Goal: Communication & Community: Answer question/provide support

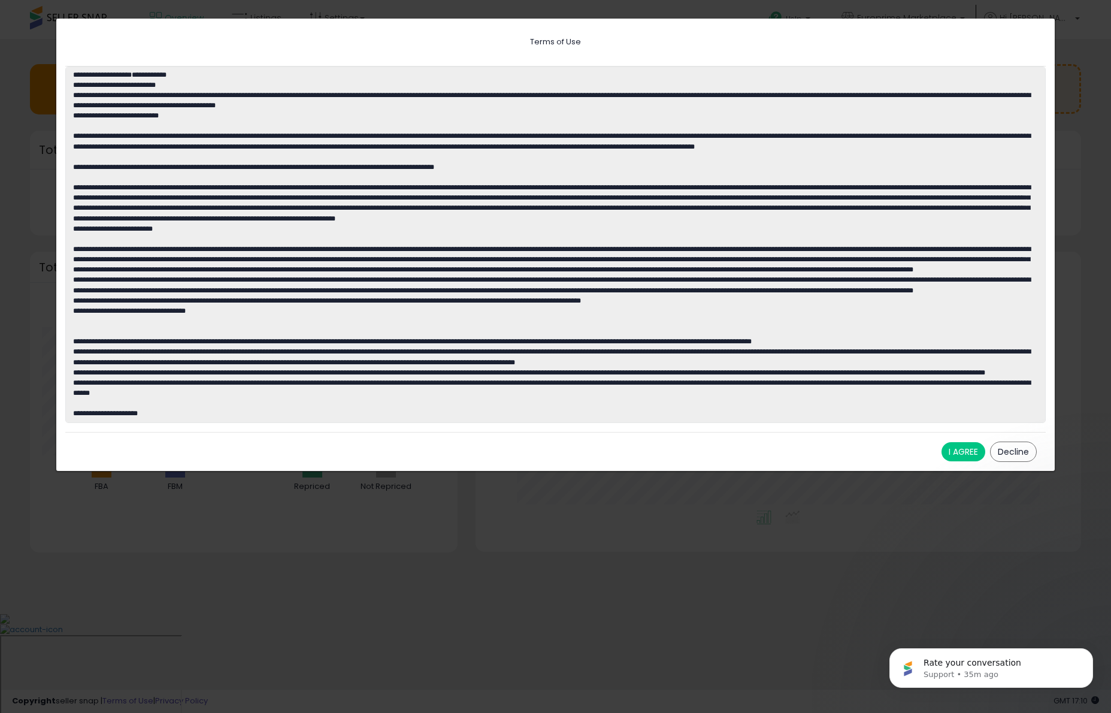
scroll to position [226, 582]
click at [954, 449] on button "I AGREE" at bounding box center [964, 451] width 44 height 19
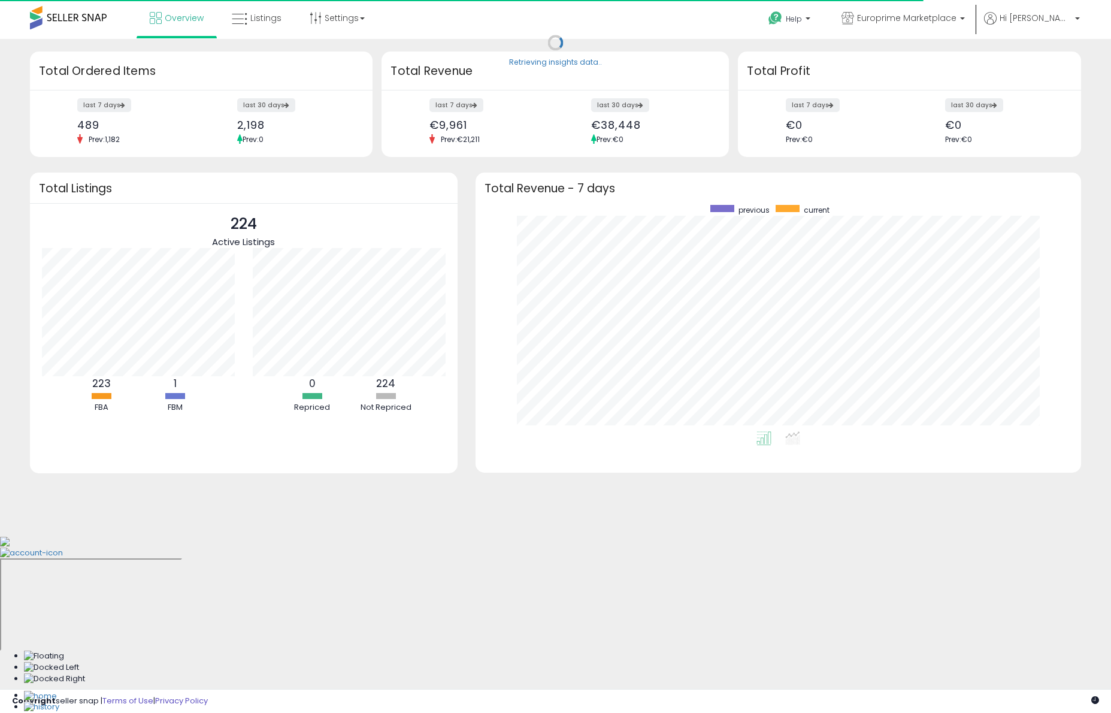
scroll to position [226, 582]
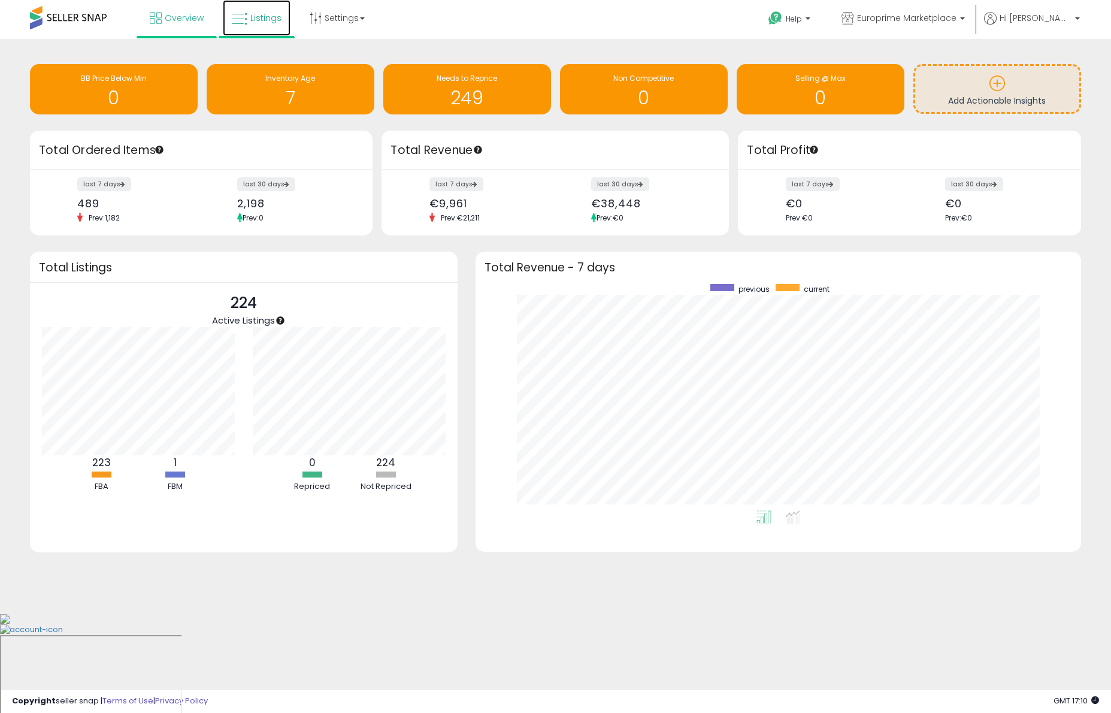
click at [230, 28] on link "Listings" at bounding box center [257, 18] width 68 height 36
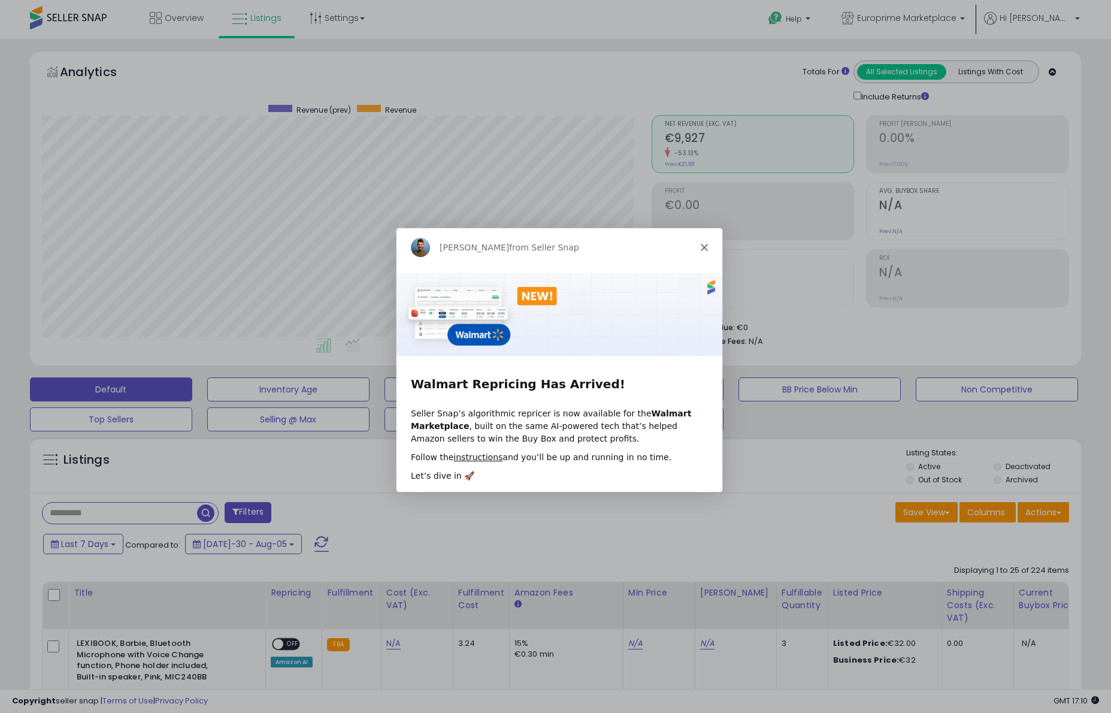
scroll to position [246, 610]
click at [703, 246] on polygon "Close" at bounding box center [703, 246] width 7 height 7
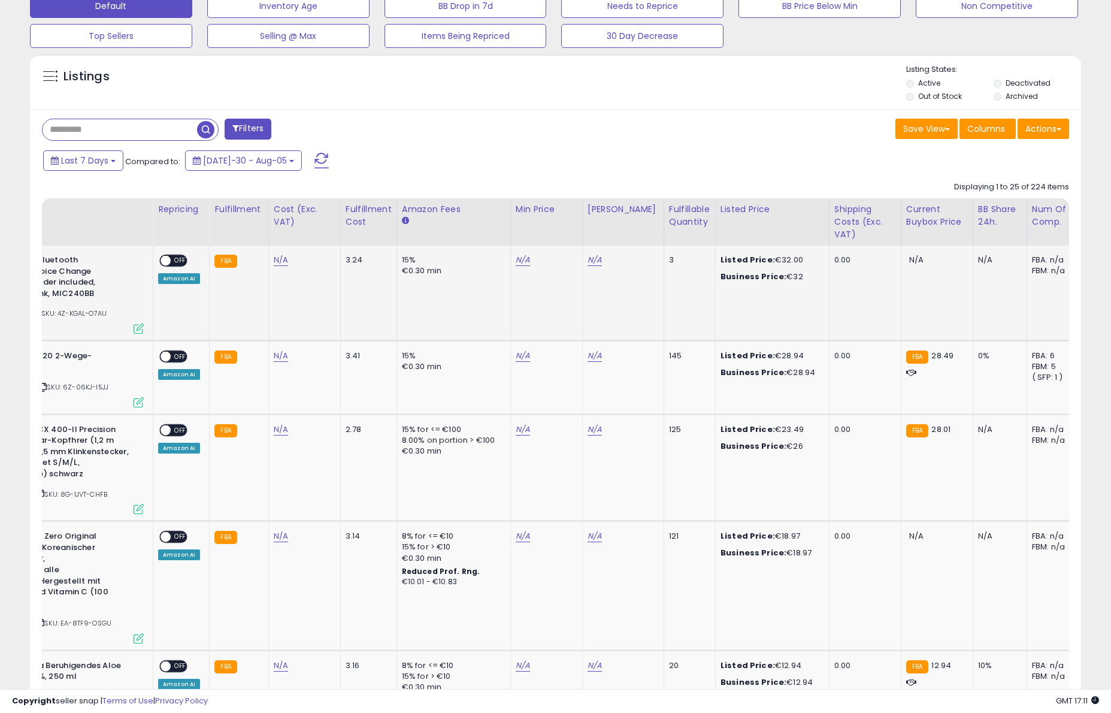
scroll to position [0, 0]
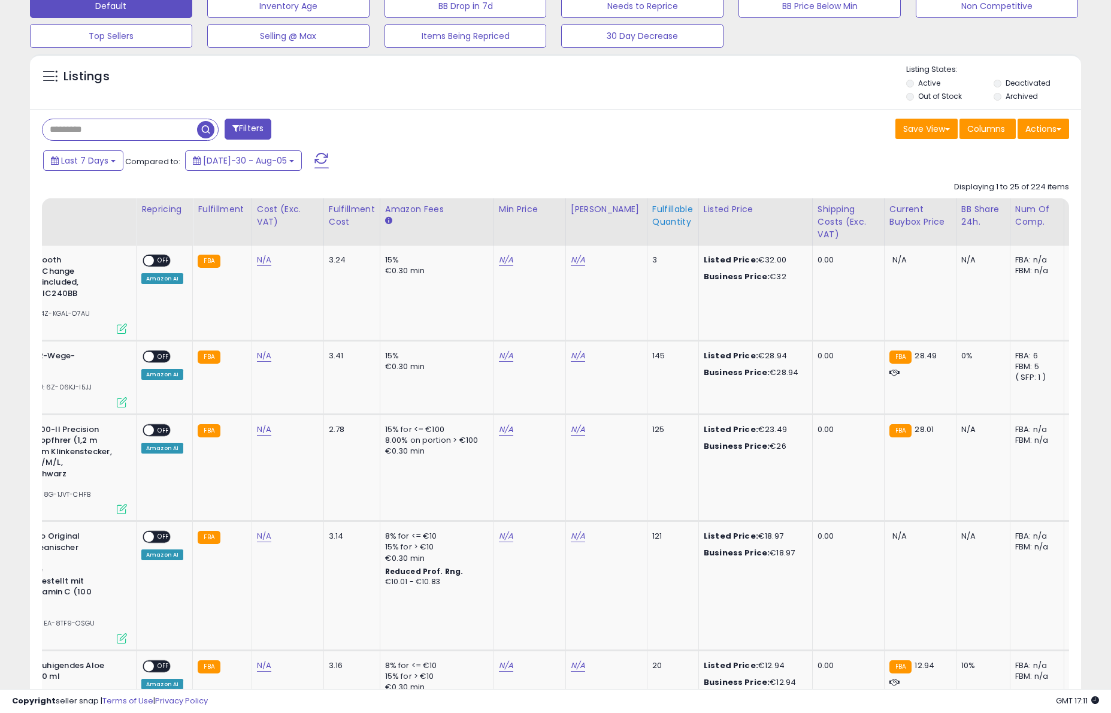
click at [663, 216] on div "Fulfillable Quantity" at bounding box center [672, 215] width 41 height 25
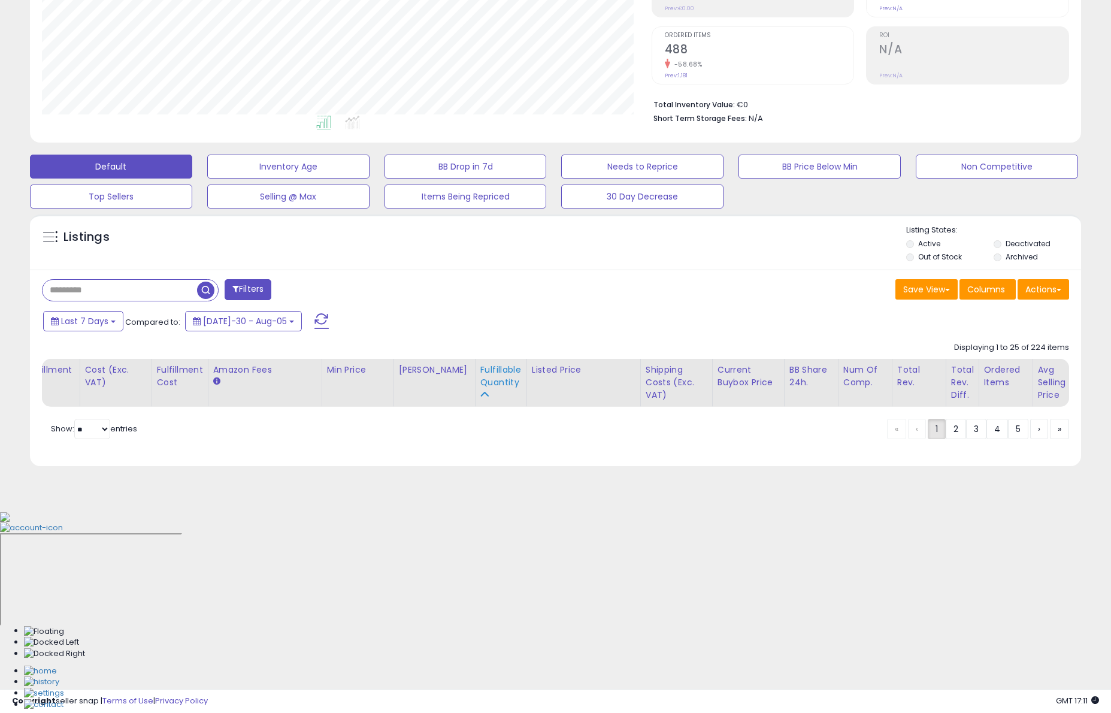
scroll to position [21, 0]
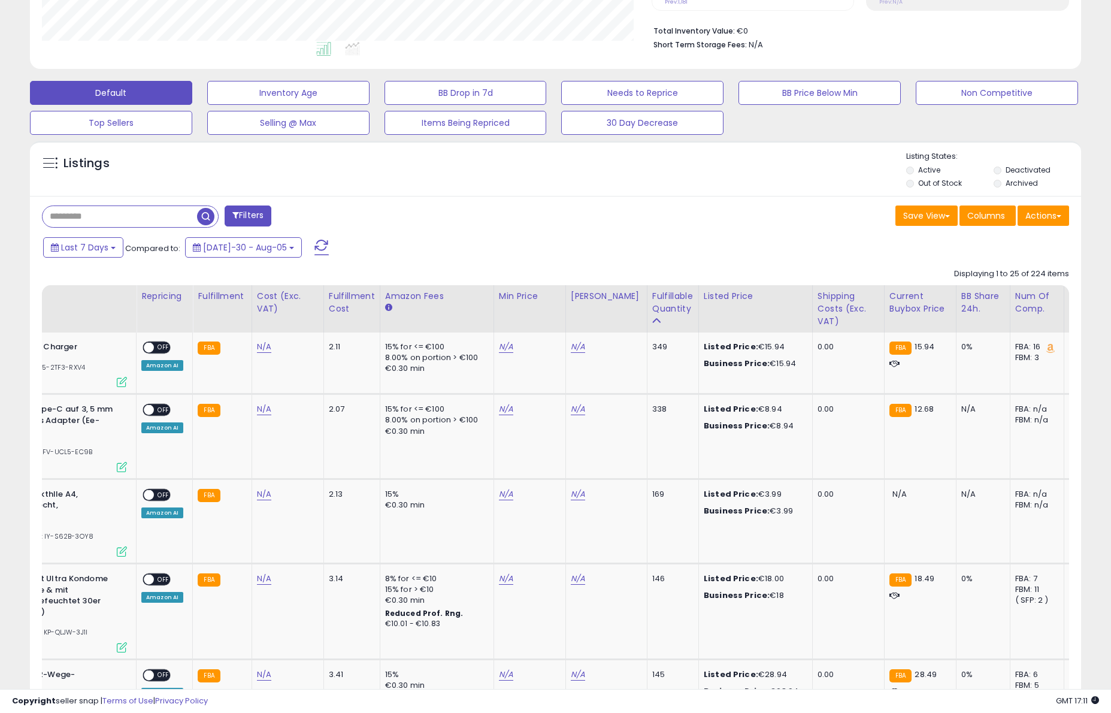
scroll to position [355, 0]
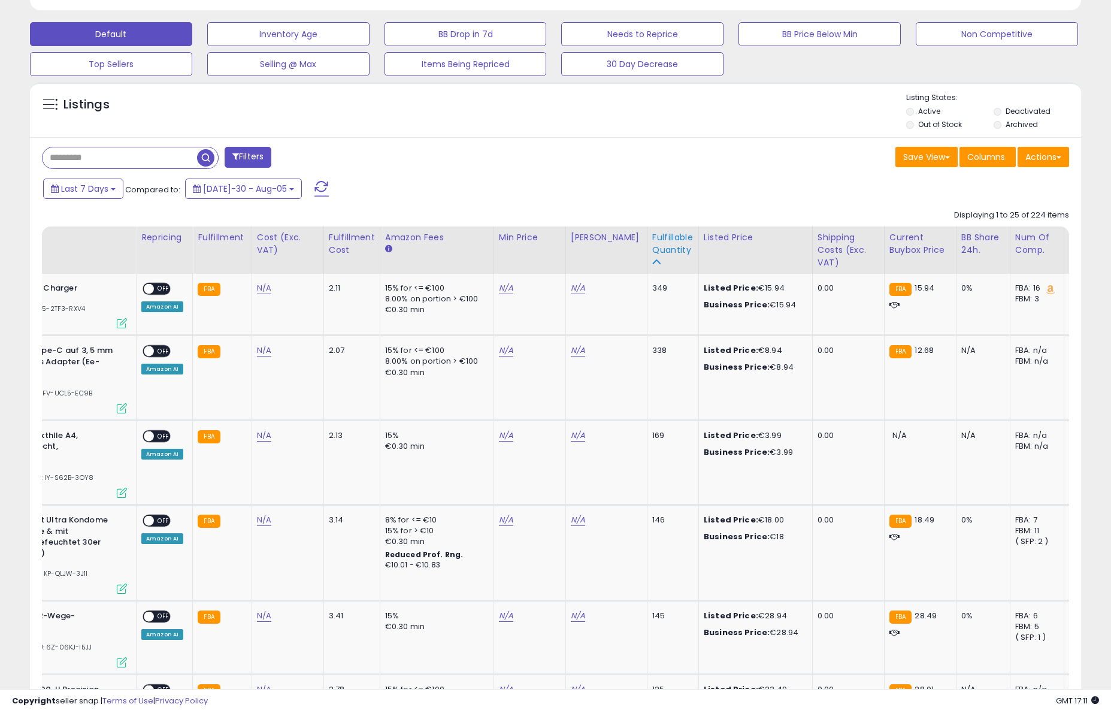
click at [652, 265] on icon at bounding box center [656, 262] width 8 height 8
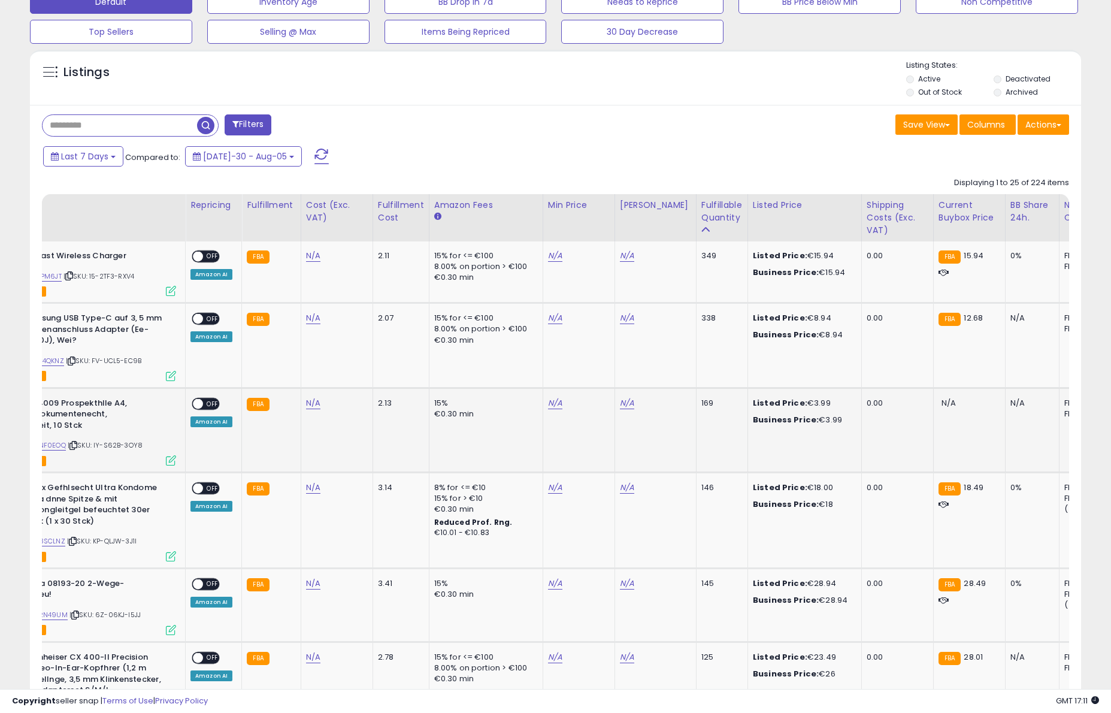
scroll to position [0, 44]
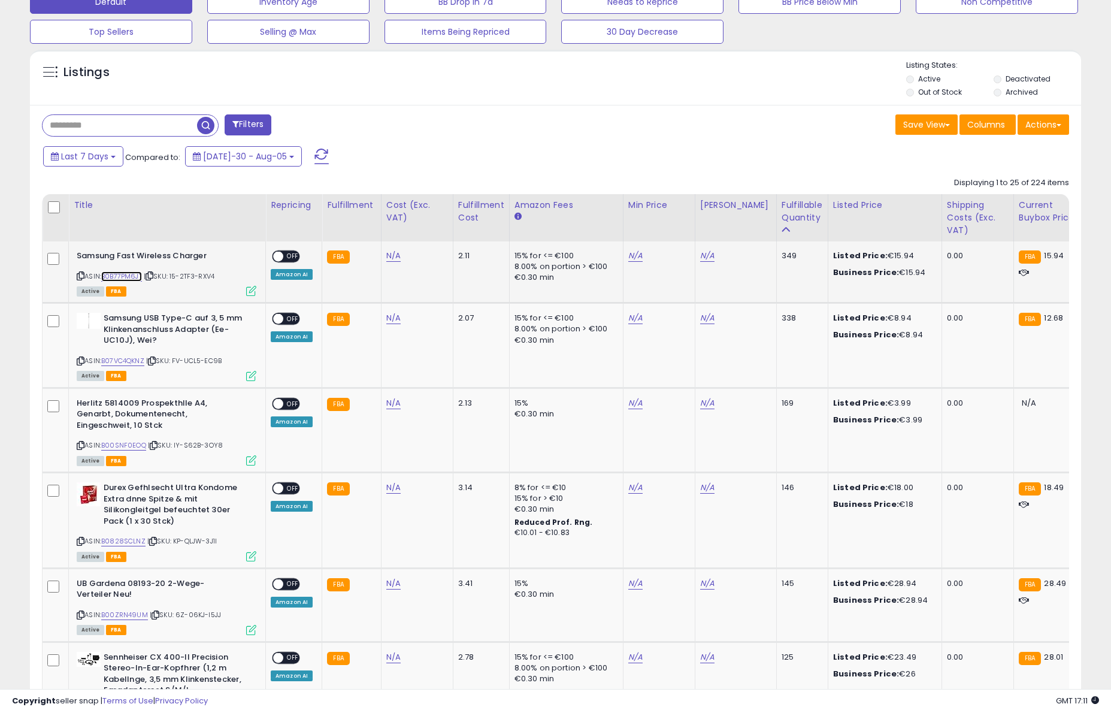
click at [133, 278] on link "B0B77PM6JT" at bounding box center [121, 276] width 41 height 10
click at [286, 257] on span "OFF" at bounding box center [292, 257] width 19 height 10
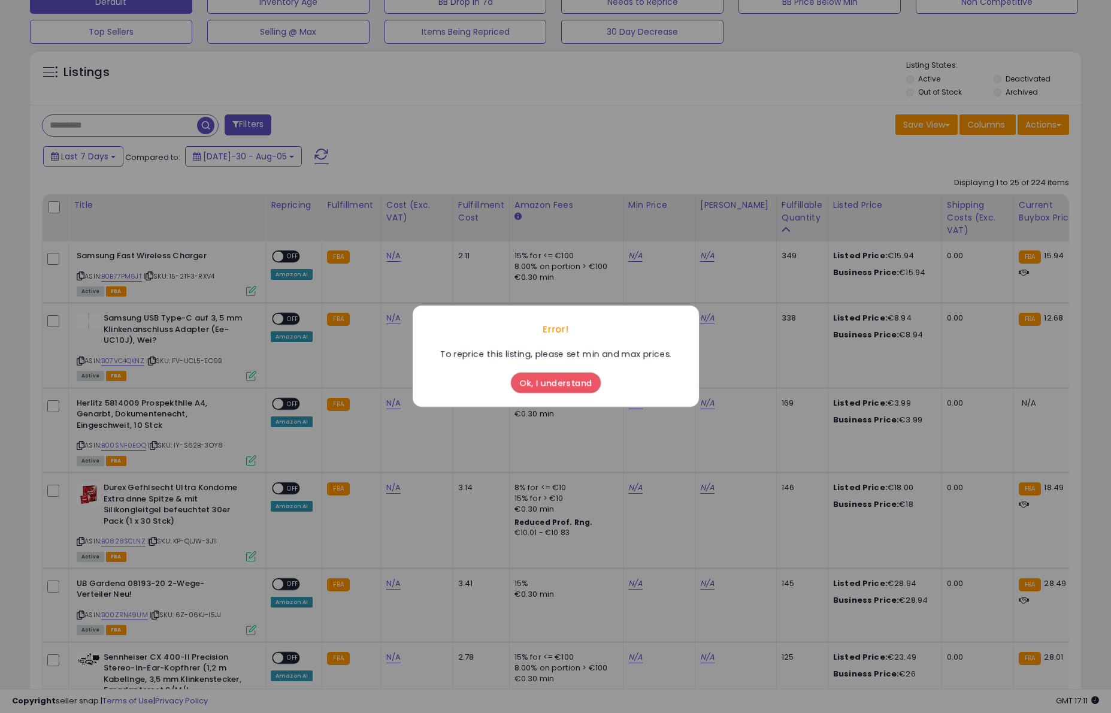
click at [540, 384] on button "Ok, I understand" at bounding box center [556, 383] width 90 height 20
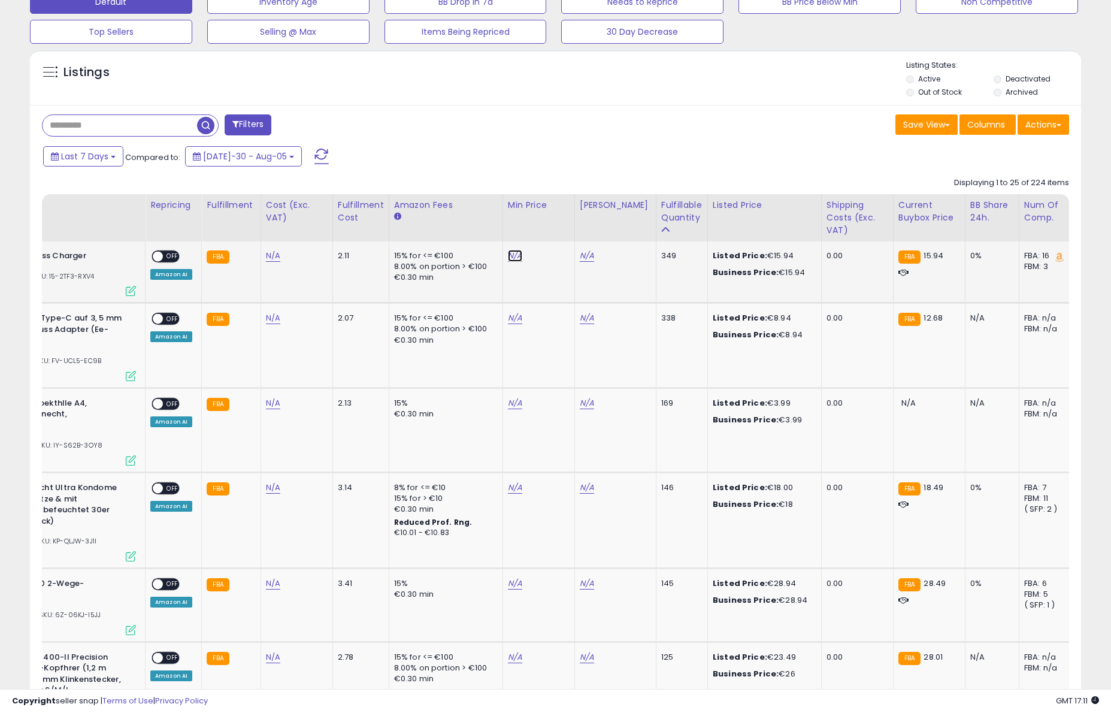
click at [515, 256] on link "N/A" at bounding box center [515, 256] width 14 height 12
type input "**"
click at [553, 230] on button "submit" at bounding box center [551, 225] width 20 height 18
click at [582, 256] on td "N/A" at bounding box center [615, 272] width 81 height 62
click at [585, 259] on link "N/A" at bounding box center [587, 256] width 14 height 12
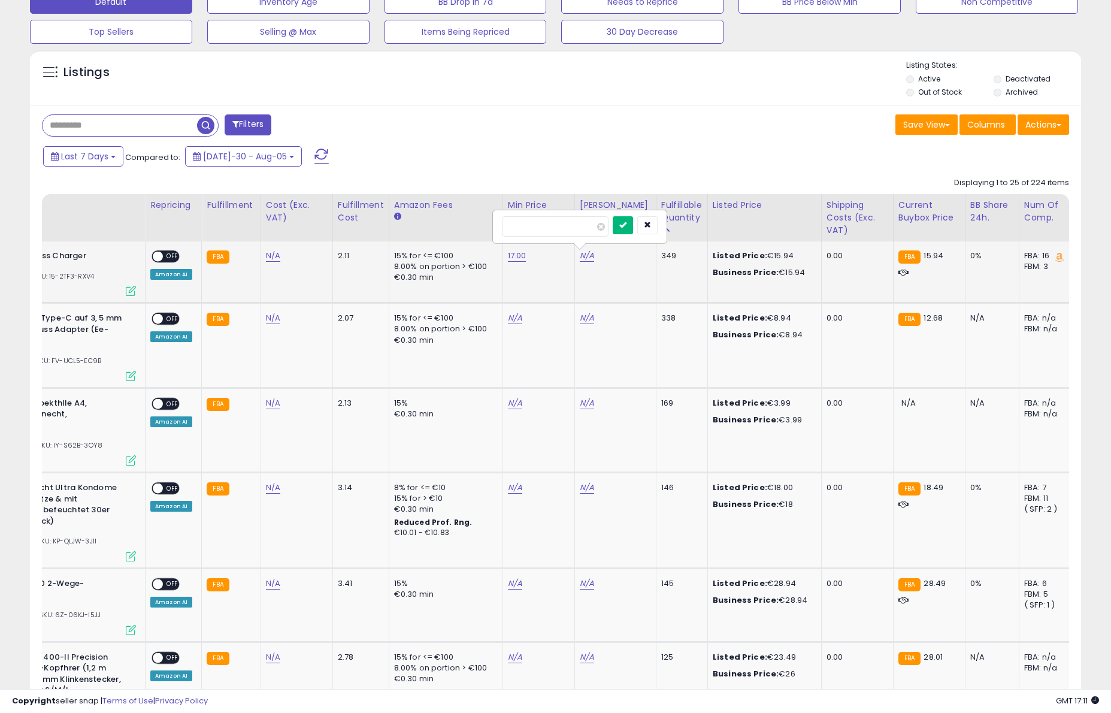
type input "**"
click at [627, 225] on icon "submit" at bounding box center [622, 224] width 7 height 7
click at [271, 255] on link "N/A" at bounding box center [273, 256] width 14 height 12
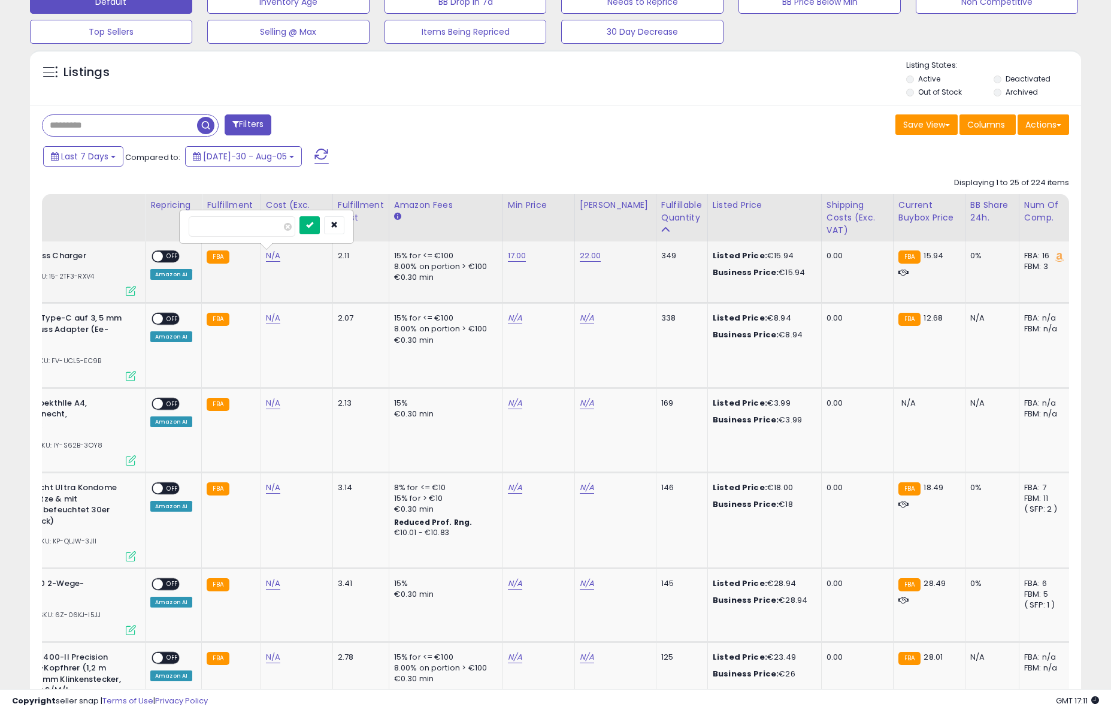
type input "*"
click at [313, 226] on icon "submit" at bounding box center [309, 224] width 7 height 7
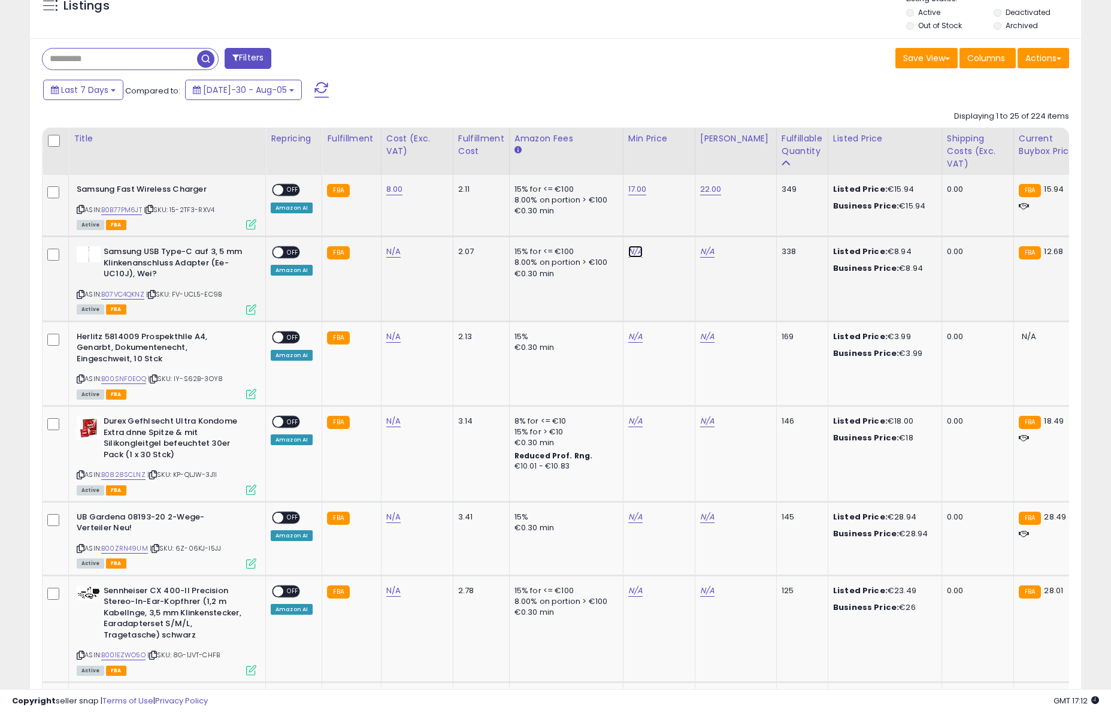
click at [636, 249] on link "N/A" at bounding box center [635, 252] width 14 height 12
click at [286, 187] on span "OFF" at bounding box center [292, 190] width 19 height 10
click at [622, 216] on input "number" at bounding box center [604, 222] width 107 height 20
click at [398, 256] on div "N/A" at bounding box center [415, 251] width 58 height 11
click at [389, 251] on link "N/A" at bounding box center [393, 252] width 14 height 12
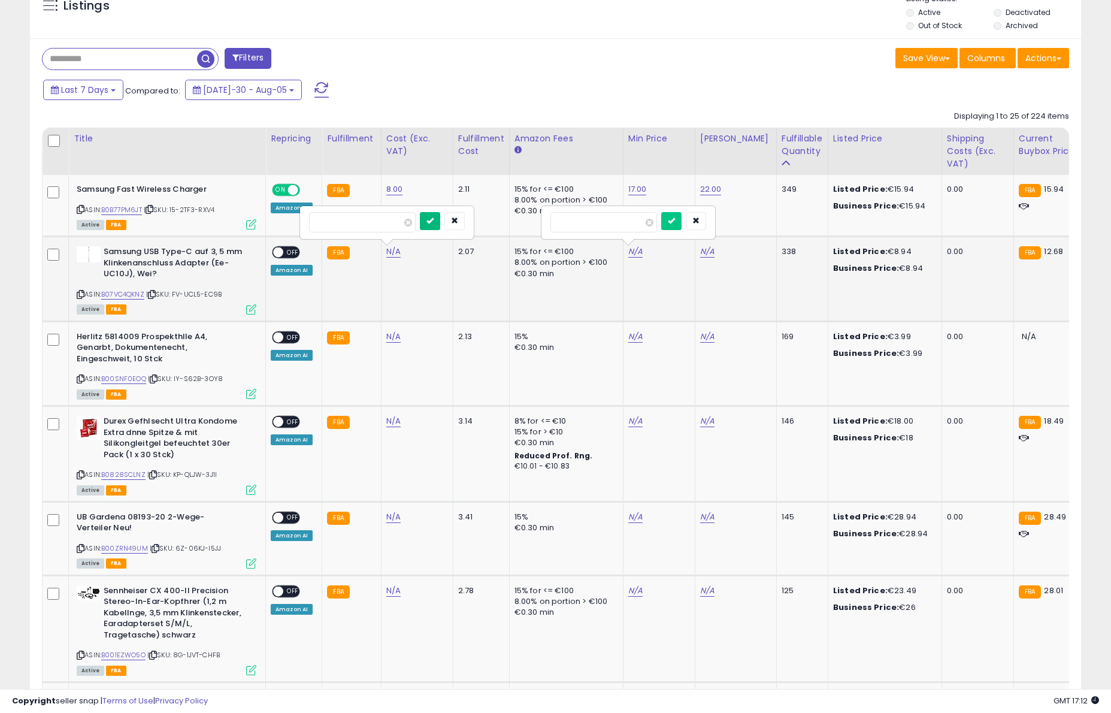
type input "***"
click at [434, 223] on icon "submit" at bounding box center [430, 220] width 7 height 7
click at [632, 251] on link "N/A" at bounding box center [635, 252] width 14 height 12
type input "*"
click at [673, 222] on button "submit" at bounding box center [671, 221] width 20 height 18
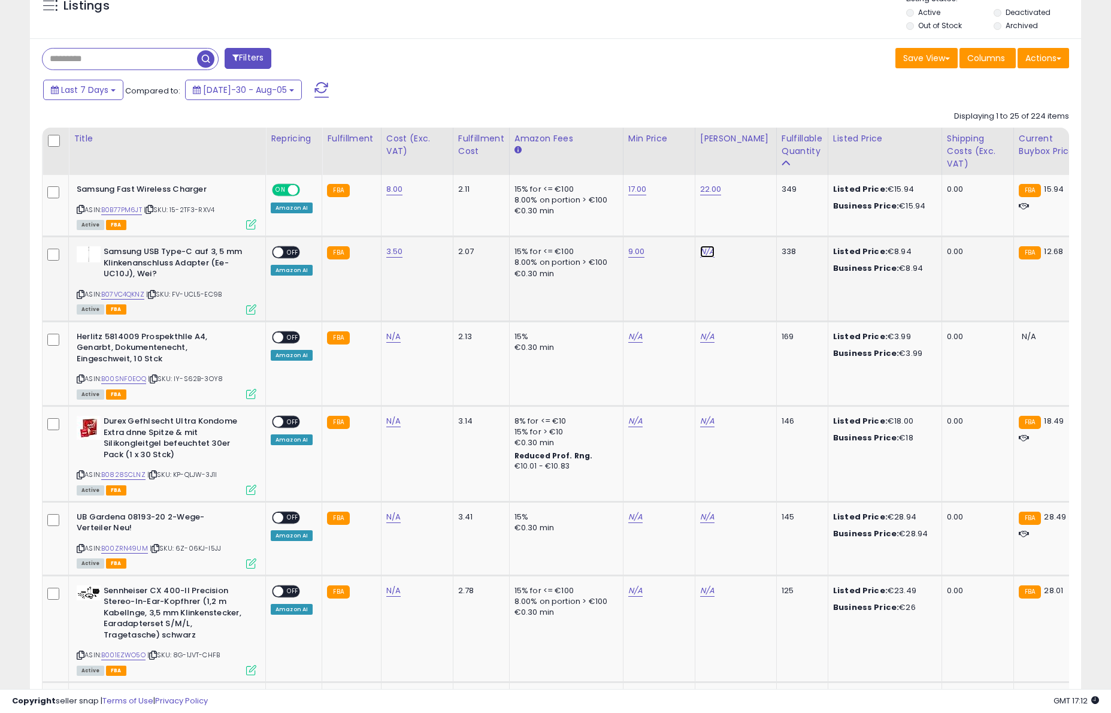
click at [700, 247] on link "N/A" at bounding box center [707, 252] width 14 height 12
type input "**"
click at [746, 223] on icon "submit" at bounding box center [743, 220] width 7 height 7
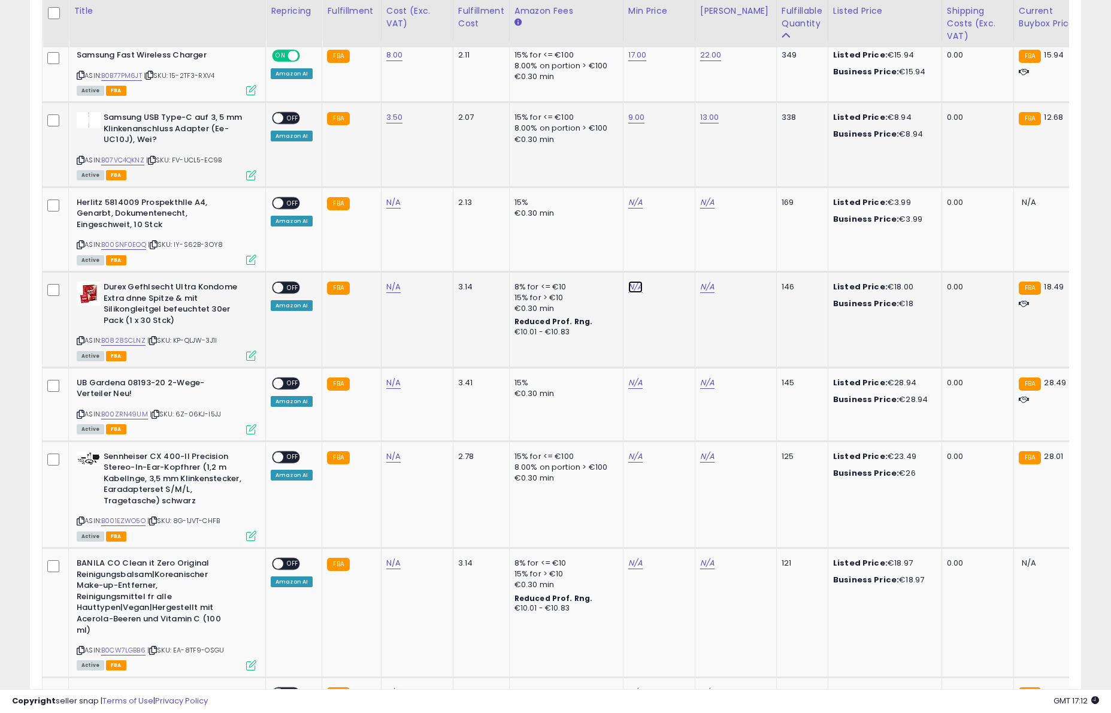
click at [631, 208] on link "N/A" at bounding box center [635, 202] width 14 height 12
type input "**"
click at [682, 260] on button "submit" at bounding box center [671, 256] width 20 height 18
click at [701, 208] on link "N/A" at bounding box center [707, 202] width 14 height 12
type input "**"
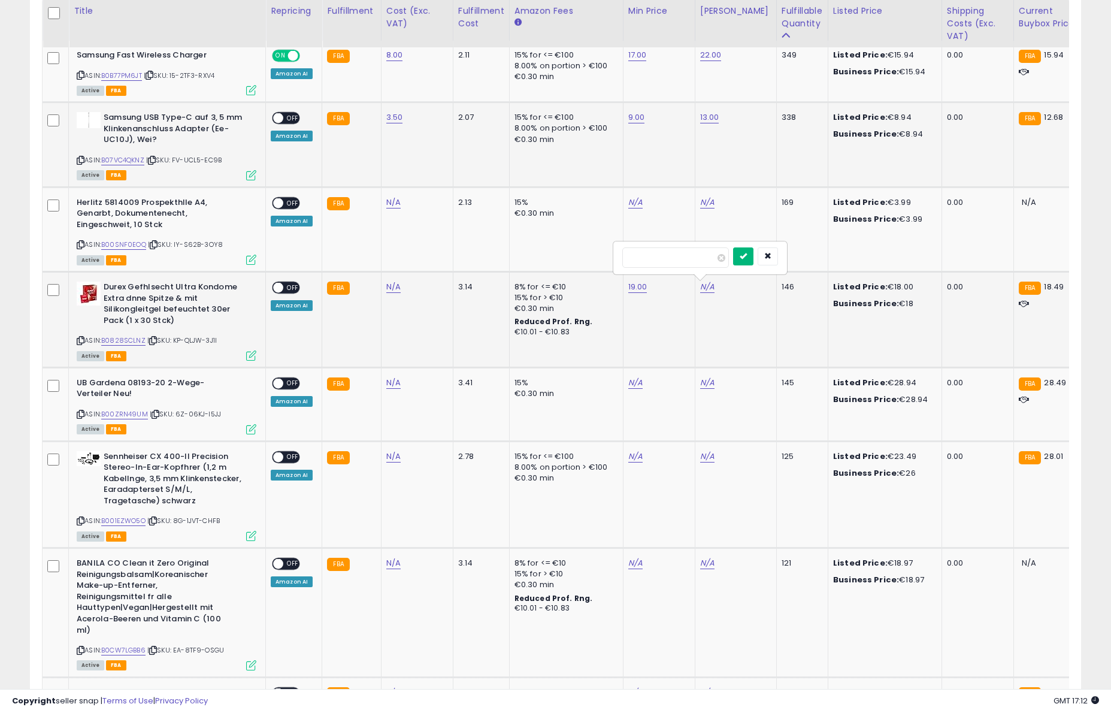
click at [747, 255] on icon "submit" at bounding box center [743, 255] width 7 height 7
click at [636, 61] on link "19.00" at bounding box center [637, 55] width 19 height 12
type input "*"
type input "**"
click at [678, 253] on icon "submit" at bounding box center [673, 255] width 7 height 7
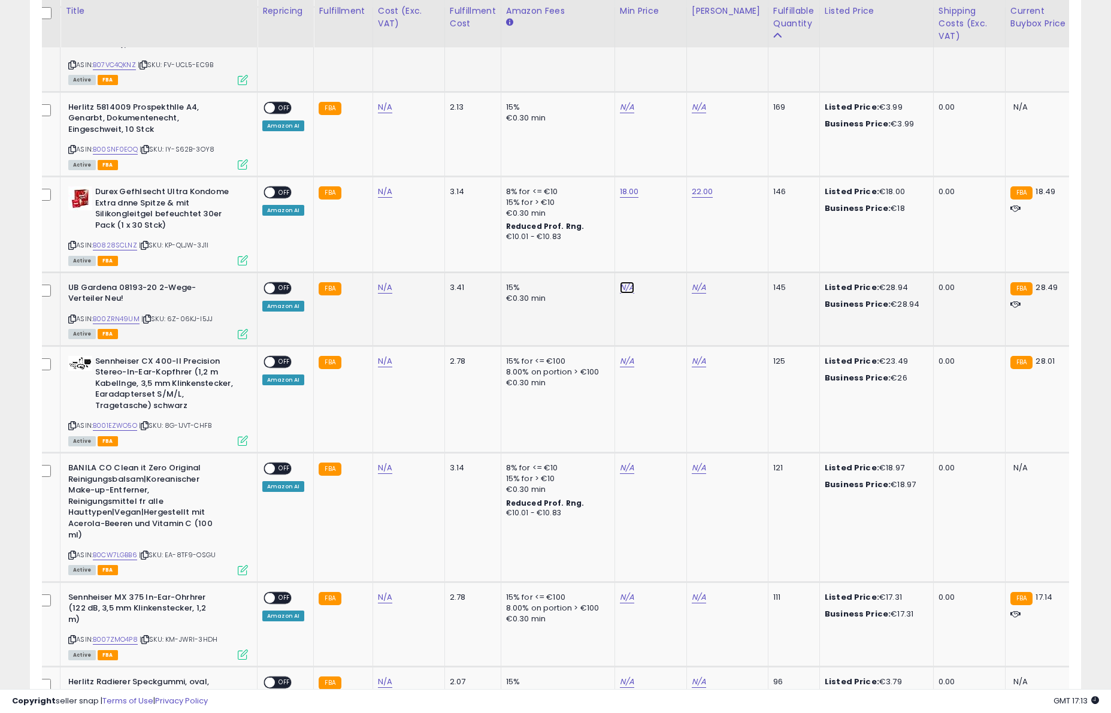
click at [620, 113] on link "N/A" at bounding box center [627, 107] width 14 height 12
type input "****"
click at [663, 259] on button "submit" at bounding box center [663, 257] width 20 height 18
click at [692, 113] on link "N/A" at bounding box center [699, 107] width 14 height 12
type input "*****"
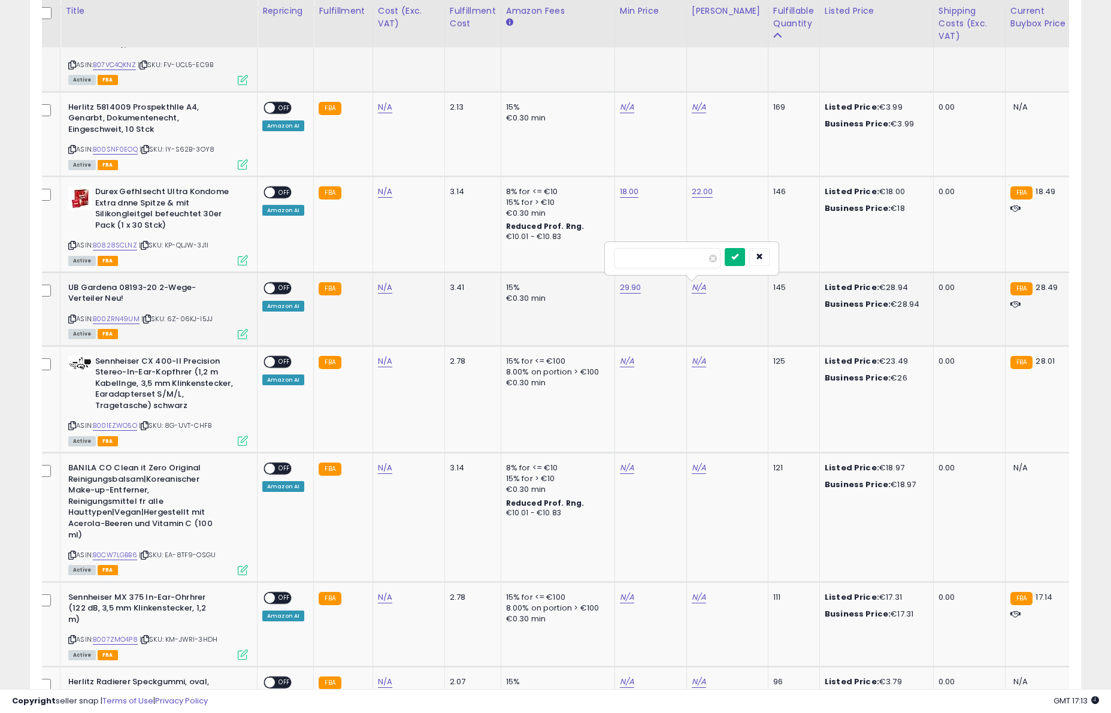
click at [739, 259] on icon "submit" at bounding box center [734, 256] width 7 height 7
click at [391, 288] on div "N/A" at bounding box center [407, 287] width 58 height 11
click at [386, 113] on link "N/A" at bounding box center [385, 107] width 14 height 12
type input "**"
click at [425, 258] on icon "submit" at bounding box center [421, 256] width 7 height 7
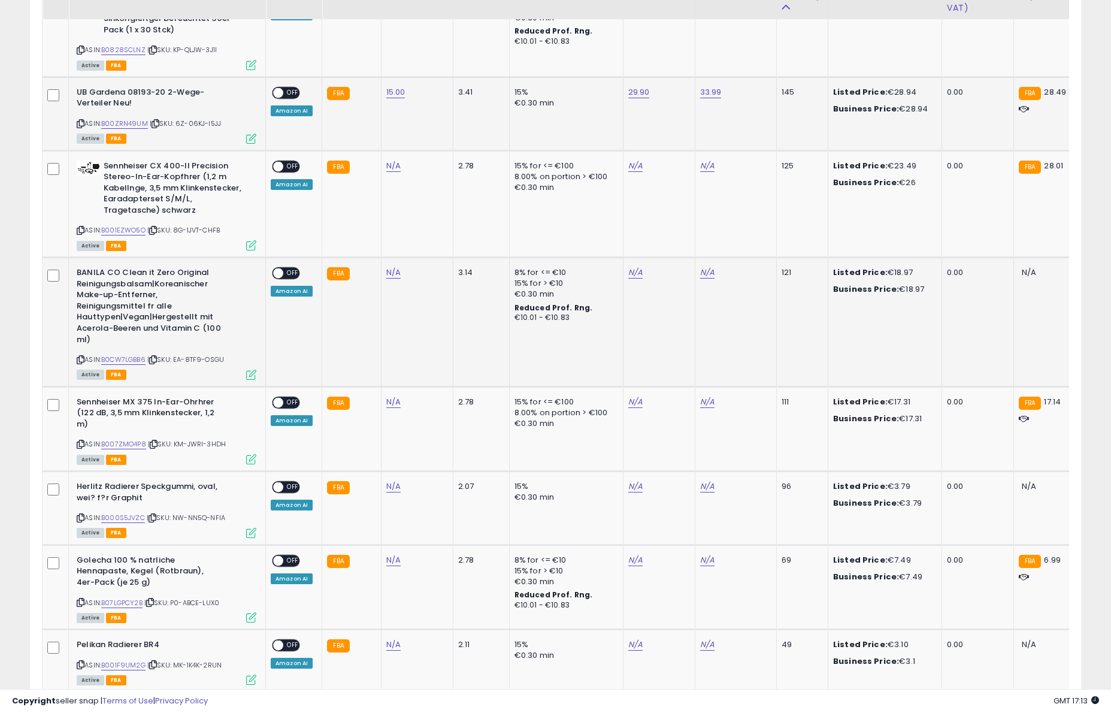
scroll to position [897, 0]
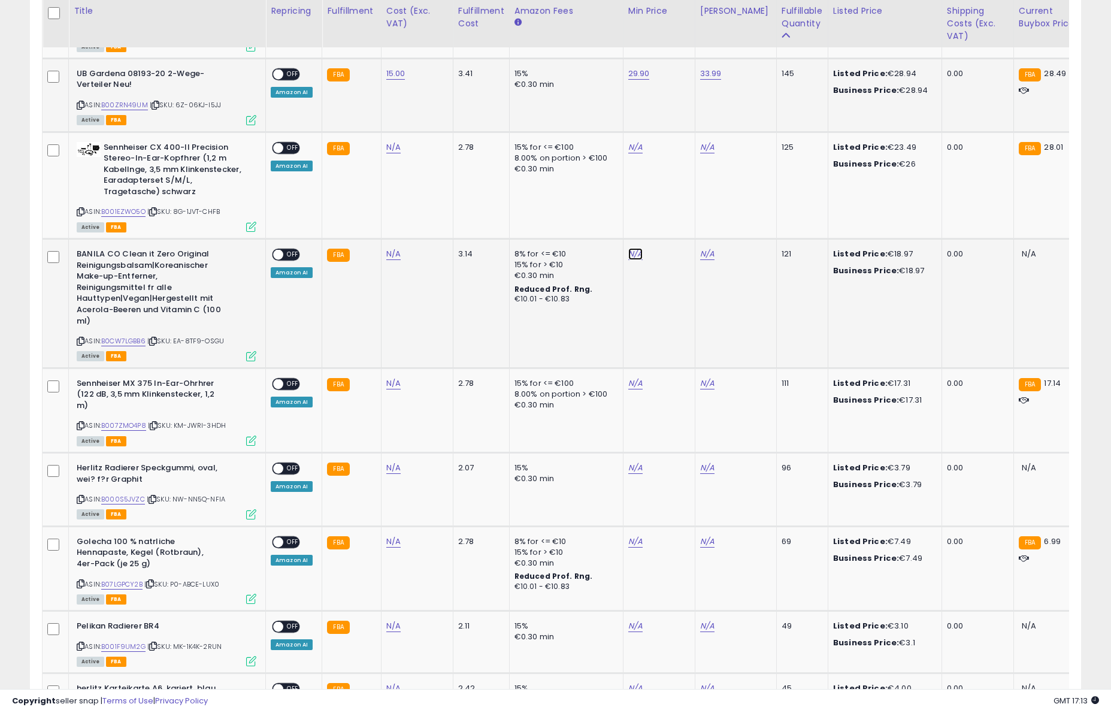
type input "**"
click at [675, 219] on icon "submit" at bounding box center [671, 222] width 7 height 7
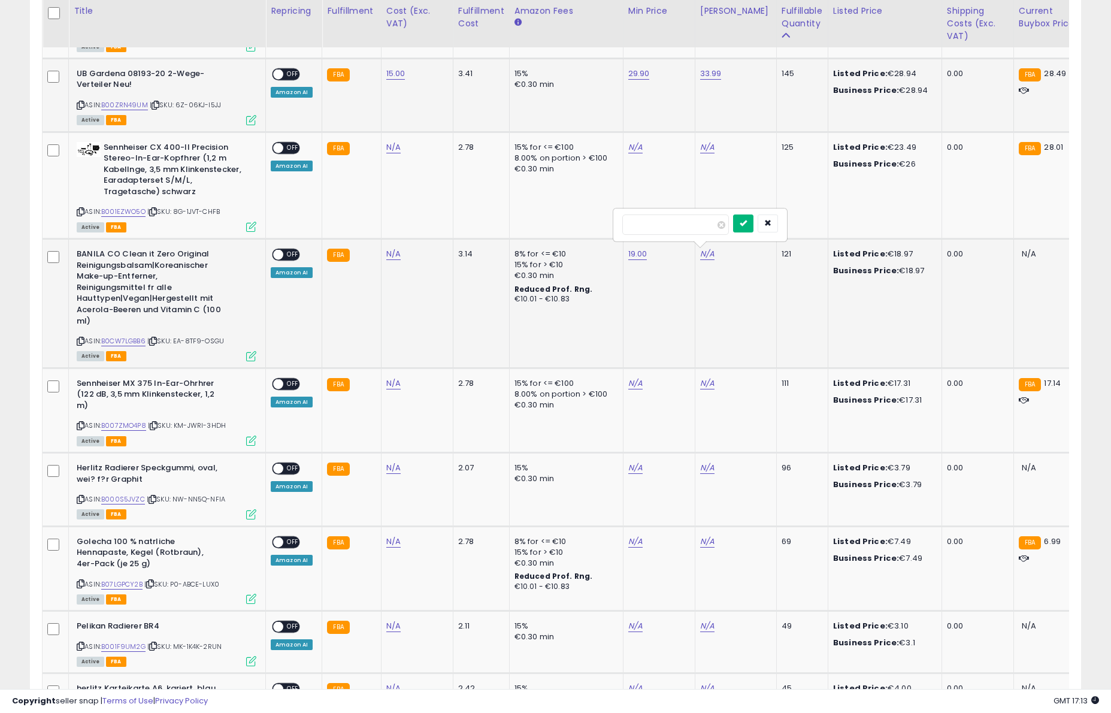
type input "**"
click at [749, 229] on button "submit" at bounding box center [743, 223] width 20 height 18
type input "***"
click at [438, 227] on button "submit" at bounding box center [430, 223] width 20 height 18
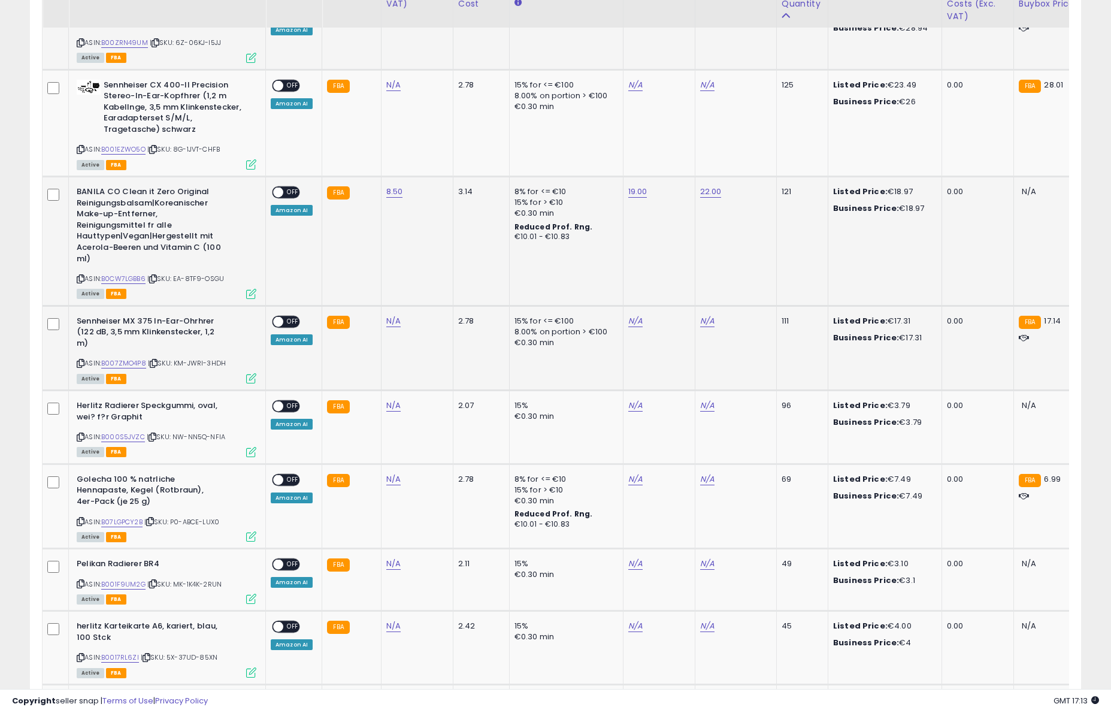
scroll to position [966, 0]
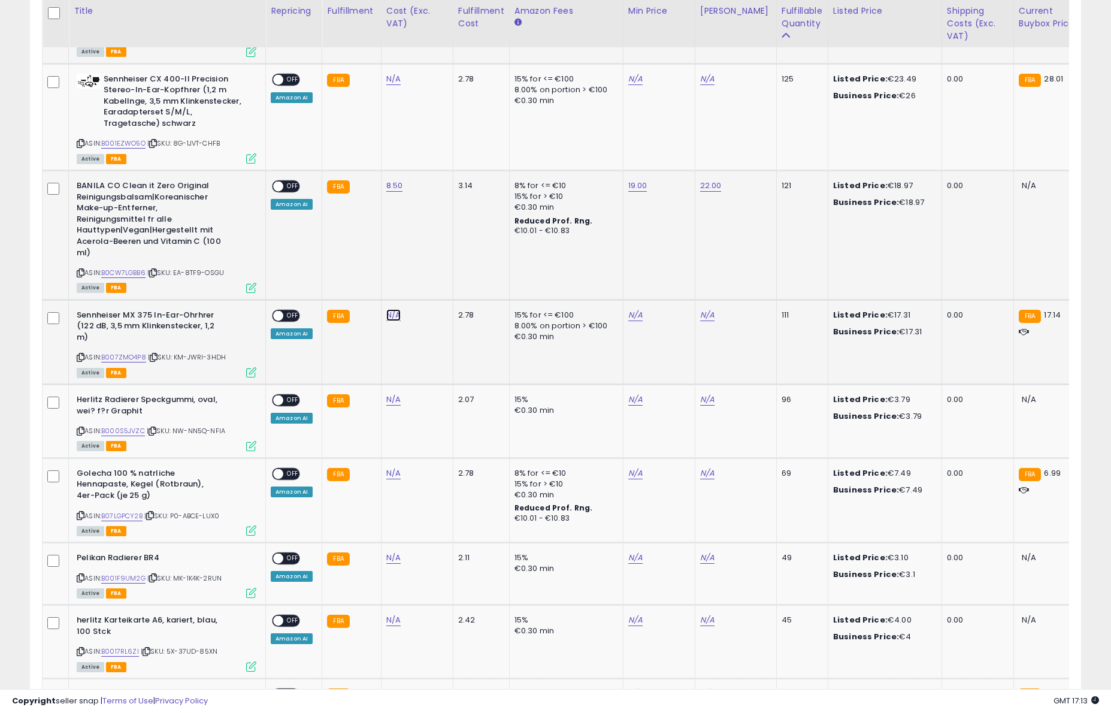
type input "***"
click at [434, 284] on icon "submit" at bounding box center [430, 283] width 7 height 7
type input "**"
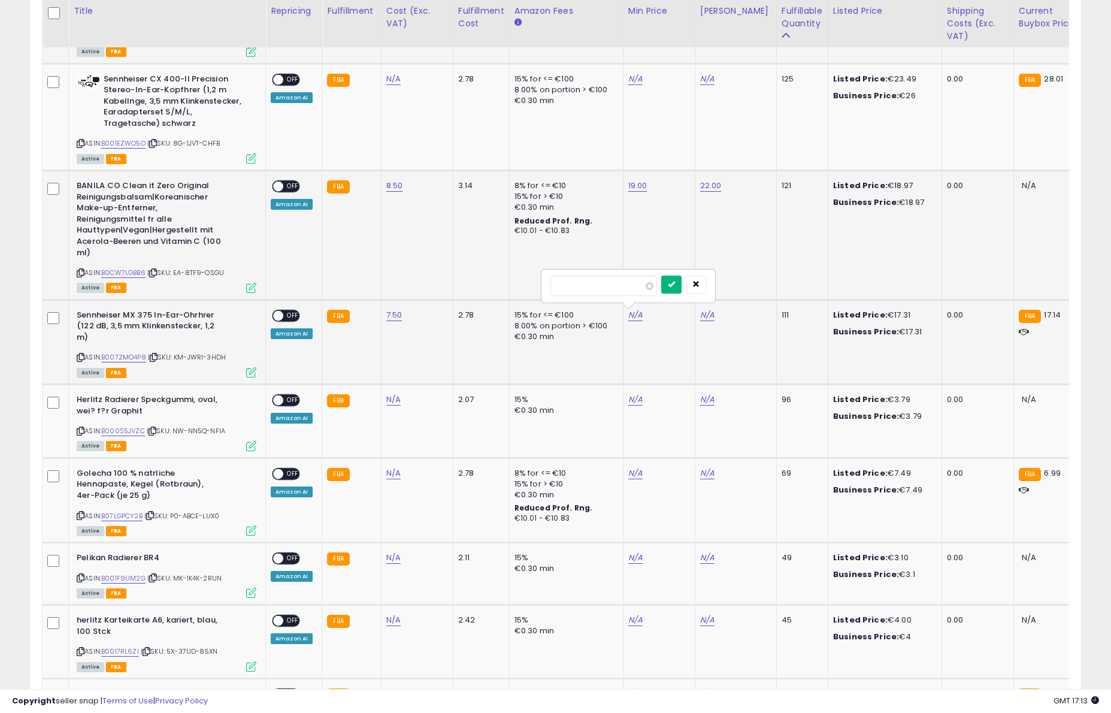
click at [673, 282] on button "submit" at bounding box center [671, 285] width 20 height 18
type input "**"
click at [742, 285] on button "submit" at bounding box center [743, 285] width 20 height 18
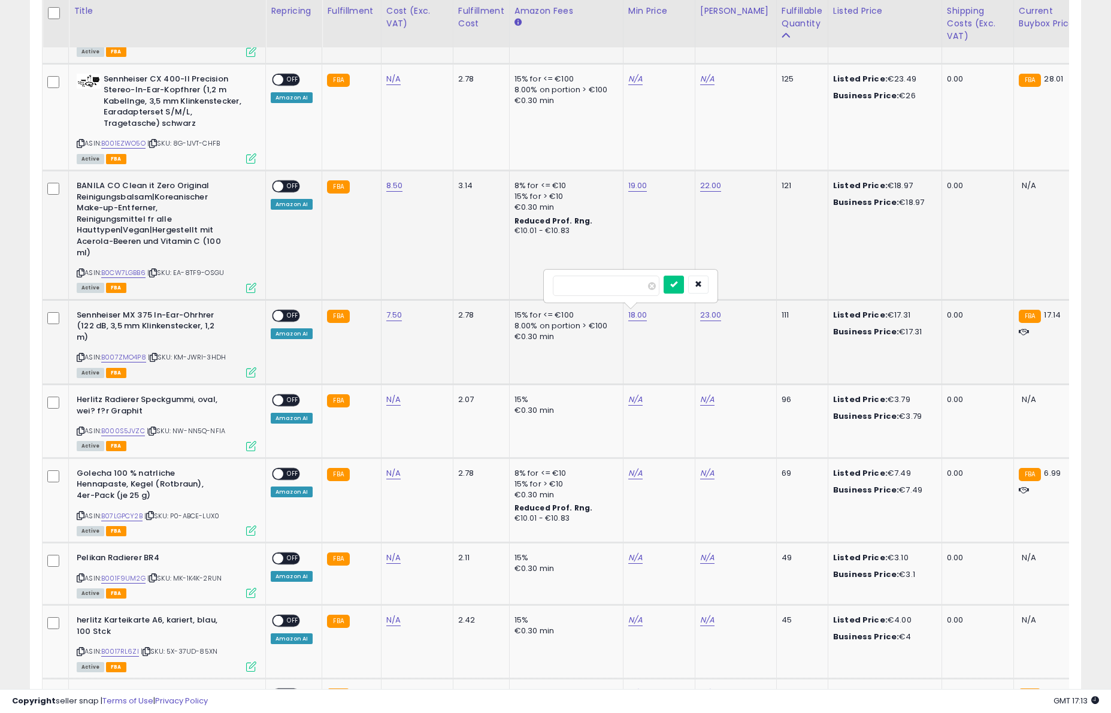
type input "*"
type input "*****"
click at [672, 288] on button "submit" at bounding box center [674, 285] width 20 height 18
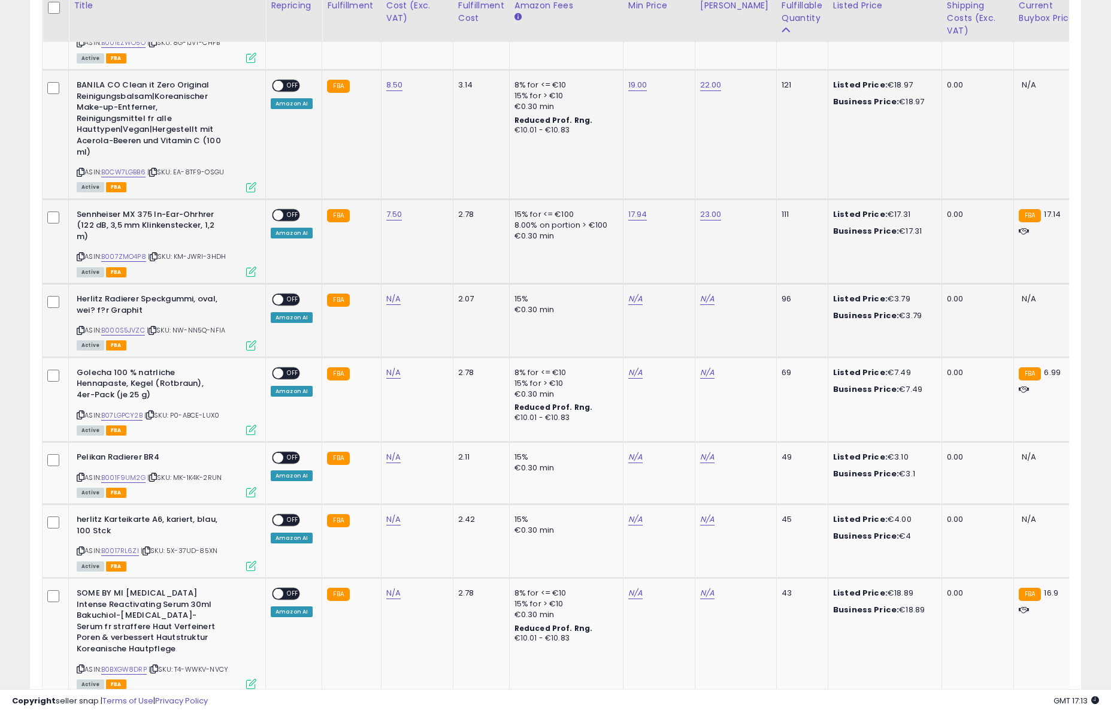
scroll to position [1079, 0]
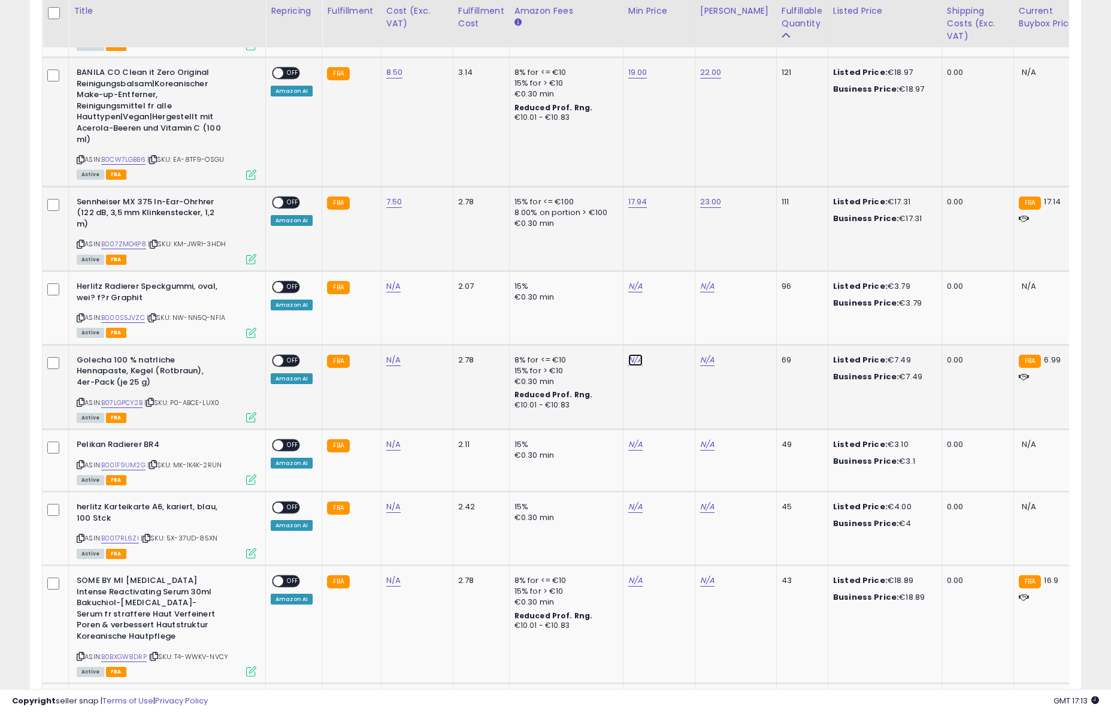
type input "***"
click at [675, 329] on icon "submit" at bounding box center [671, 328] width 7 height 7
click at [700, 353] on td "N/A" at bounding box center [735, 386] width 81 height 84
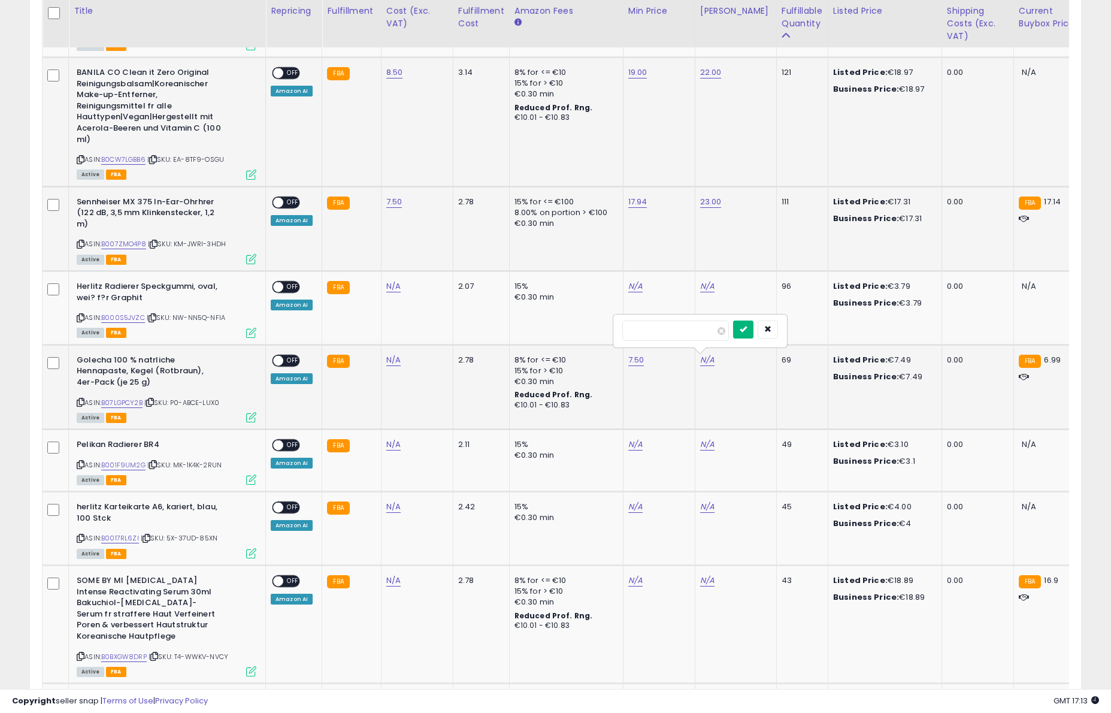
type input "*"
click at [745, 330] on button "submit" at bounding box center [743, 330] width 20 height 18
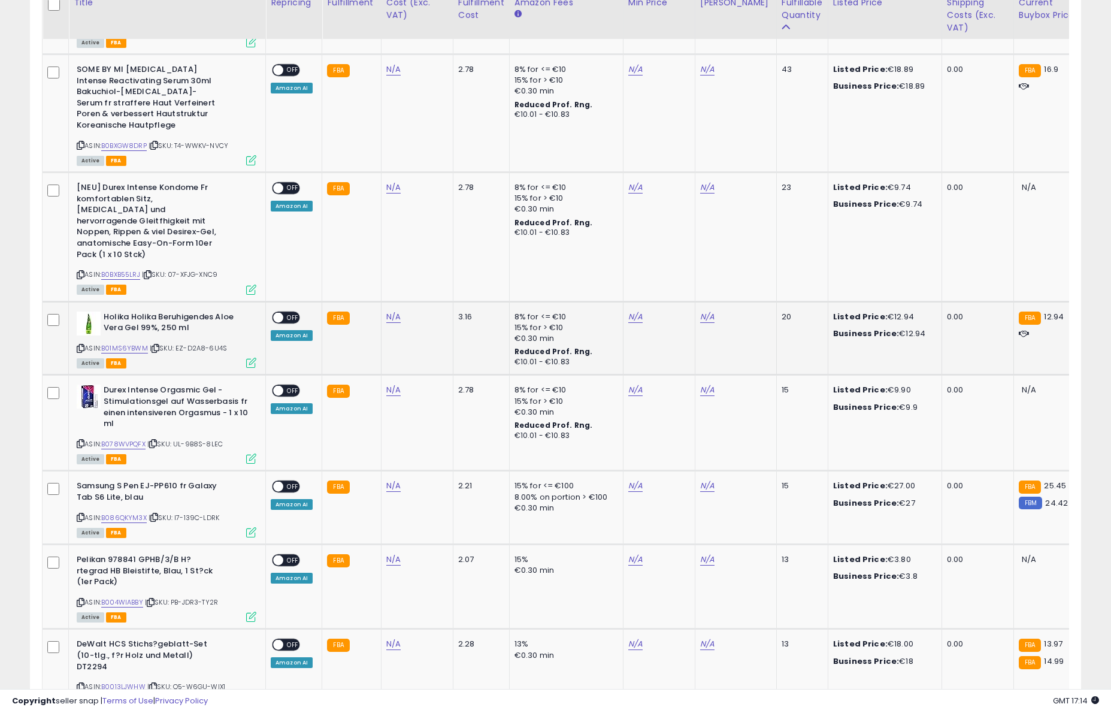
scroll to position [1591, 0]
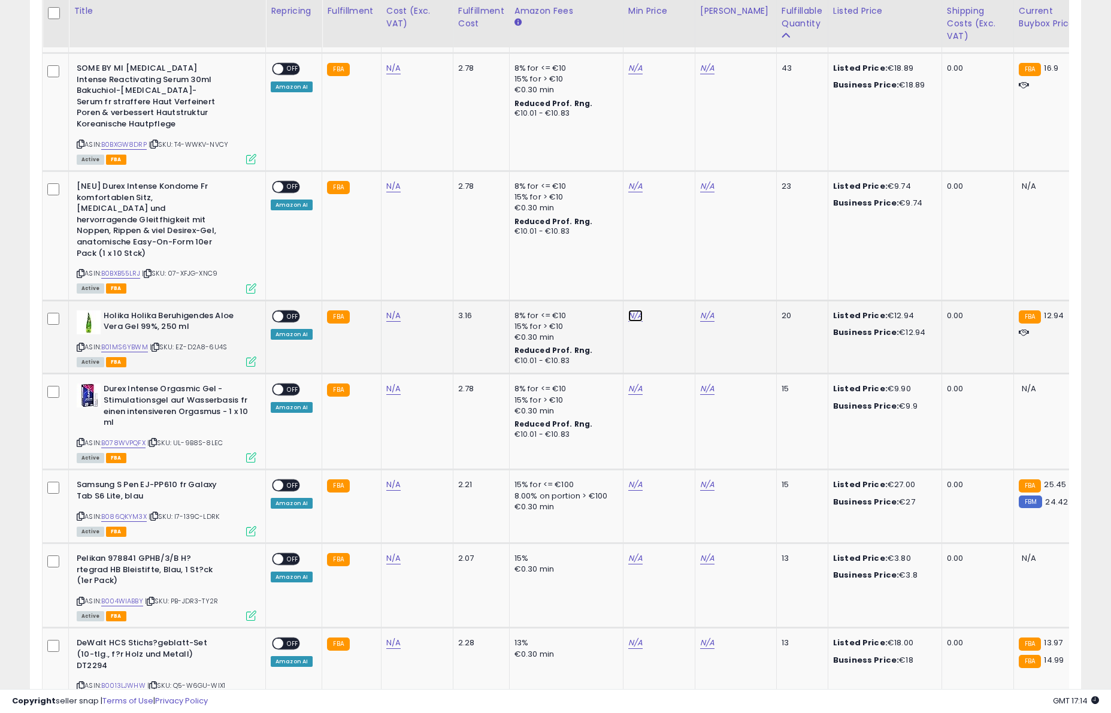
type input "*"
type input "****"
click at [675, 271] on icon "submit" at bounding box center [671, 273] width 7 height 7
click at [699, 304] on td "N/A" at bounding box center [735, 337] width 81 height 74
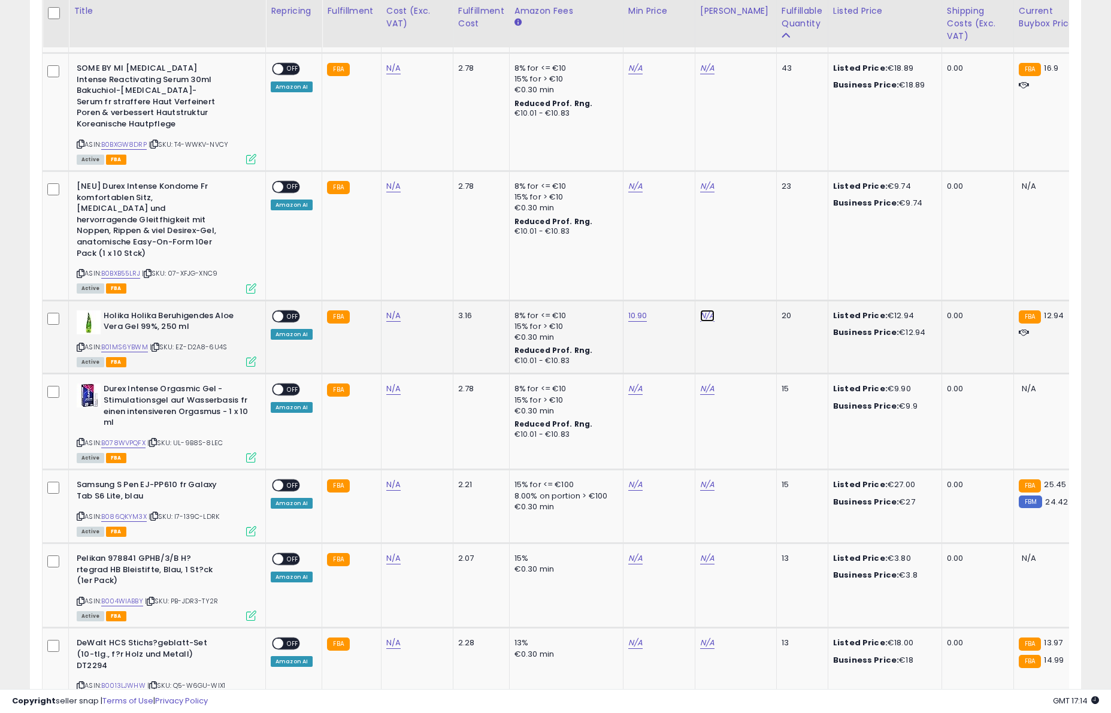
type input "**"
click at [747, 272] on icon "submit" at bounding box center [743, 273] width 7 height 7
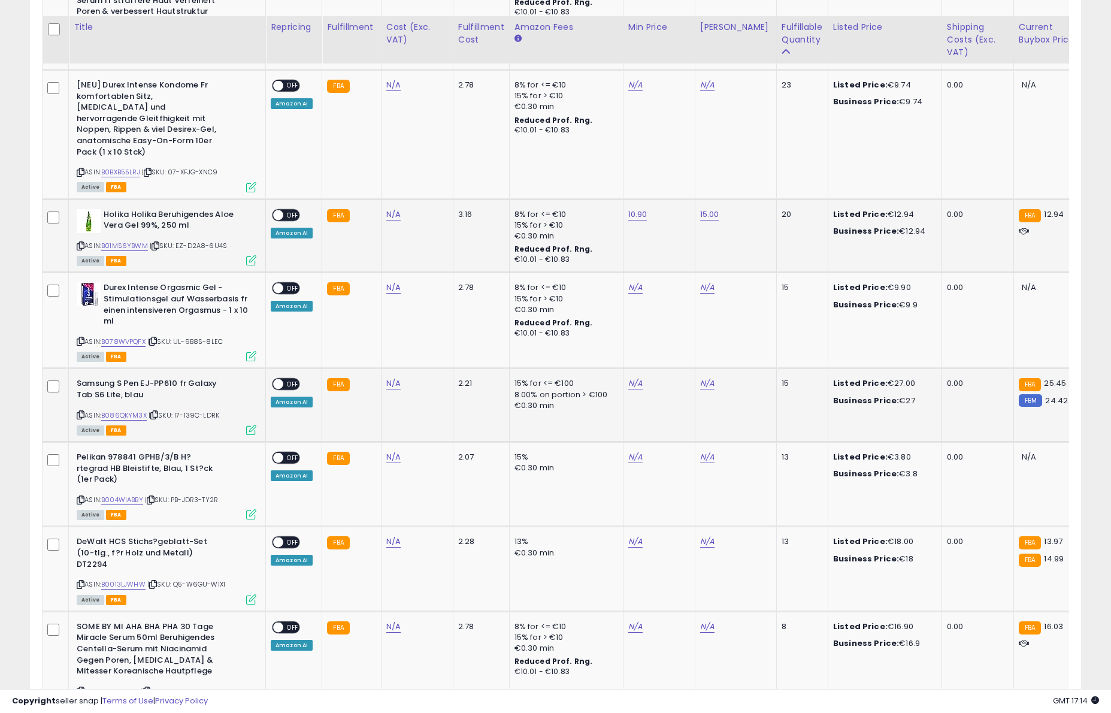
scroll to position [1668, 0]
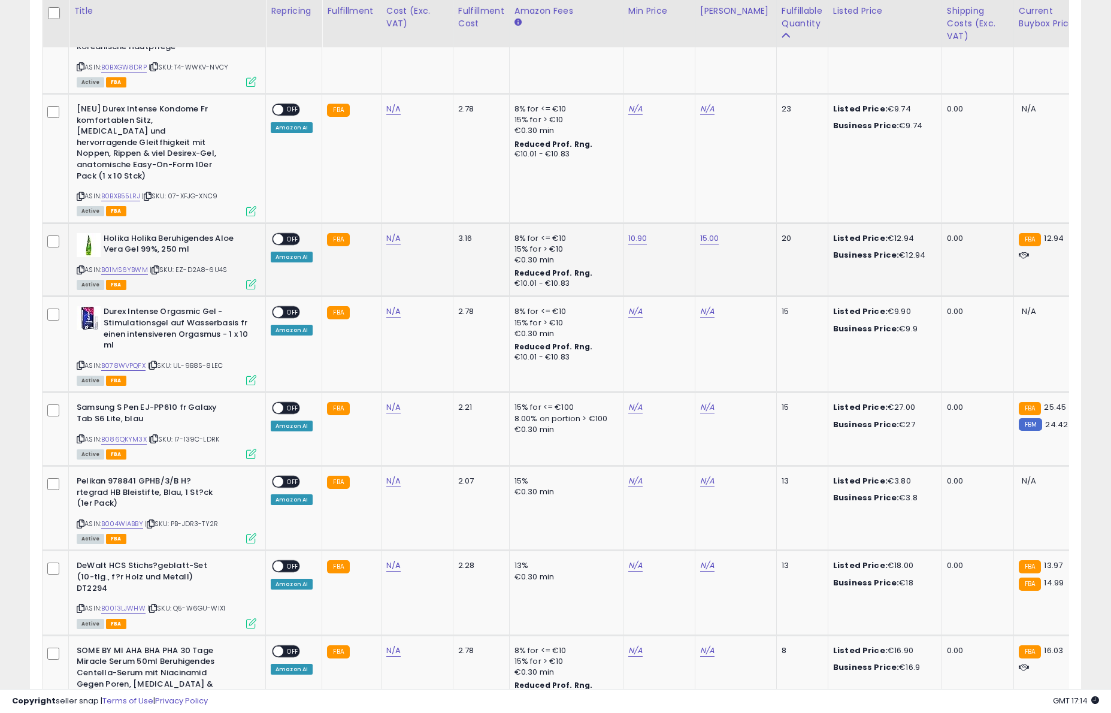
click at [288, 234] on span "OFF" at bounding box center [292, 239] width 19 height 10
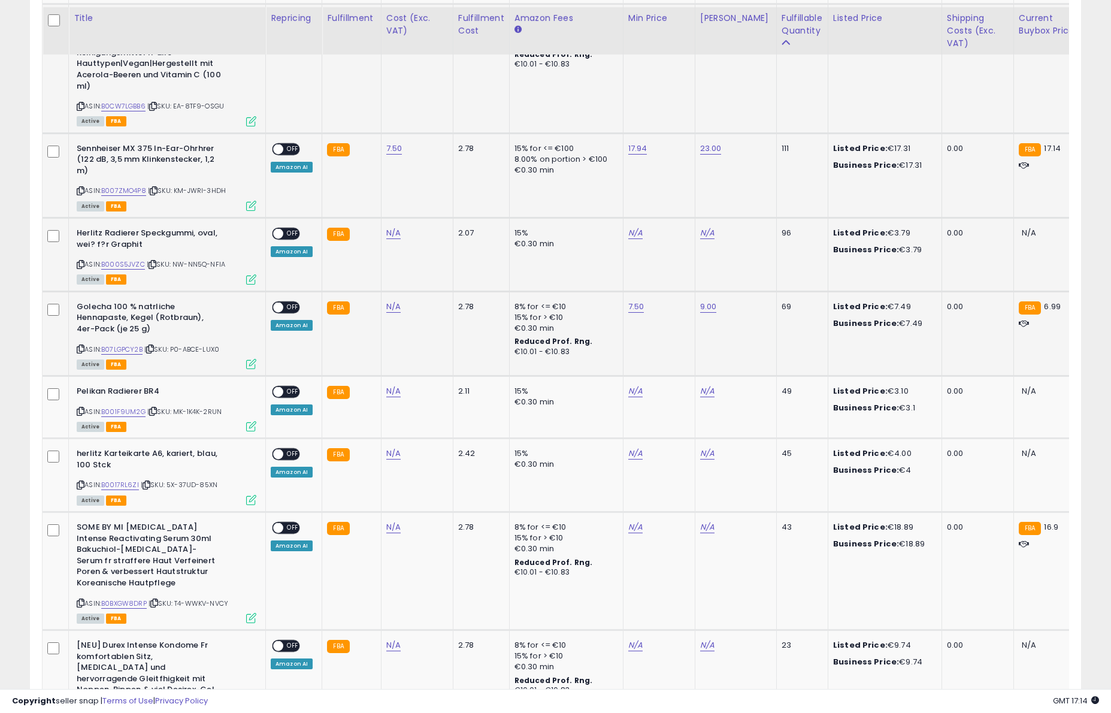
scroll to position [1122, 0]
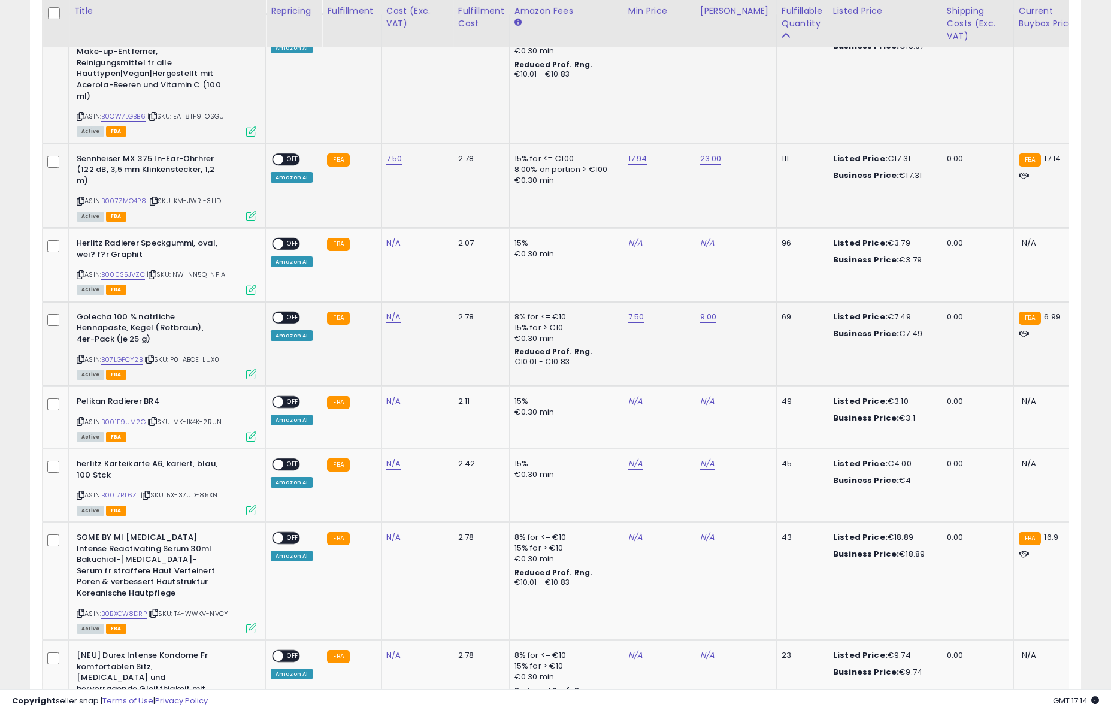
click at [287, 312] on div "ON OFF" at bounding box center [273, 317] width 28 height 10
click at [285, 320] on span "OFF" at bounding box center [292, 317] width 19 height 10
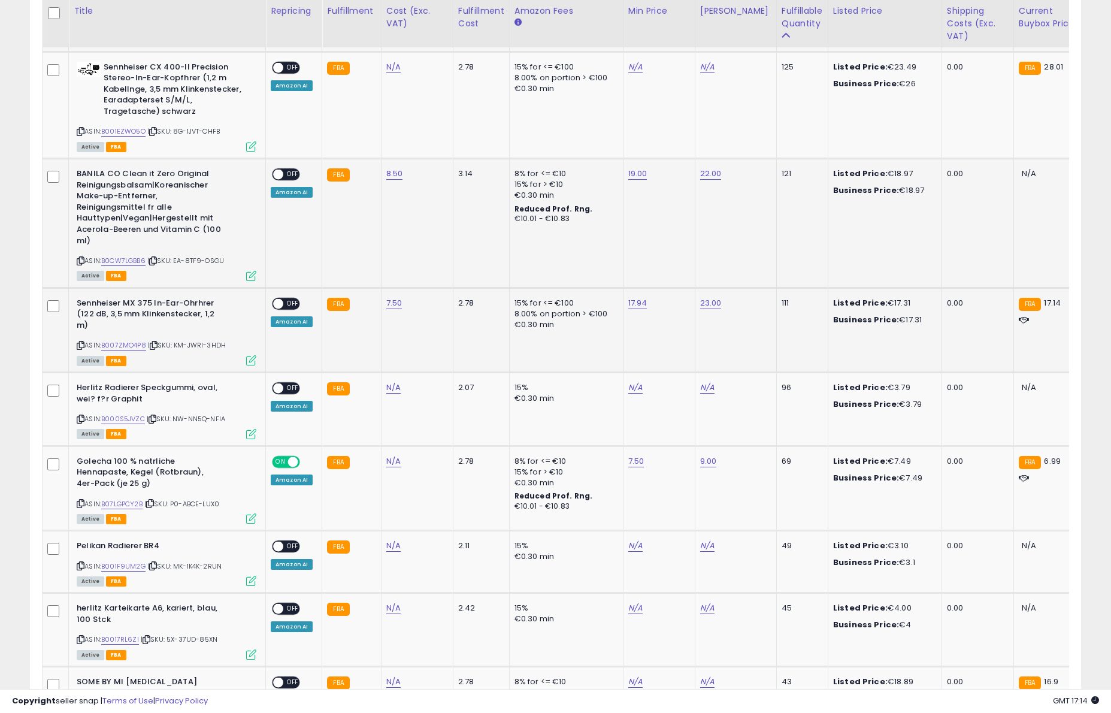
click at [288, 300] on span "OFF" at bounding box center [292, 303] width 19 height 10
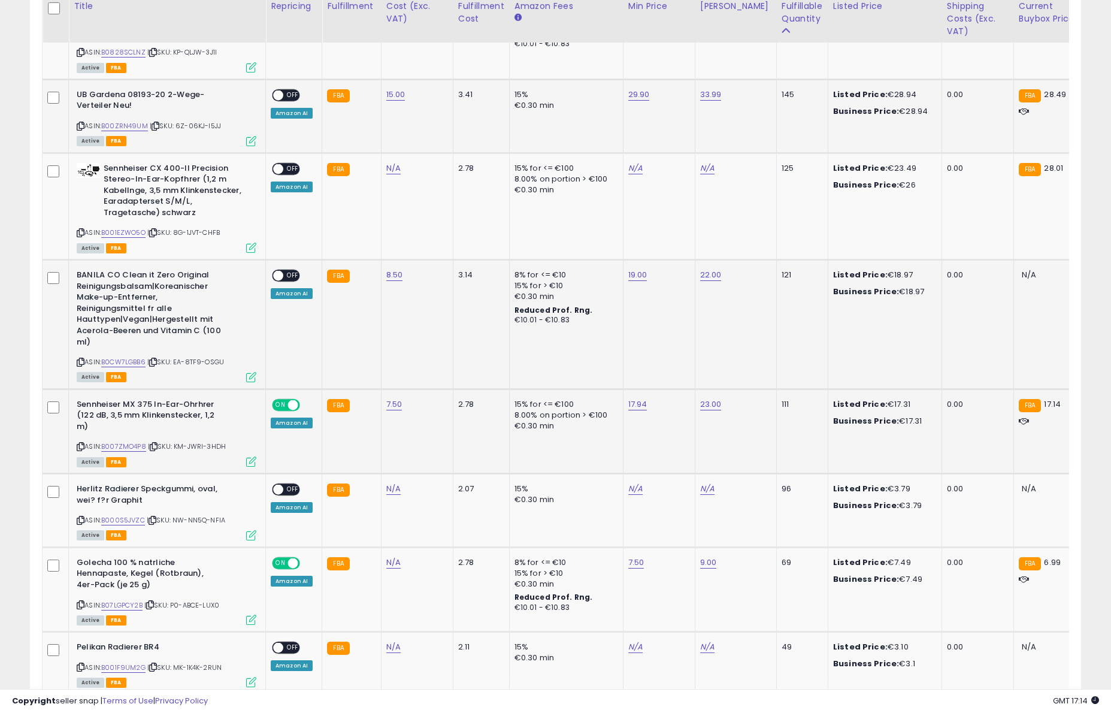
scroll to position [872, 0]
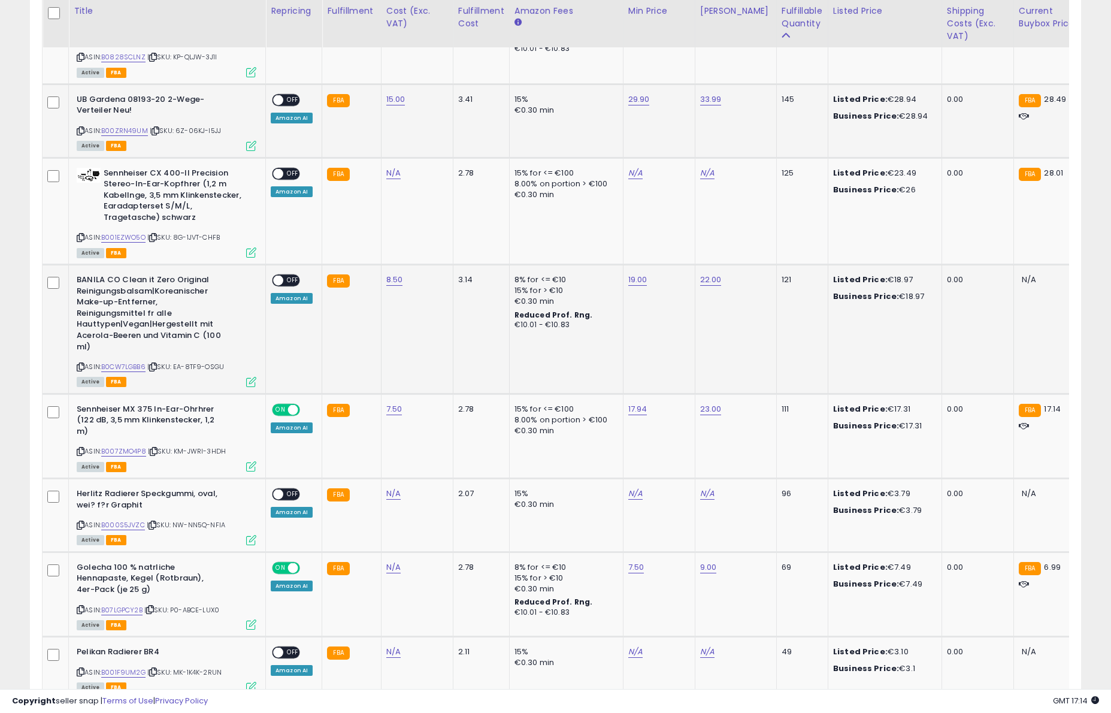
click at [281, 283] on span at bounding box center [278, 281] width 10 height 10
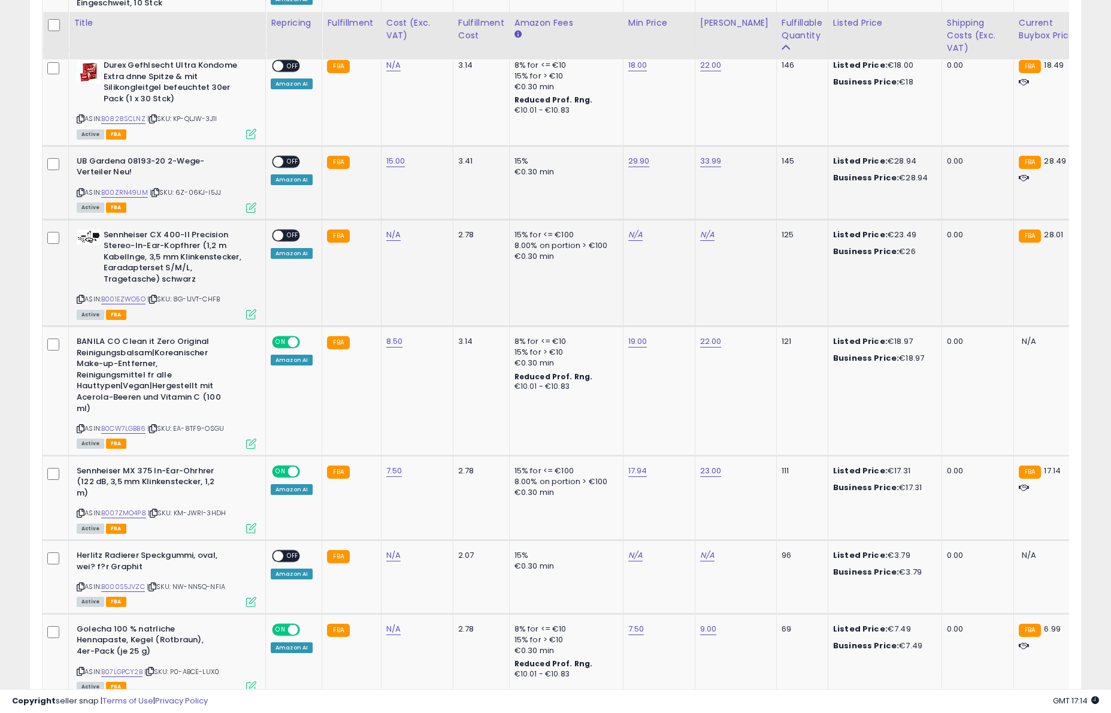
scroll to position [773, 0]
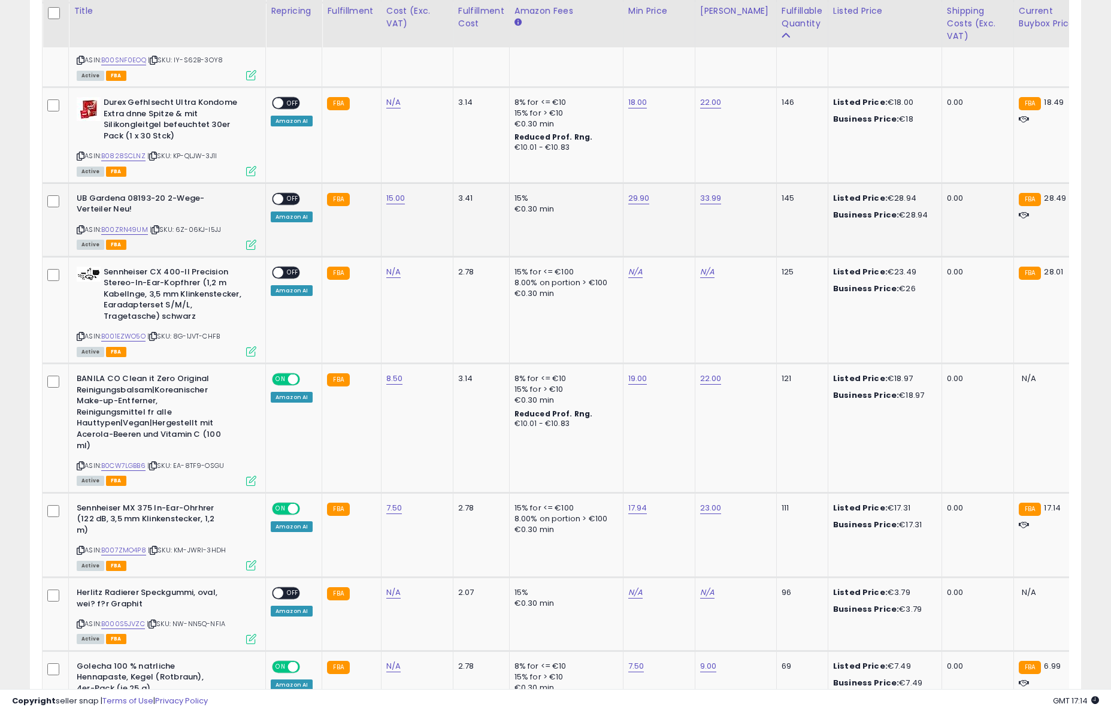
click at [288, 196] on span "OFF" at bounding box center [292, 198] width 19 height 10
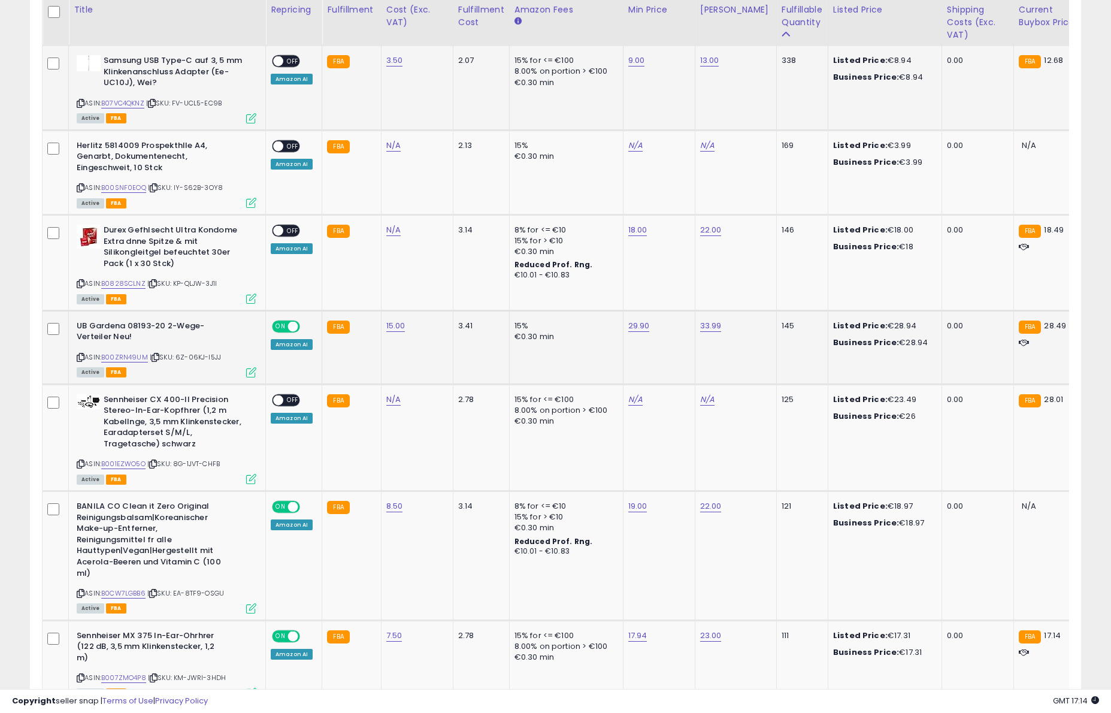
scroll to position [639, 0]
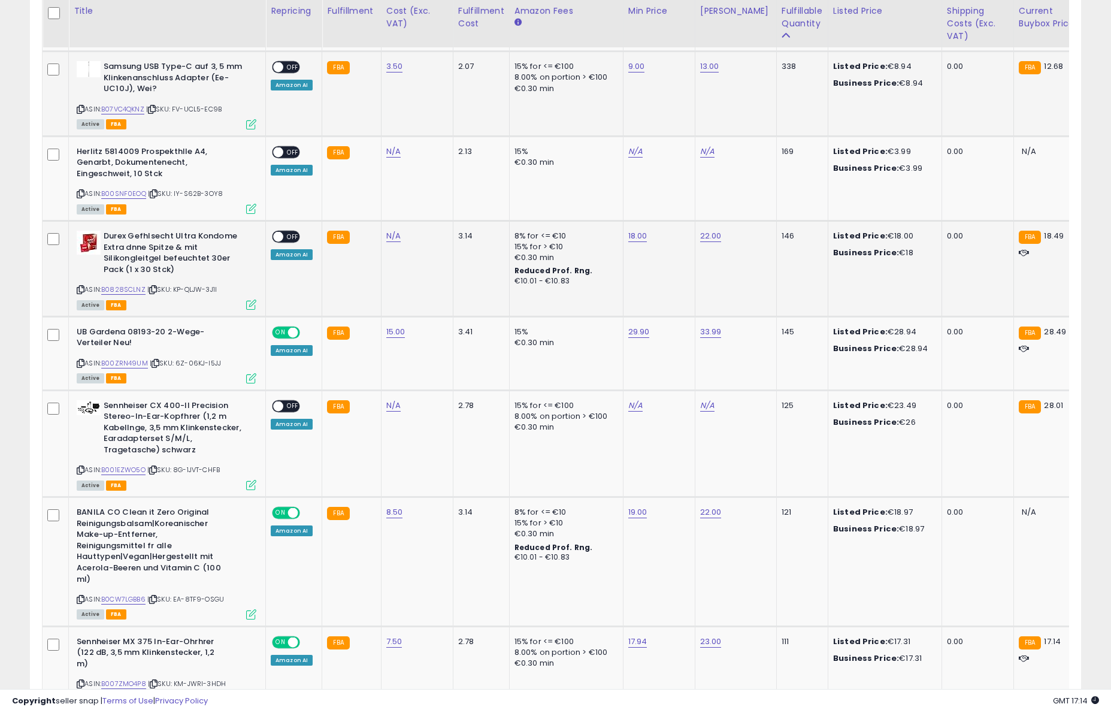
click at [289, 238] on span "OFF" at bounding box center [292, 237] width 19 height 10
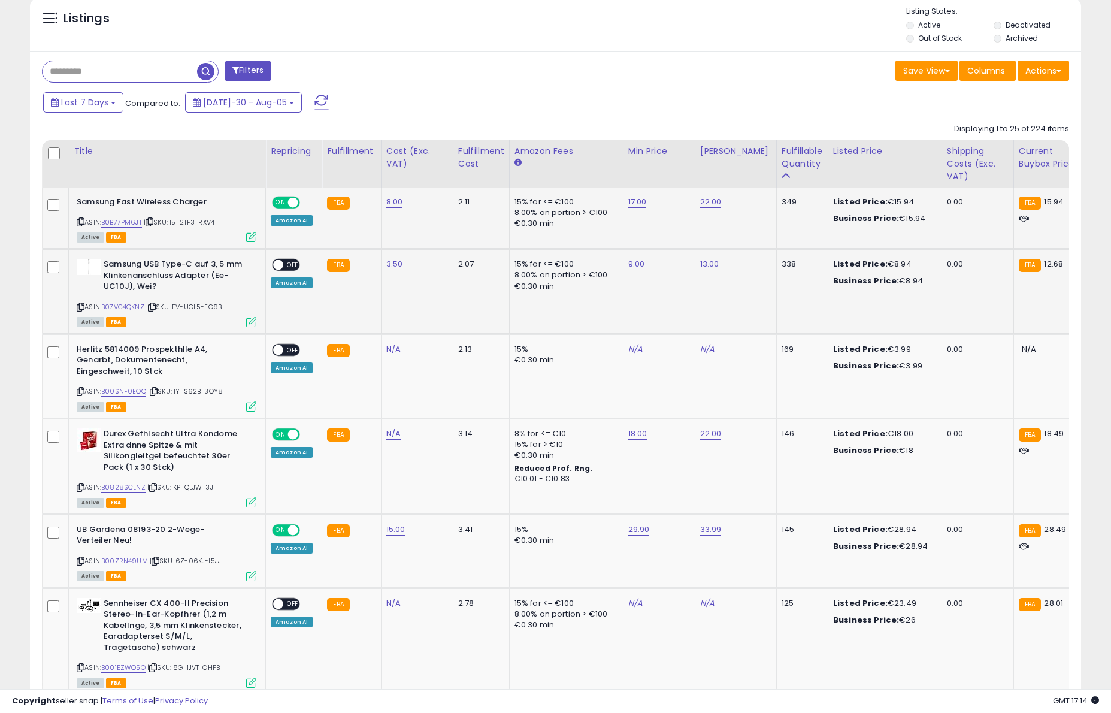
scroll to position [439, 0]
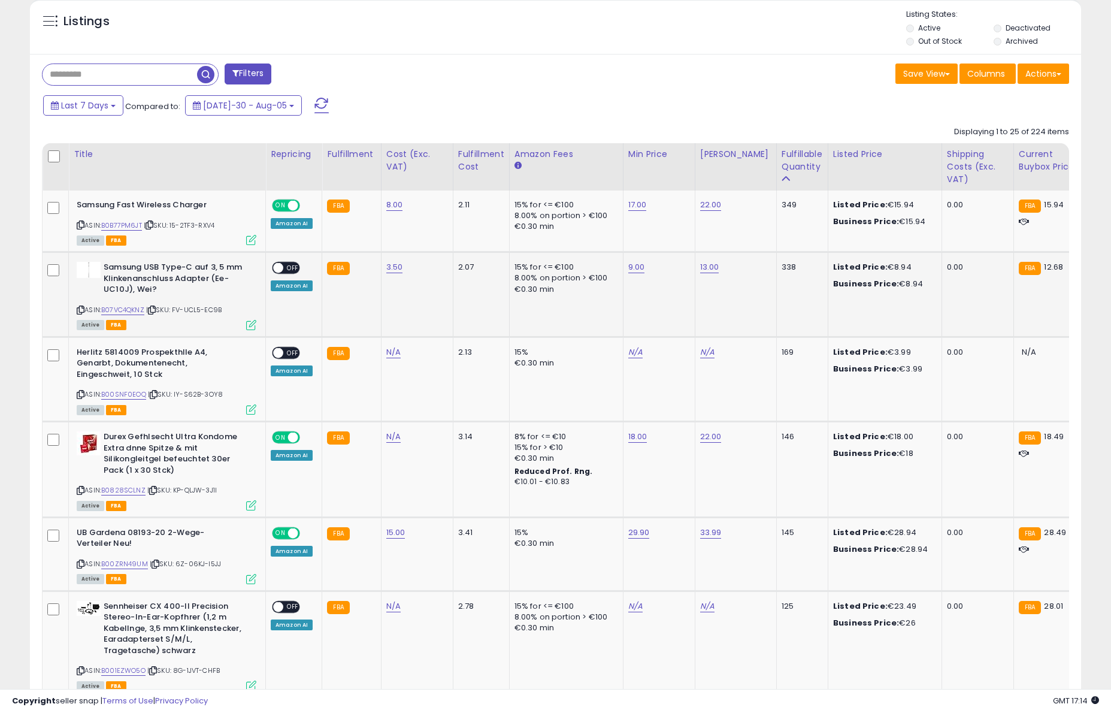
click at [283, 269] on span "OFF" at bounding box center [292, 268] width 19 height 10
click at [315, 99] on span at bounding box center [322, 106] width 14 height 16
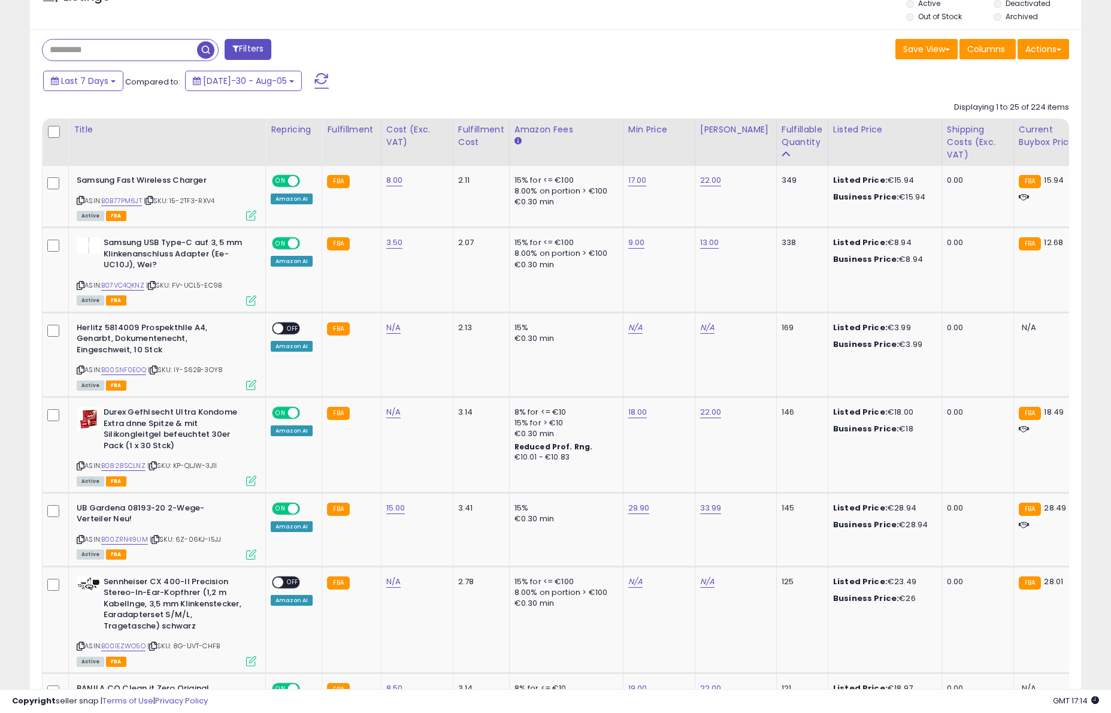
scroll to position [454, 0]
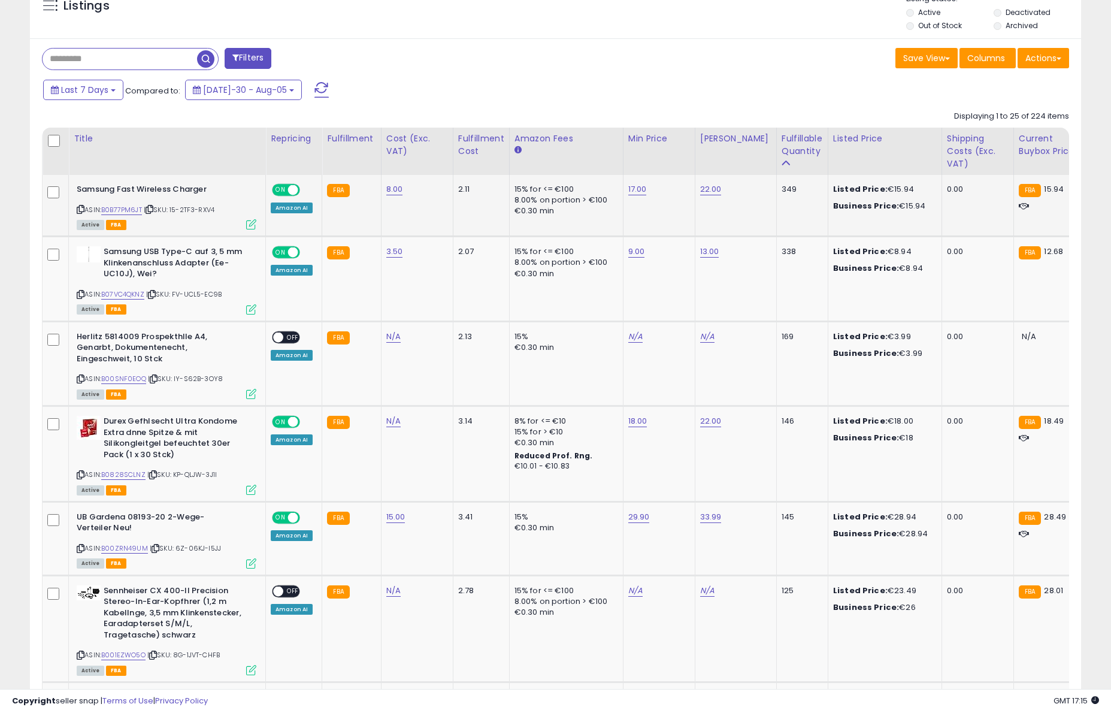
click at [289, 191] on span at bounding box center [293, 190] width 10 height 10
click at [287, 209] on div "Amazon AI" at bounding box center [292, 207] width 42 height 11
click at [287, 257] on div "ON OFF" at bounding box center [286, 252] width 28 height 13
click at [289, 256] on span at bounding box center [293, 252] width 10 height 10
click at [294, 423] on span at bounding box center [293, 422] width 10 height 10
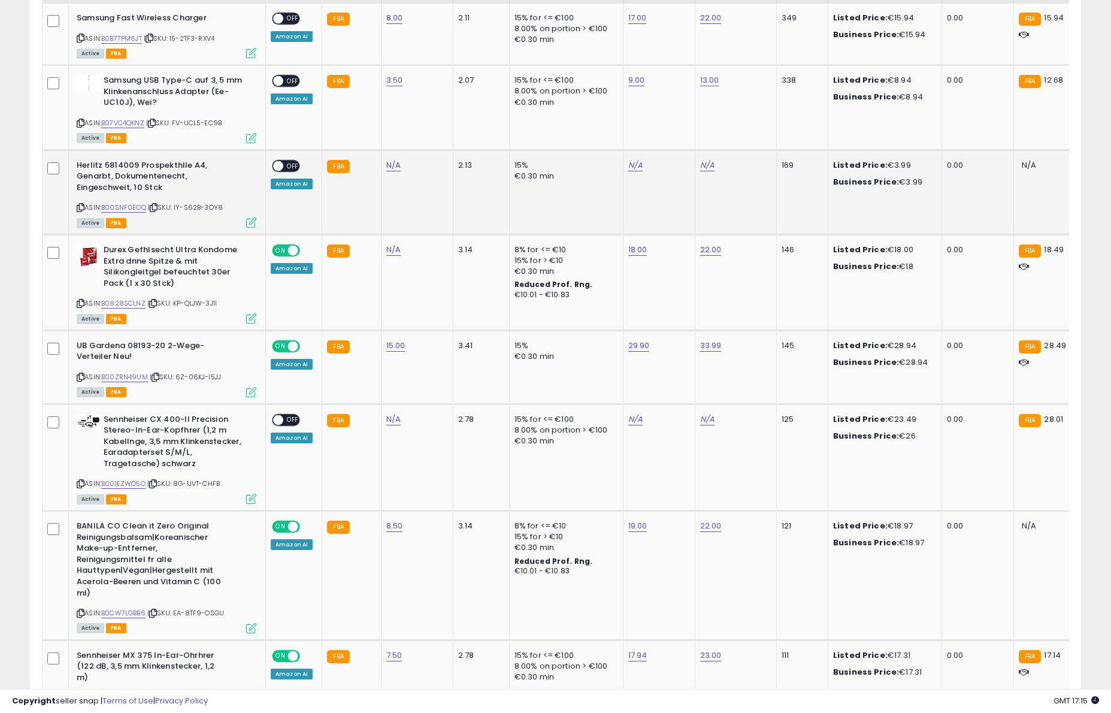
scroll to position [753, 0]
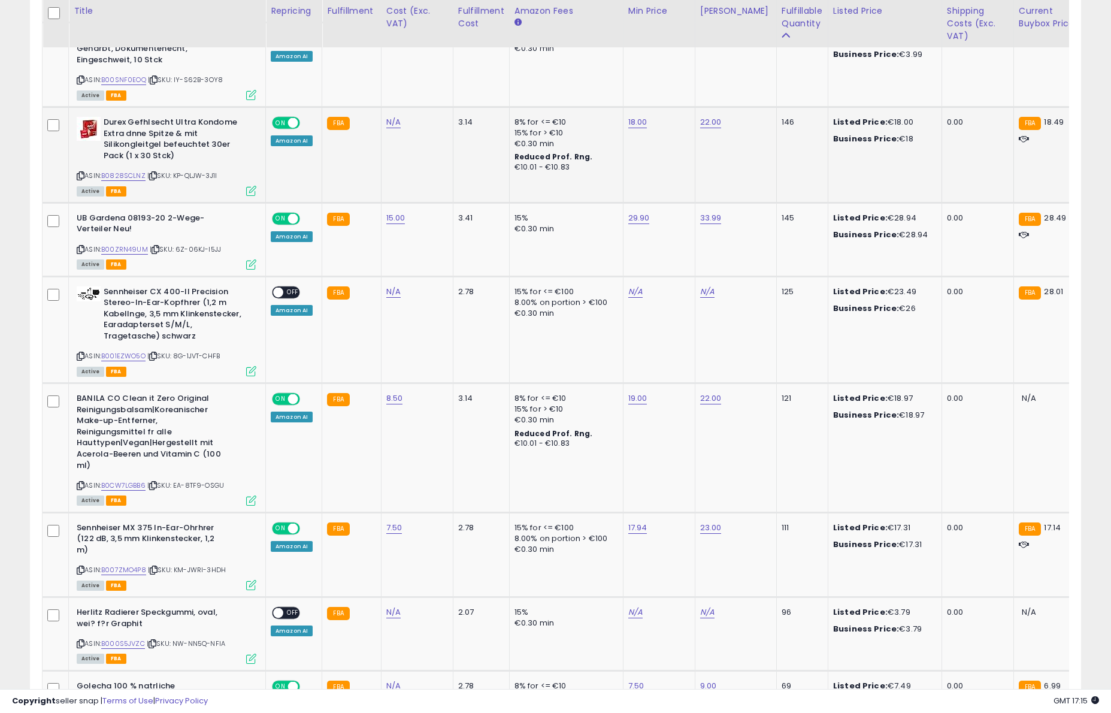
click at [282, 122] on span "ON" at bounding box center [280, 123] width 15 height 10
click at [289, 222] on span at bounding box center [293, 218] width 10 height 10
click at [287, 405] on div "ON OFF Amazon AI" at bounding box center [292, 407] width 42 height 29
click at [284, 400] on span "ON" at bounding box center [280, 399] width 15 height 10
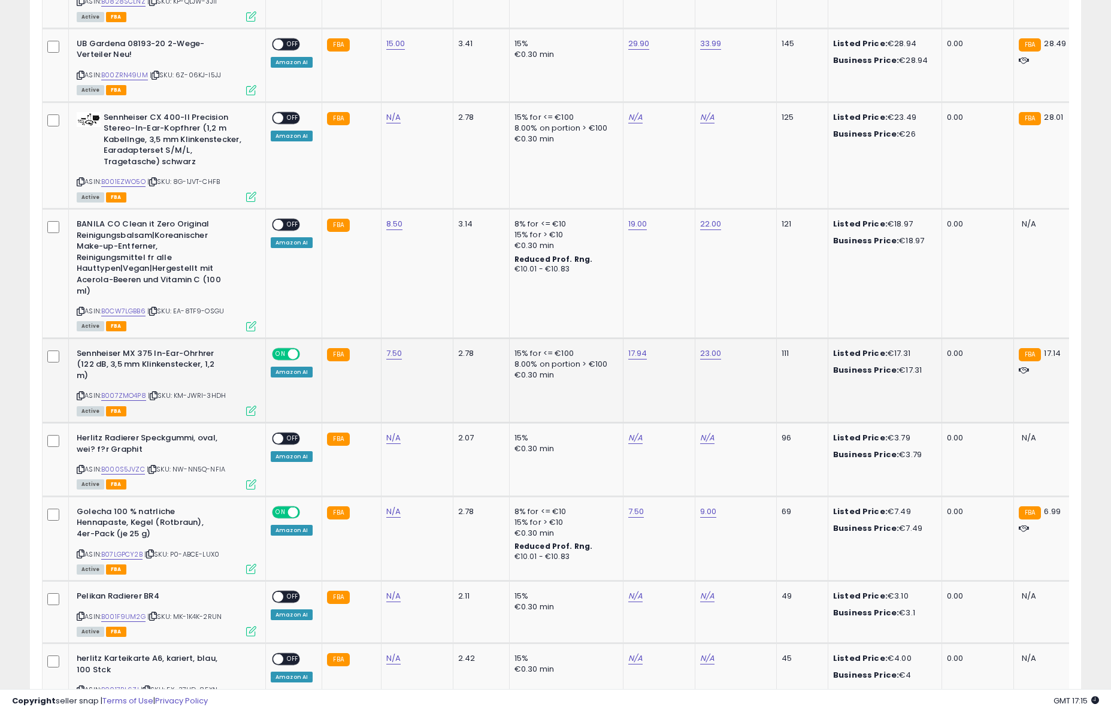
scroll to position [956, 0]
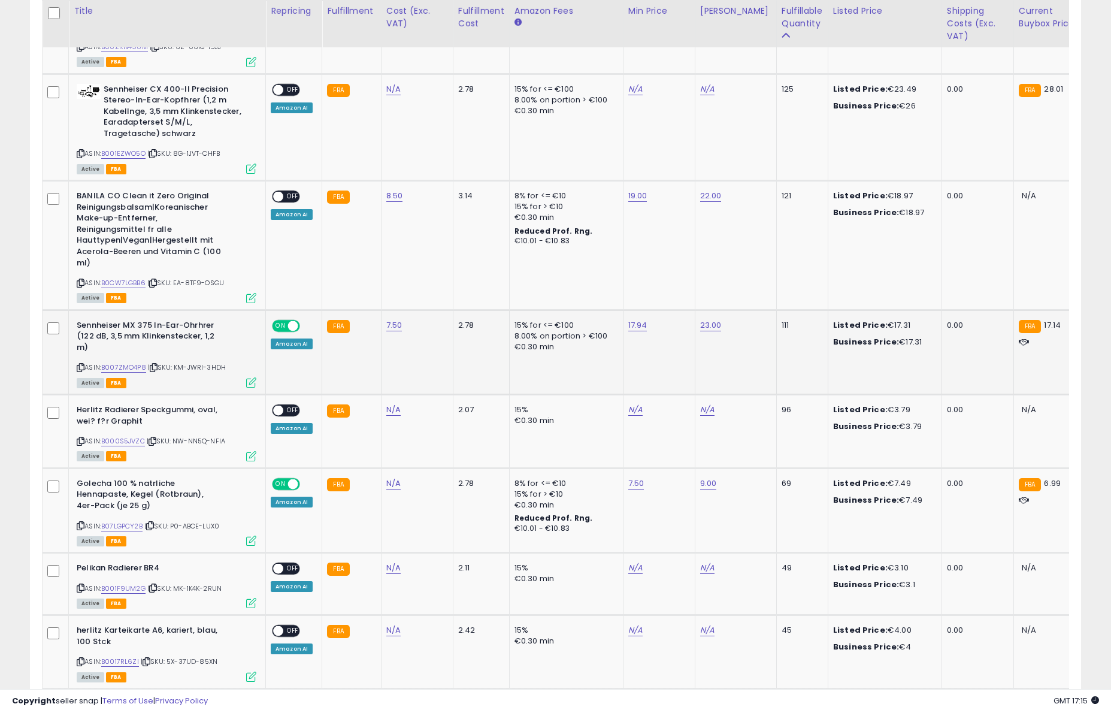
click at [286, 331] on div "ON OFF" at bounding box center [286, 325] width 28 height 13
click at [285, 332] on div "ON OFF" at bounding box center [286, 325] width 28 height 13
click at [285, 321] on div "ON OFF" at bounding box center [287, 326] width 28 height 10
click at [291, 332] on div "ON OFF Amazon AI" at bounding box center [292, 334] width 42 height 29
click at [291, 326] on span at bounding box center [293, 326] width 10 height 10
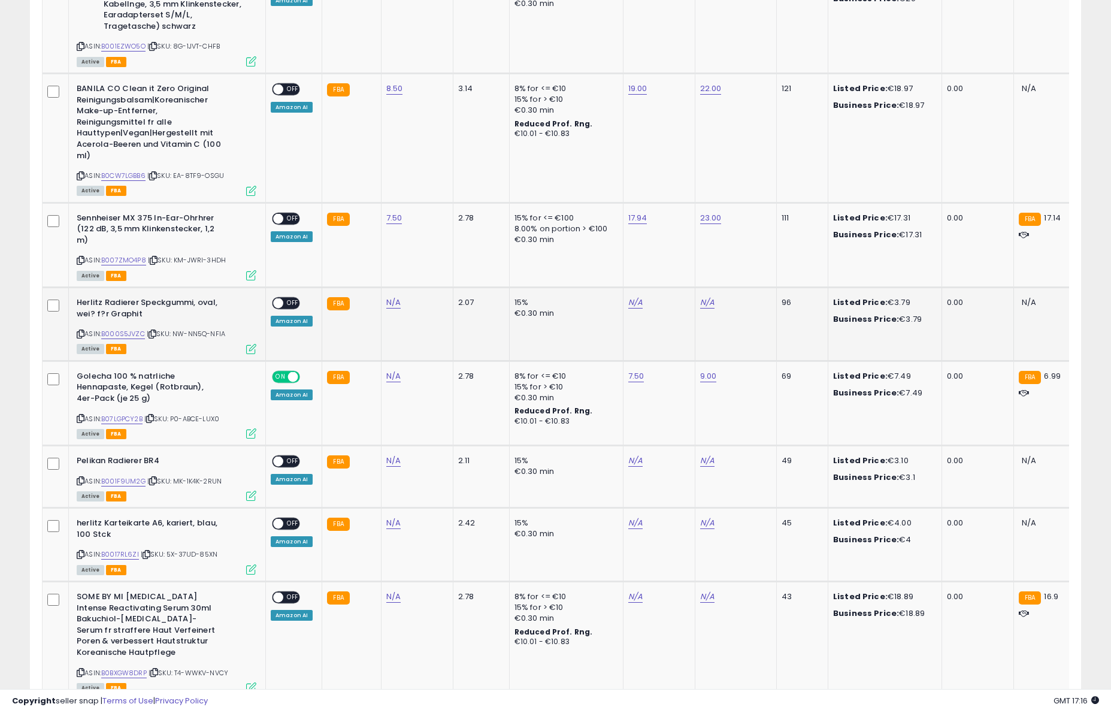
scroll to position [1100, 0]
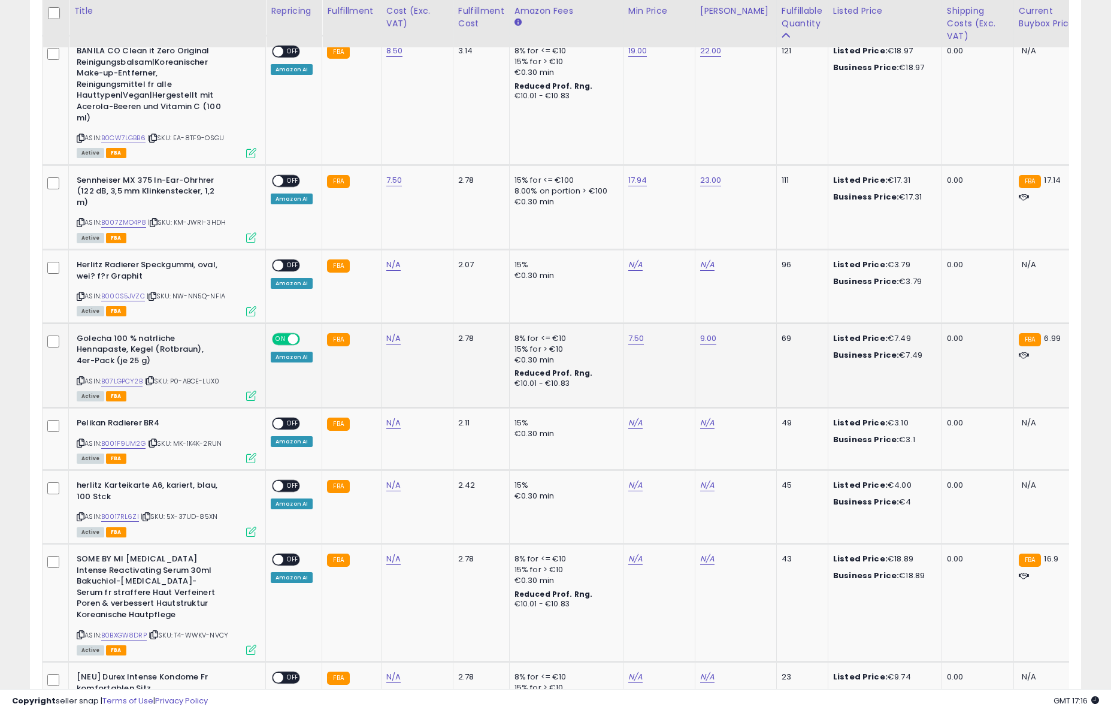
click at [288, 338] on span at bounding box center [293, 339] width 10 height 10
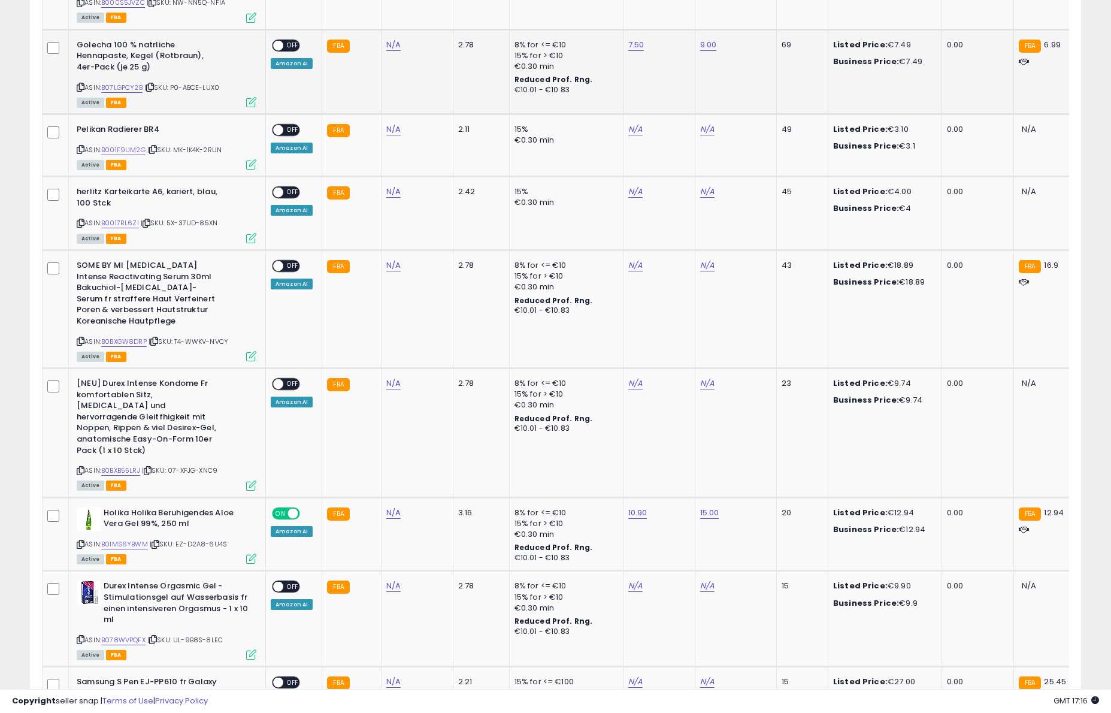
scroll to position [1609, 0]
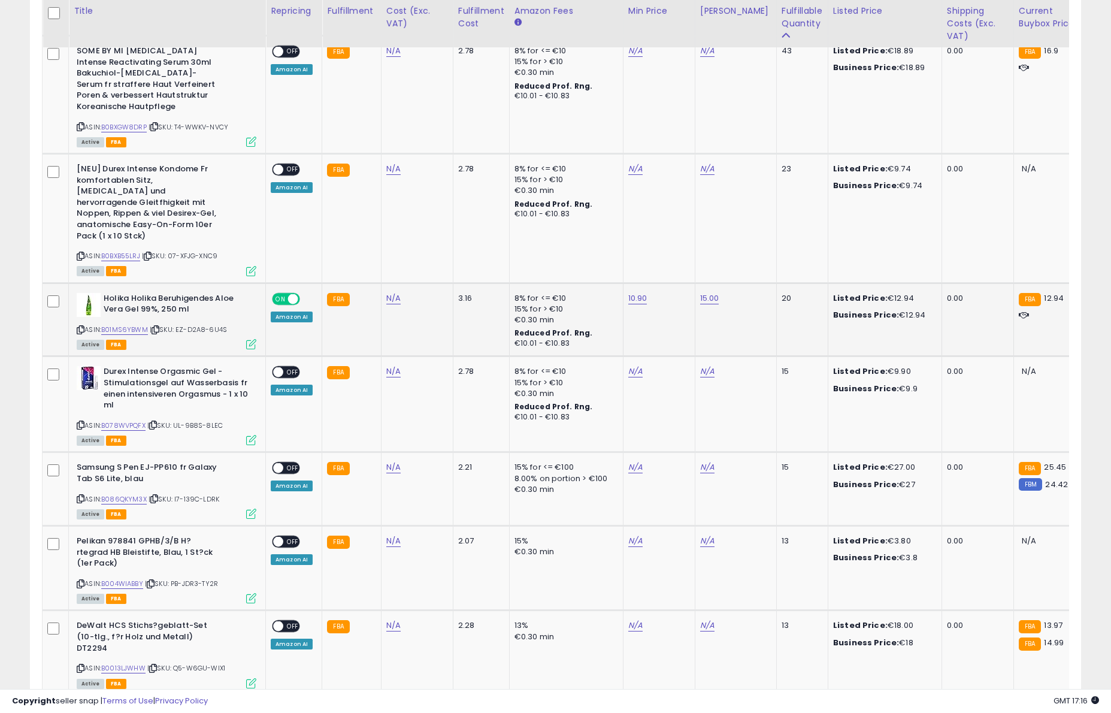
click at [295, 294] on span at bounding box center [293, 299] width 10 height 10
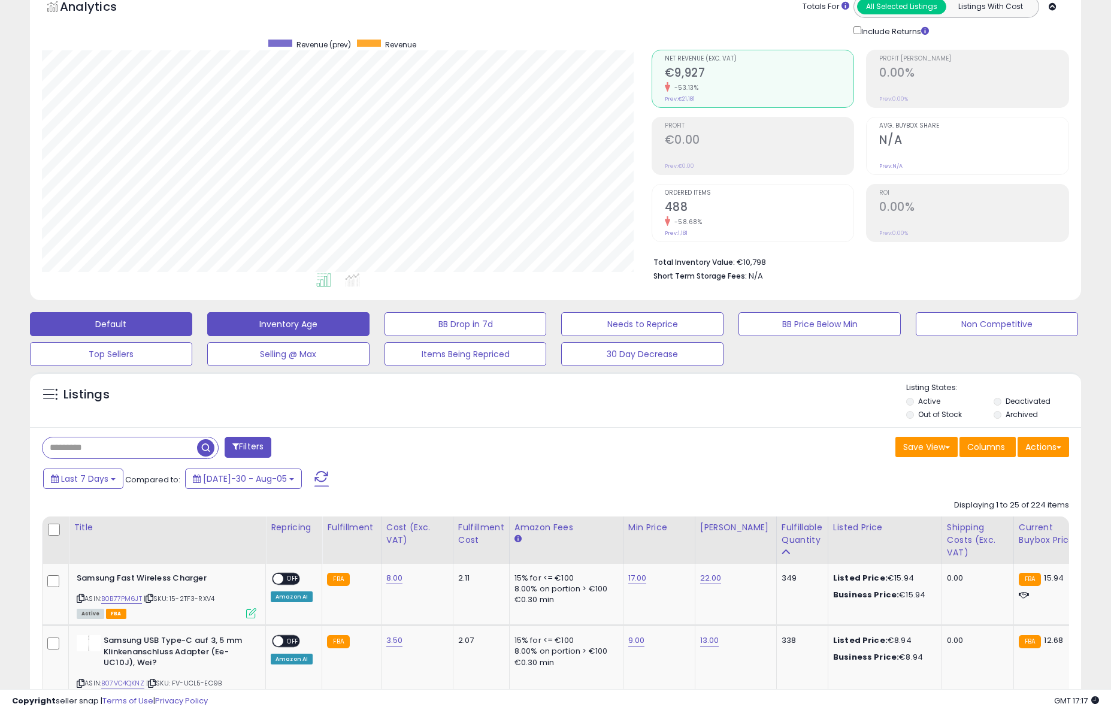
scroll to position [0, 0]
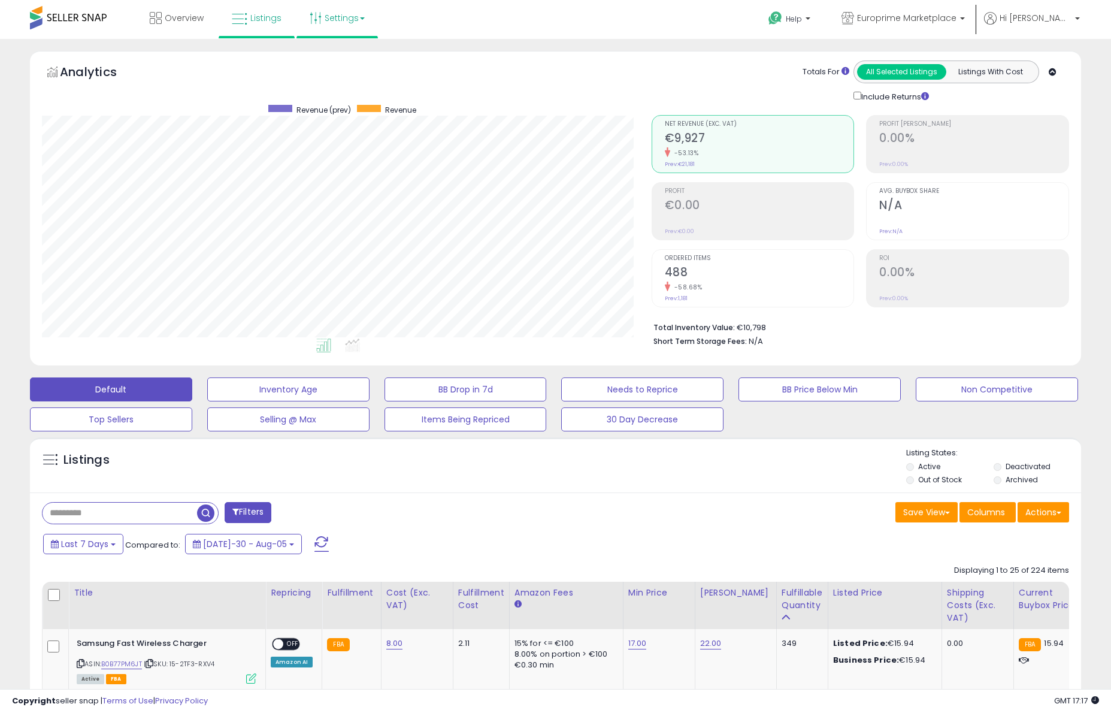
click at [359, 23] on link "Settings" at bounding box center [337, 18] width 73 height 36
click at [195, 21] on span "Overview" at bounding box center [184, 18] width 39 height 12
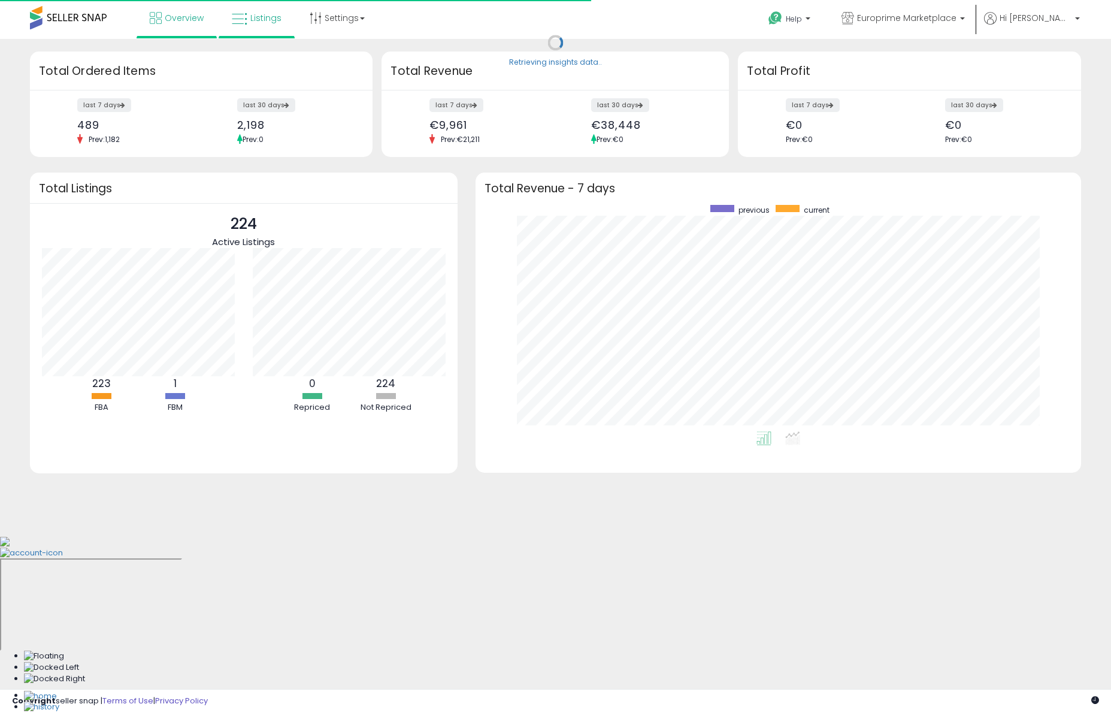
scroll to position [226, 582]
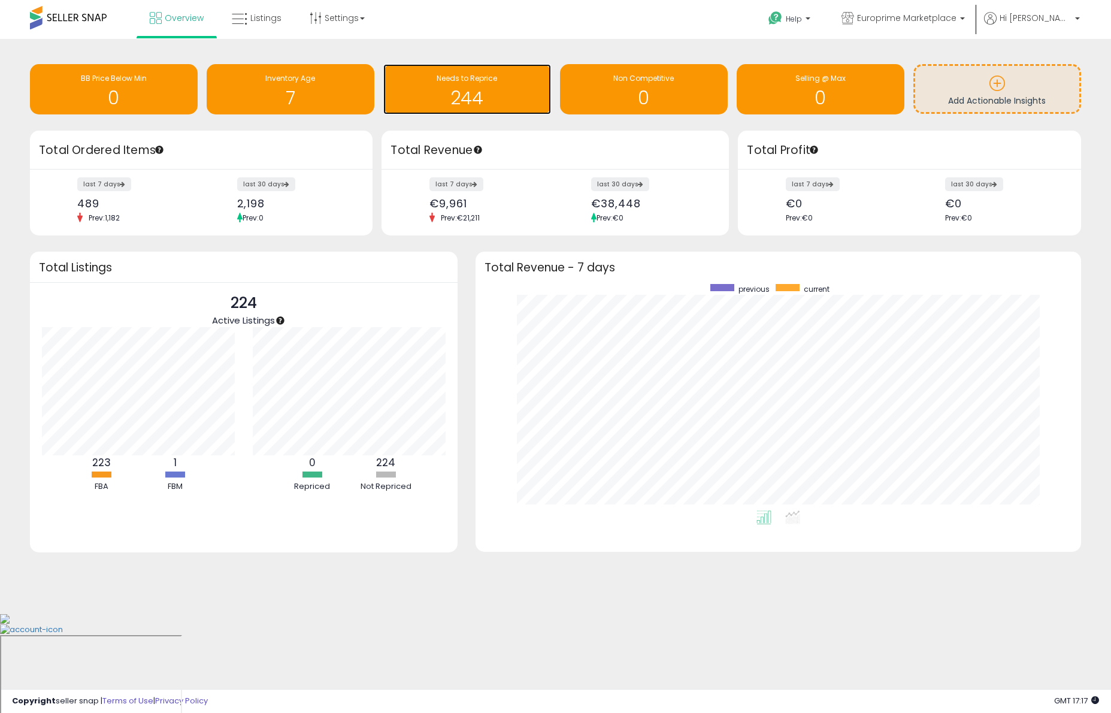
click at [461, 93] on h1 "244" at bounding box center [467, 98] width 156 height 20
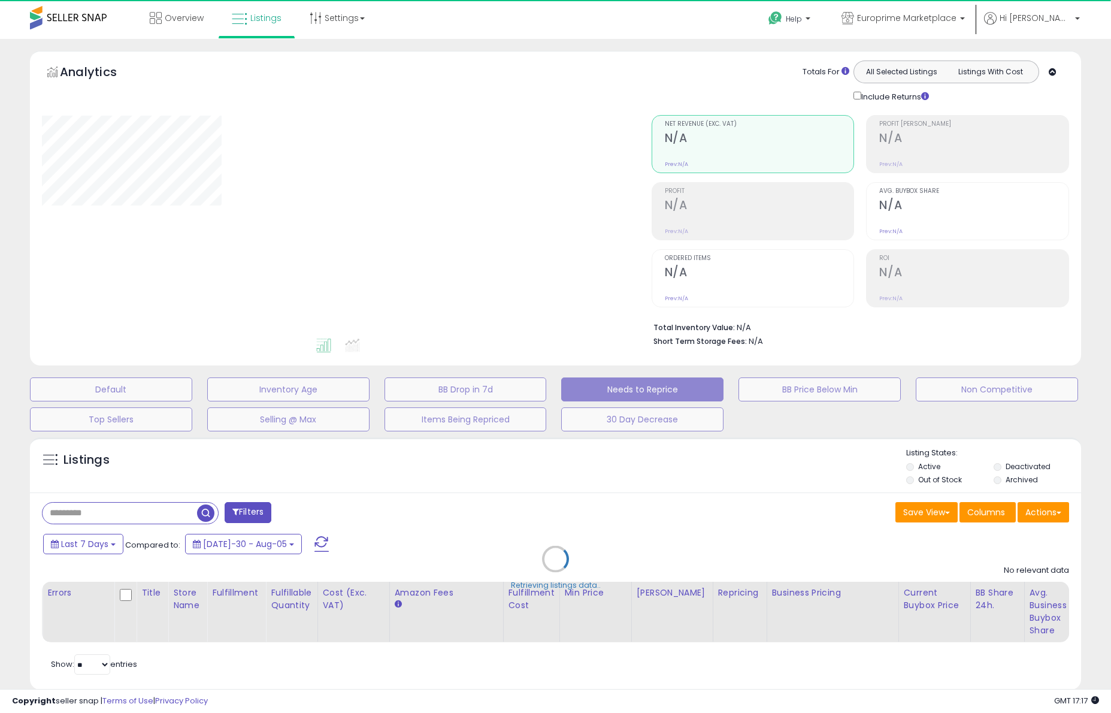
select select "**"
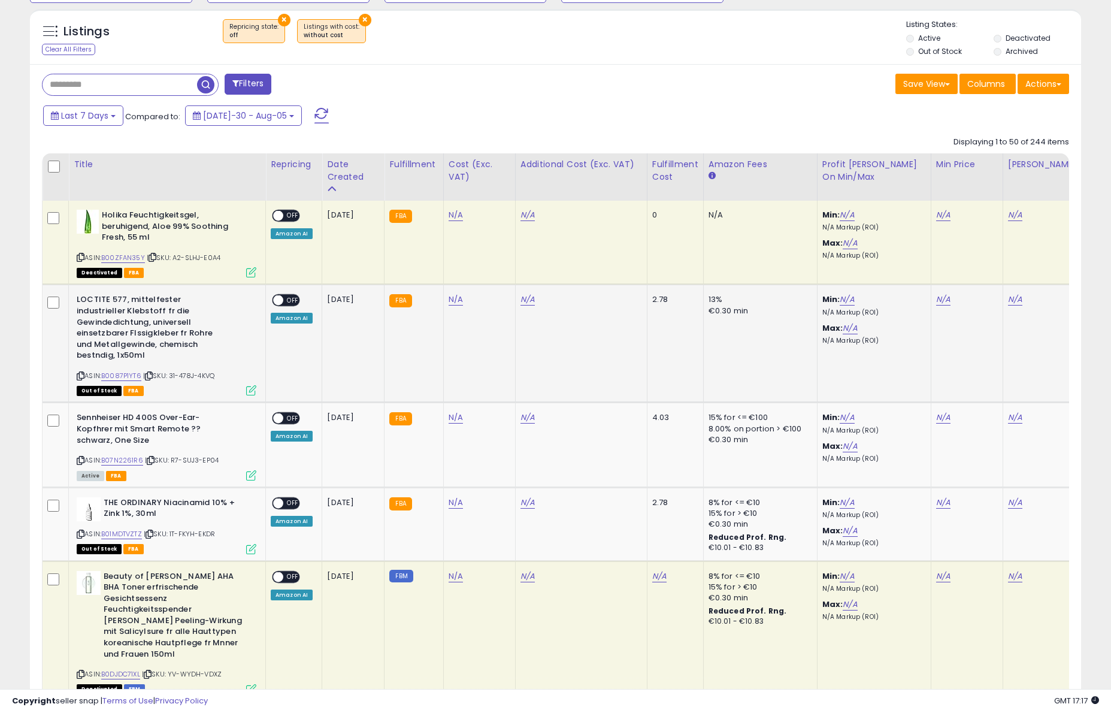
scroll to position [424, 0]
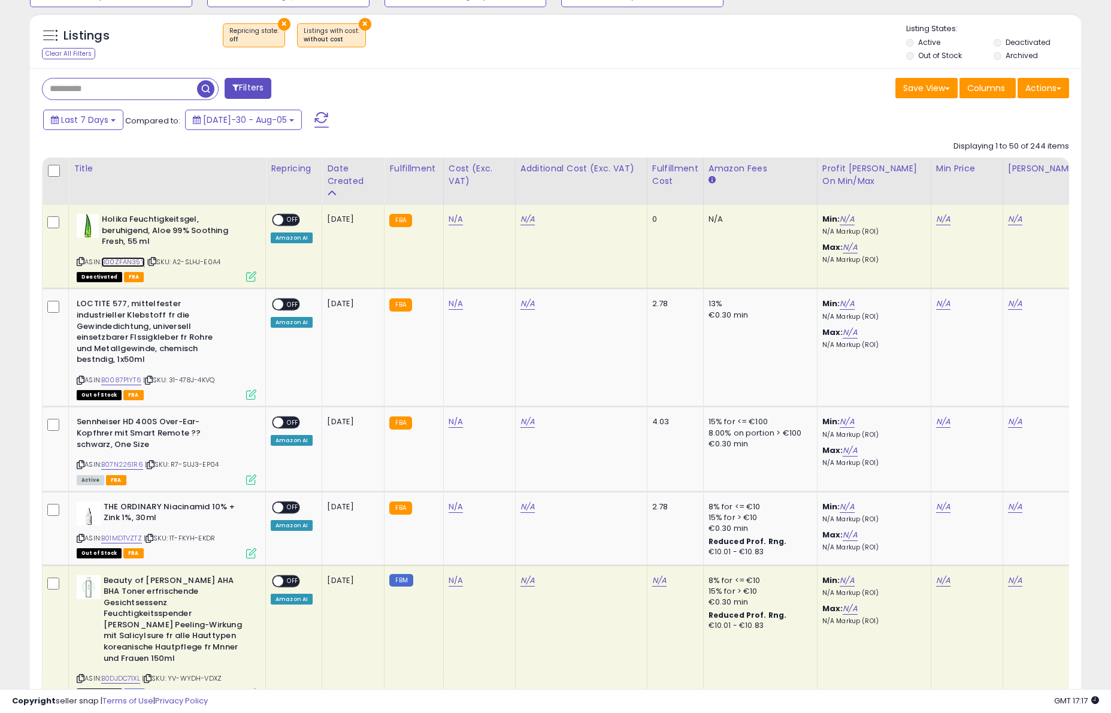
click at [125, 259] on link "B00ZFAN35Y" at bounding box center [123, 262] width 44 height 10
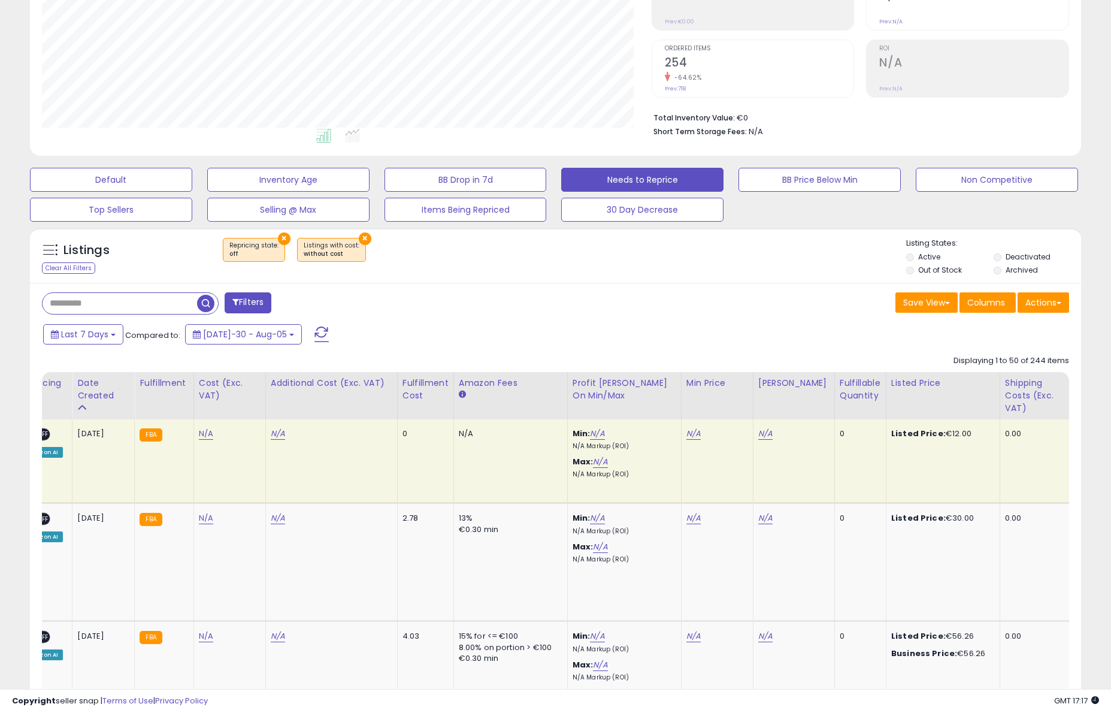
scroll to position [0, 0]
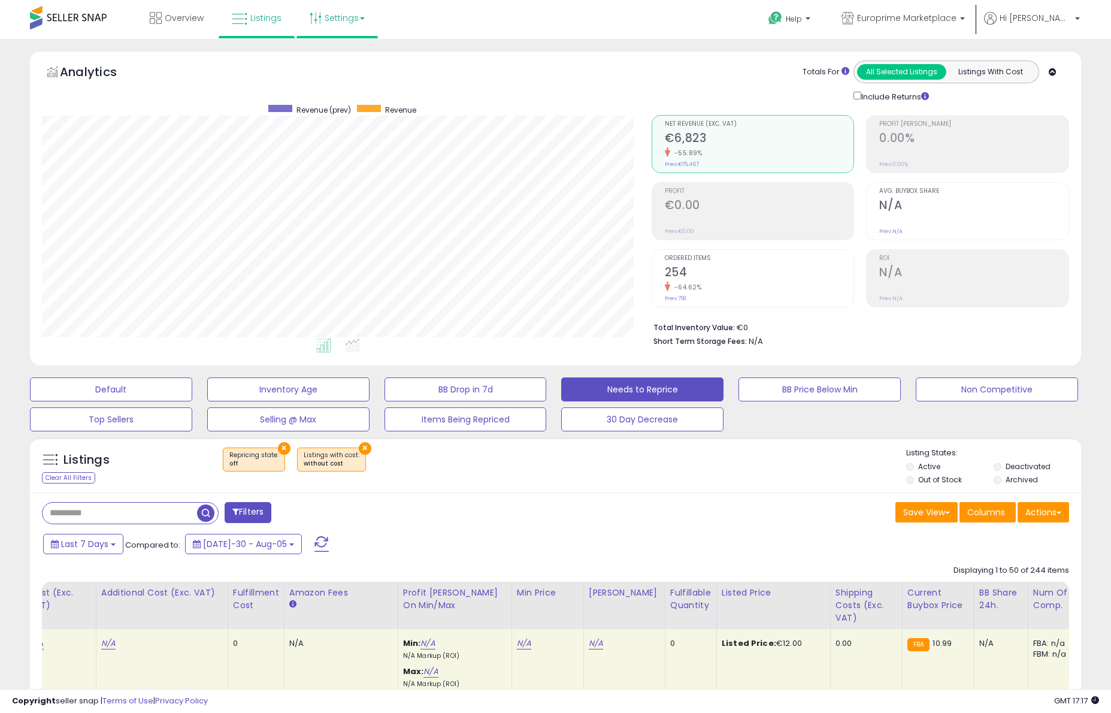
click at [361, 17] on link "Settings" at bounding box center [337, 18] width 73 height 36
click at [353, 62] on link "Store settings" at bounding box center [339, 60] width 54 height 11
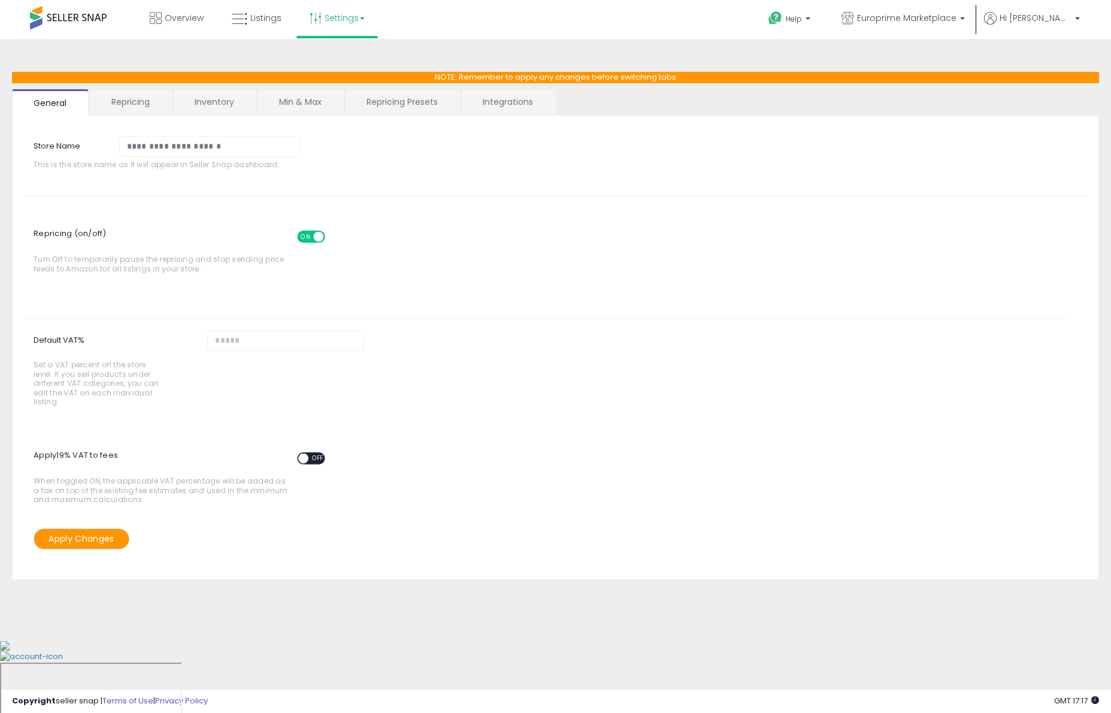
click at [120, 110] on link "Repricing" at bounding box center [130, 101] width 81 height 25
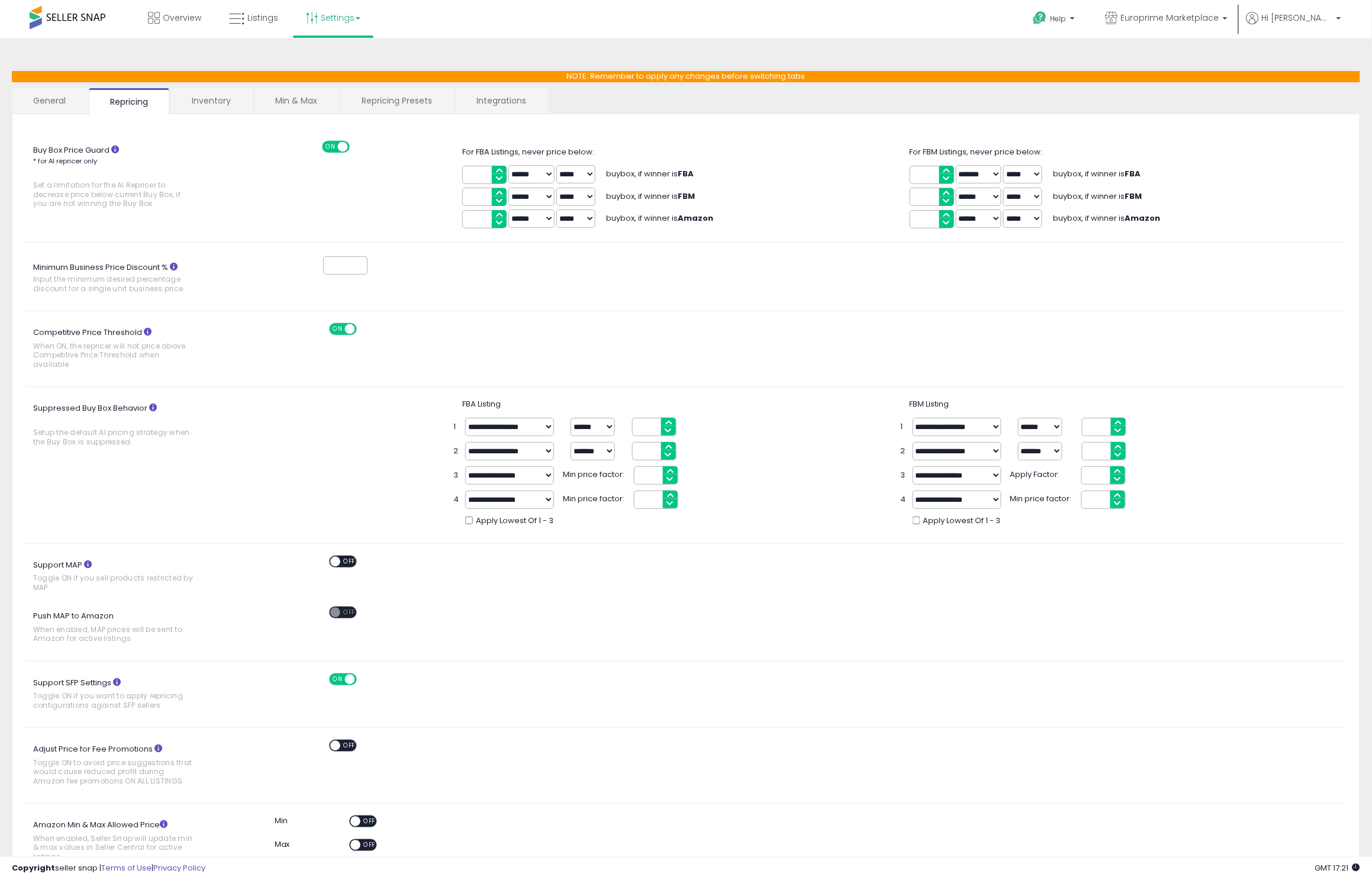
click at [34, 103] on link "General" at bounding box center [49, 100] width 76 height 25
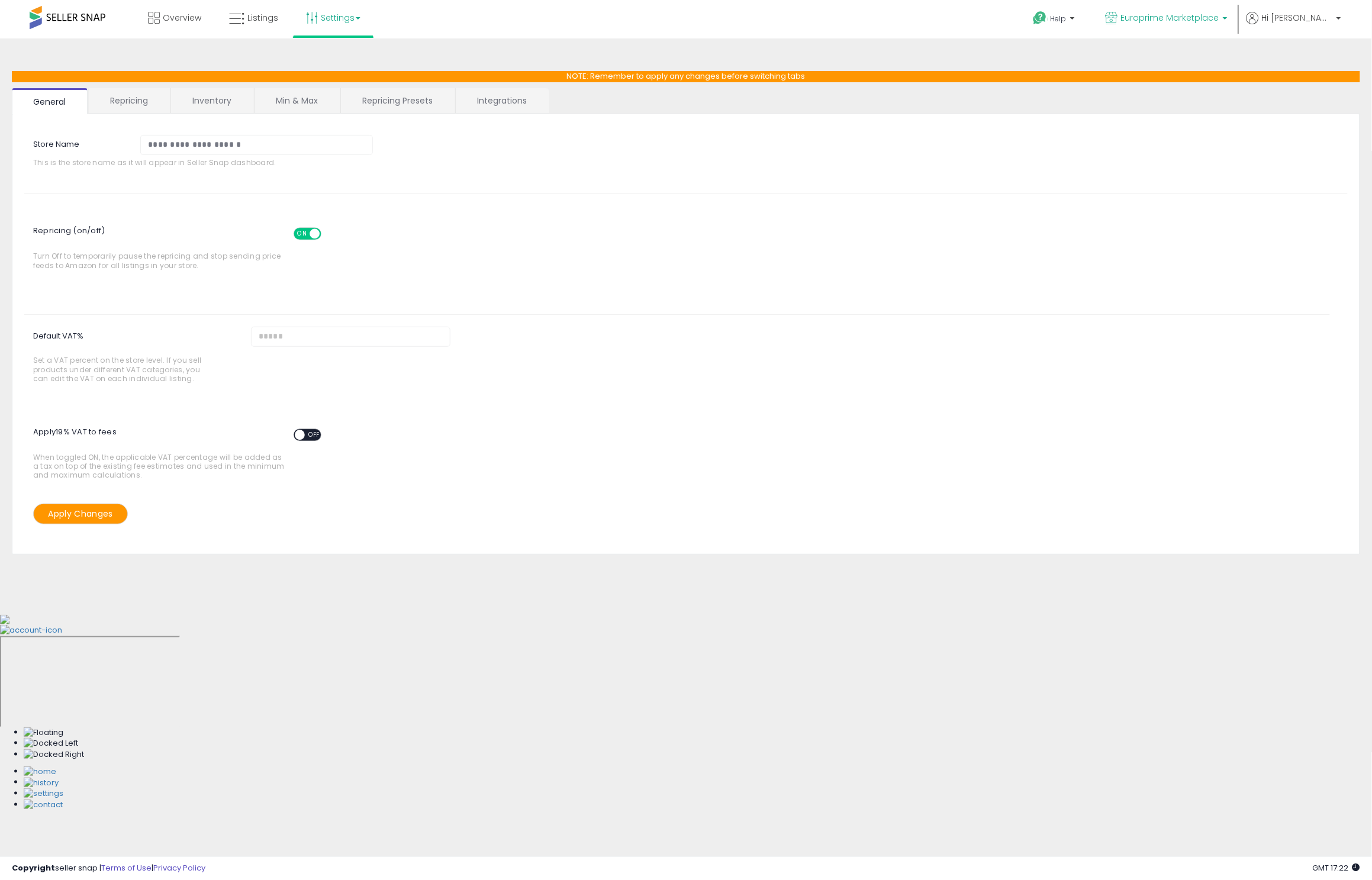
click at [1097, 21] on span "Europrime Marketplace" at bounding box center [1170, 18] width 98 height 12
click at [297, 332] on input "Default VAT% Set a VAT percent on the store level. If you sell products under d…" at bounding box center [351, 337] width 200 height 20
type input "**"
click at [308, 432] on span "OFF" at bounding box center [314, 435] width 19 height 10
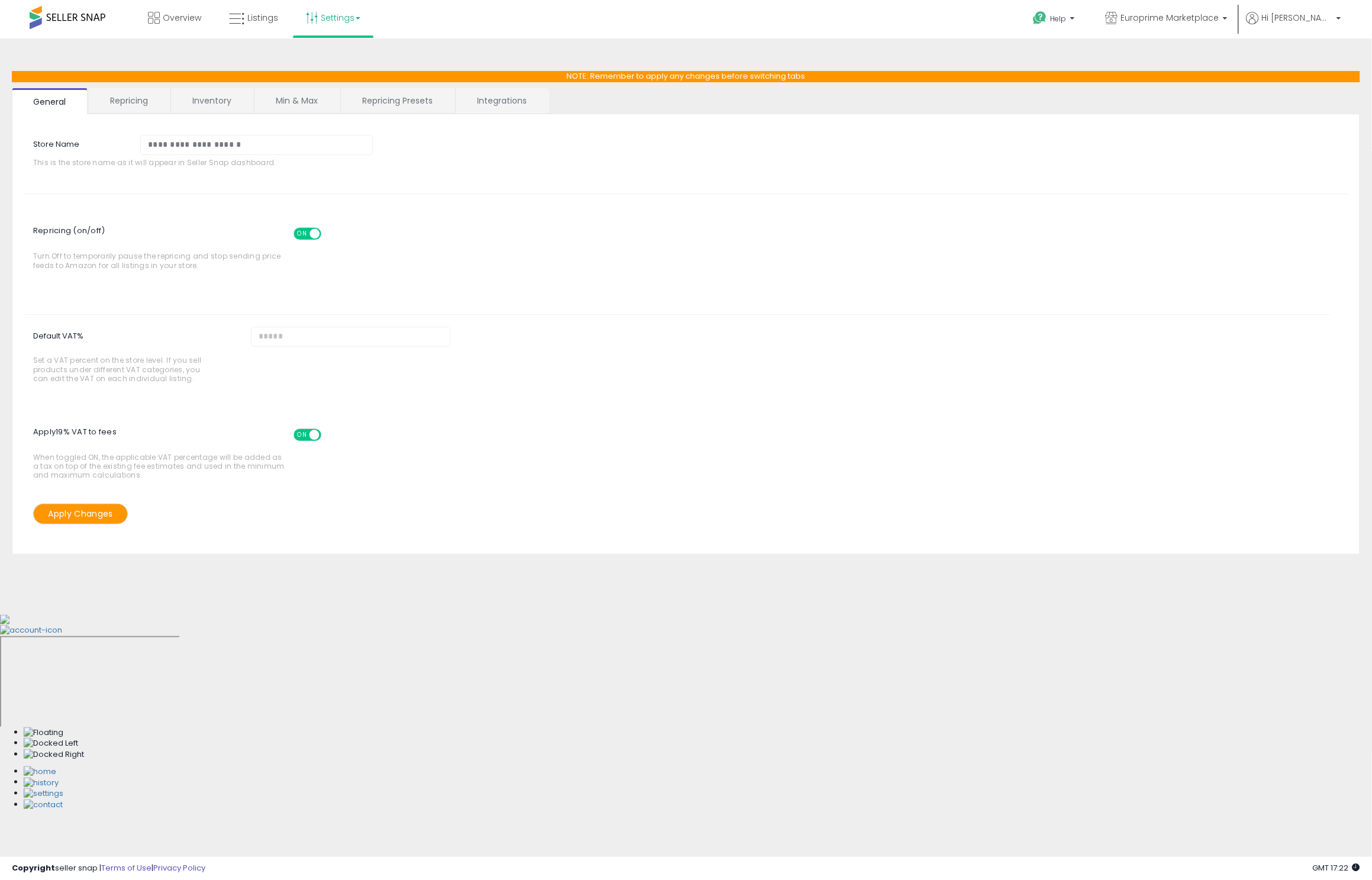
click at [94, 521] on button "Apply Changes" at bounding box center [81, 514] width 95 height 21
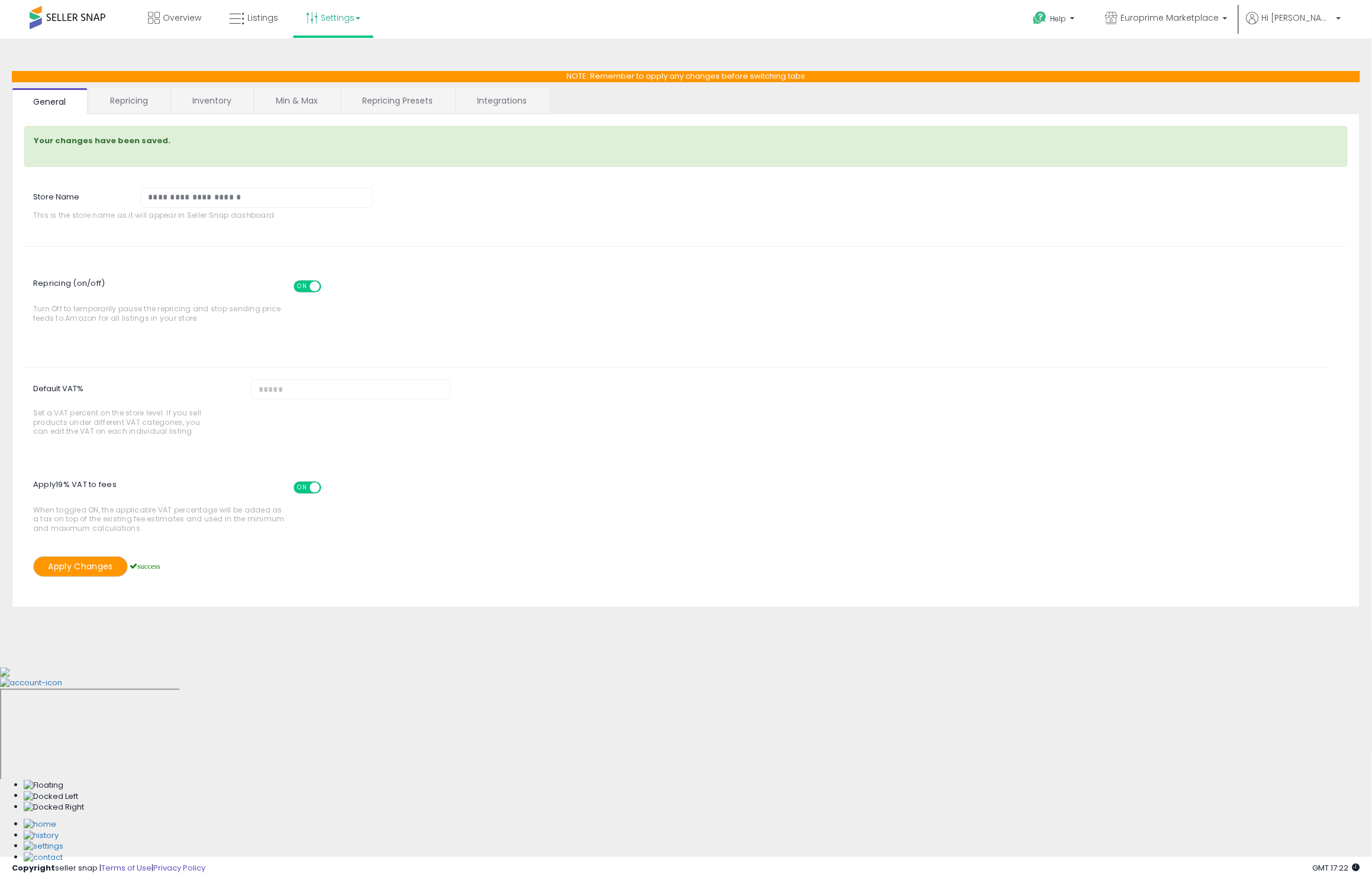
click at [136, 101] on link "Repricing" at bounding box center [128, 100] width 80 height 25
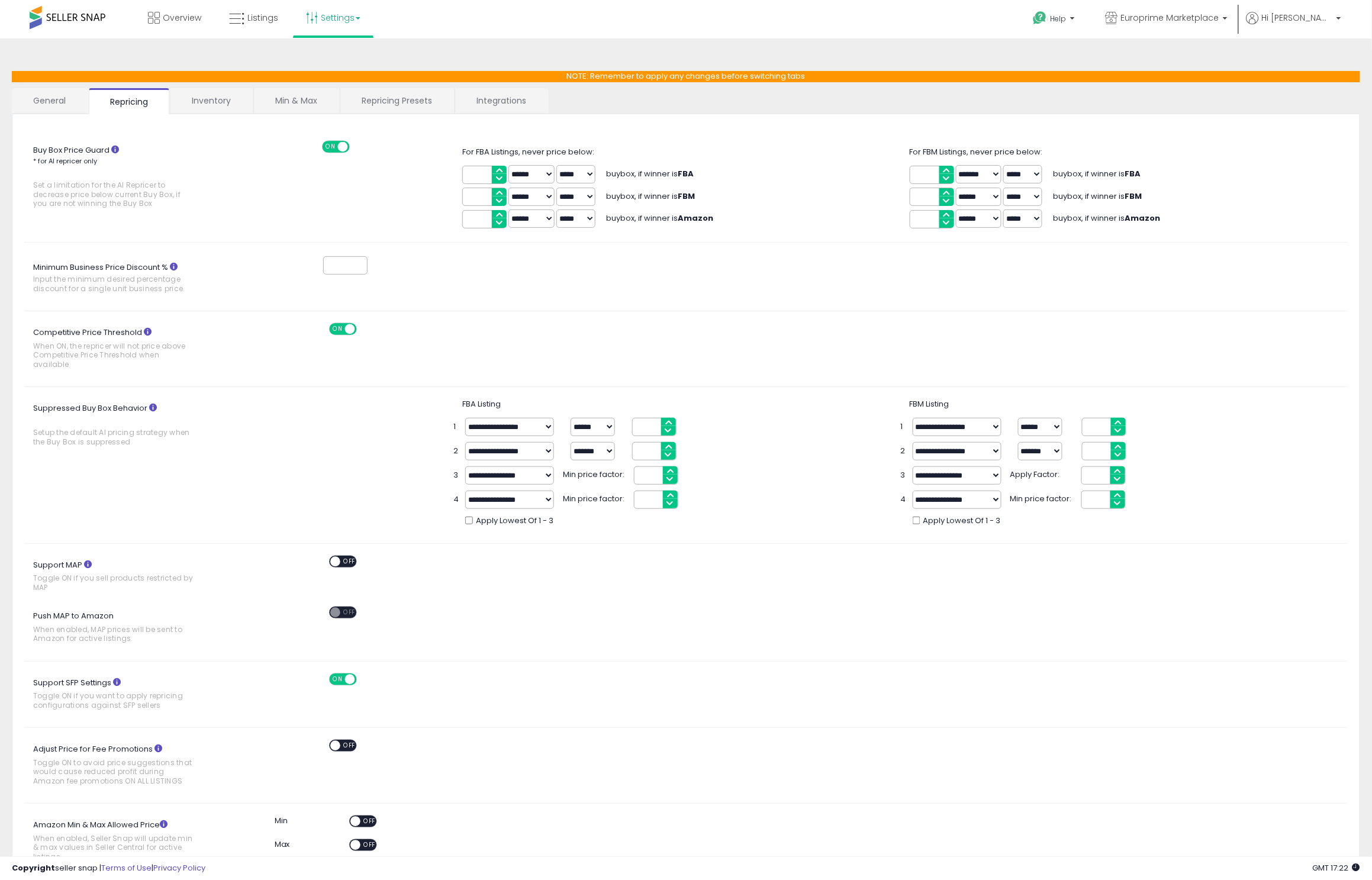
click at [230, 104] on link "Inventory" at bounding box center [211, 100] width 82 height 25
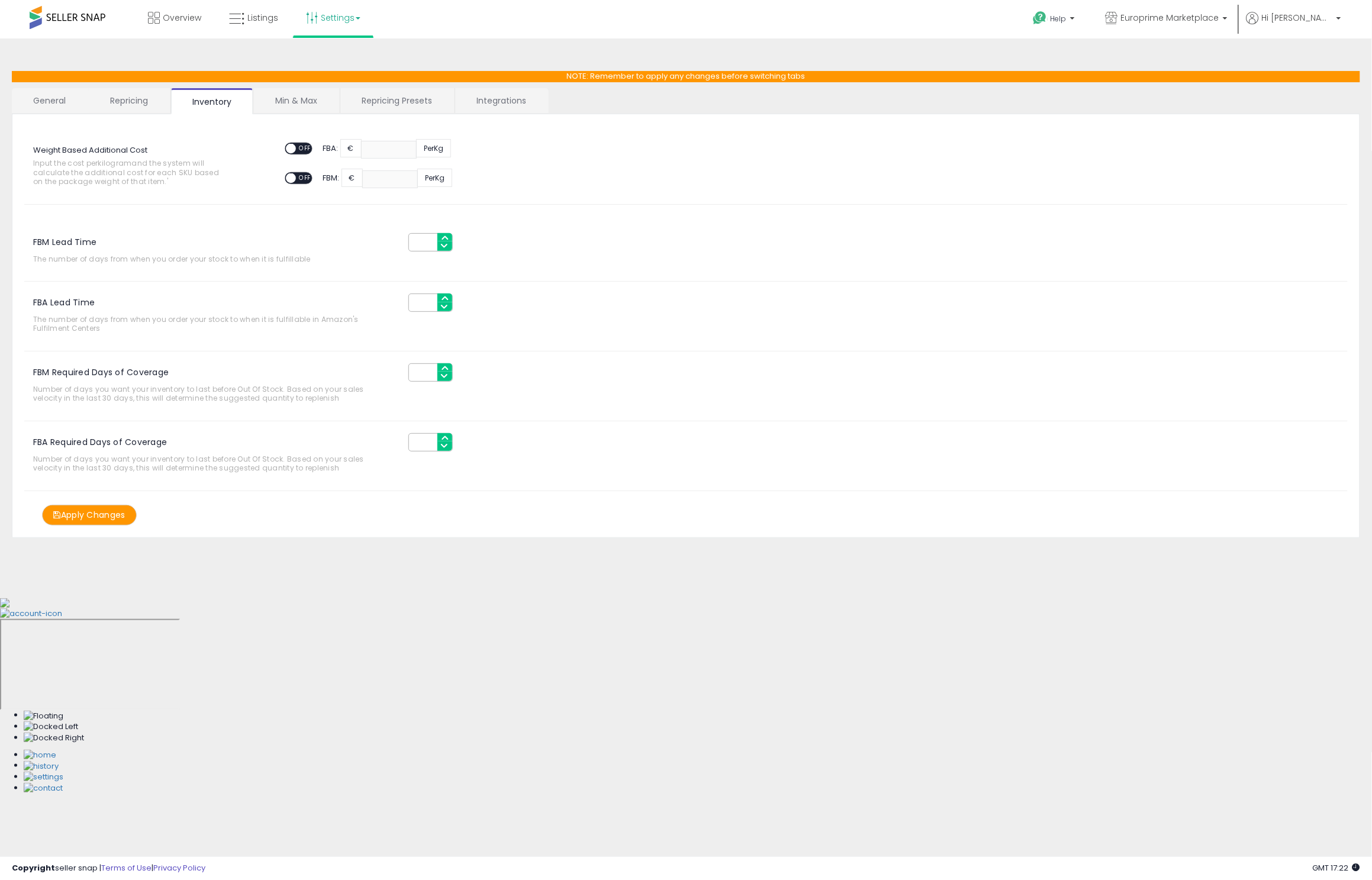
click at [285, 102] on link "Min & Max" at bounding box center [296, 100] width 85 height 25
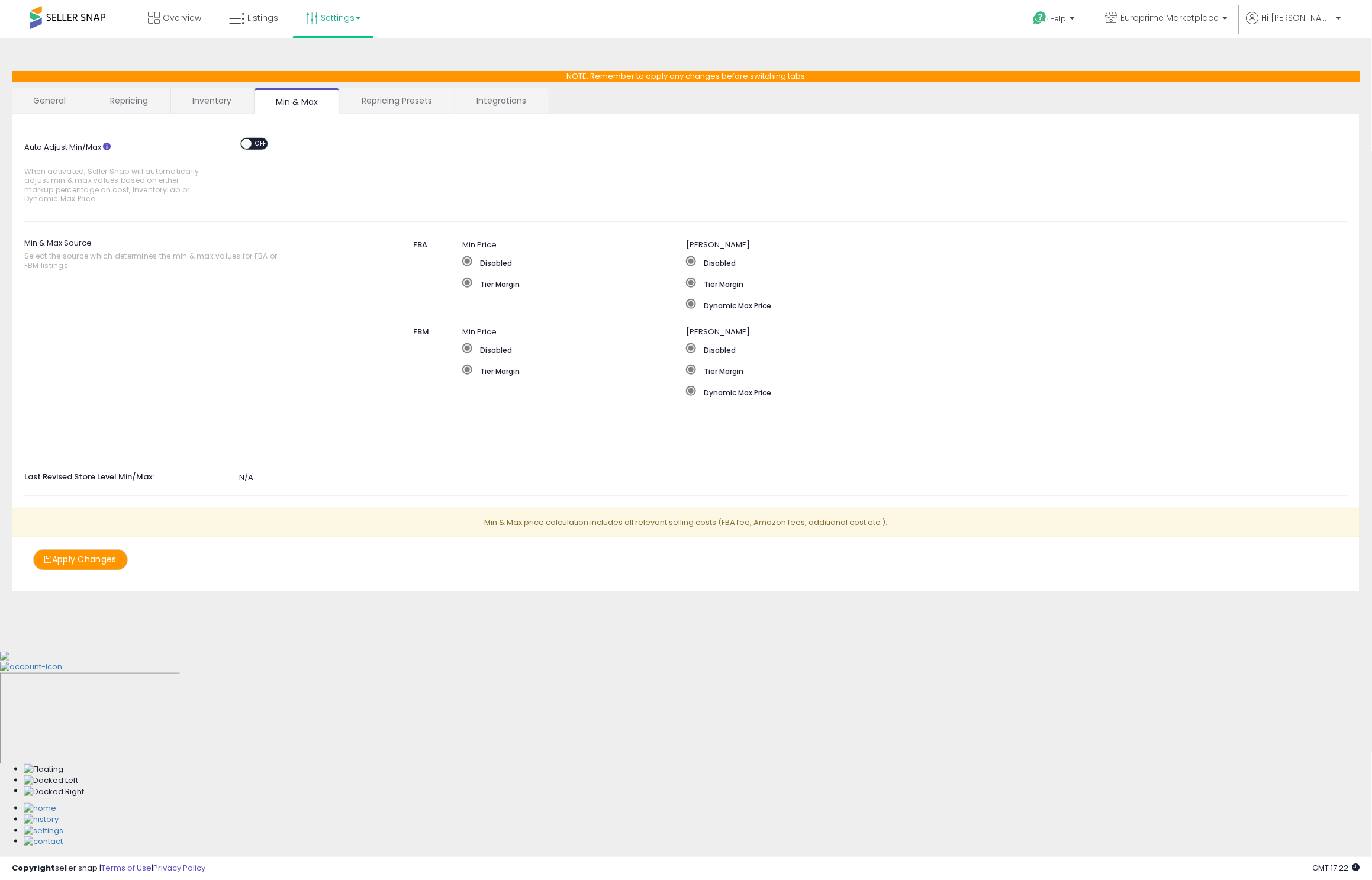
click at [380, 97] on link "Repricing Presets" at bounding box center [396, 100] width 113 height 25
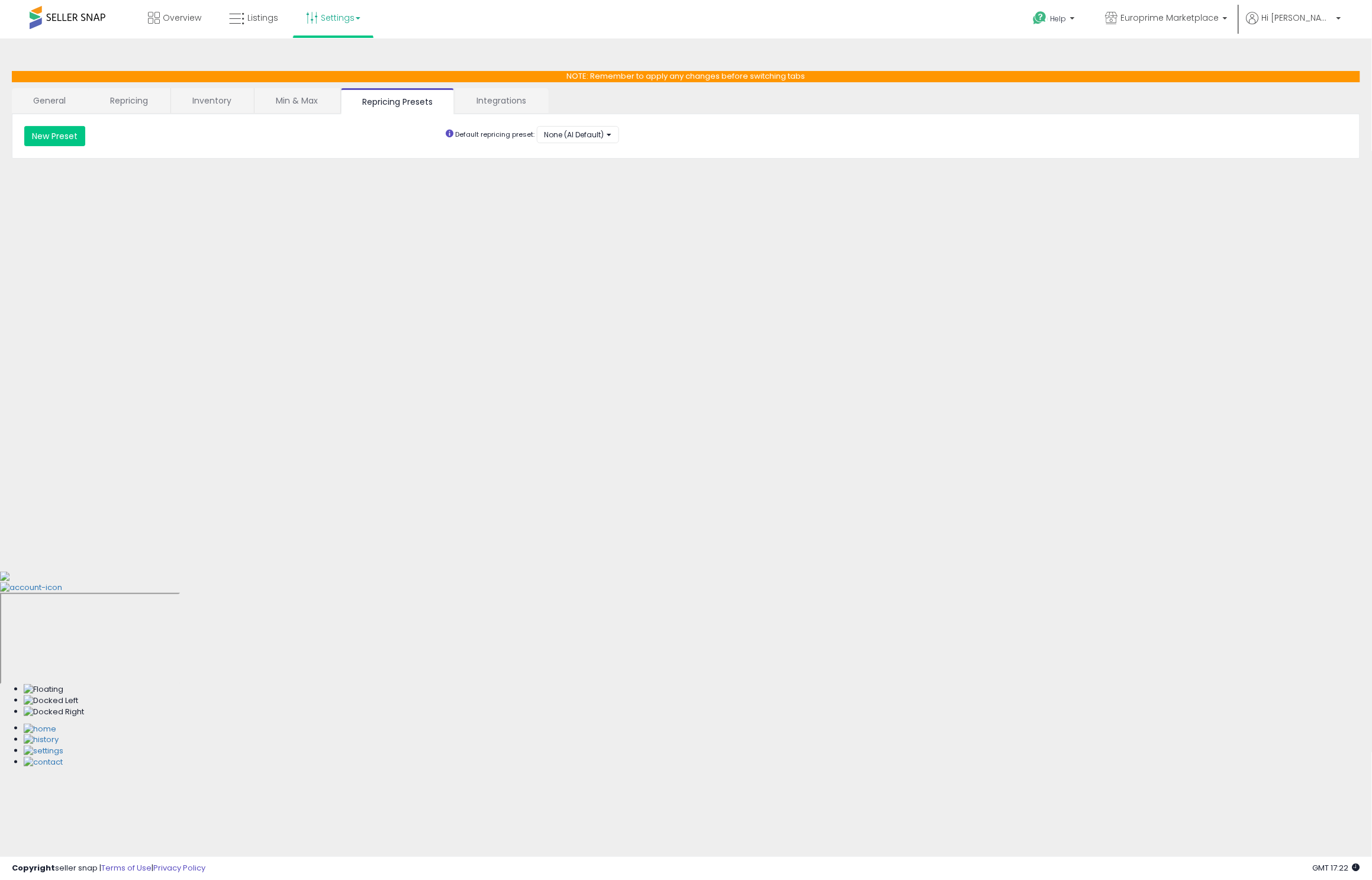
click at [498, 107] on link "Integrations" at bounding box center [501, 100] width 92 height 25
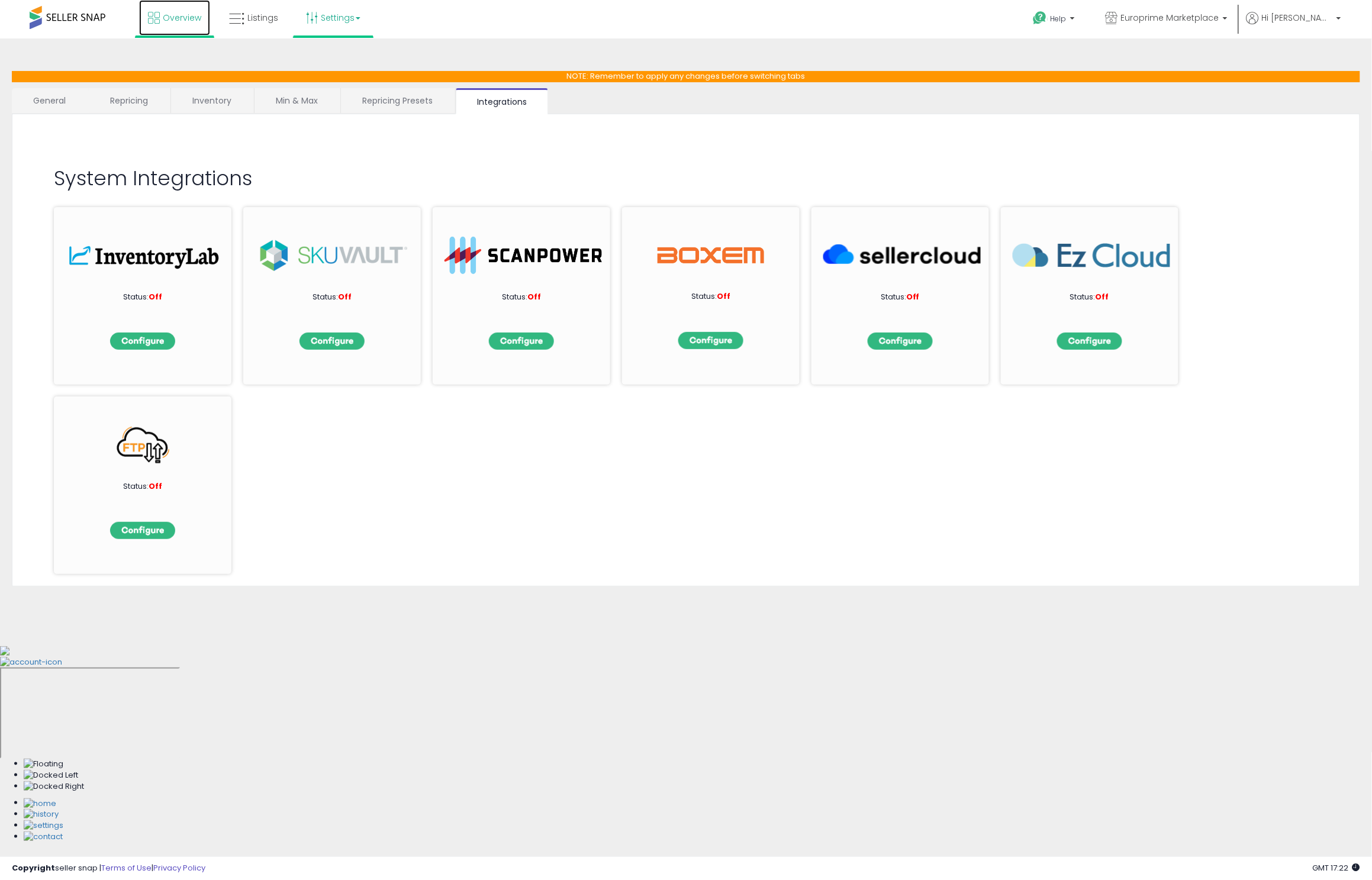
click at [159, 23] on icon at bounding box center [154, 18] width 12 height 12
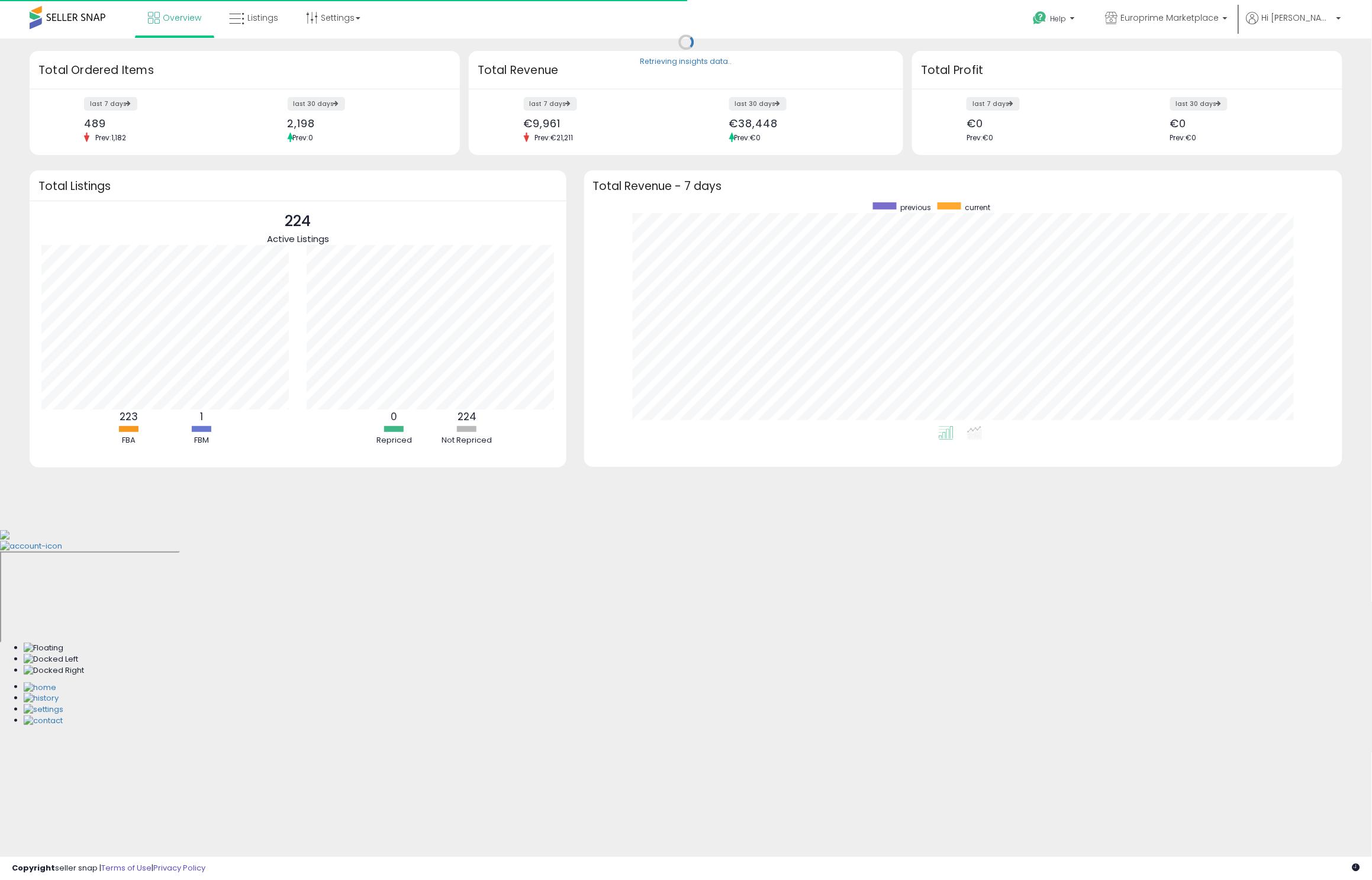
scroll to position [223, 735]
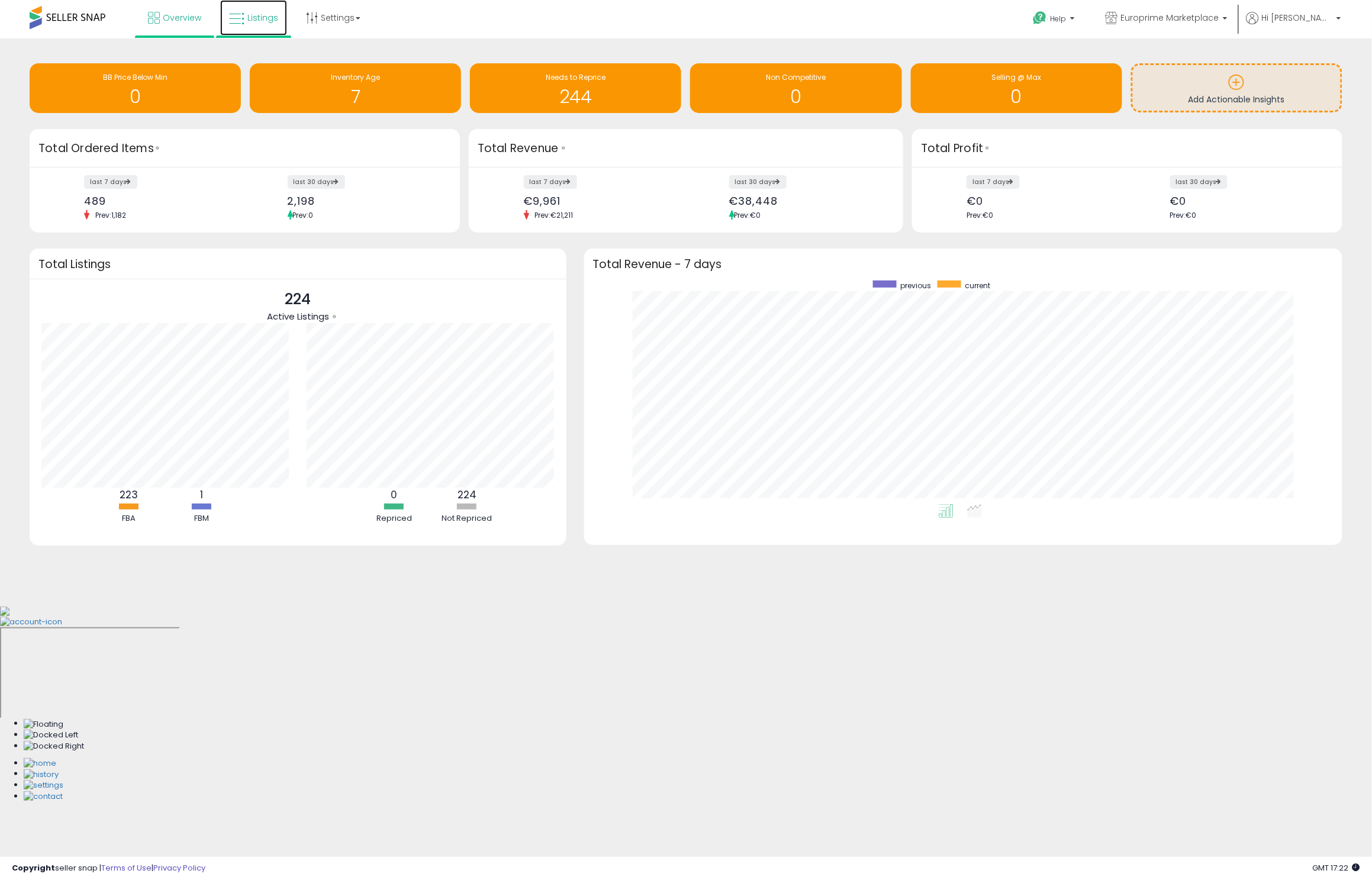
click at [253, 28] on link "Listings" at bounding box center [254, 18] width 67 height 36
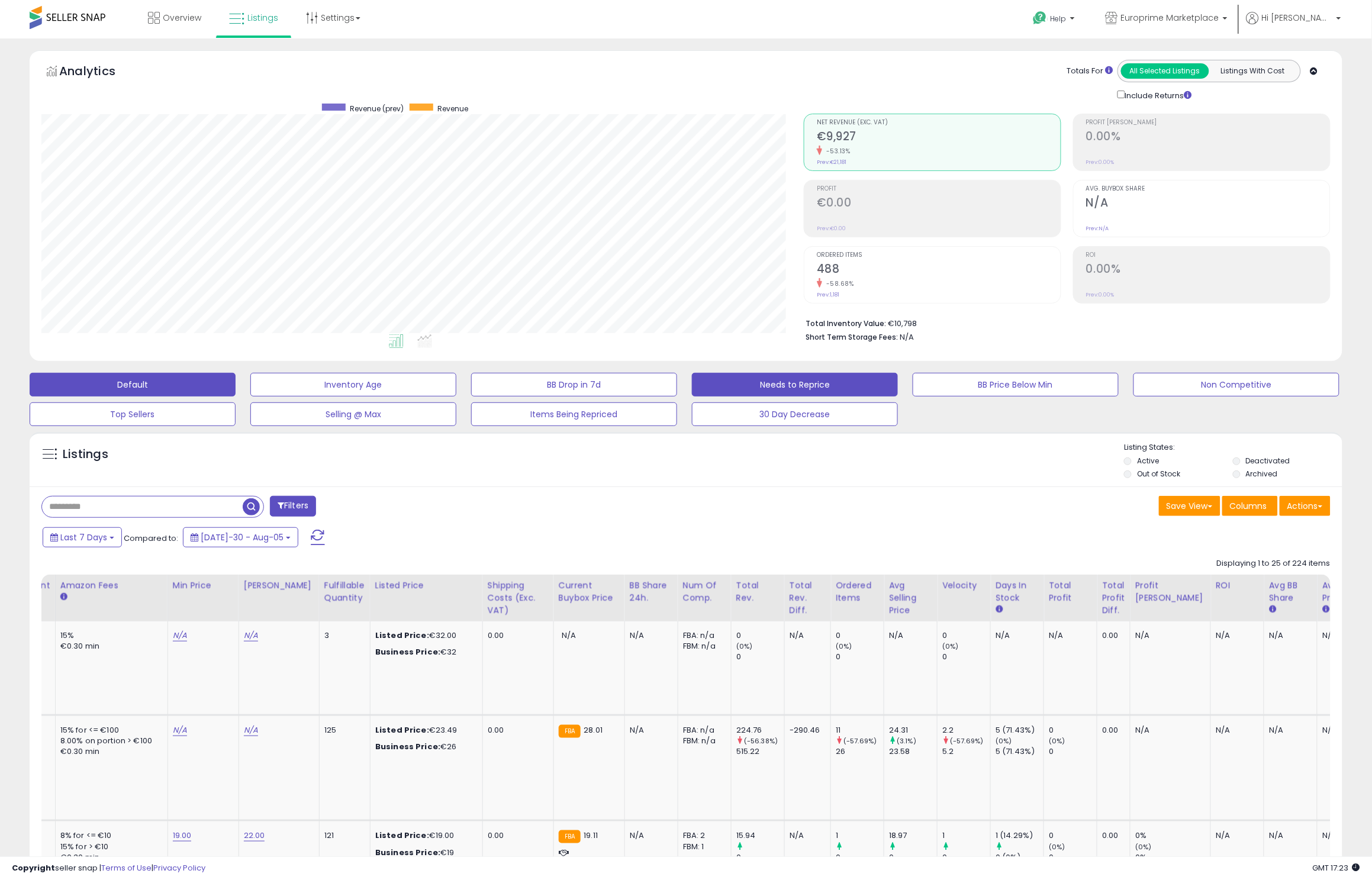
click at [456, 385] on button "Needs to Reprice" at bounding box center [353, 384] width 205 height 24
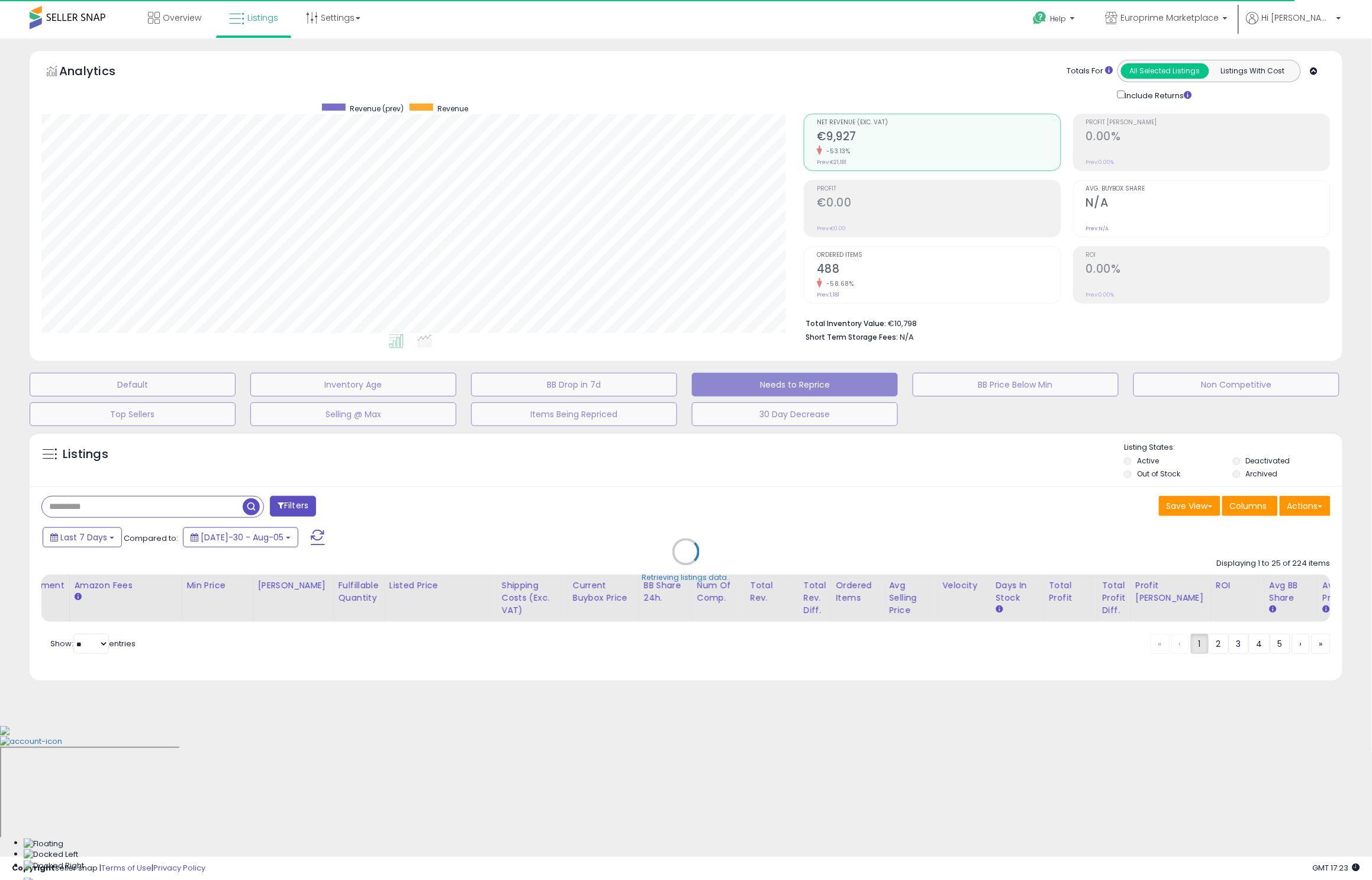
select select "**"
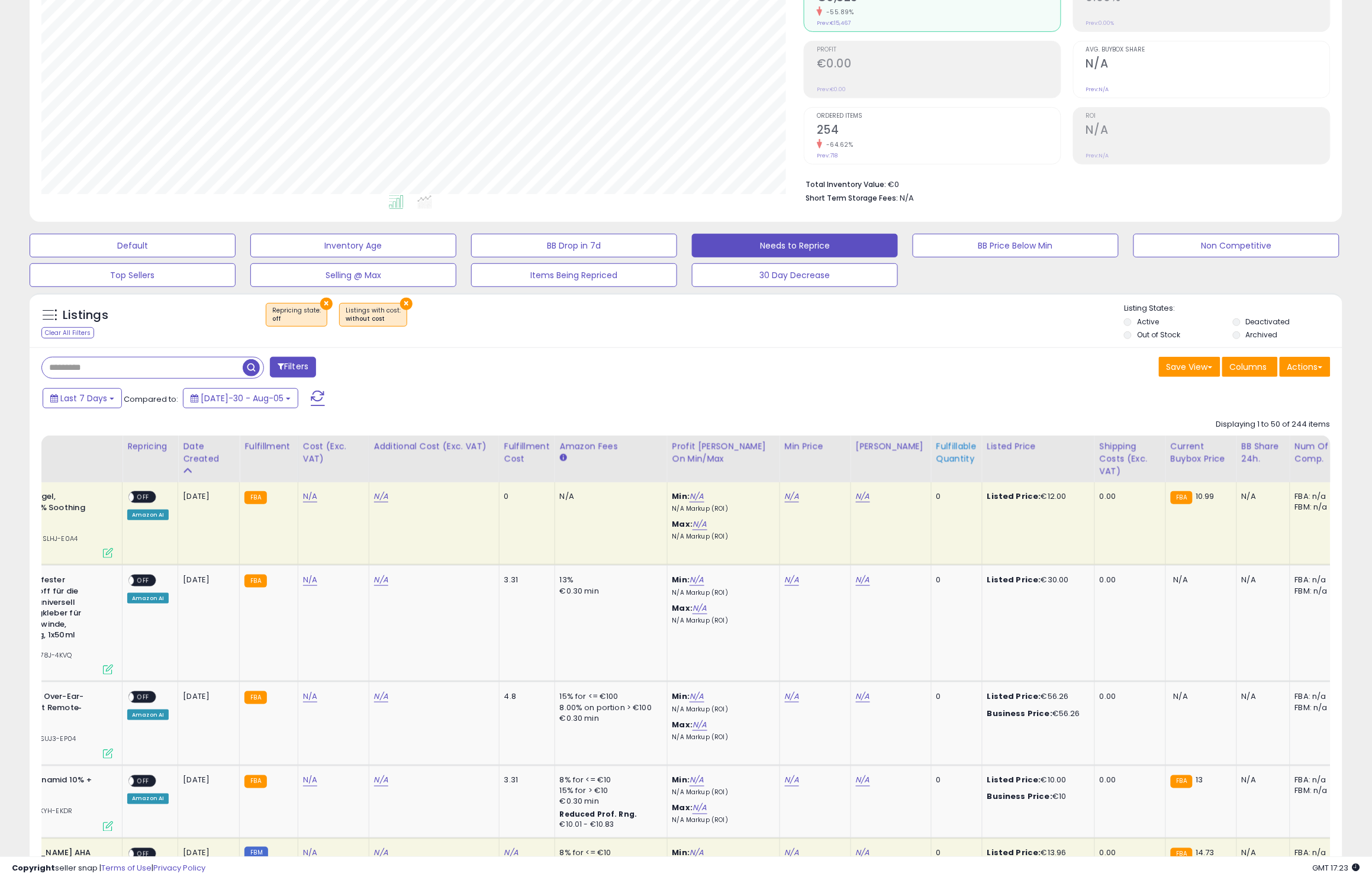
click at [953, 464] on div "Fulfillable Quantity" at bounding box center [956, 452] width 40 height 25
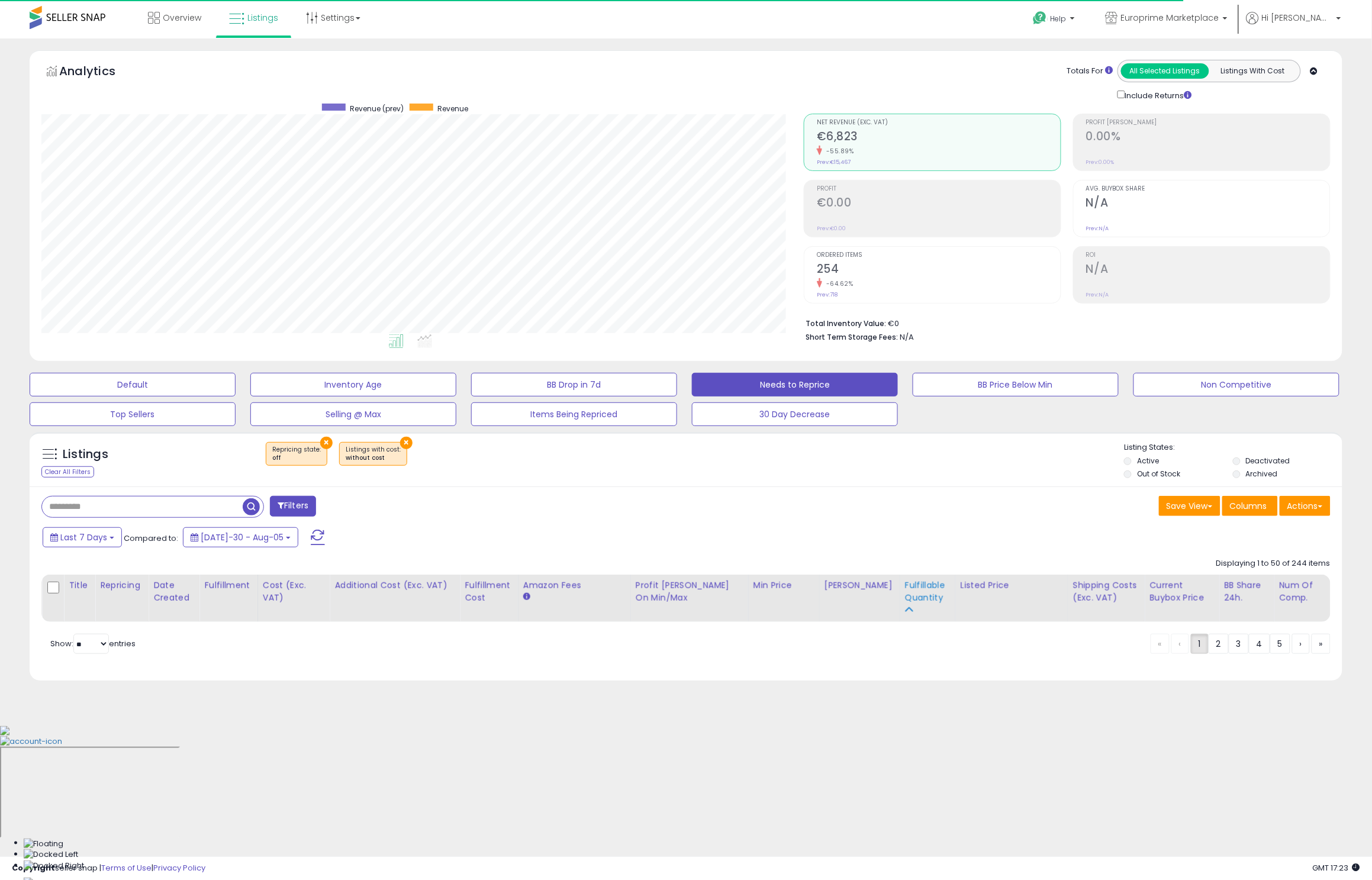
click at [748, 608] on th "Profit [PERSON_NAME] on Min/Max" at bounding box center [688, 599] width 118 height 47
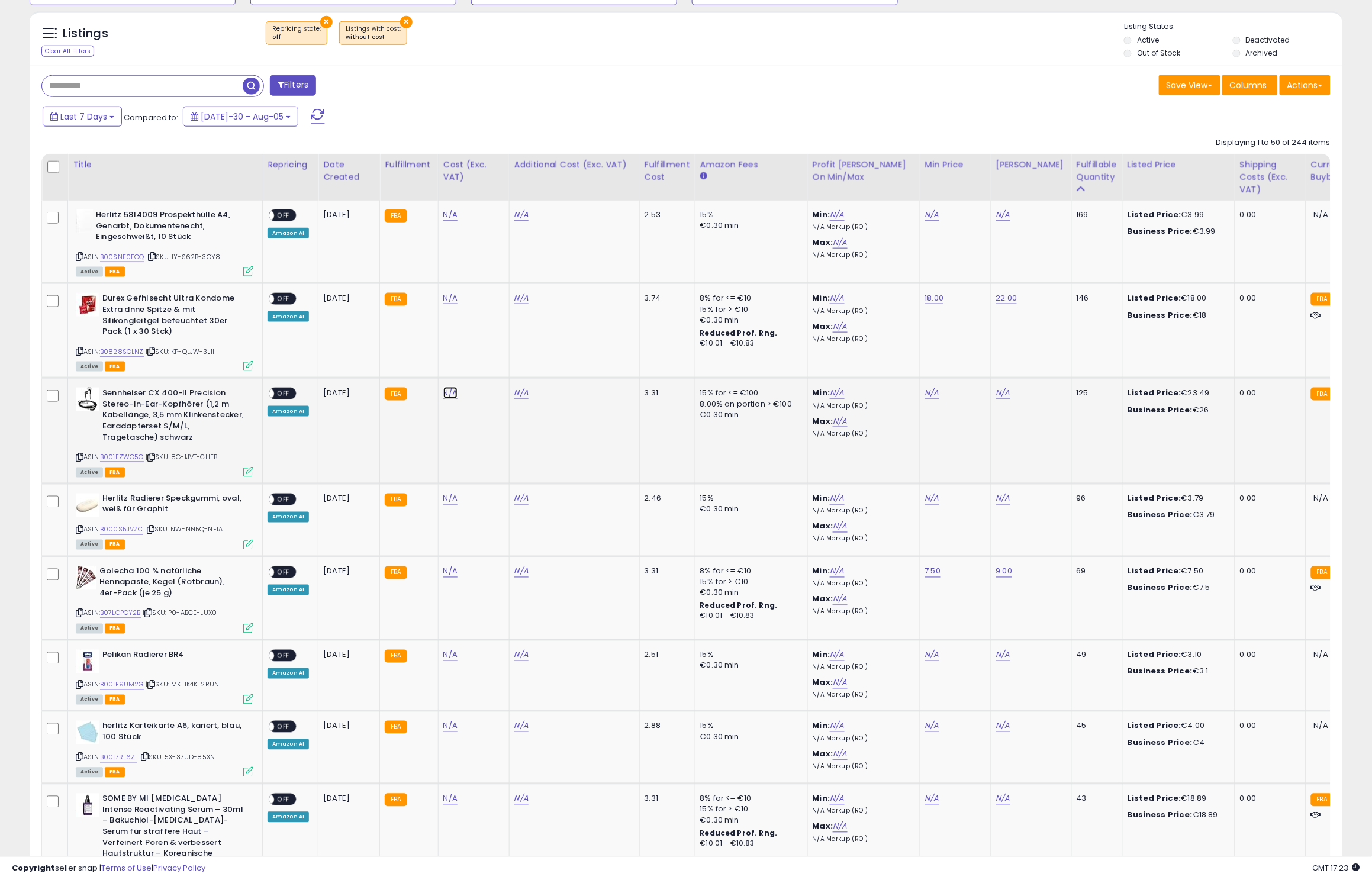
click at [447, 220] on link "N/A" at bounding box center [450, 214] width 14 height 12
type input "****"
click at [493, 370] on button "submit" at bounding box center [485, 361] width 20 height 18
click at [932, 220] on link "N/A" at bounding box center [931, 214] width 14 height 12
type input "**"
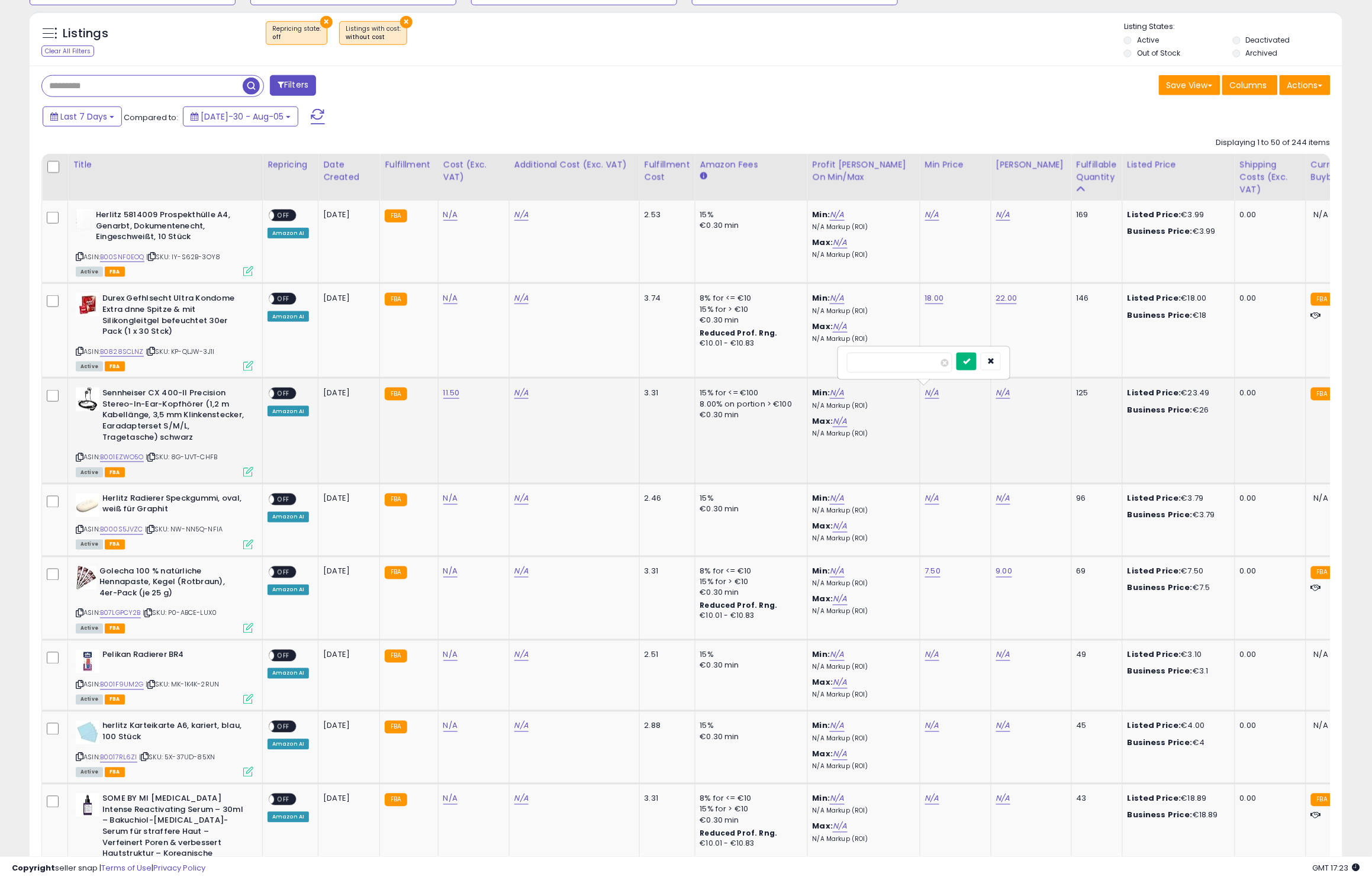
click at [970, 361] on icon "submit" at bounding box center [966, 360] width 7 height 7
click at [998, 220] on link "N/A" at bounding box center [1003, 214] width 14 height 12
type input "**"
click at [1044, 357] on button "submit" at bounding box center [1037, 361] width 20 height 18
click at [929, 220] on link "24.00" at bounding box center [931, 214] width 14 height 12
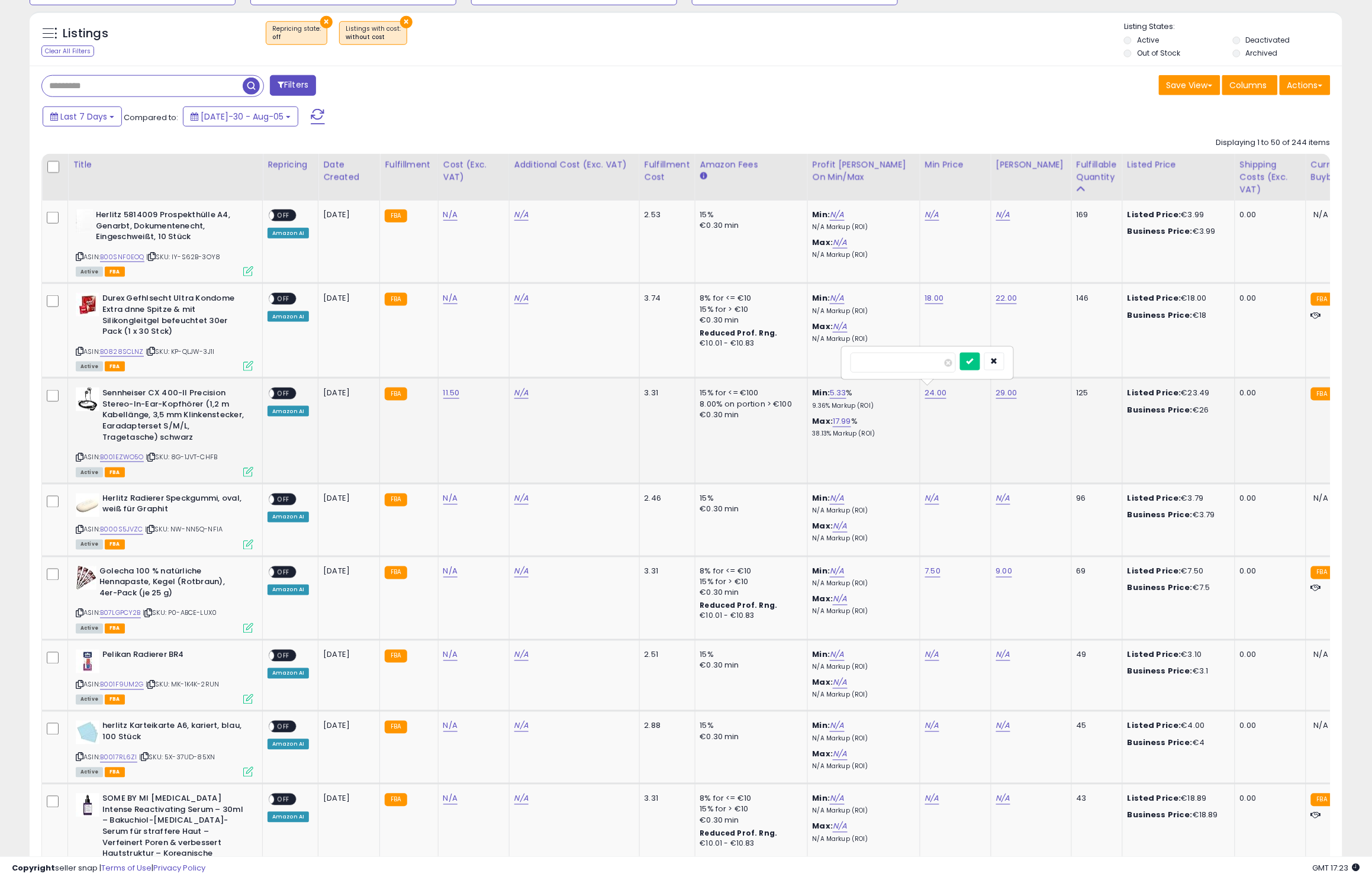
type input "*****"
click button "submit" at bounding box center [970, 361] width 20 height 18
click at [617, 76] on div "Filters" at bounding box center [359, 87] width 653 height 24
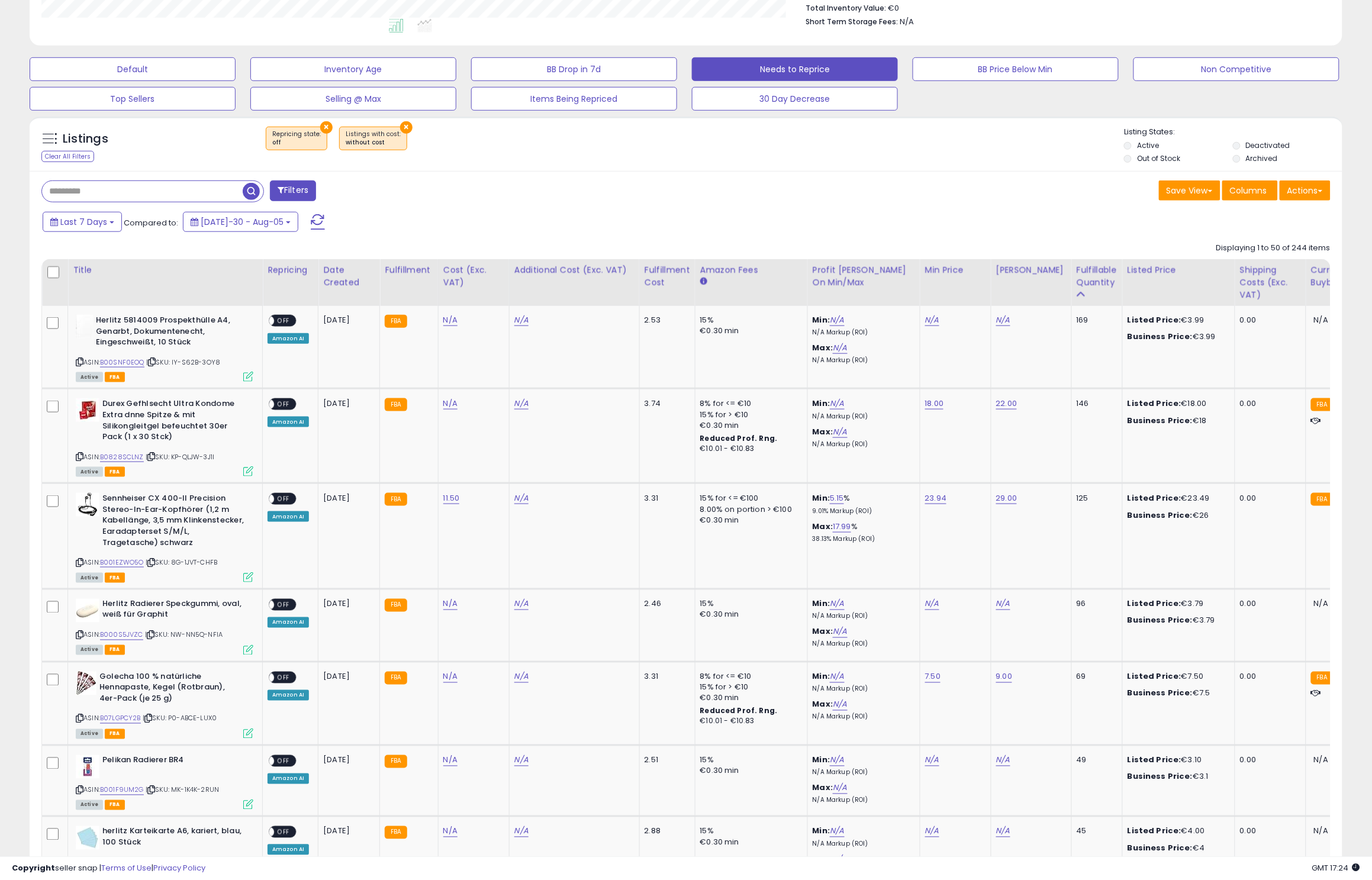
click at [311, 224] on span at bounding box center [318, 222] width 14 height 16
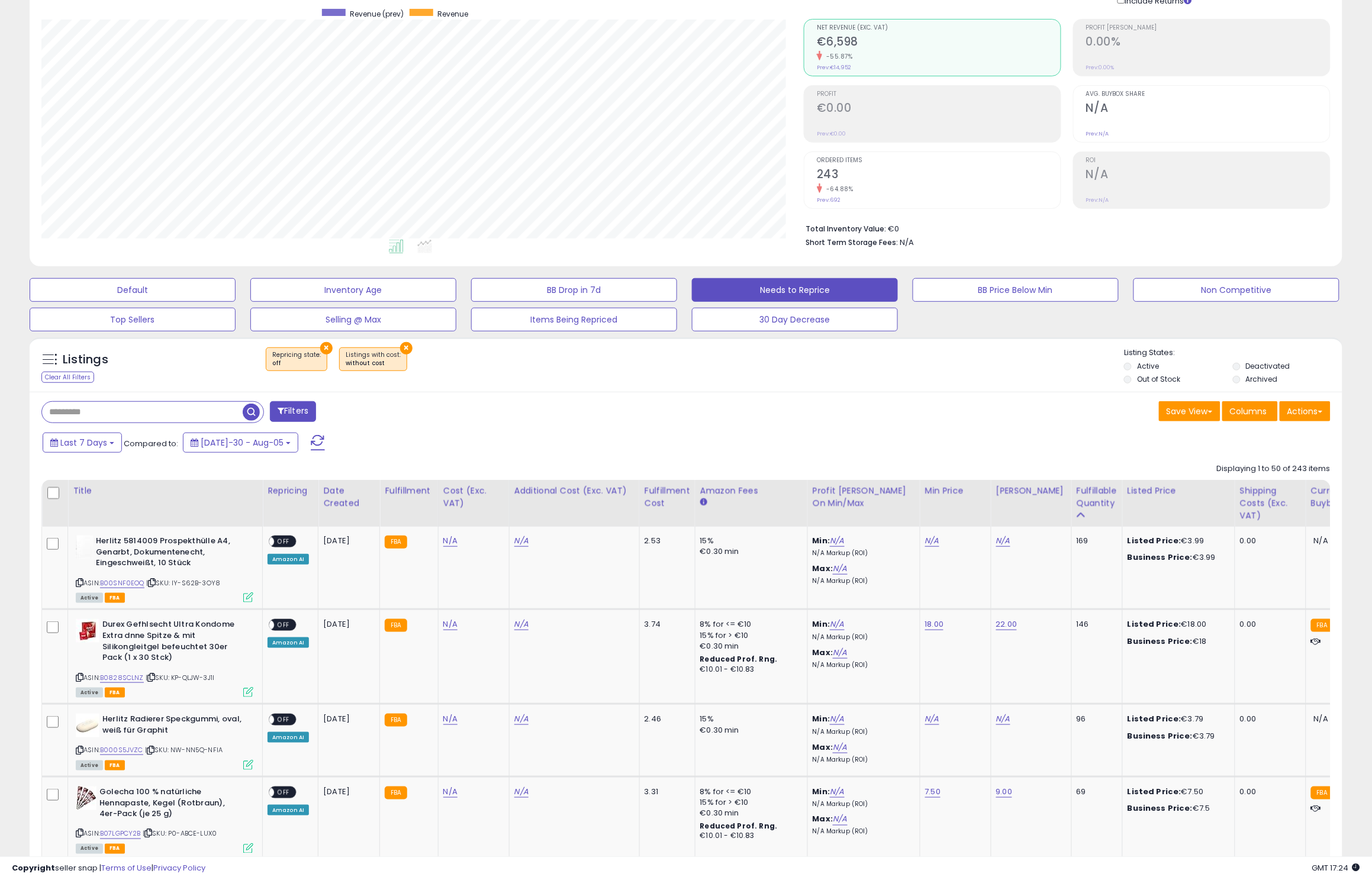
click at [324, 353] on button "×" at bounding box center [326, 348] width 13 height 13
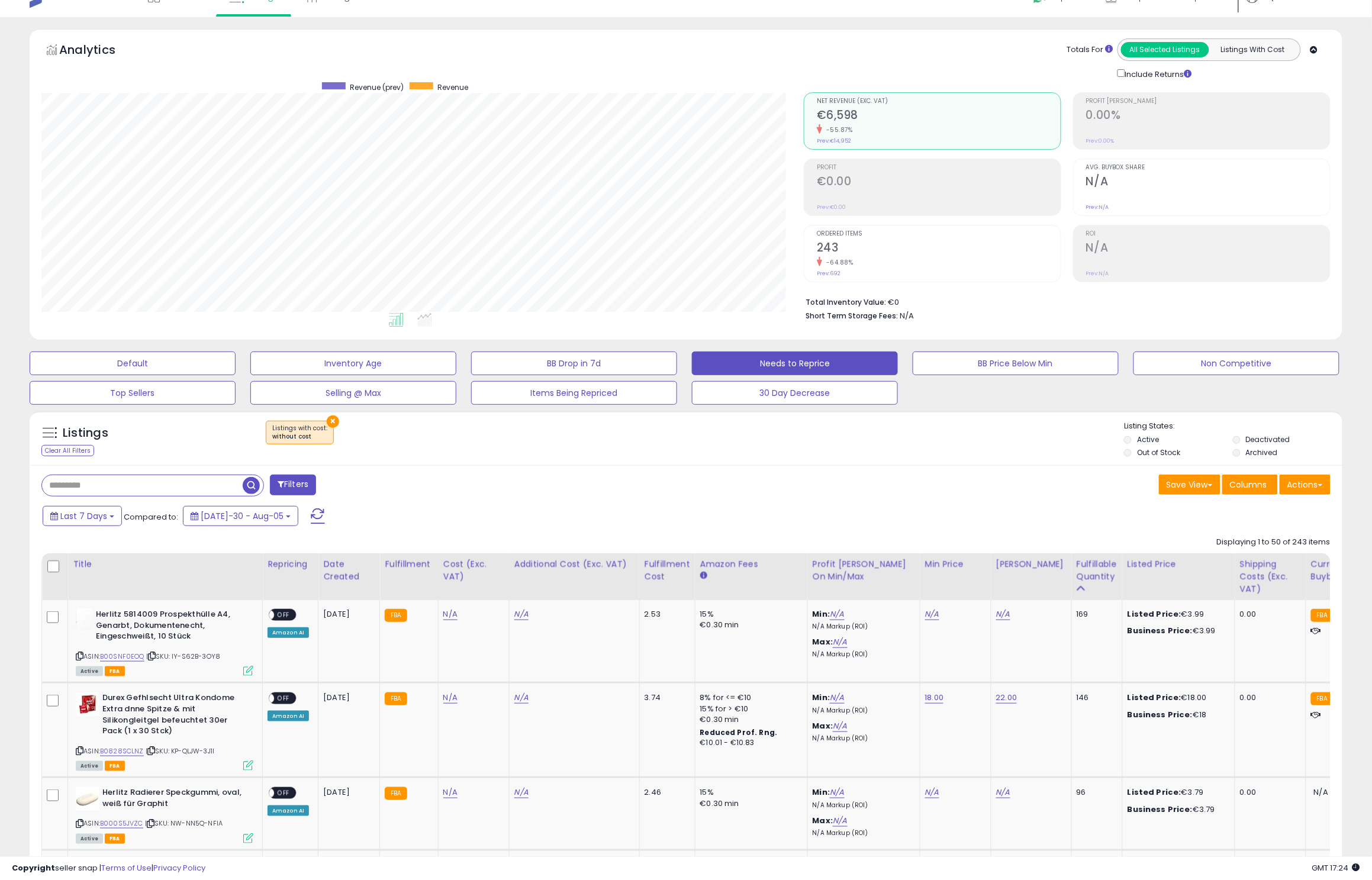
click at [328, 426] on button "×" at bounding box center [333, 422] width 13 height 13
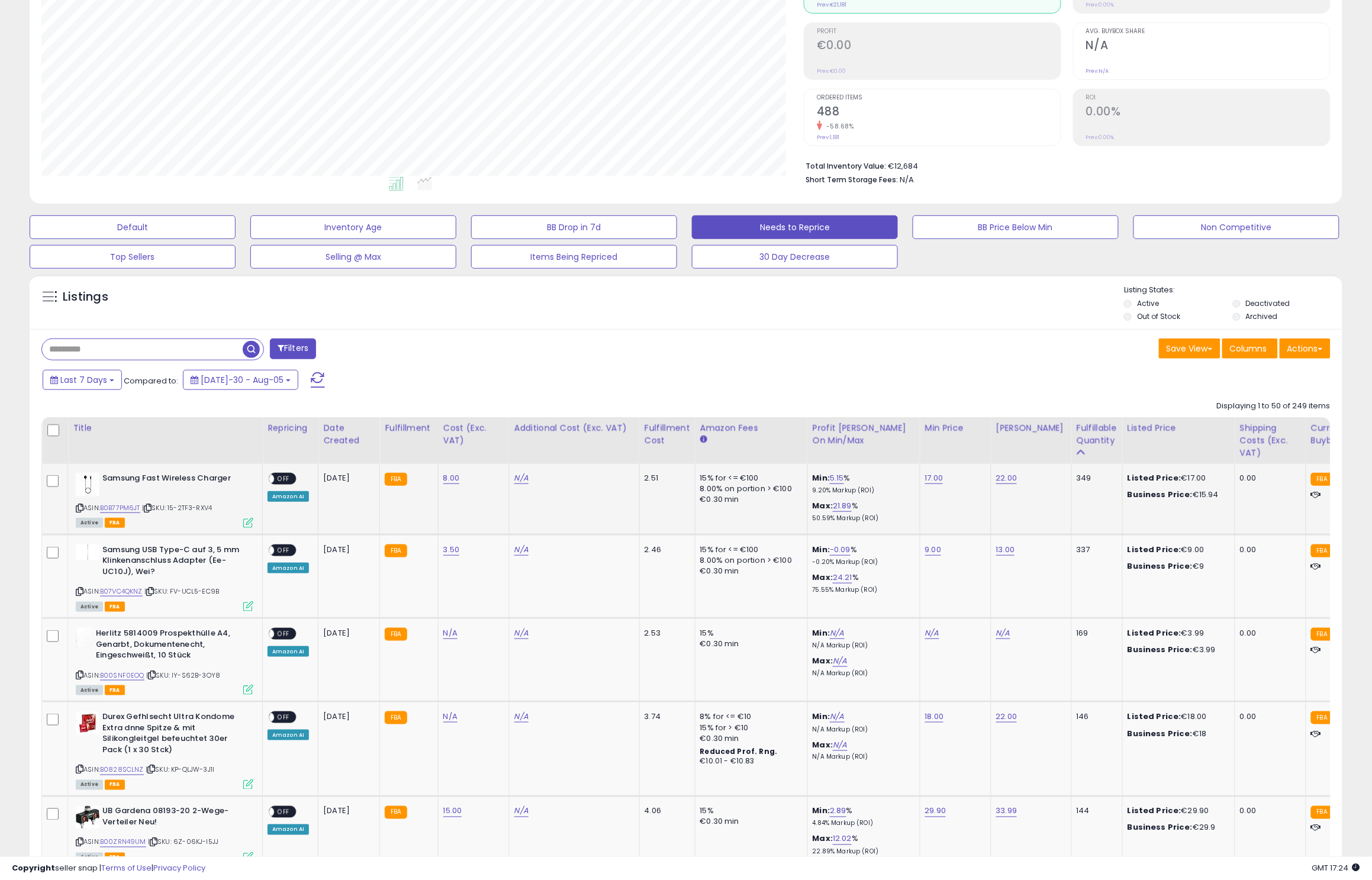
click at [240, 519] on div "Active FBA" at bounding box center [165, 521] width 178 height 8
click at [251, 524] on icon at bounding box center [248, 522] width 10 height 10
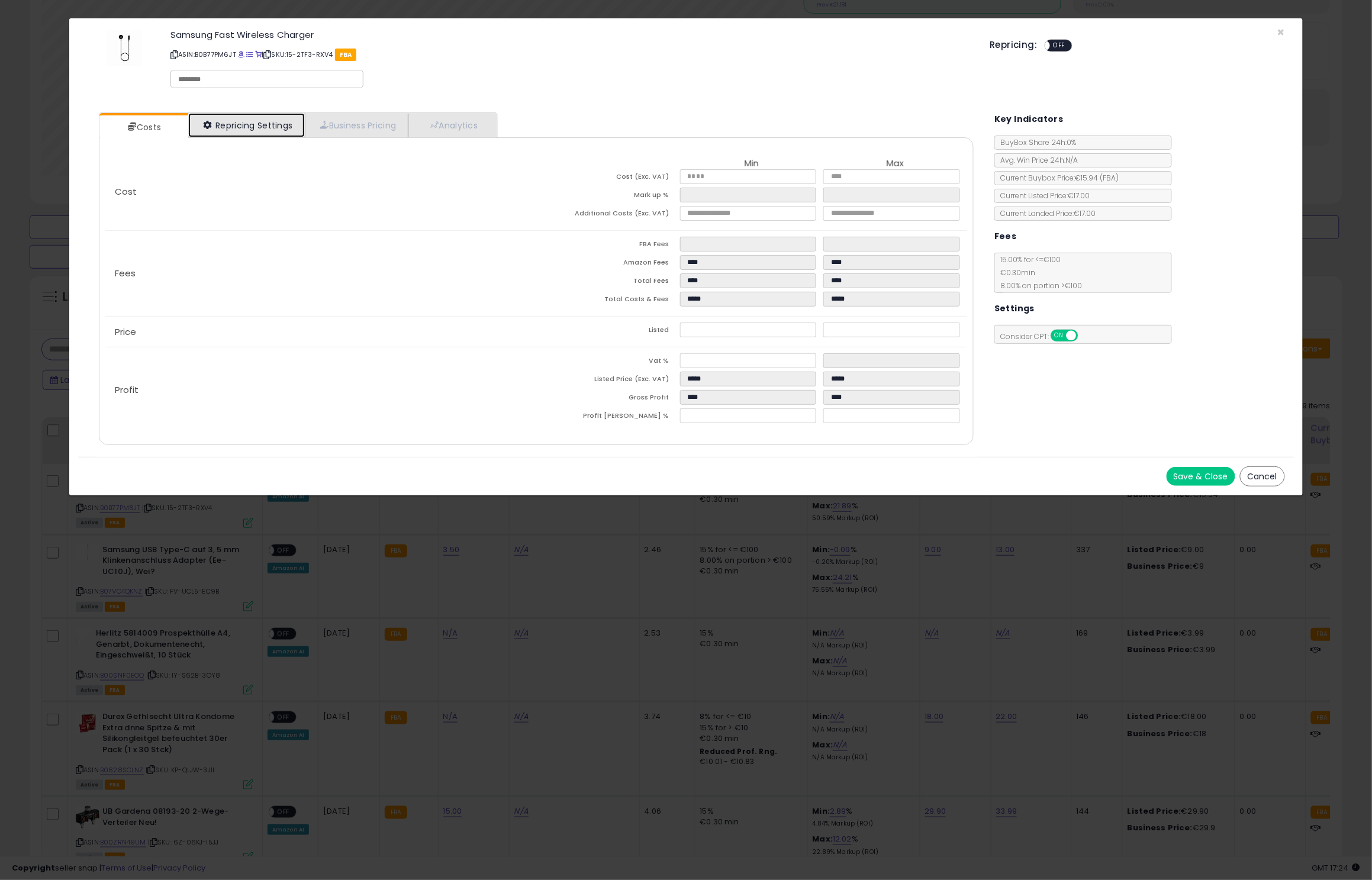
click at [260, 130] on link "Repricing Settings" at bounding box center [247, 124] width 118 height 25
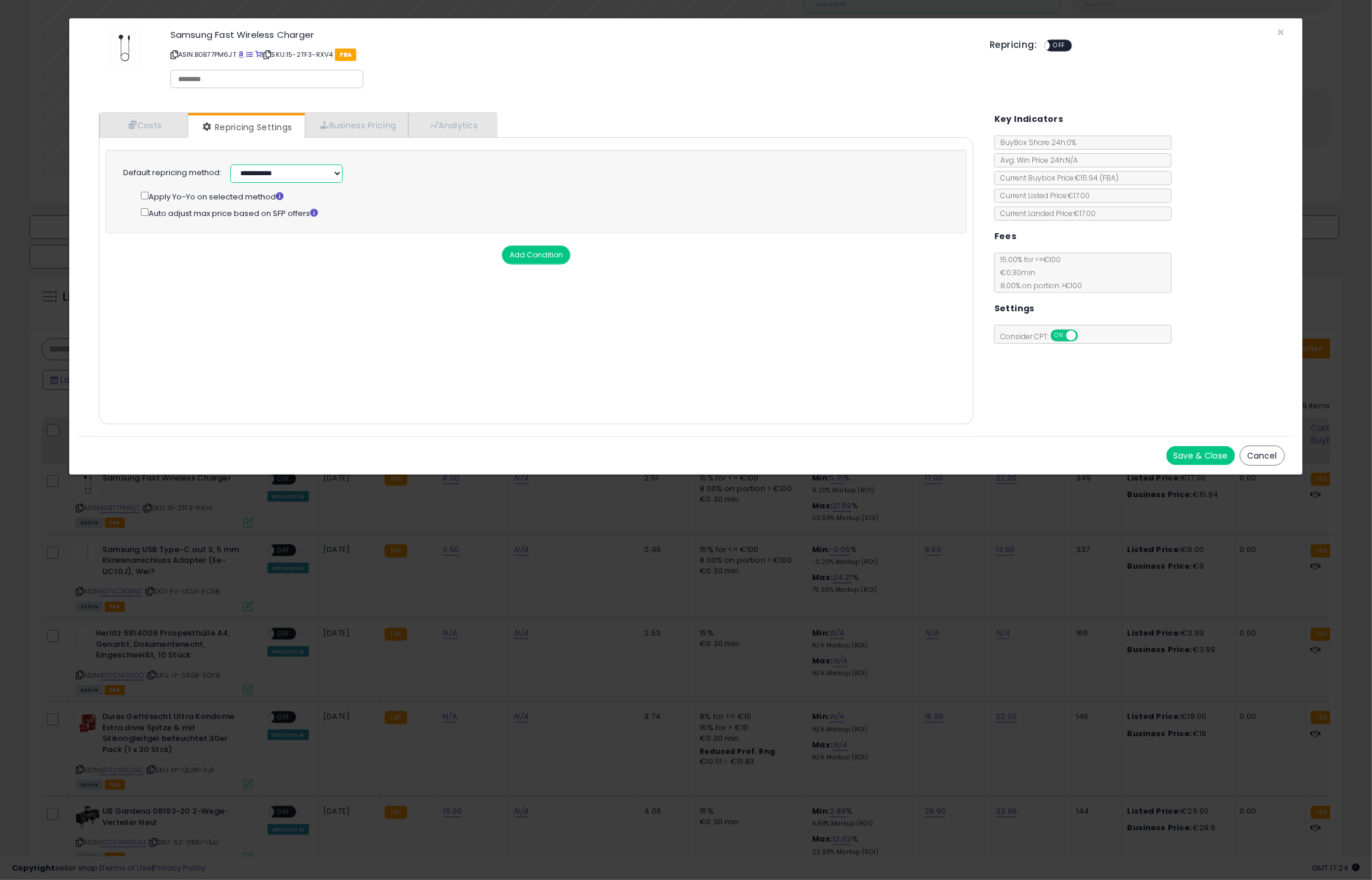
click at [333, 178] on select "**********" at bounding box center [286, 174] width 113 height 19
click at [319, 173] on select "**********" at bounding box center [286, 174] width 113 height 19
click at [1282, 29] on span "×" at bounding box center [1281, 32] width 8 height 17
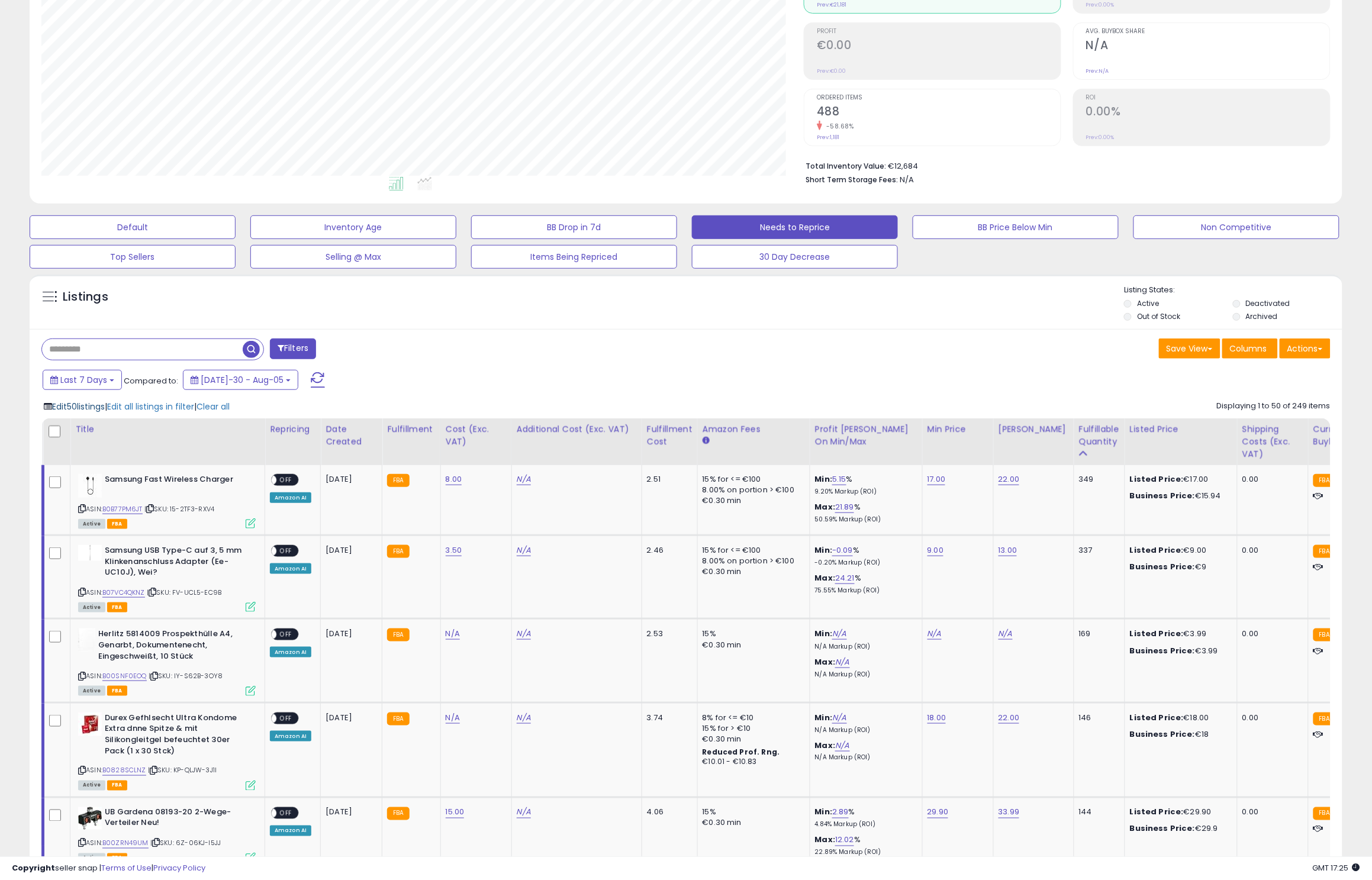
click at [92, 409] on span "Edit 50 listings" at bounding box center [78, 407] width 52 height 12
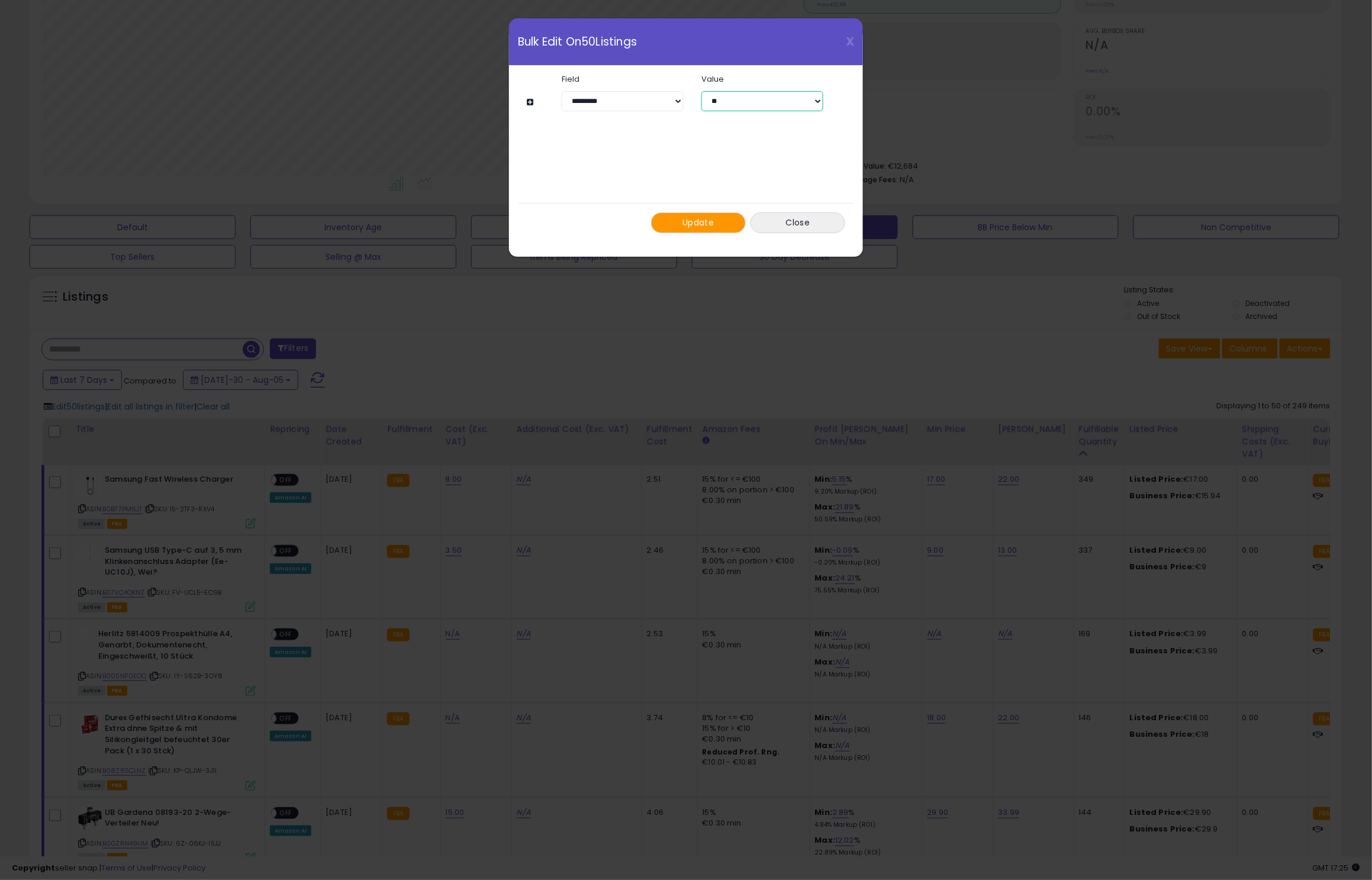
click at [718, 101] on select "** ***" at bounding box center [762, 101] width 121 height 20
click at [700, 220] on span "Update" at bounding box center [698, 222] width 32 height 12
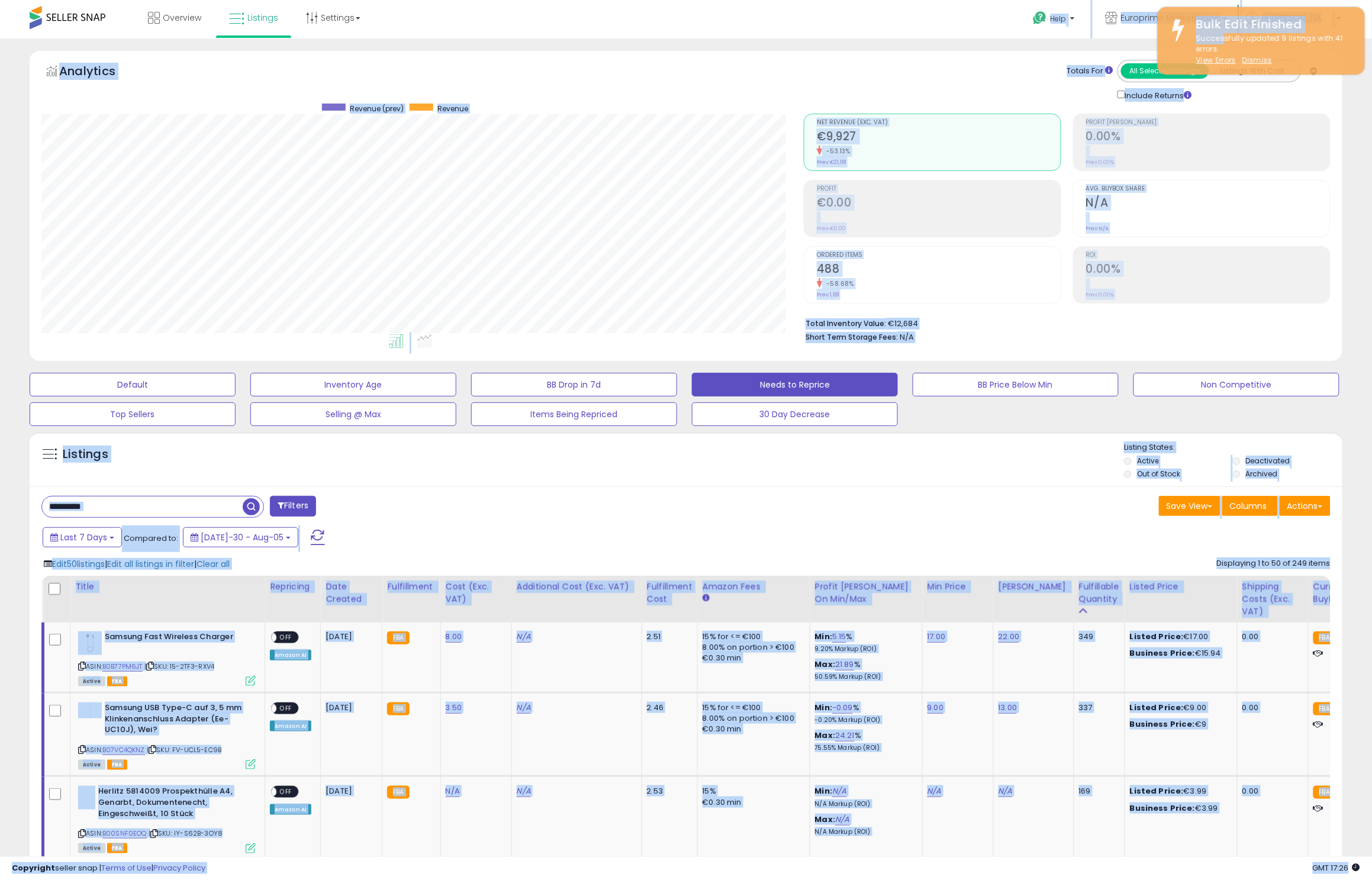
drag, startPoint x: 1224, startPoint y: 38, endPoint x: 1391, endPoint y: 35, distance: 167.0
click at [1371, 35] on html "Unable to login Retrieving listings data.. has not yet accepted the Terms of Us…" at bounding box center [686, 440] width 1372 height 880
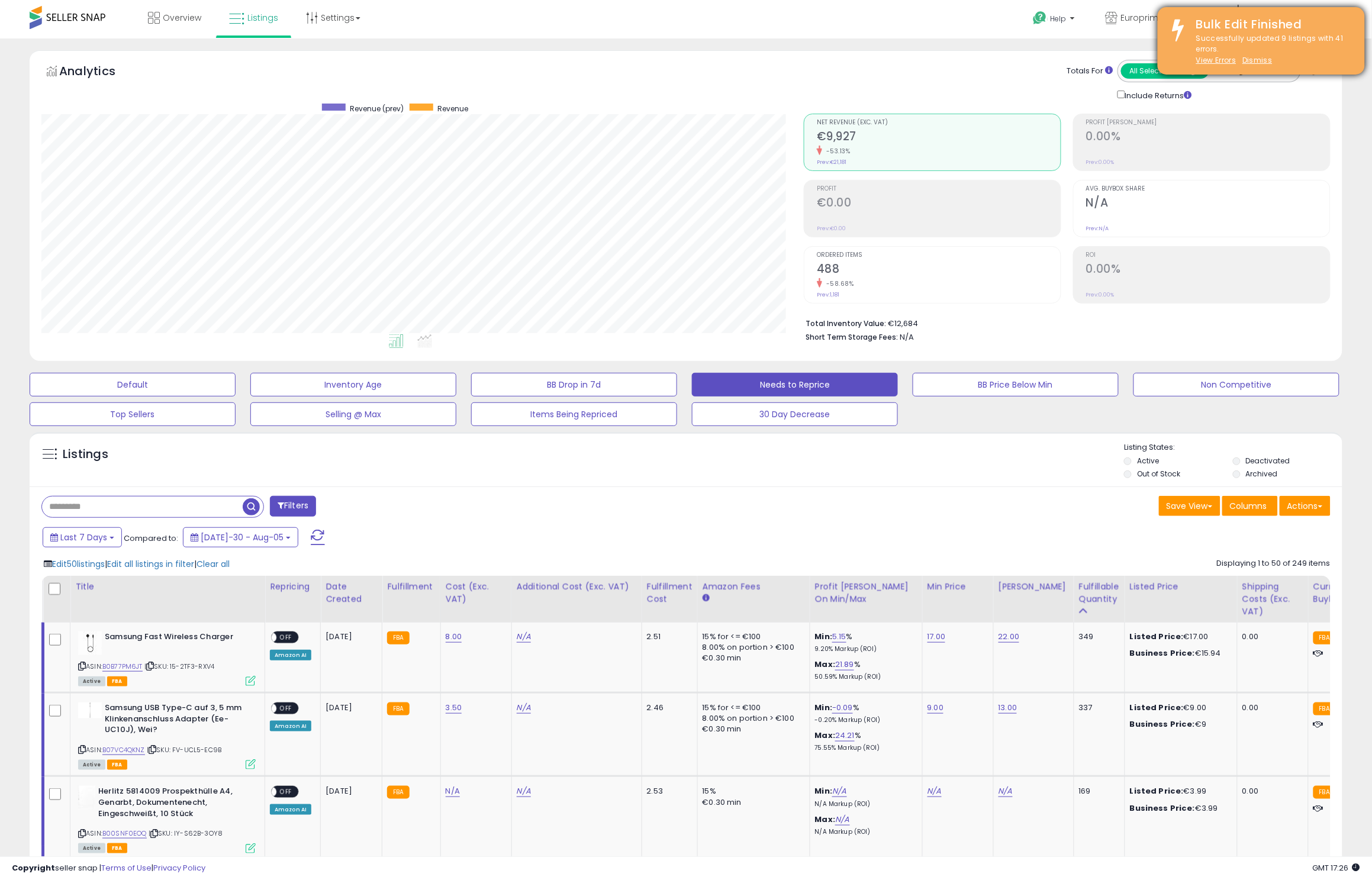
click at [1329, 49] on div "Successfully updated 9 listings with 41 errors. View Errors Dismiss" at bounding box center [1271, 50] width 169 height 34
click at [1265, 55] on u "Dismiss" at bounding box center [1256, 60] width 30 height 10
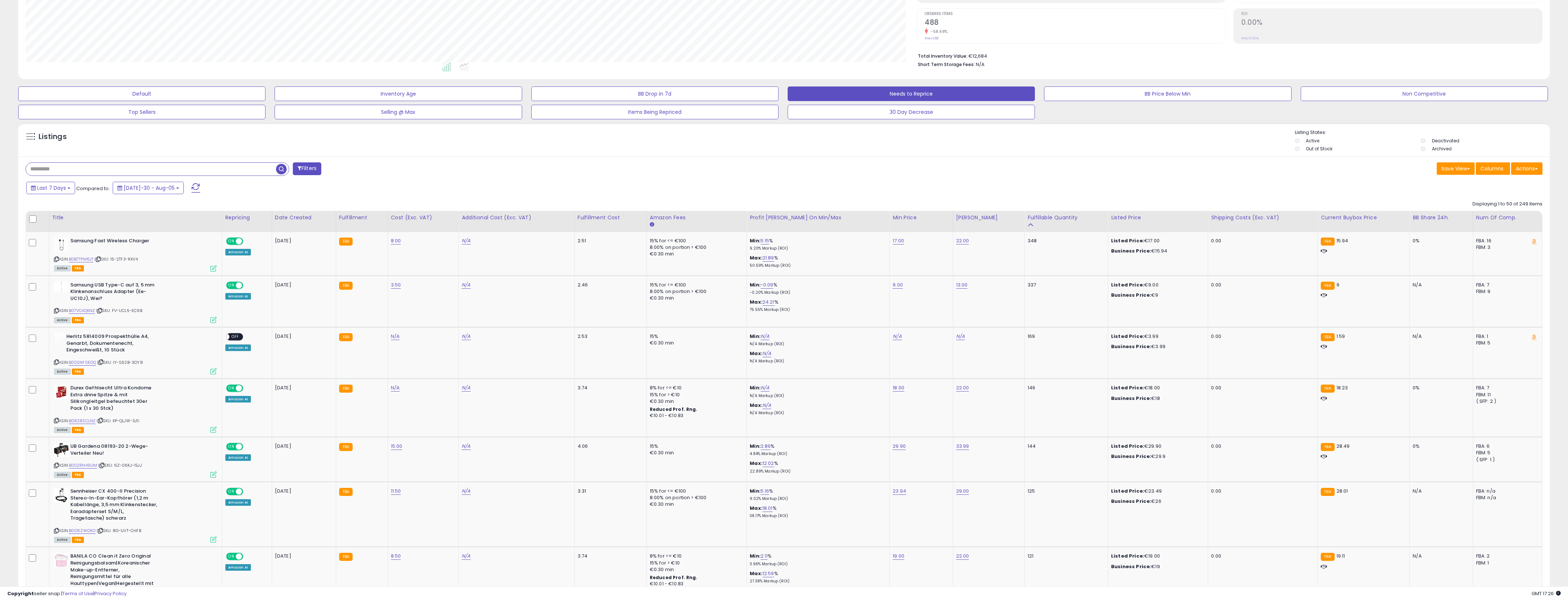
click at [32, 138] on span at bounding box center [30, 136] width 9 height 9
click at [174, 97] on button "Default" at bounding box center [142, 94] width 247 height 15
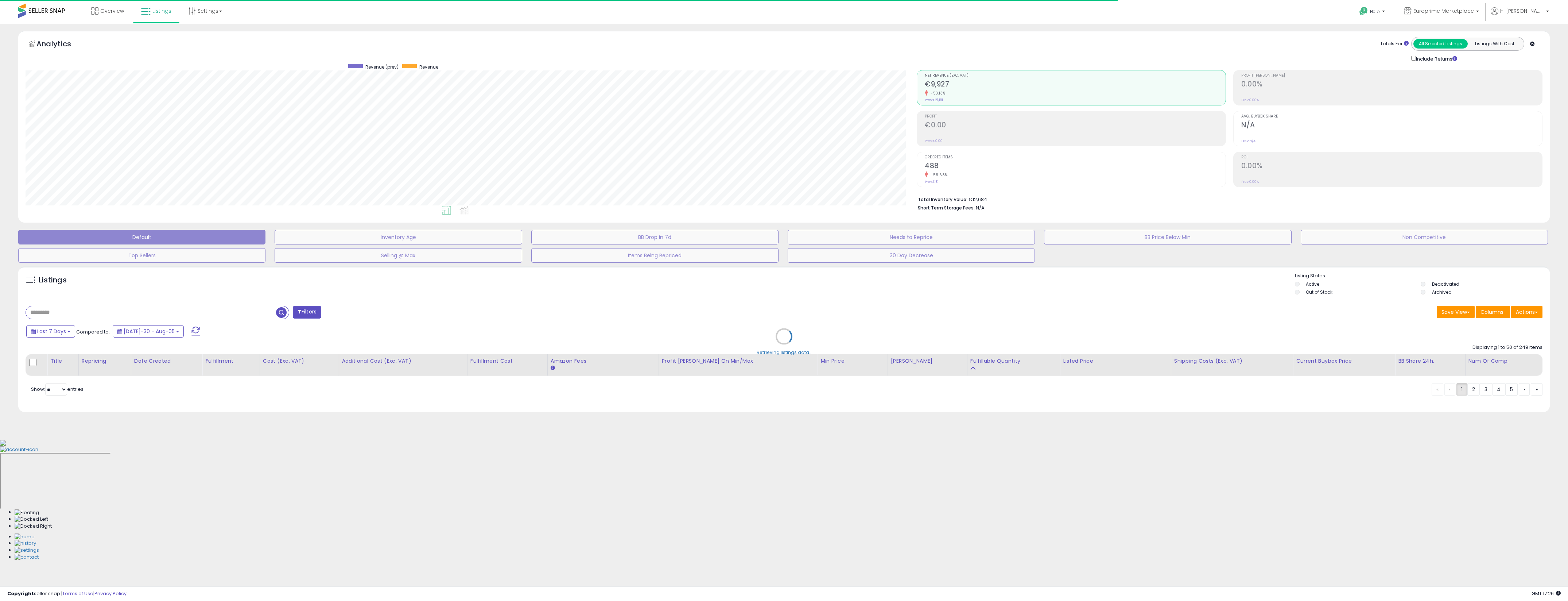
select select "**"
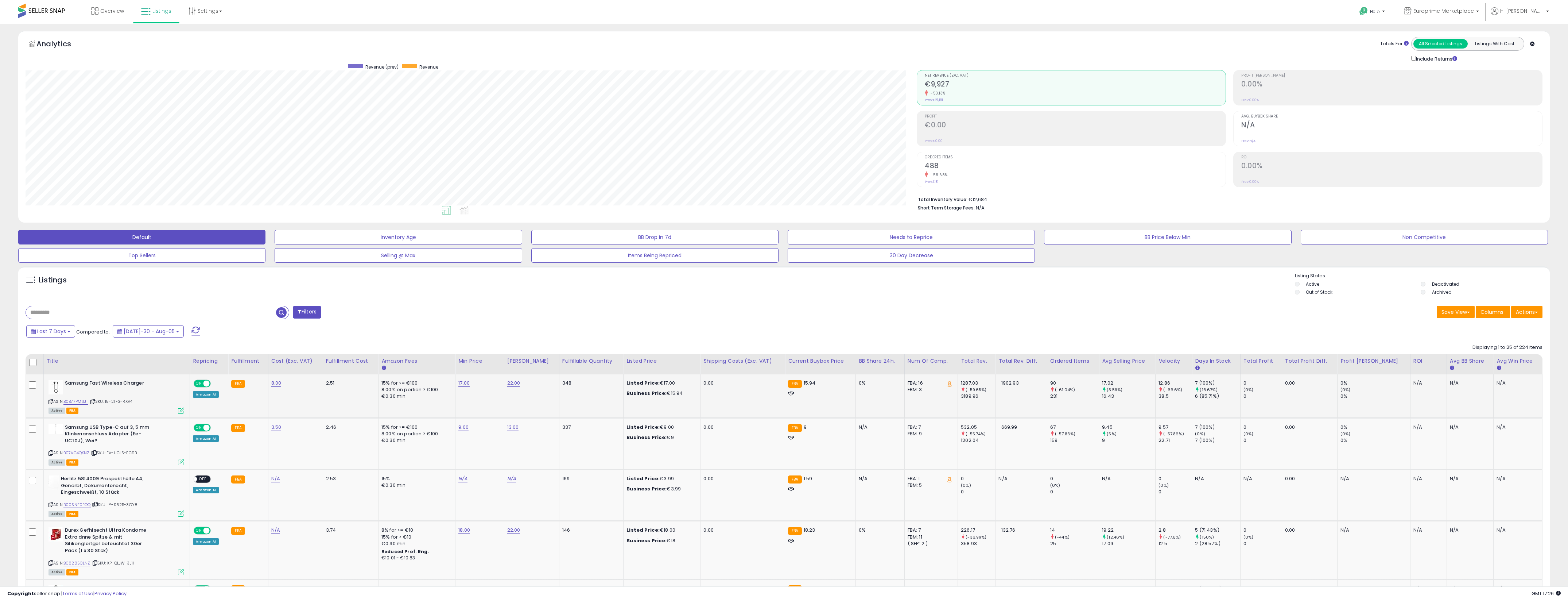
click at [200, 395] on div "Amazon AI" at bounding box center [206, 394] width 26 height 7
click at [195, 399] on td "ON OFF Amazon AI" at bounding box center [209, 396] width 38 height 43
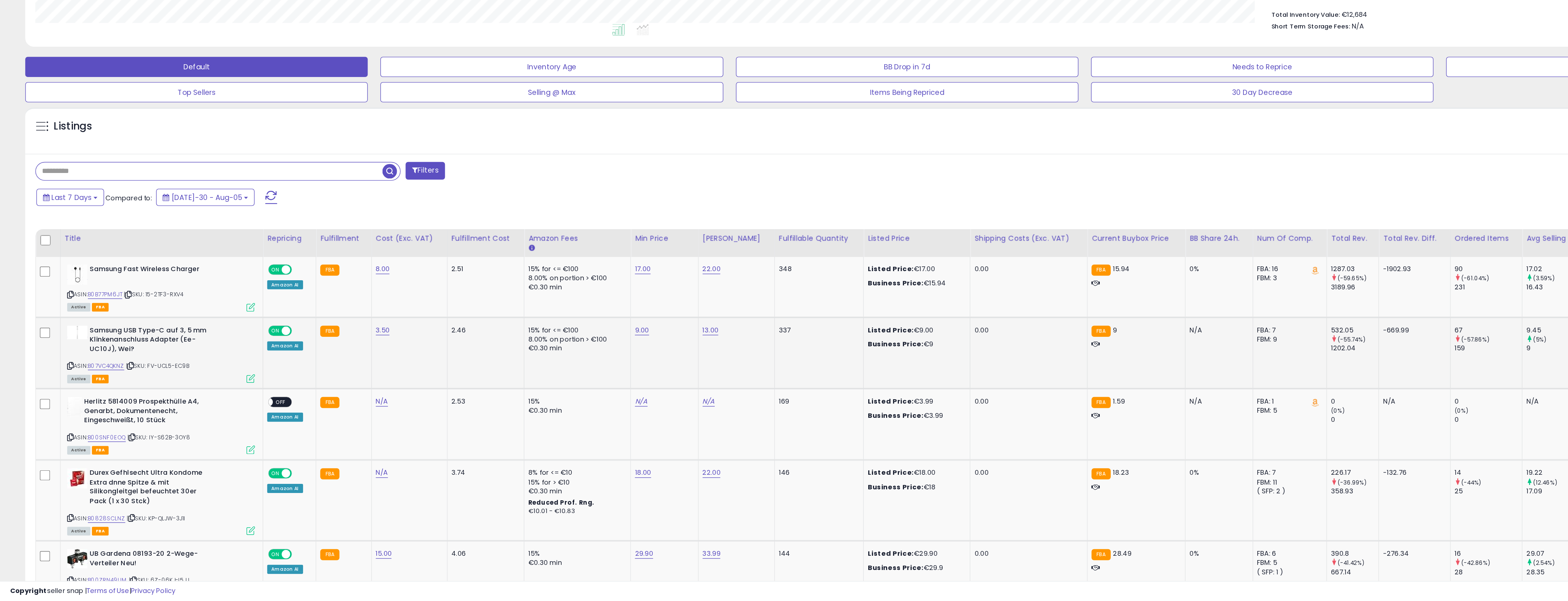
scroll to position [21, 0]
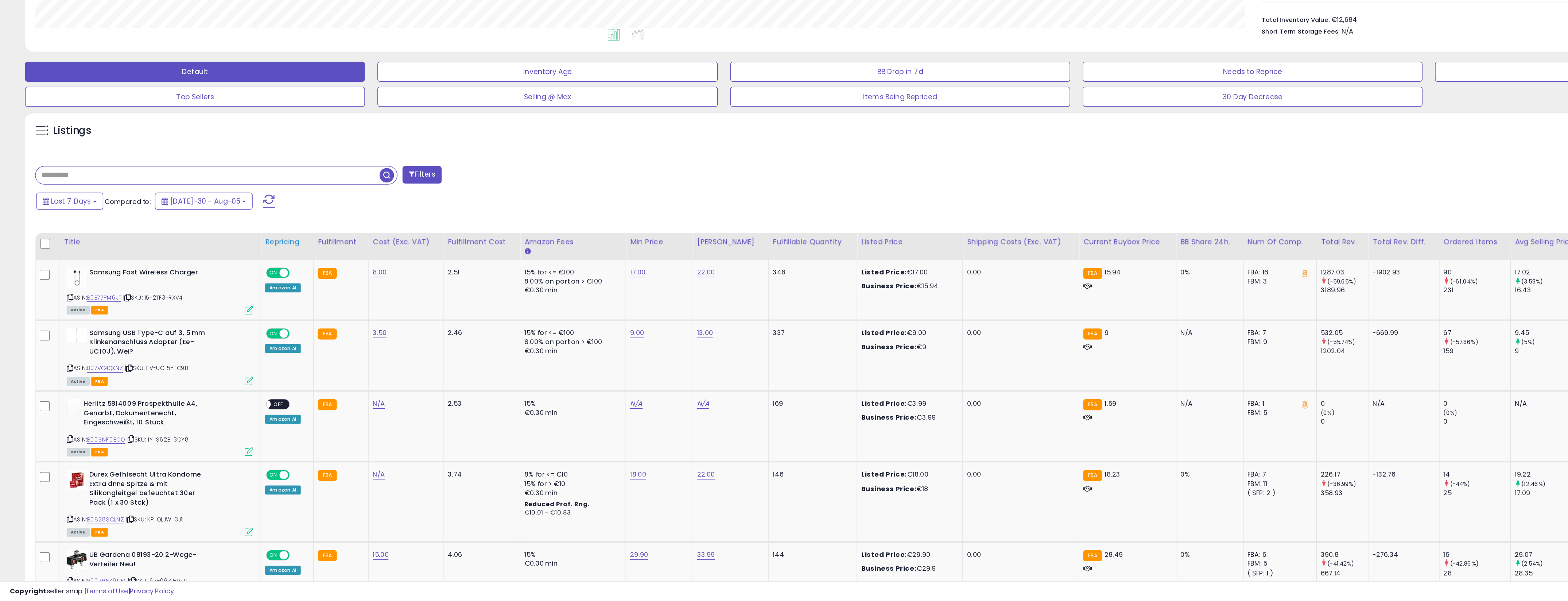
click at [202, 343] on div "Repricing" at bounding box center [209, 339] width 32 height 8
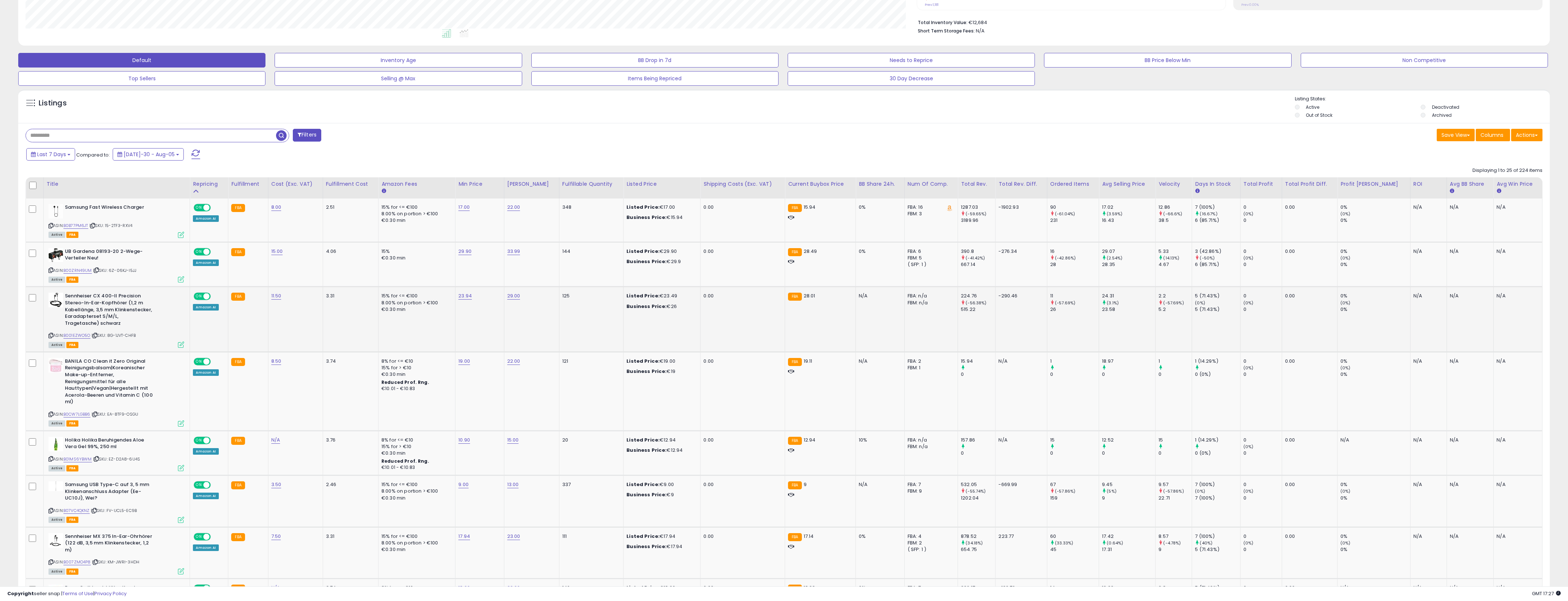
scroll to position [172, 0]
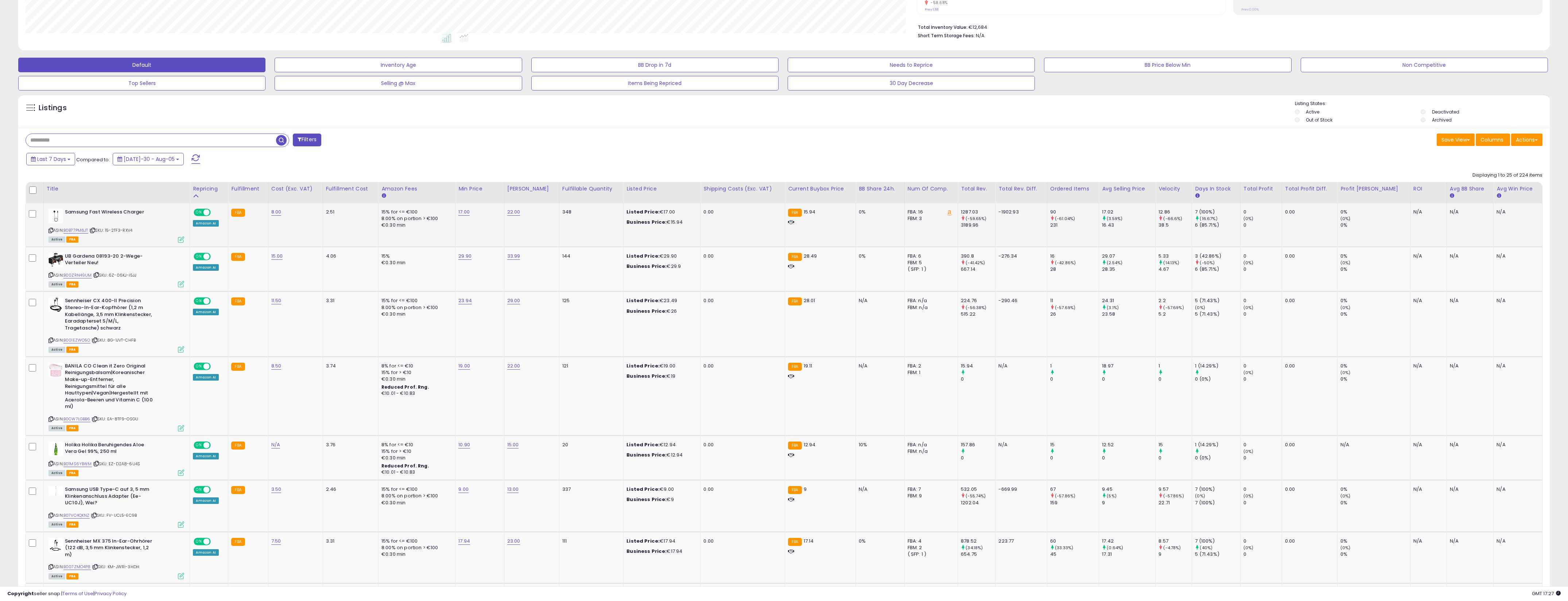
click at [197, 222] on div "Amazon AI" at bounding box center [206, 223] width 26 height 7
click at [195, 215] on span "ON" at bounding box center [199, 213] width 9 height 6
click at [197, 215] on span "OFF" at bounding box center [203, 213] width 12 height 6
click at [195, 215] on span "ON" at bounding box center [199, 213] width 9 height 6
click at [197, 215] on span "OFF" at bounding box center [203, 213] width 12 height 6
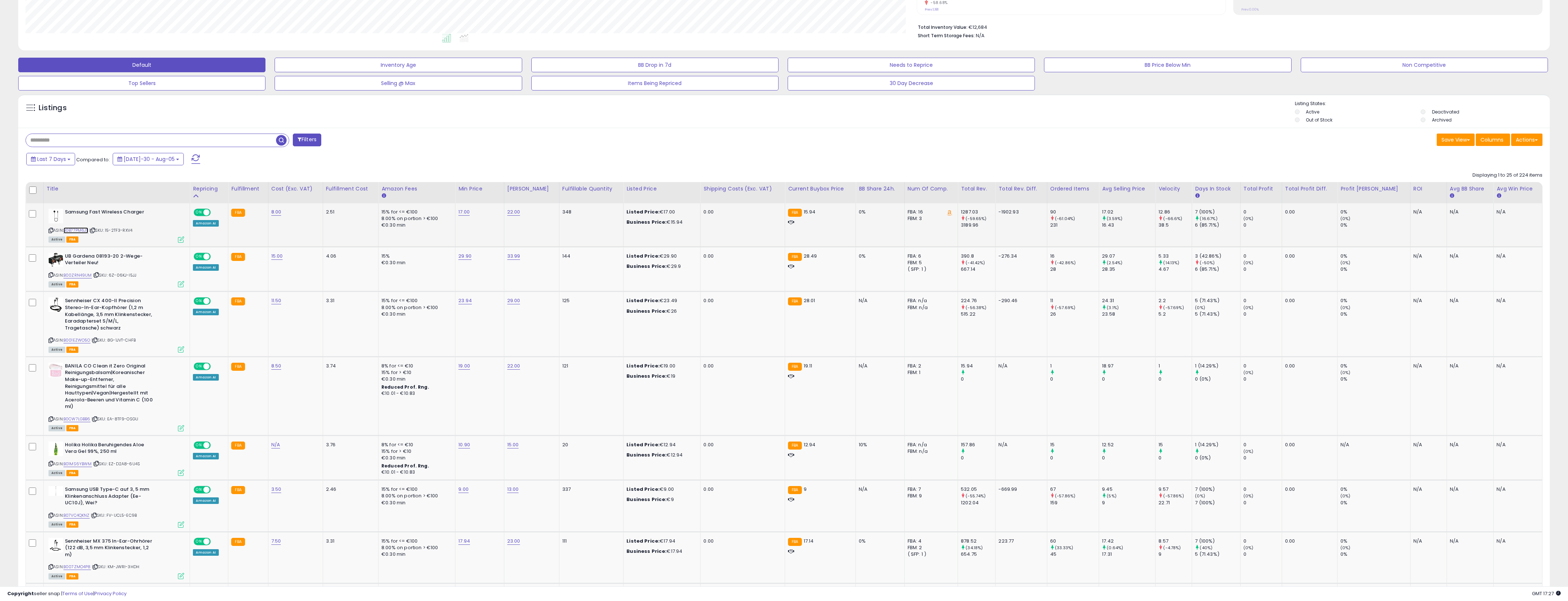
click at [69, 231] on link "B0B77PM6JT" at bounding box center [75, 230] width 25 height 6
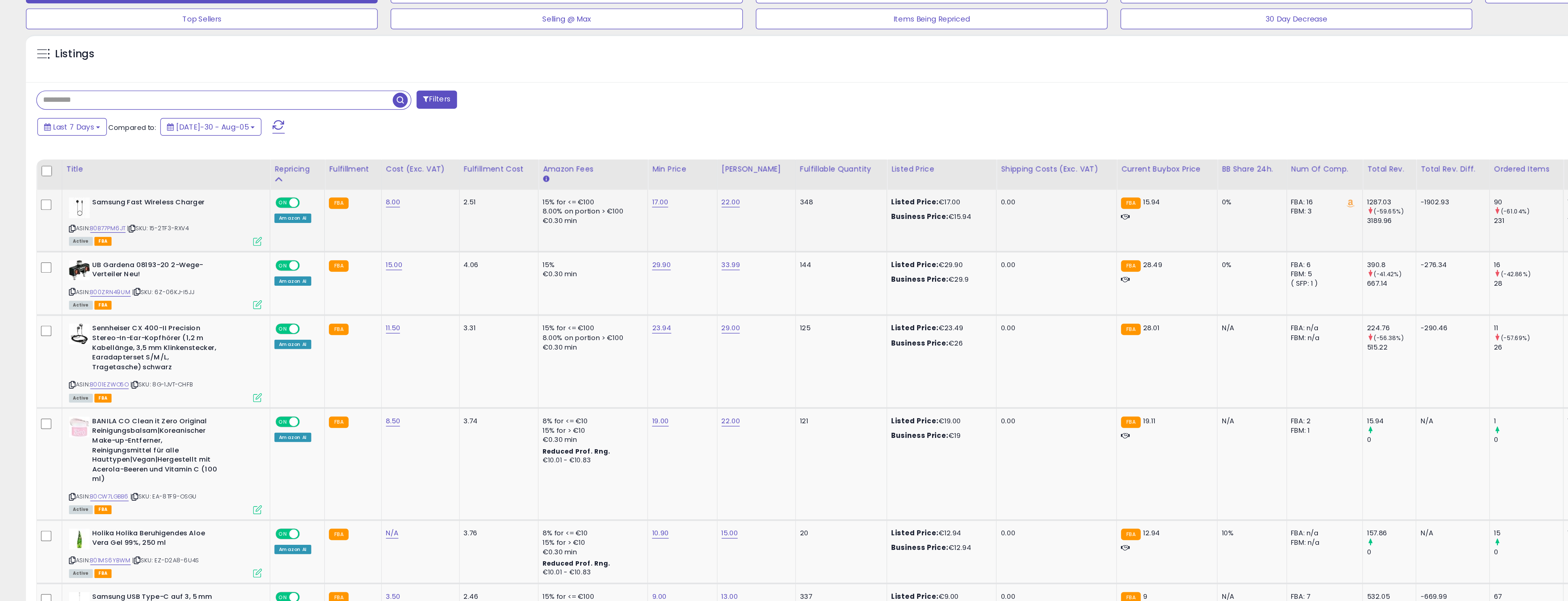
click at [71, 211] on b "Samsung Fast Wireless Charger" at bounding box center [110, 213] width 89 height 9
click at [63, 216] on img at bounding box center [56, 216] width 15 height 15
click at [195, 227] on div "Amazon AI" at bounding box center [206, 223] width 26 height 7
click at [178, 237] on icon at bounding box center [181, 239] width 6 height 6
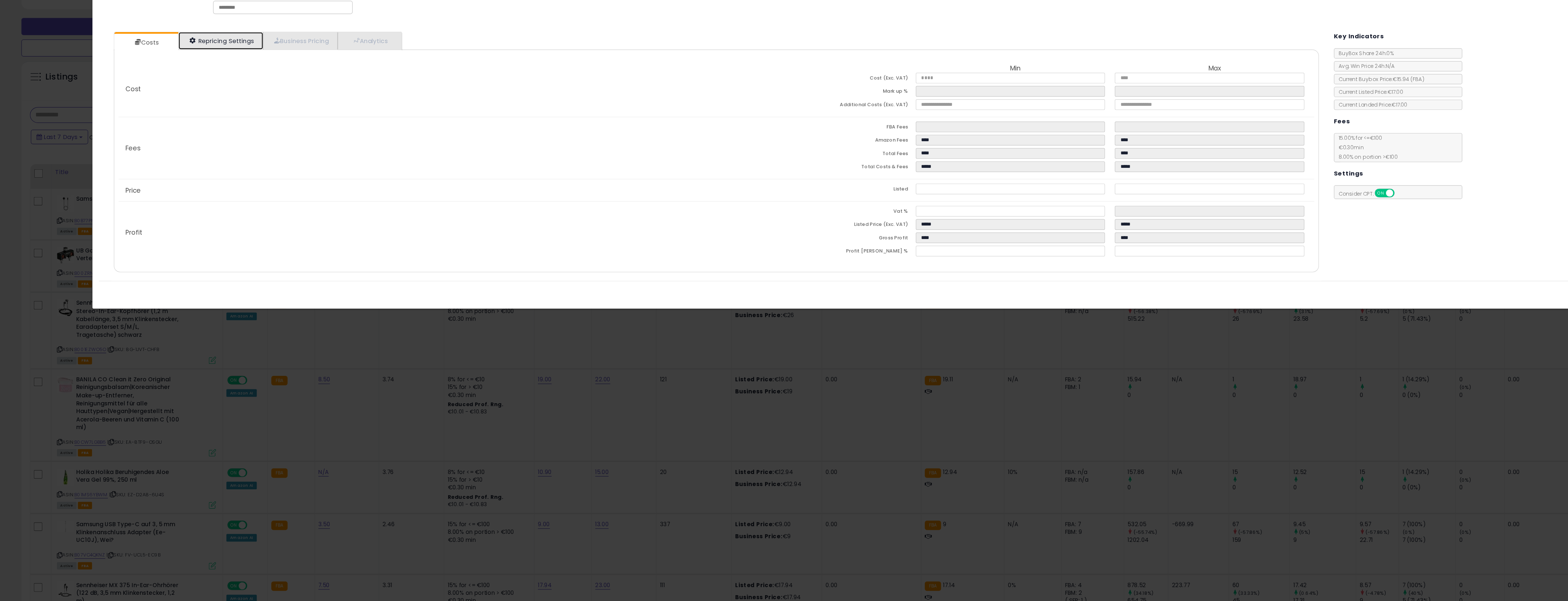
click at [205, 77] on link "Repricing Settings" at bounding box center [188, 77] width 72 height 15
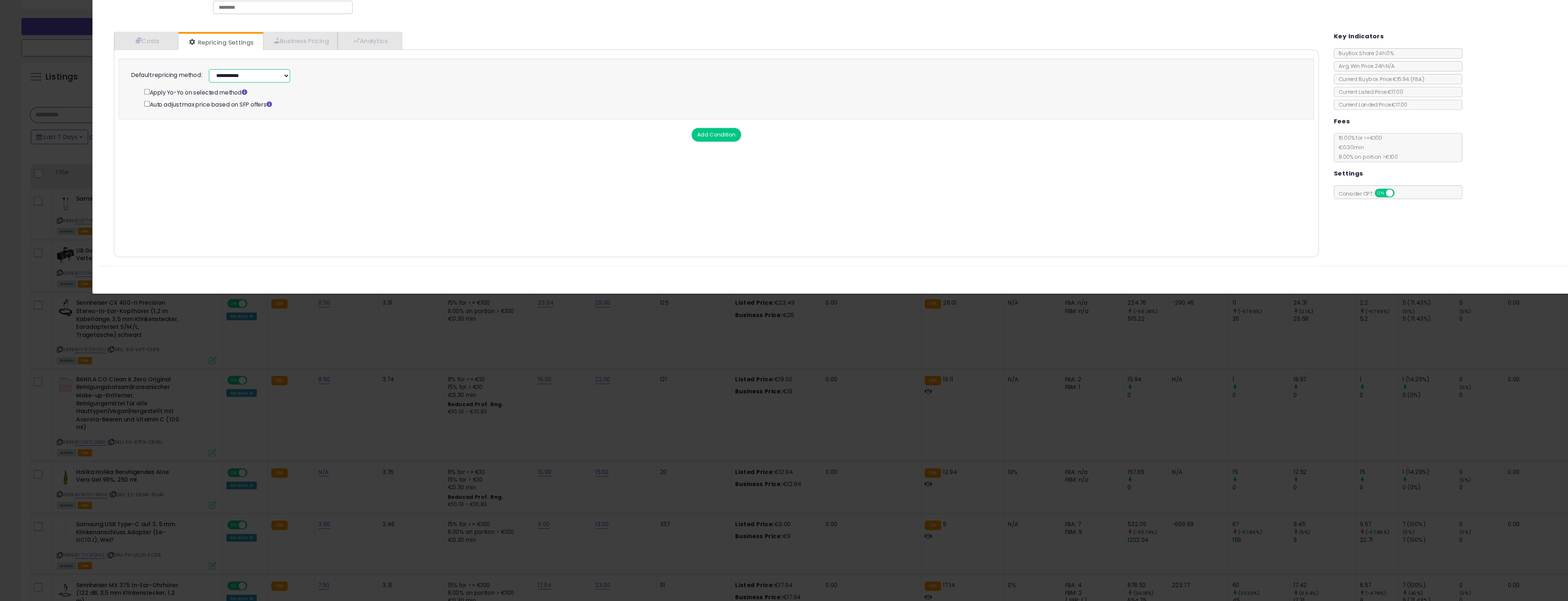
click at [216, 105] on select "**********" at bounding box center [212, 107] width 69 height 12
select select "******"
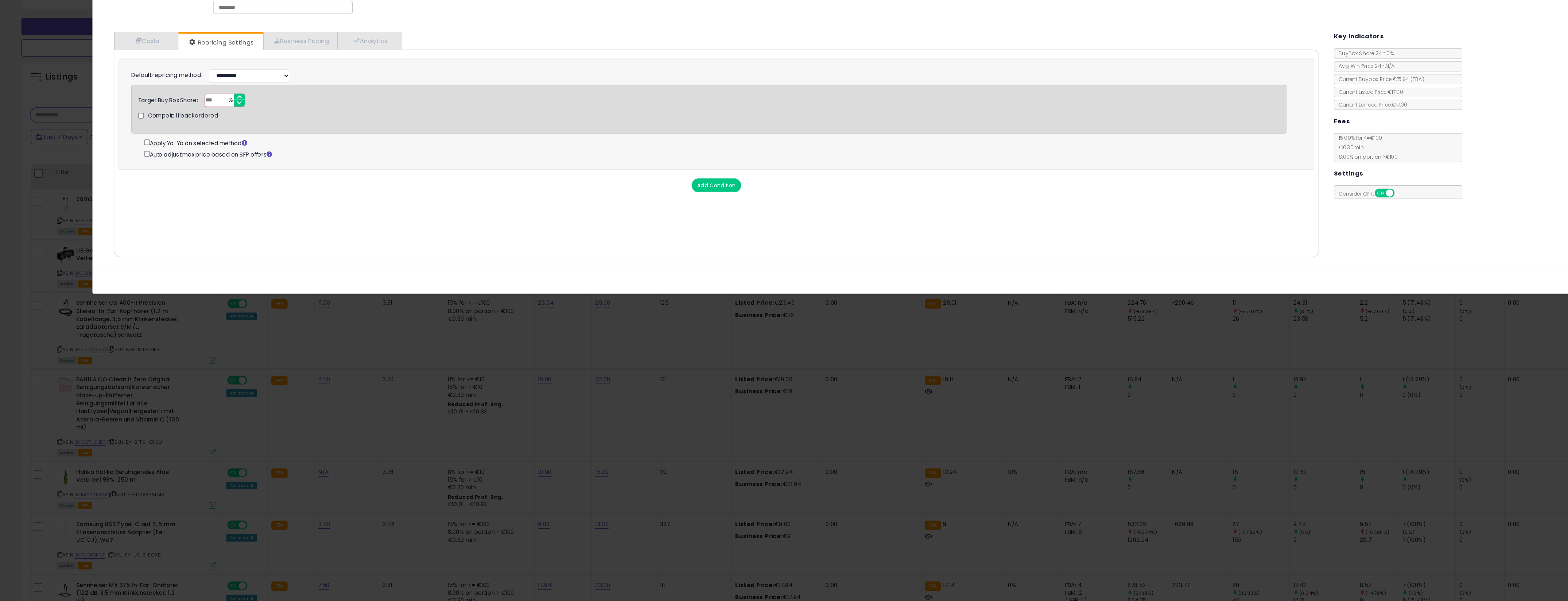
click at [172, 143] on span "Compete if backordered" at bounding box center [156, 141] width 60 height 7
click at [166, 141] on span "Compete if backordered" at bounding box center [156, 141] width 60 height 7
click at [845, 91] on div "BuyBox Share 24h: 0%" at bounding box center [1191, 88] width 110 height 9
click at [845, 90] on span "BuyBox Share 24h: 0%" at bounding box center [1162, 88] width 51 height 6
click at [845, 85] on div "BuyBox Share 24h: 0%" at bounding box center [1191, 88] width 110 height 9
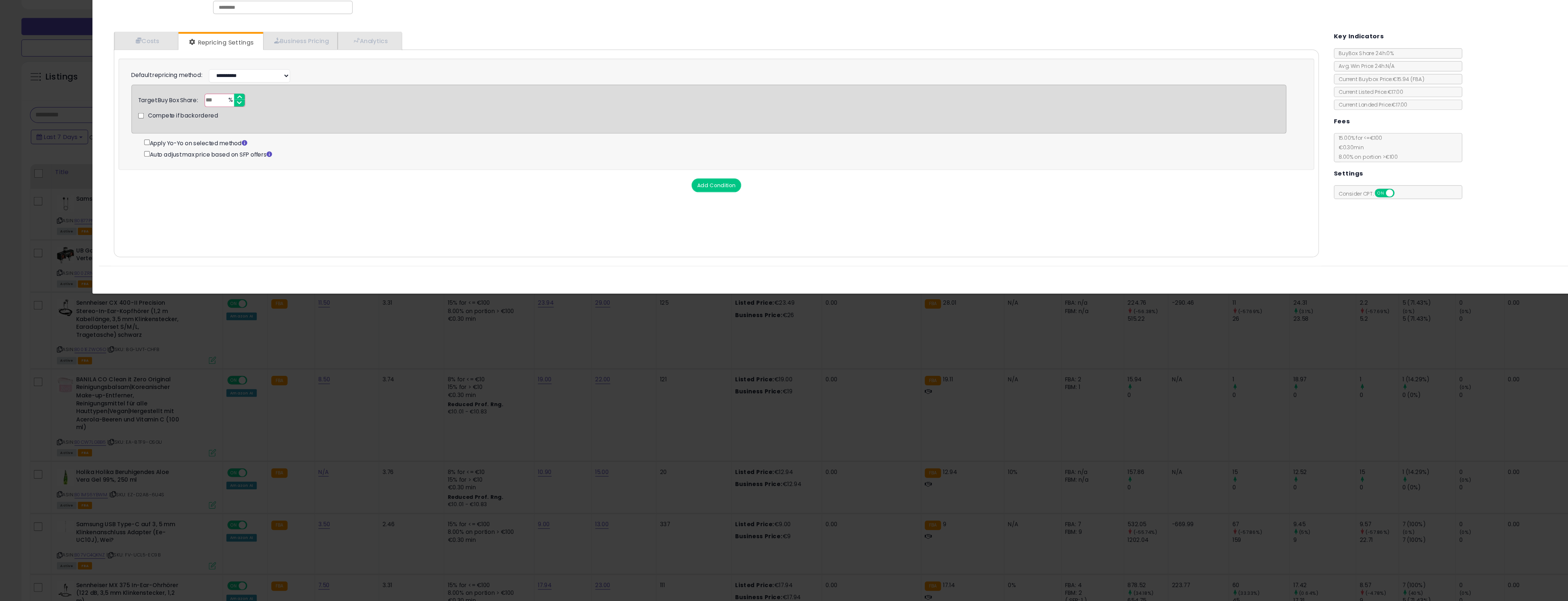
click at [845, 87] on div "BuyBox Share 24h: 0%" at bounding box center [1191, 88] width 110 height 9
click at [845, 90] on span "BuyBox Share 24h: 0%" at bounding box center [1162, 88] width 51 height 6
drag, startPoint x: 1186, startPoint y: 90, endPoint x: 1163, endPoint y: 90, distance: 23.0
click at [845, 90] on span "BuyBox Share 24h: 0%" at bounding box center [1162, 88] width 51 height 6
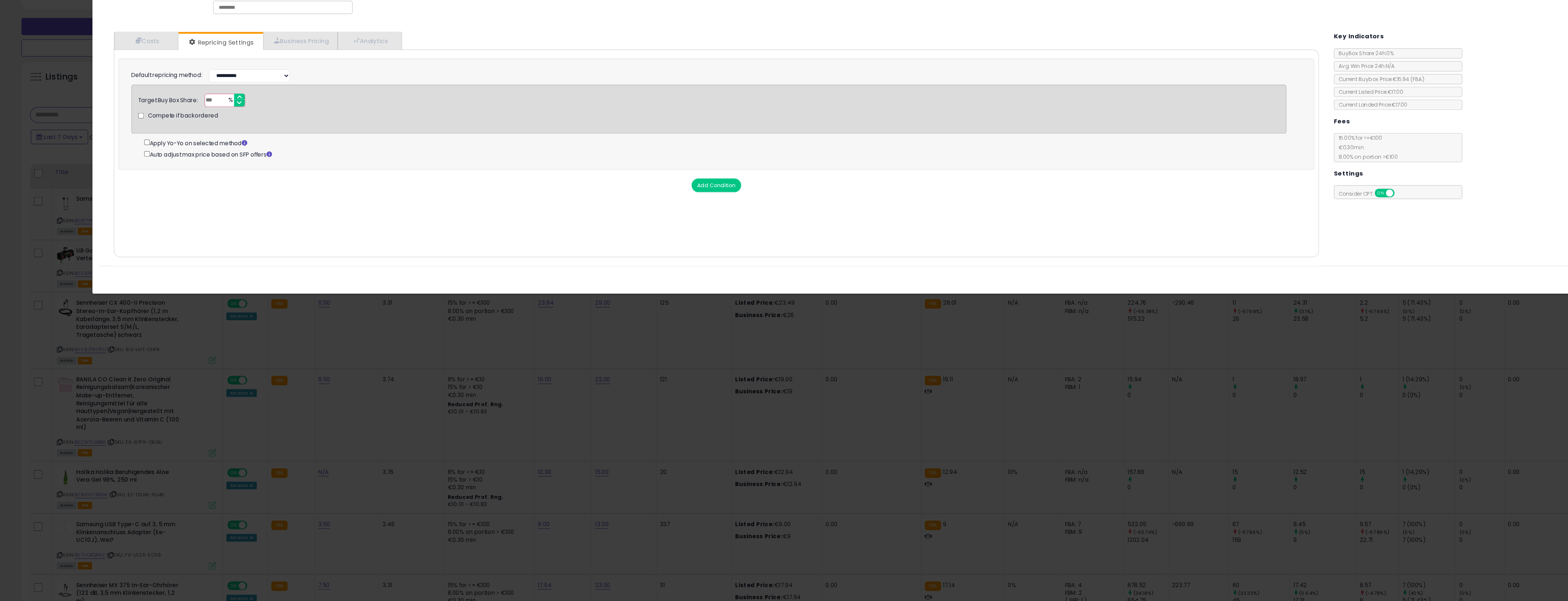
click at [845, 98] on span "Avg. Win Price 24h: N/A" at bounding box center [1163, 99] width 51 height 6
click at [621, 202] on button "Add Condition" at bounding box center [610, 200] width 42 height 12
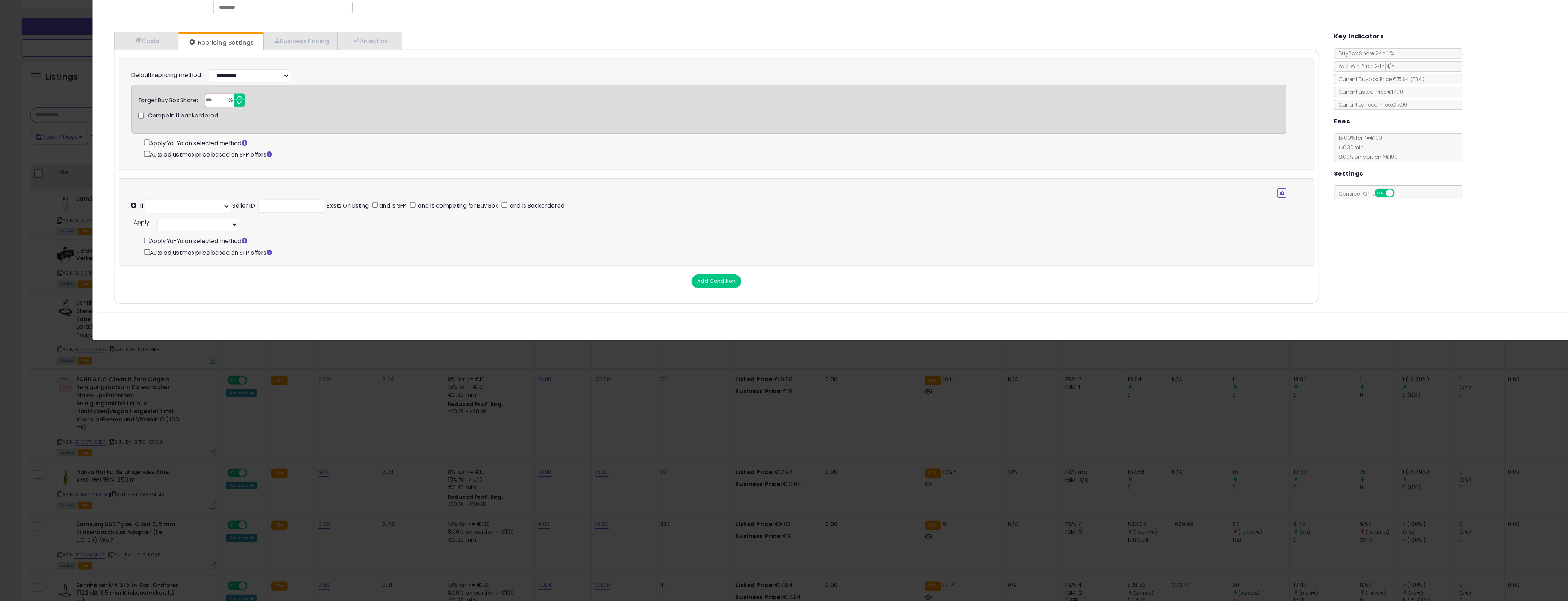
select select "**********"
select select "*********"
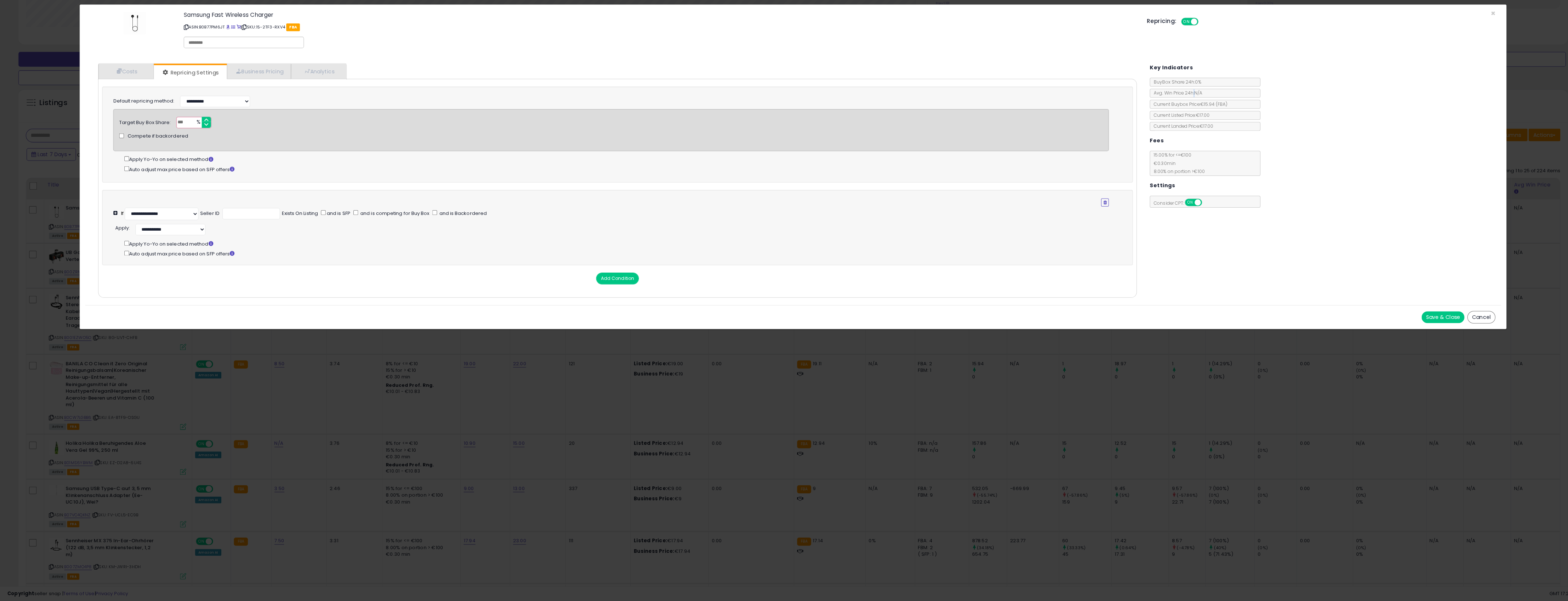
scroll to position [172, 0]
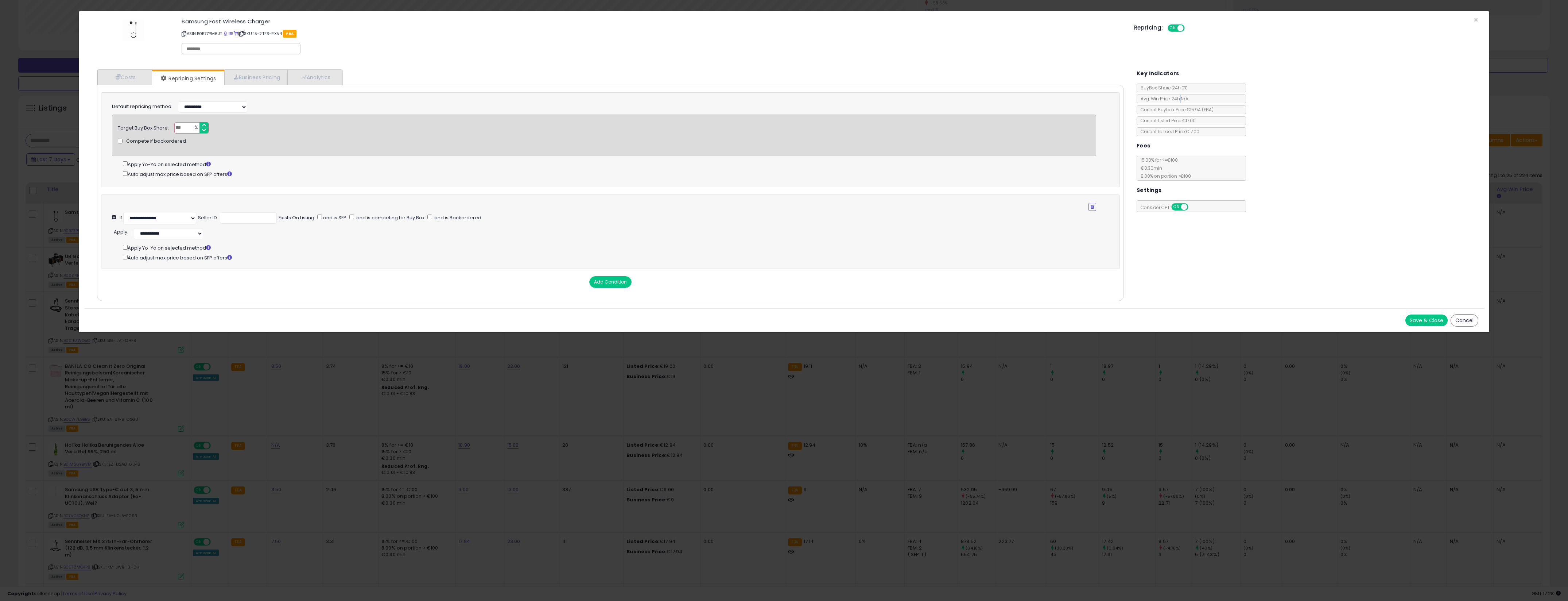
click at [845, 320] on button "Save & Close" at bounding box center [1426, 320] width 42 height 12
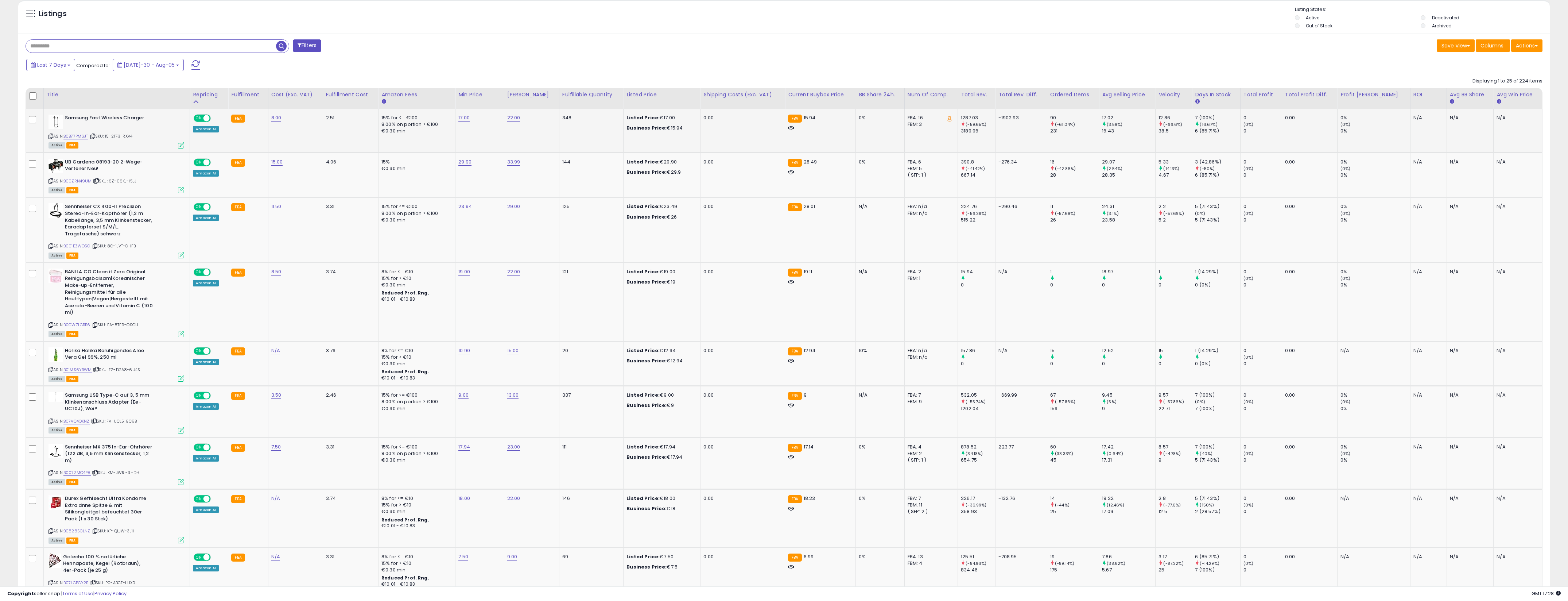
scroll to position [264, 0]
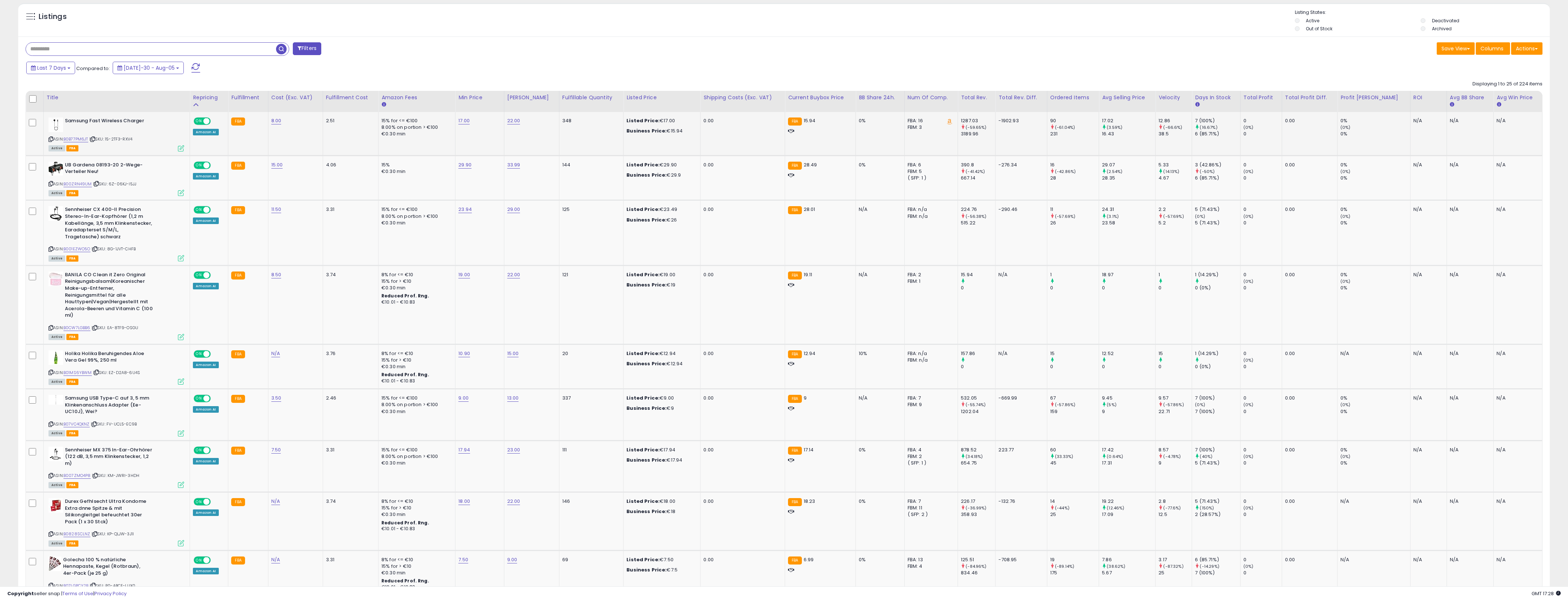
click at [203, 120] on span at bounding box center [206, 121] width 6 height 6
click at [198, 168] on div "ON OFF" at bounding box center [203, 165] width 17 height 6
click at [203, 165] on span at bounding box center [206, 165] width 6 height 6
click at [203, 207] on span at bounding box center [206, 210] width 6 height 6
click at [194, 269] on td "ON OFF Amazon AI" at bounding box center [209, 304] width 38 height 79
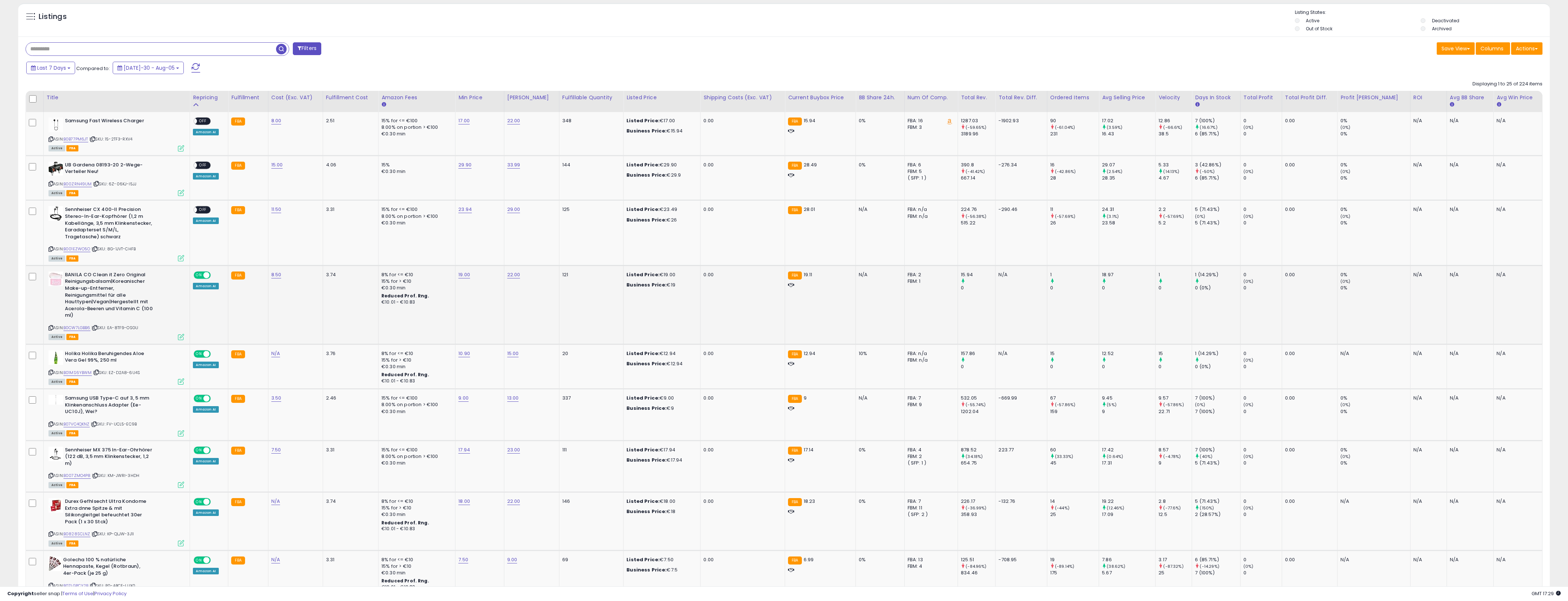
click at [196, 279] on div "ON OFF Amazon AI" at bounding box center [208, 280] width 30 height 18
click at [203, 276] on span at bounding box center [206, 275] width 6 height 6
click at [197, 351] on div "ON OFF" at bounding box center [203, 354] width 17 height 6
click at [197, 354] on span "ON" at bounding box center [199, 354] width 9 height 6
click at [203, 398] on span at bounding box center [206, 398] width 6 height 6
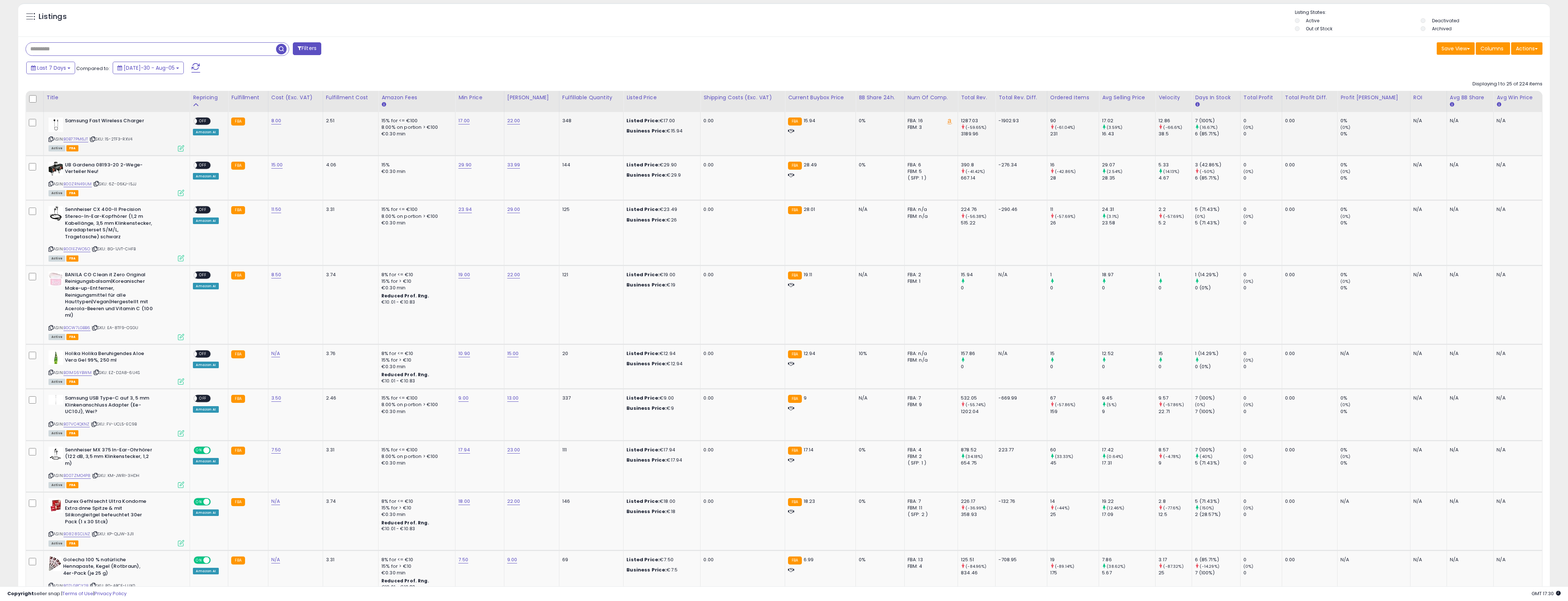
click at [197, 121] on span "OFF" at bounding box center [203, 121] width 12 height 6
click at [197, 164] on span "OFF" at bounding box center [203, 165] width 12 height 6
click at [198, 208] on span "OFF" at bounding box center [203, 210] width 12 height 6
click at [198, 276] on span "OFF" at bounding box center [203, 275] width 12 height 6
click at [198, 354] on span "OFF" at bounding box center [203, 354] width 12 height 6
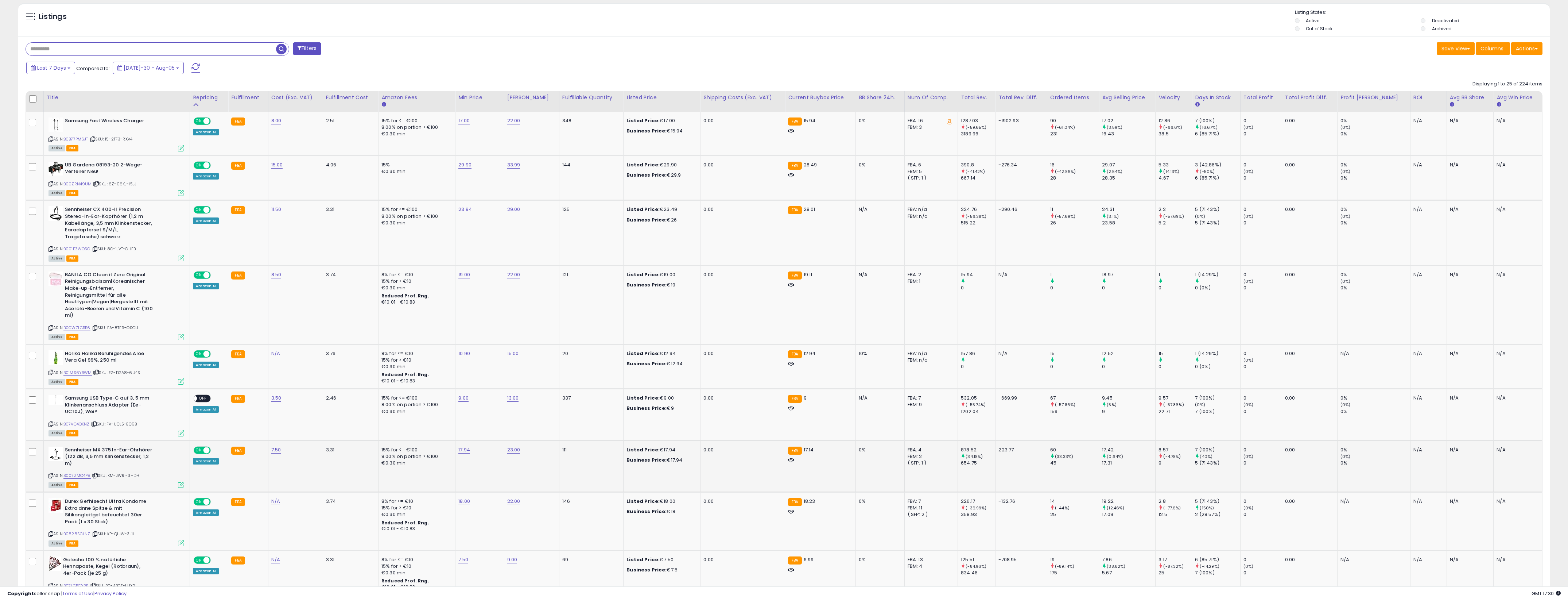
click at [195, 454] on div "ON OFF Amazon AI" at bounding box center [208, 455] width 30 height 18
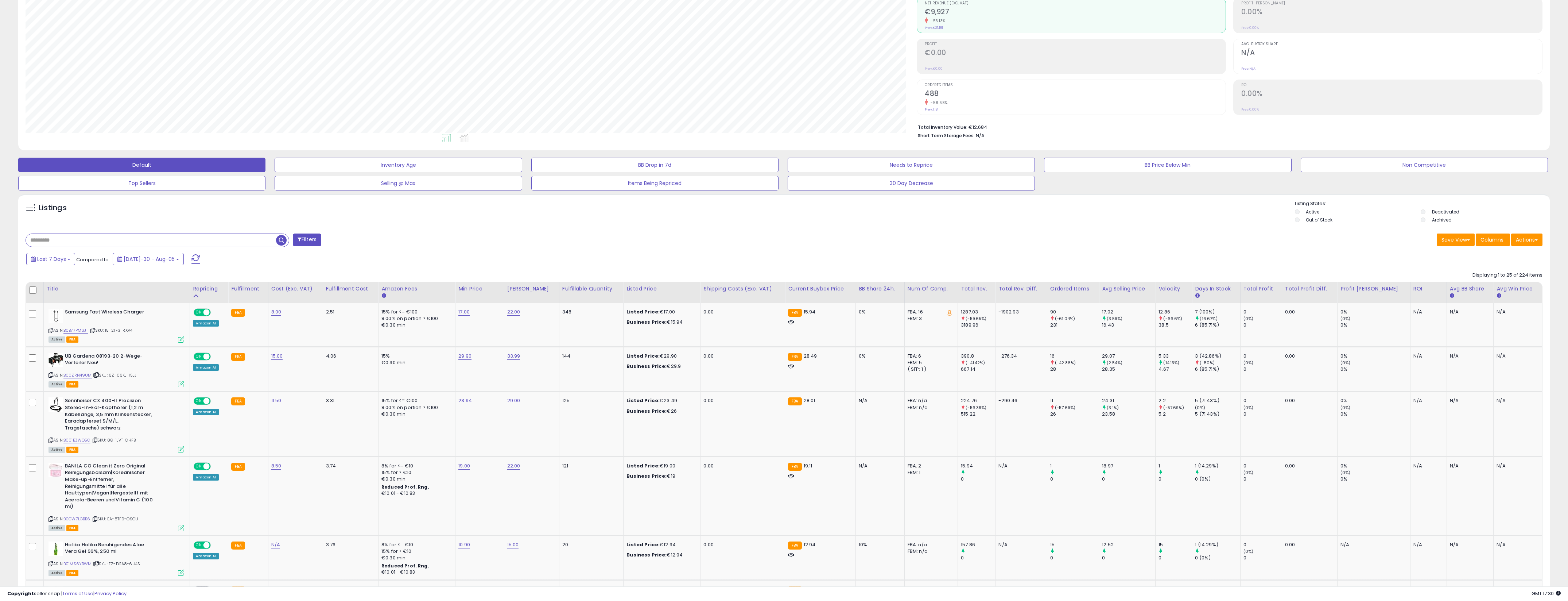
click at [375, 220] on div "Listings" at bounding box center [784, 213] width 1531 height 25
click at [194, 259] on button at bounding box center [196, 259] width 18 height 15
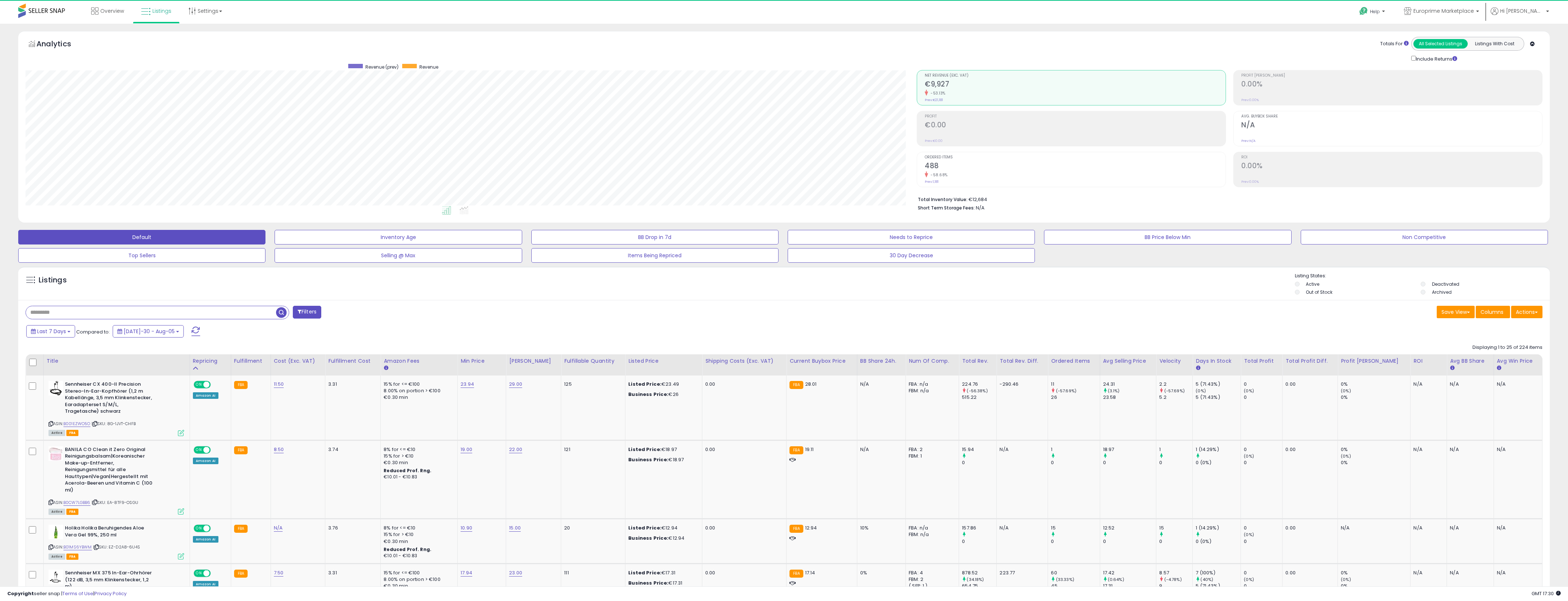
scroll to position [150, 892]
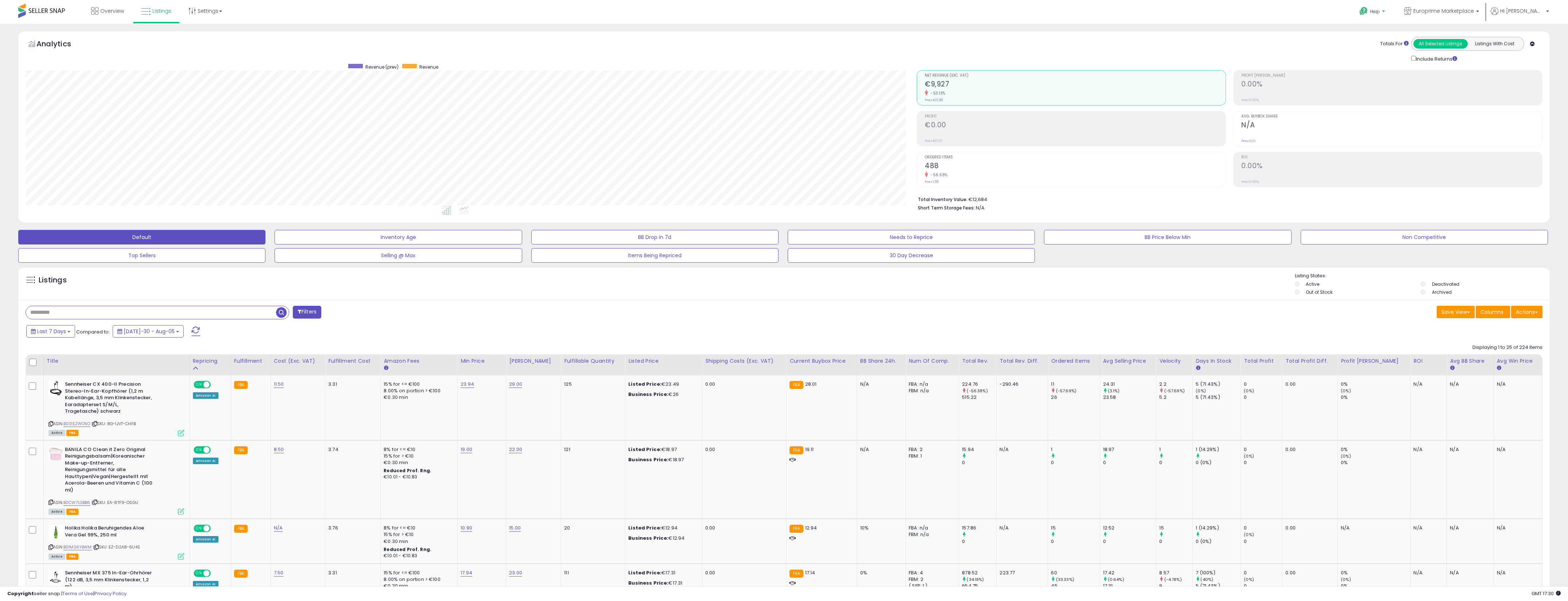
click at [845, 13] on span "Help" at bounding box center [1375, 12] width 10 height 6
click at [845, 66] on link "Search Knowledge Hub" at bounding box center [1379, 62] width 38 height 14
click at [845, 9] on span "Hi [PERSON_NAME]" at bounding box center [1522, 11] width 44 height 7
click at [845, 40] on link "Account" at bounding box center [1533, 38] width 19 height 7
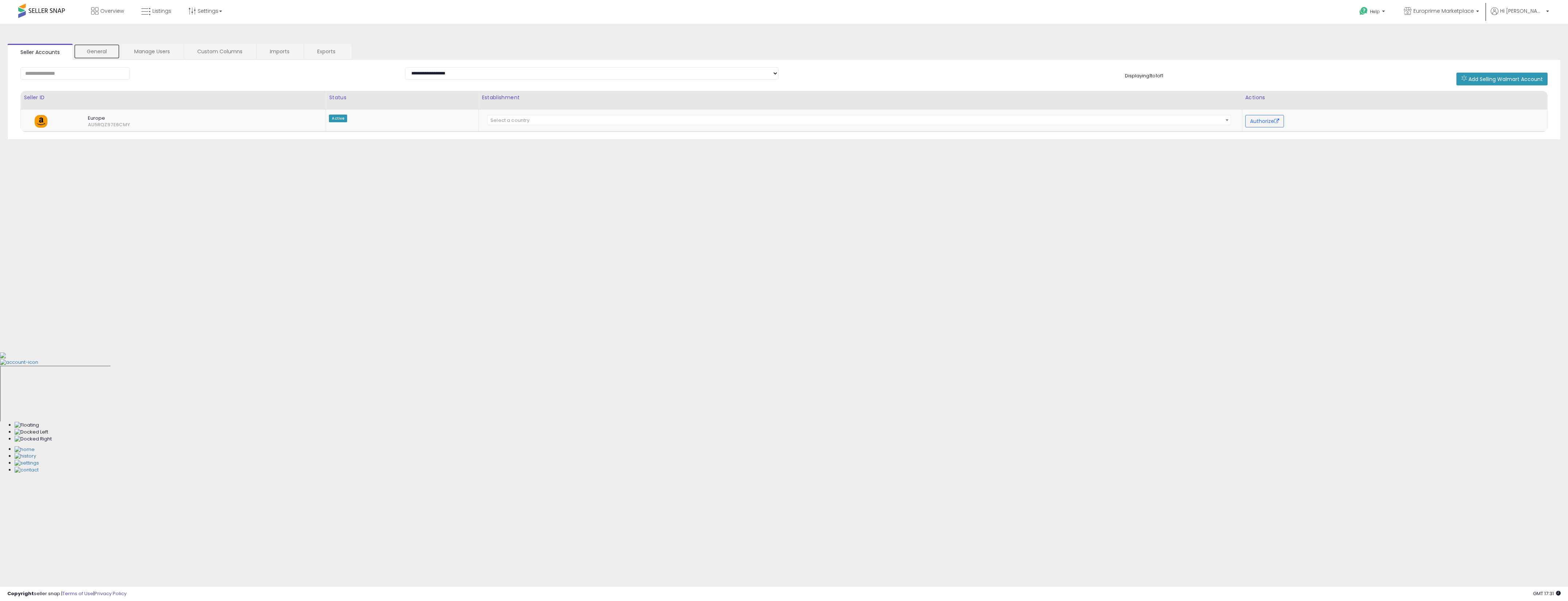
click at [104, 52] on link "General" at bounding box center [97, 51] width 46 height 15
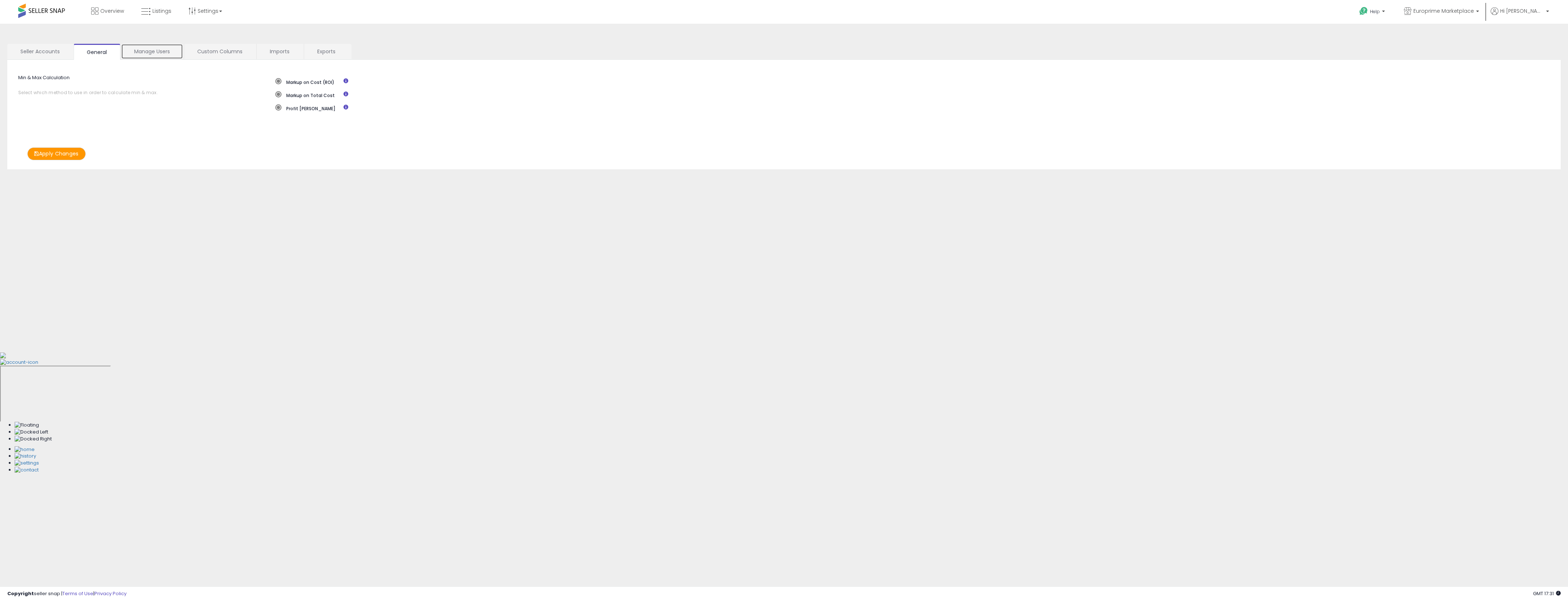
click at [153, 52] on link "Manage Users" at bounding box center [152, 51] width 62 height 15
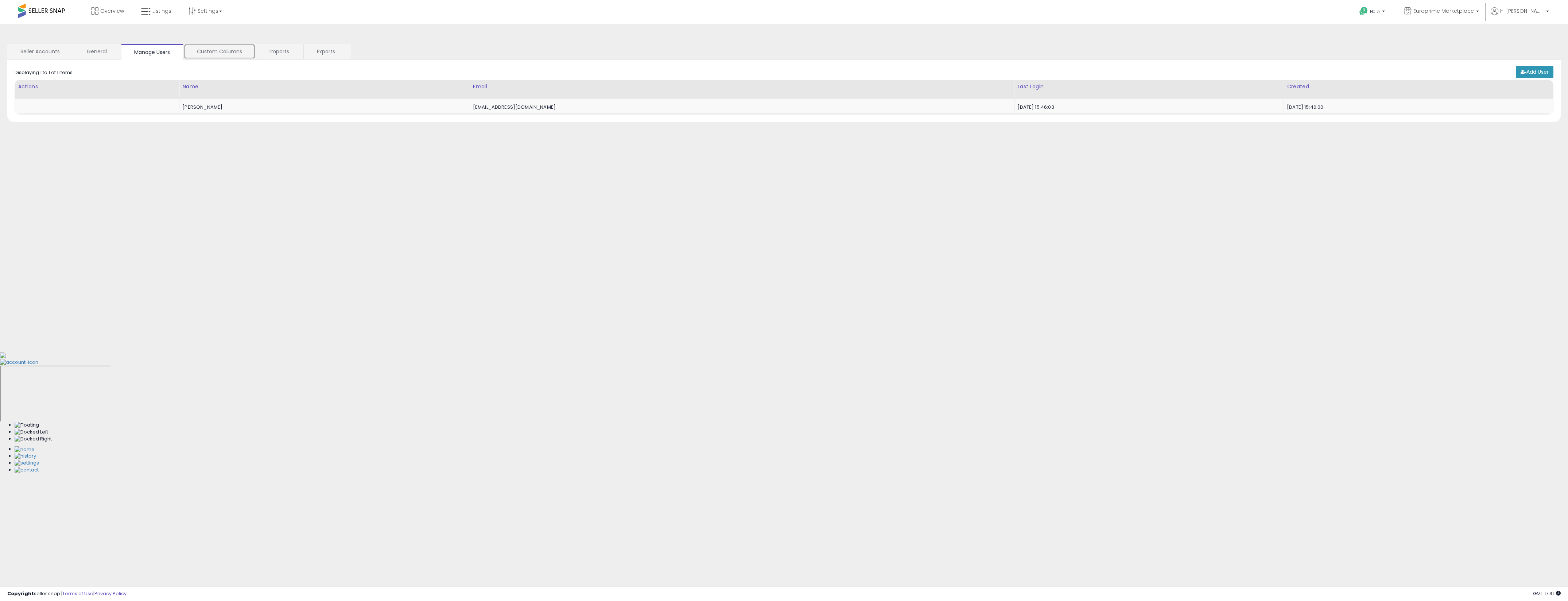
click at [203, 53] on link "Custom Columns" at bounding box center [219, 51] width 71 height 15
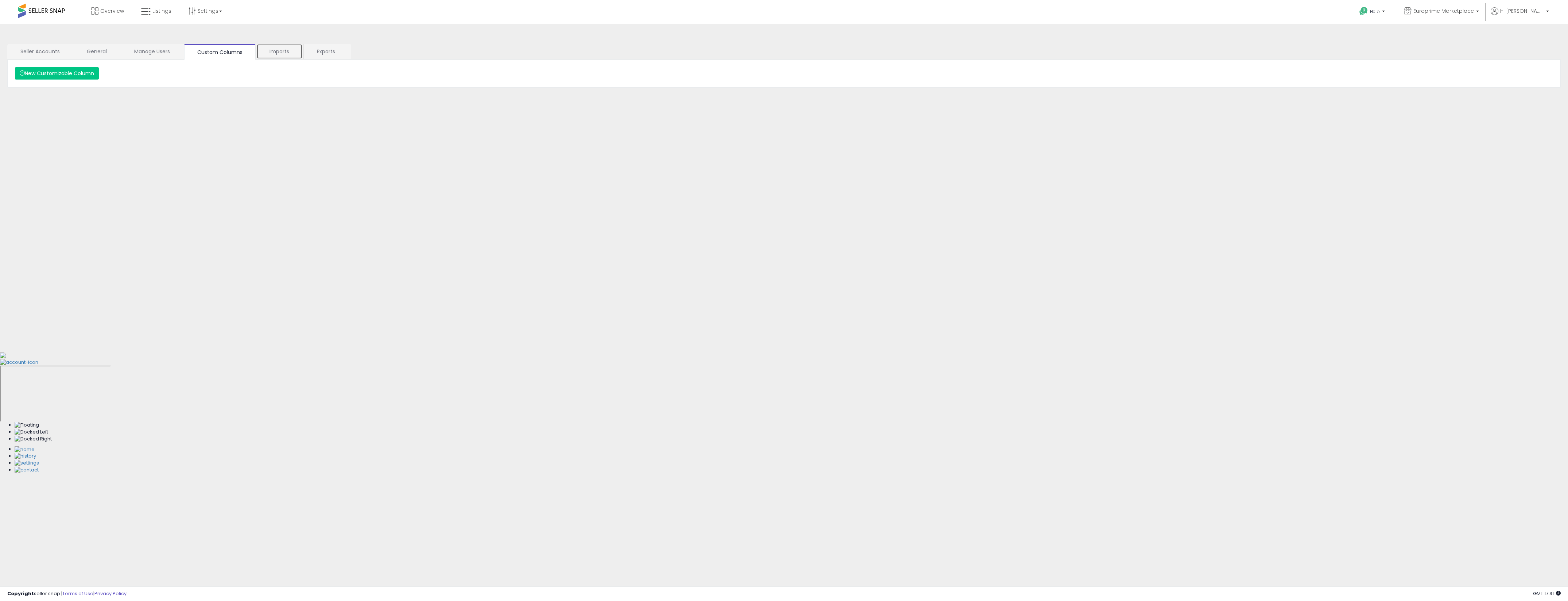
click at [273, 54] on link "Imports" at bounding box center [279, 51] width 46 height 15
click at [329, 55] on link "Exports" at bounding box center [327, 51] width 47 height 15
click at [50, 46] on link "Seller Accounts" at bounding box center [40, 51] width 66 height 15
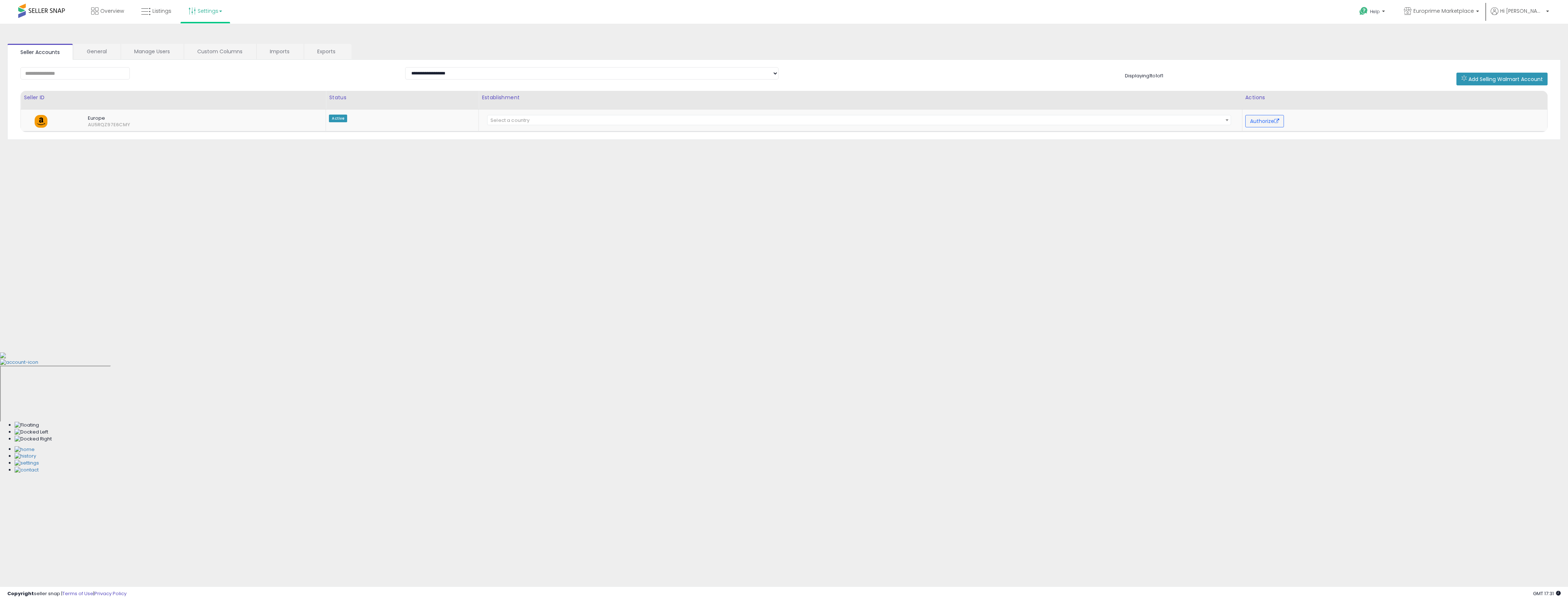
click at [205, 12] on link "Settings" at bounding box center [205, 11] width 44 height 22
click at [208, 53] on link "User settings" at bounding box center [205, 56] width 31 height 7
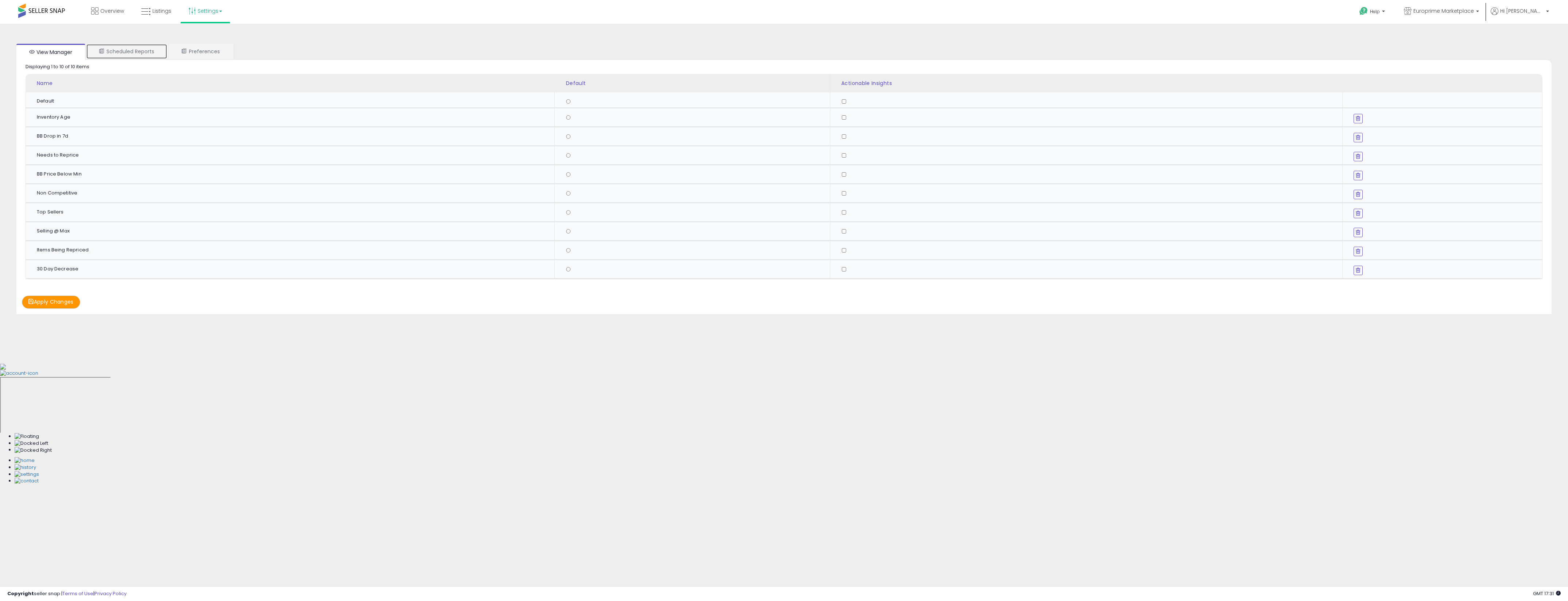
click at [149, 54] on link "Scheduled Reports" at bounding box center [127, 51] width 82 height 15
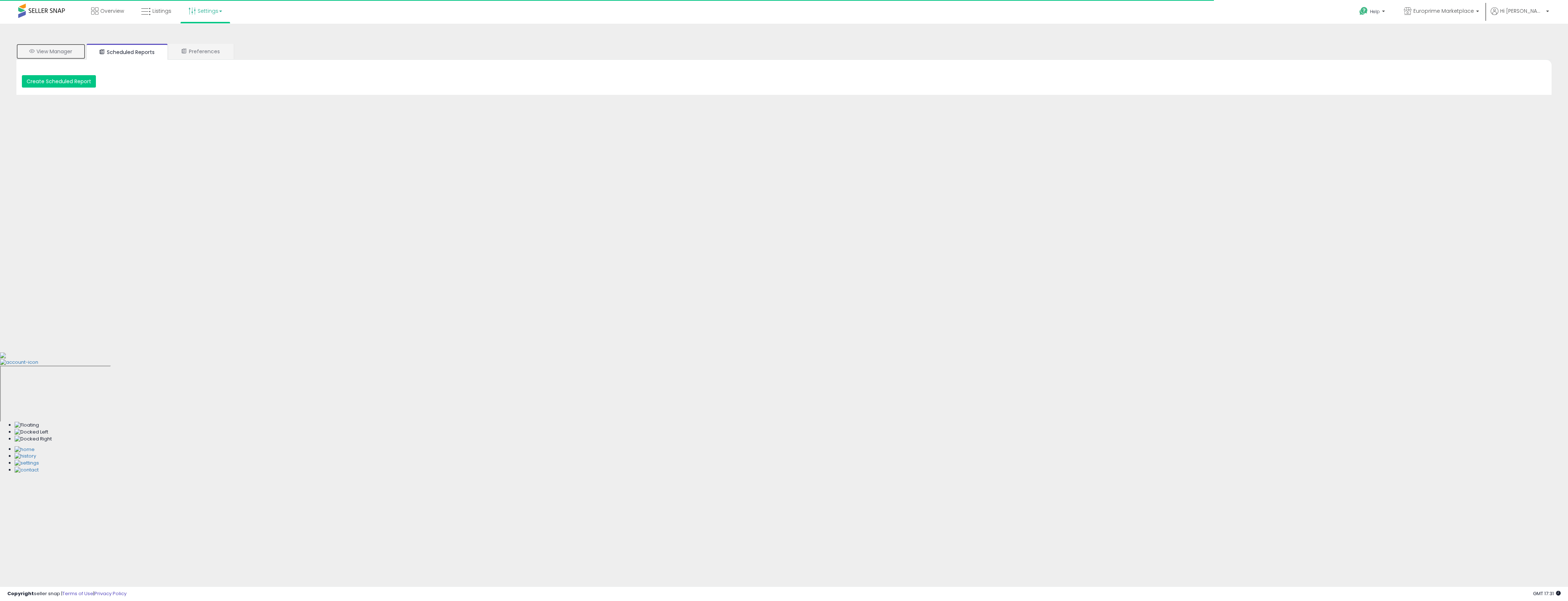
click at [55, 52] on link "View Manager" at bounding box center [51, 51] width 69 height 15
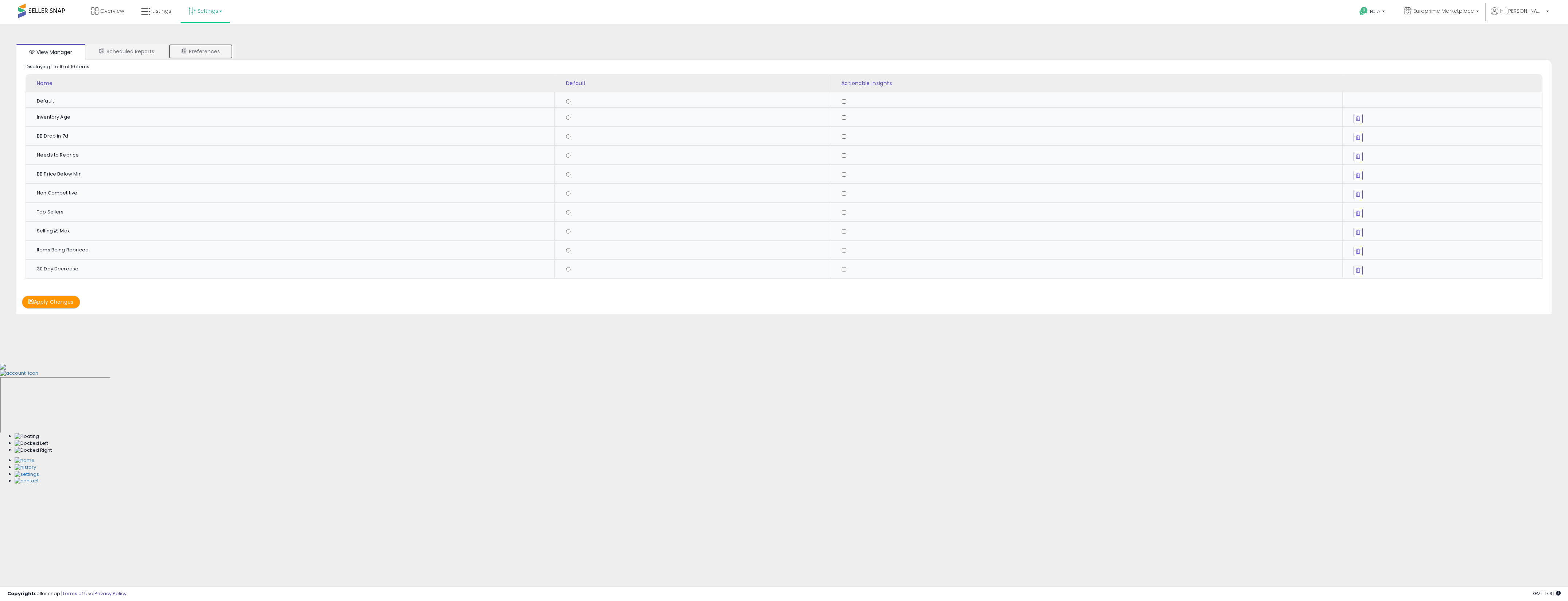
click at [183, 45] on link "Preferences" at bounding box center [201, 51] width 65 height 15
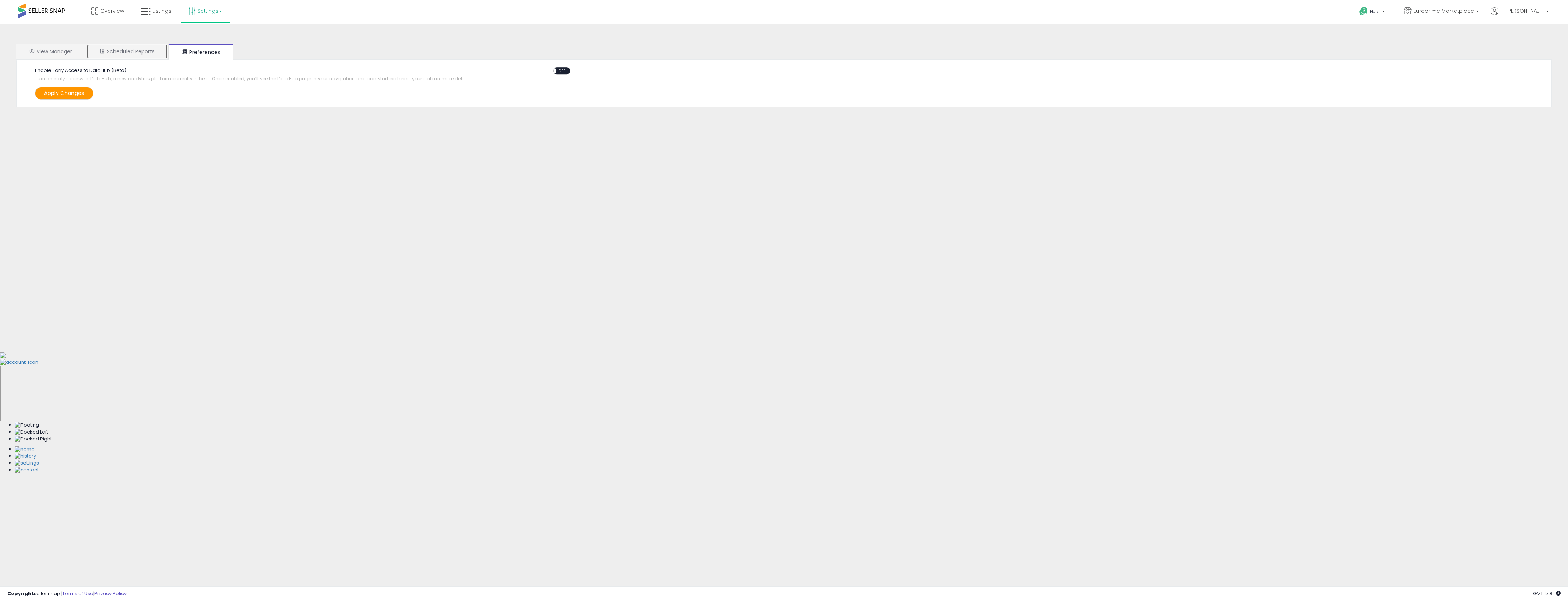
click at [140, 47] on link "Scheduled Reports" at bounding box center [127, 51] width 82 height 15
click at [104, 6] on link "Overview" at bounding box center [108, 11] width 44 height 22
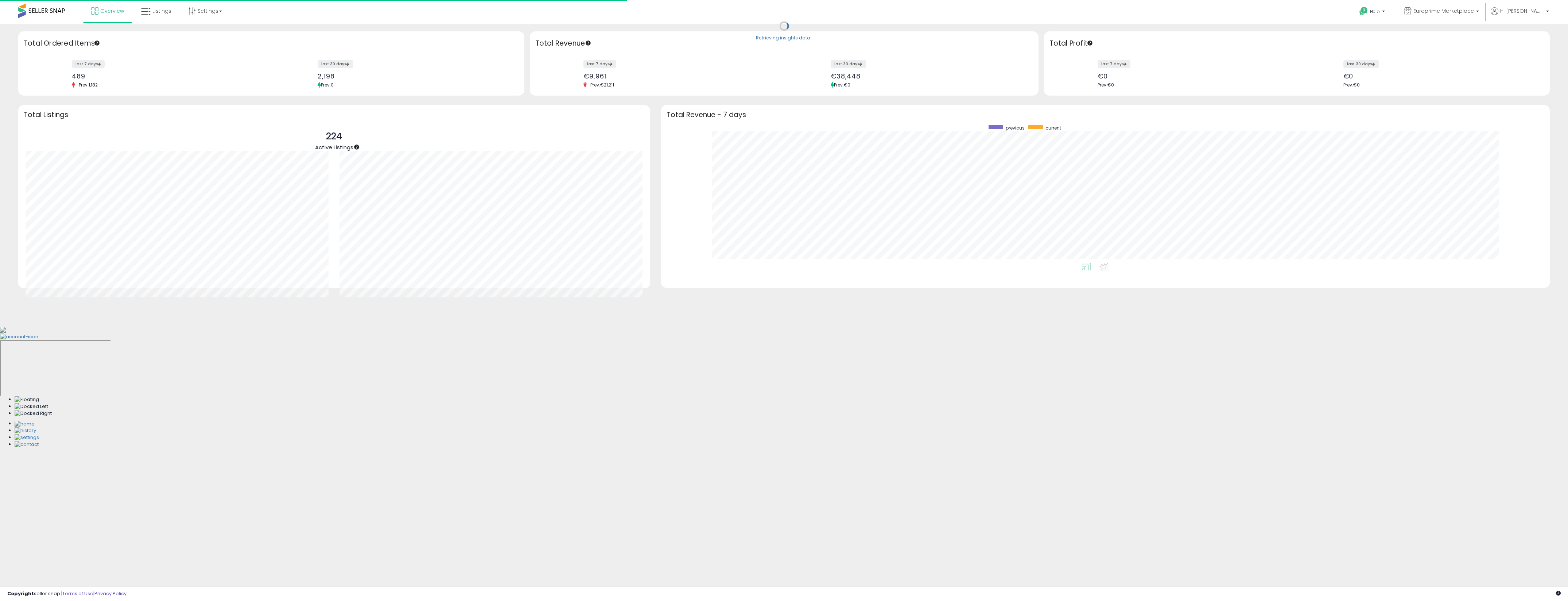
scroll to position [138, 874]
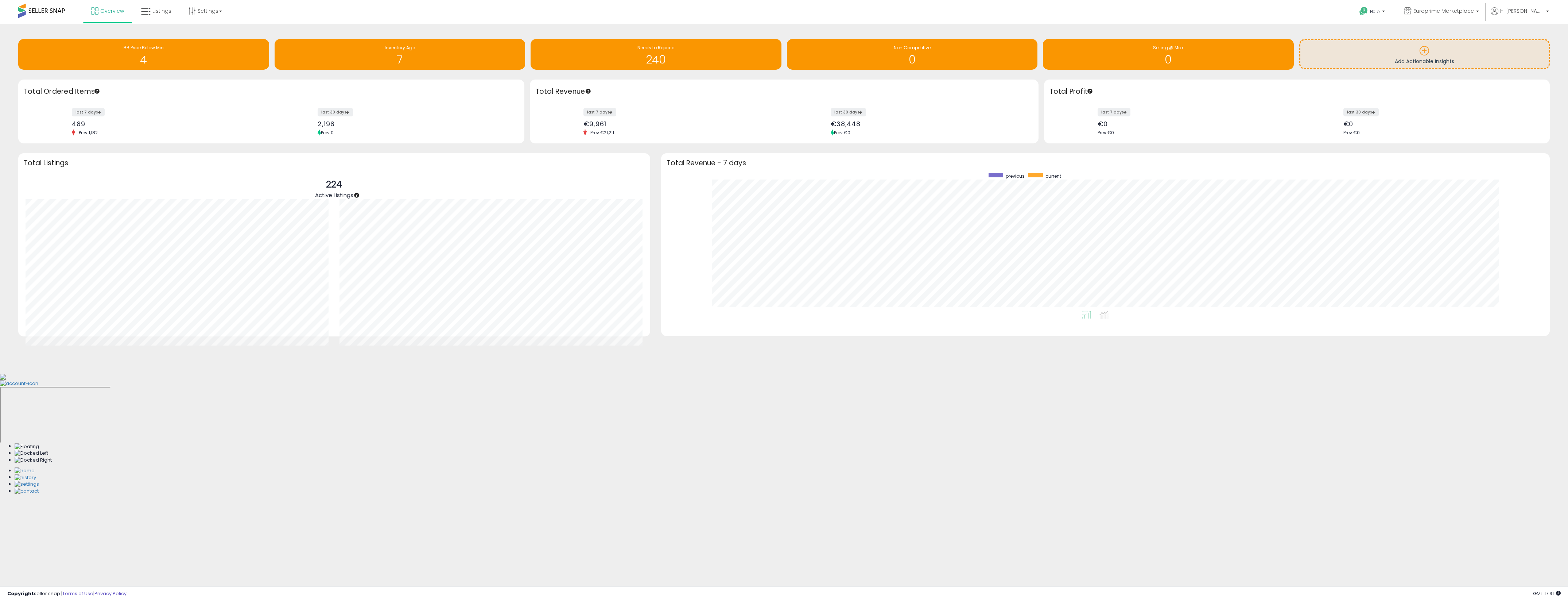
click at [40, 9] on span at bounding box center [41, 10] width 47 height 14
click at [36, 16] on span at bounding box center [41, 10] width 47 height 14
click at [1462, 11] on span "Europrime Marketplace" at bounding box center [1443, 11] width 60 height 7
click at [1547, 11] on b at bounding box center [1547, 13] width 3 height 5
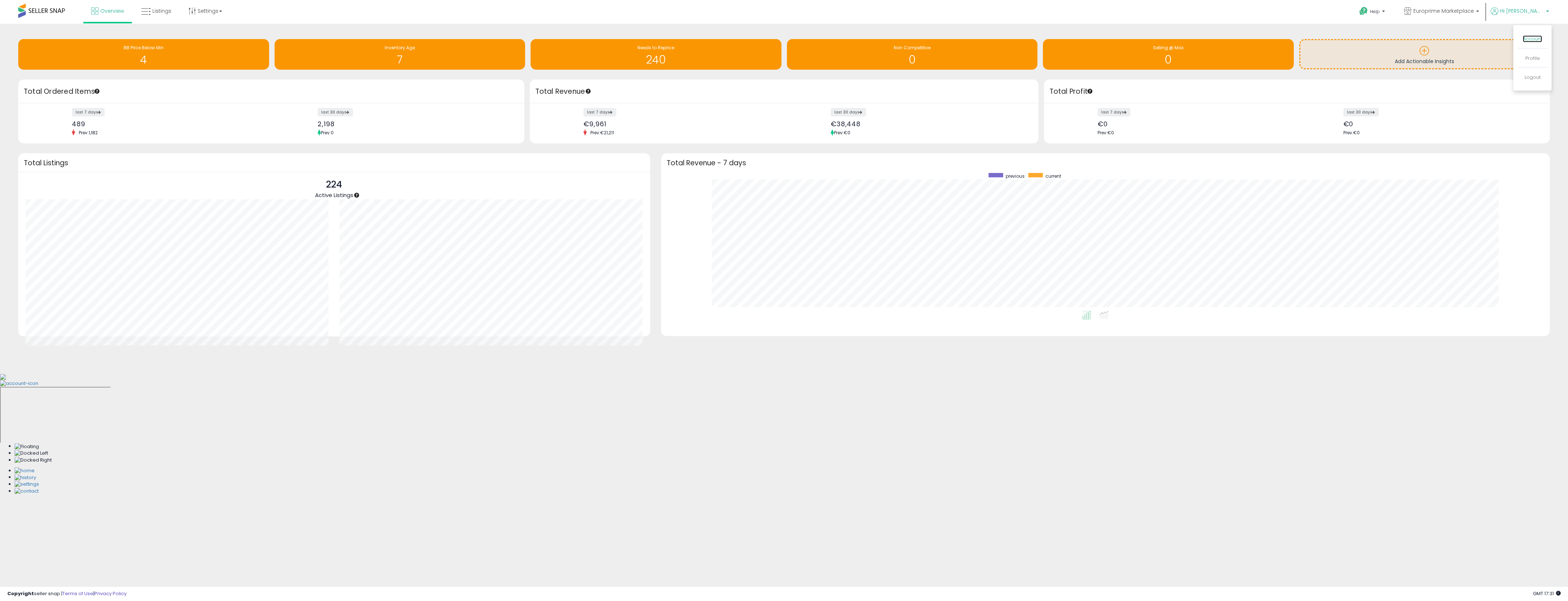
click at [1536, 37] on link "Account" at bounding box center [1533, 38] width 19 height 7
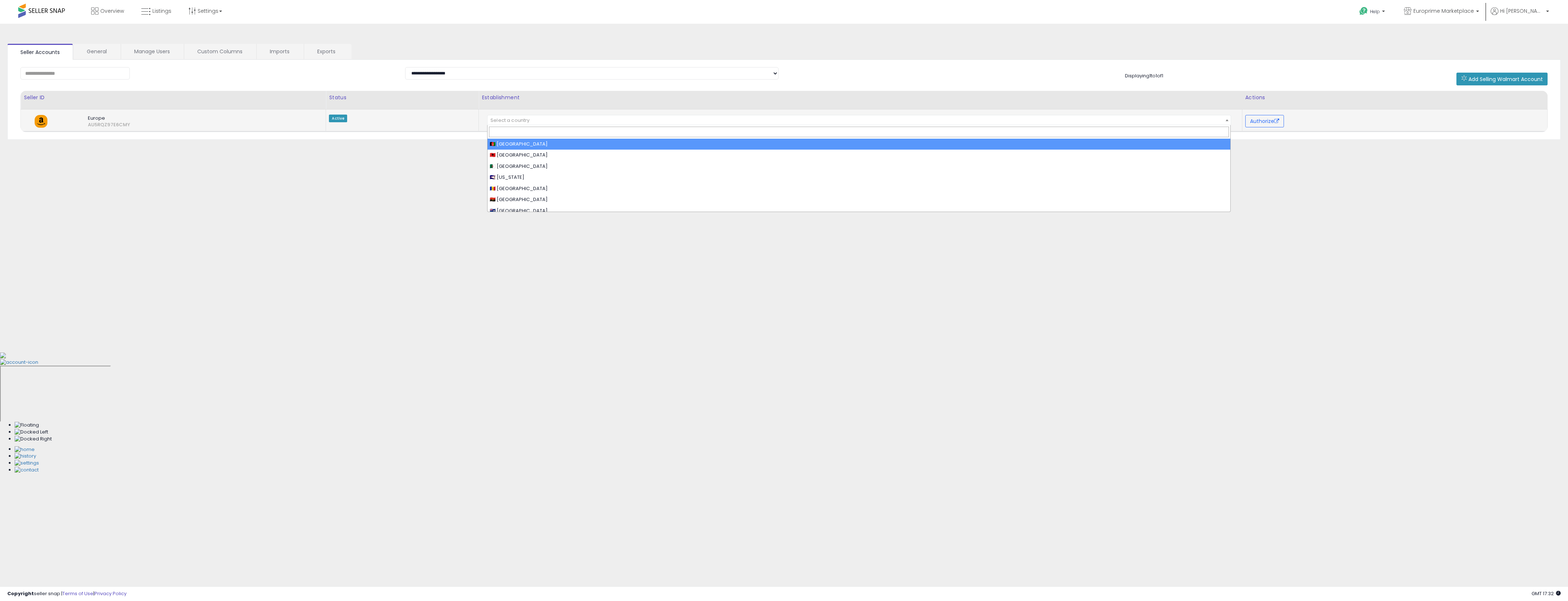
click at [1213, 116] on span "Select a country" at bounding box center [859, 120] width 743 height 10
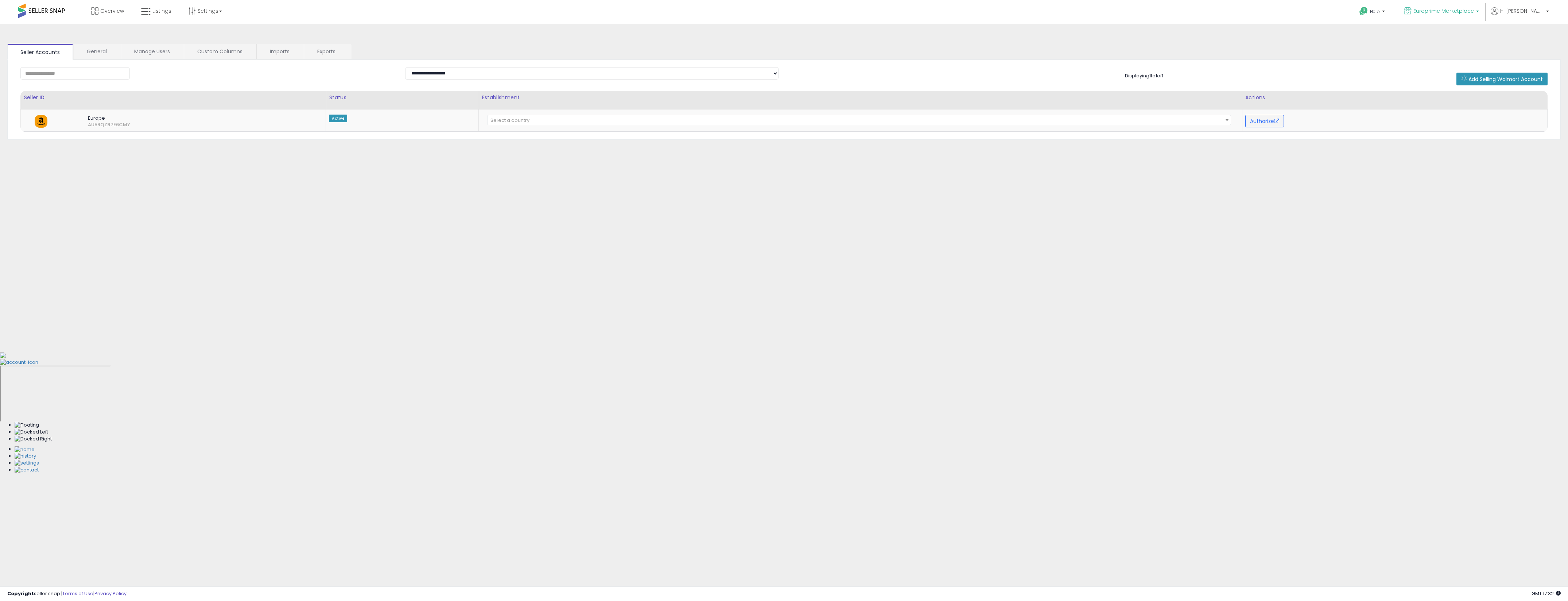
click at [1474, 10] on span "Europrime Marketplace" at bounding box center [1443, 11] width 60 height 7
click at [1529, 17] on link "Hi [PERSON_NAME]" at bounding box center [1520, 15] width 58 height 16
click at [1531, 58] on link "Profile" at bounding box center [1533, 58] width 15 height 7
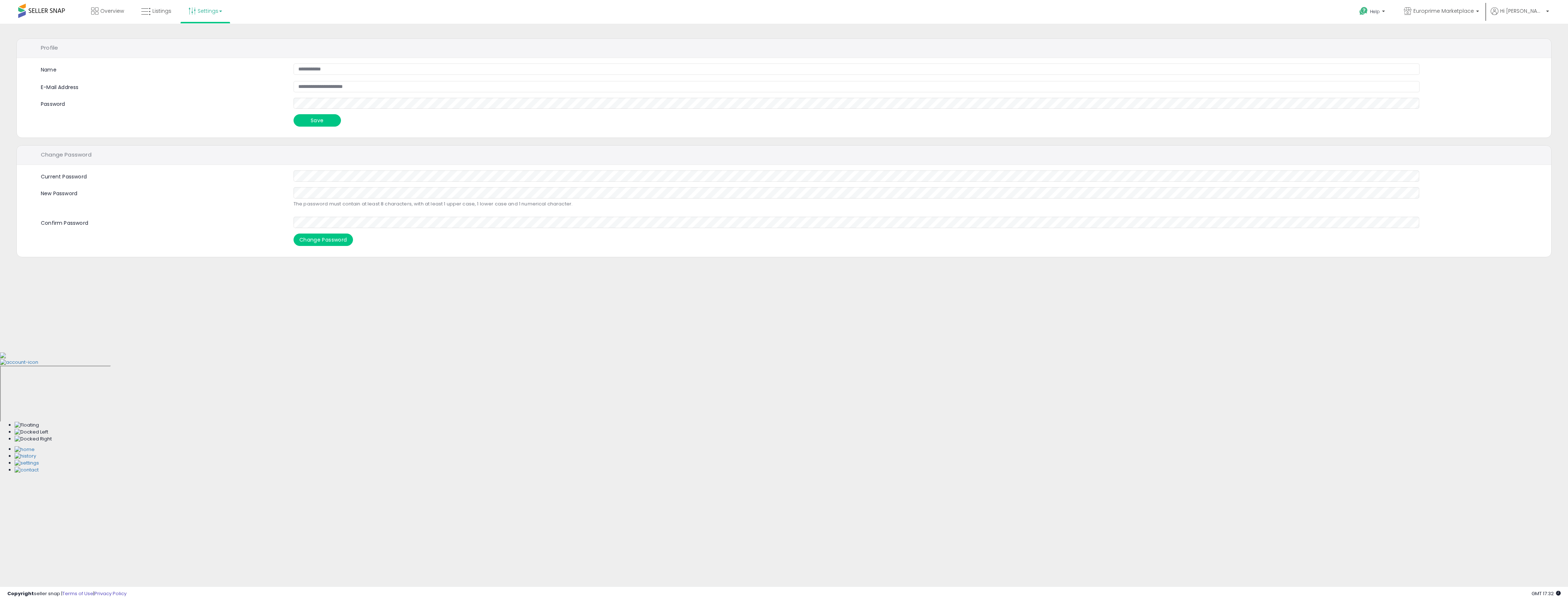
click at [217, 9] on link "Settings" at bounding box center [205, 11] width 44 height 22
click at [203, 58] on link "User settings" at bounding box center [205, 56] width 31 height 7
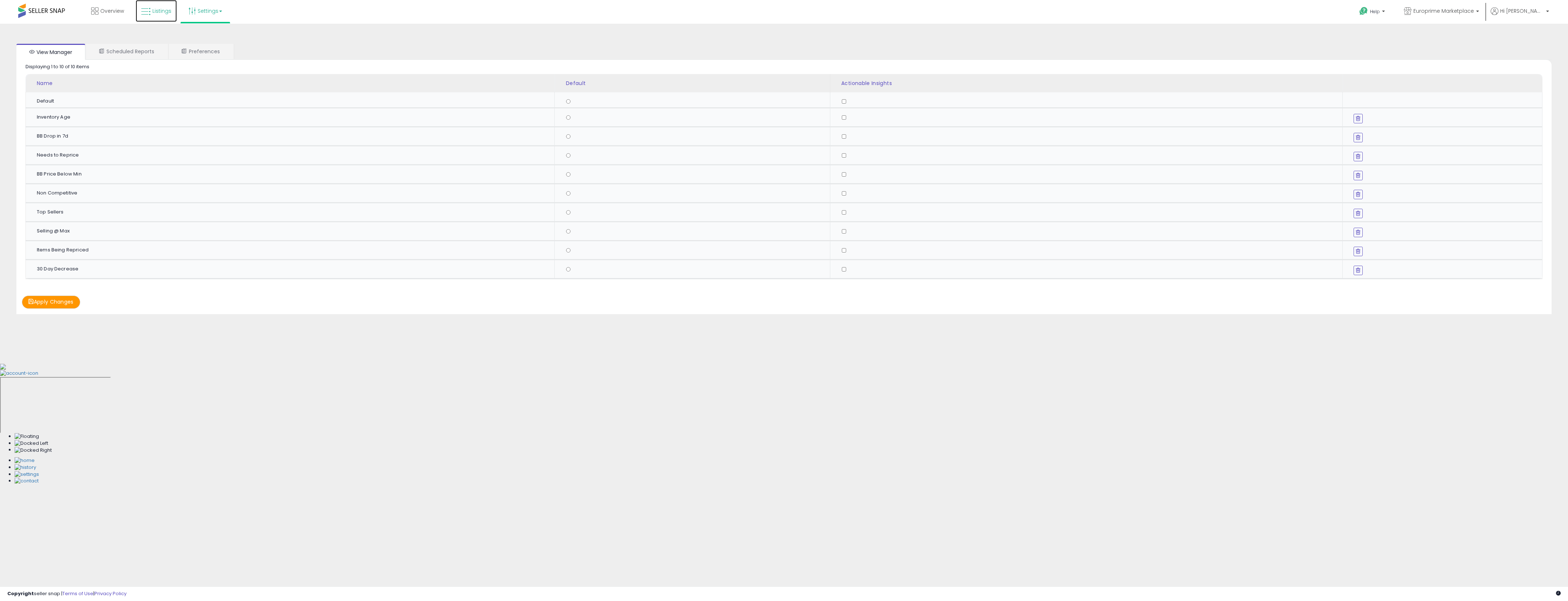
click at [158, 18] on link "Listings" at bounding box center [156, 11] width 41 height 22
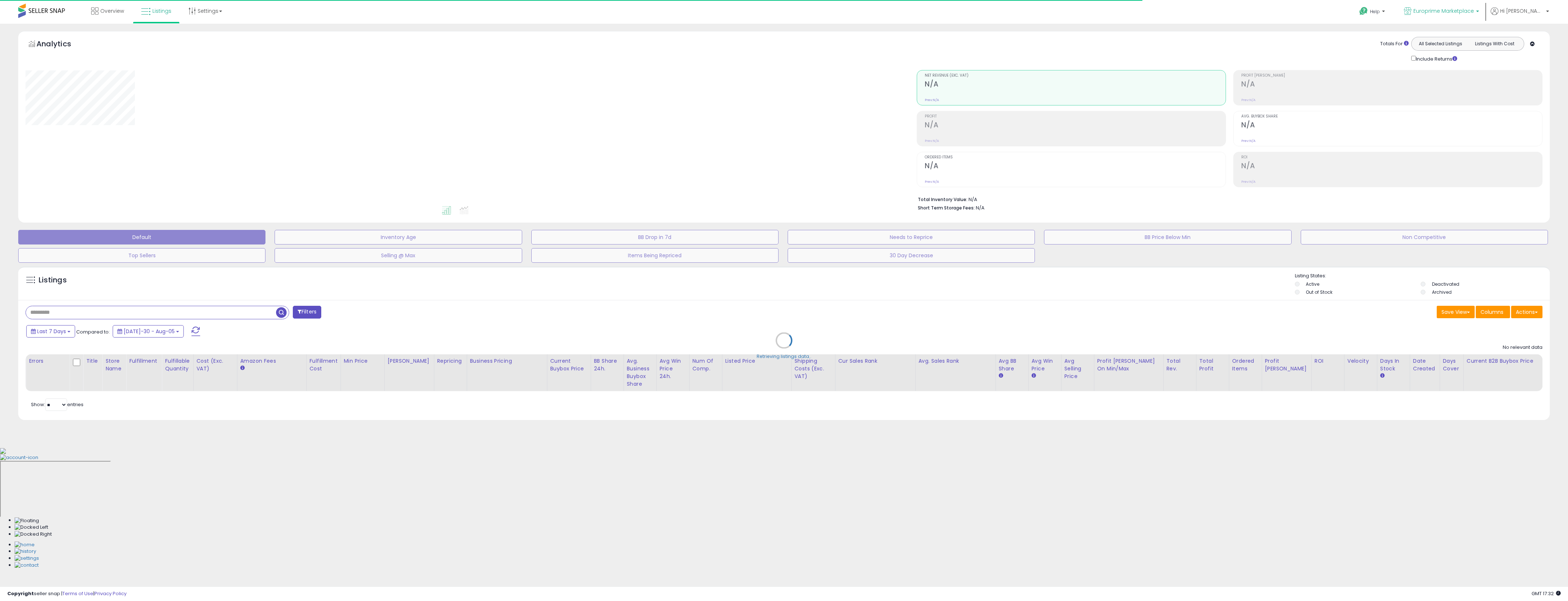
click at [1474, 14] on span "Europrime Marketplace" at bounding box center [1443, 11] width 60 height 7
click at [1368, 10] on icon at bounding box center [1363, 11] width 9 height 9
click at [1394, 39] on link "Contact Support" at bounding box center [1380, 38] width 40 height 7
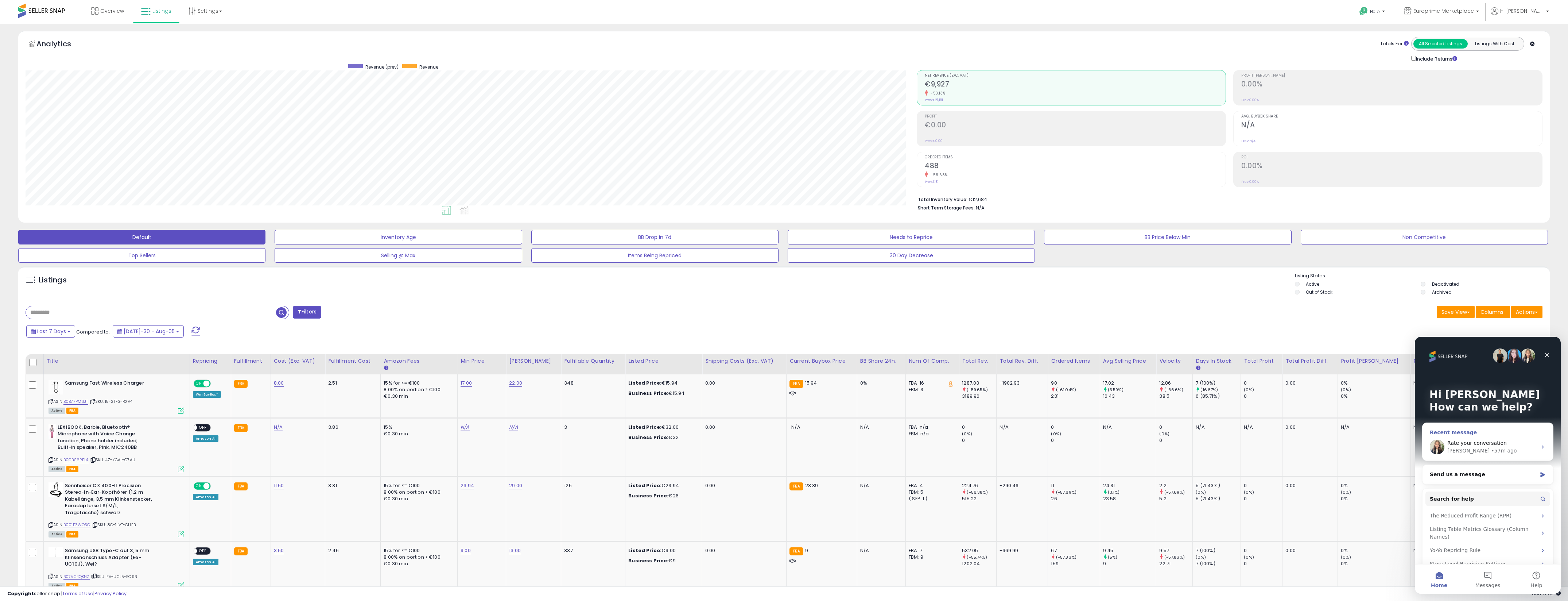
scroll to position [150, 892]
click at [1491, 452] on div "• 57m ago" at bounding box center [1504, 451] width 26 height 8
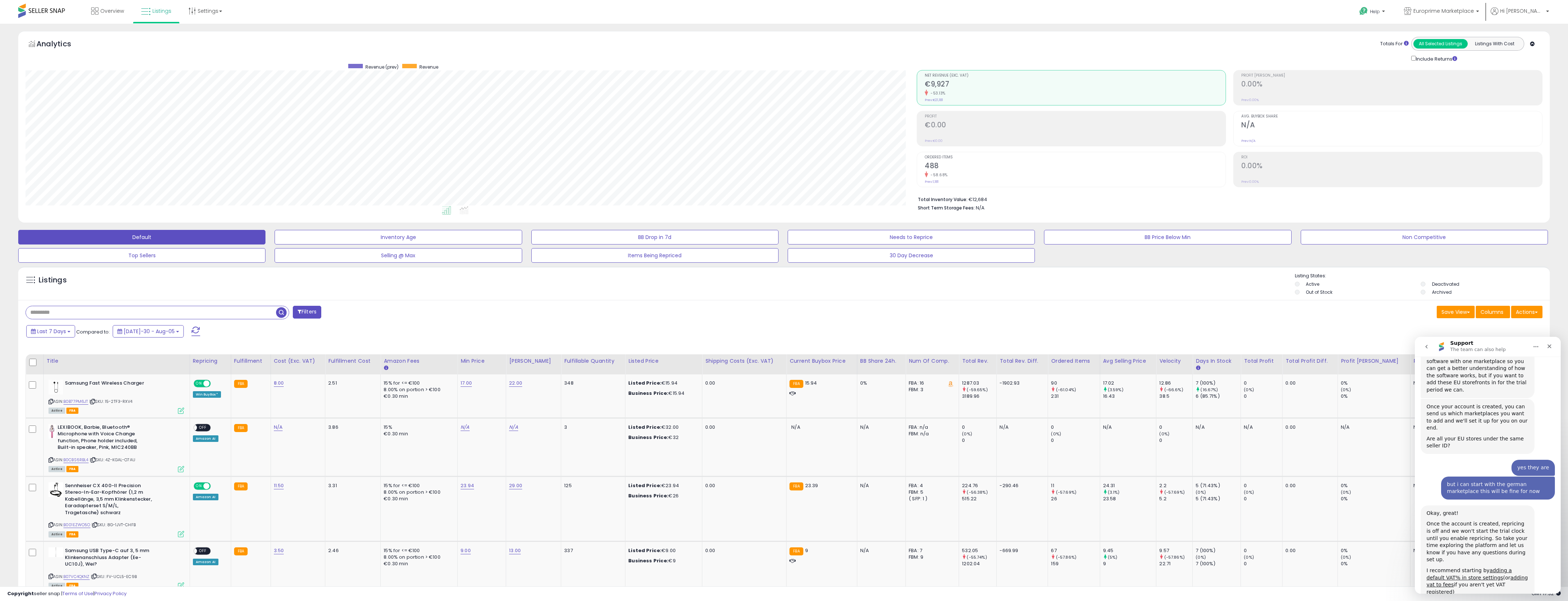
scroll to position [532, 0]
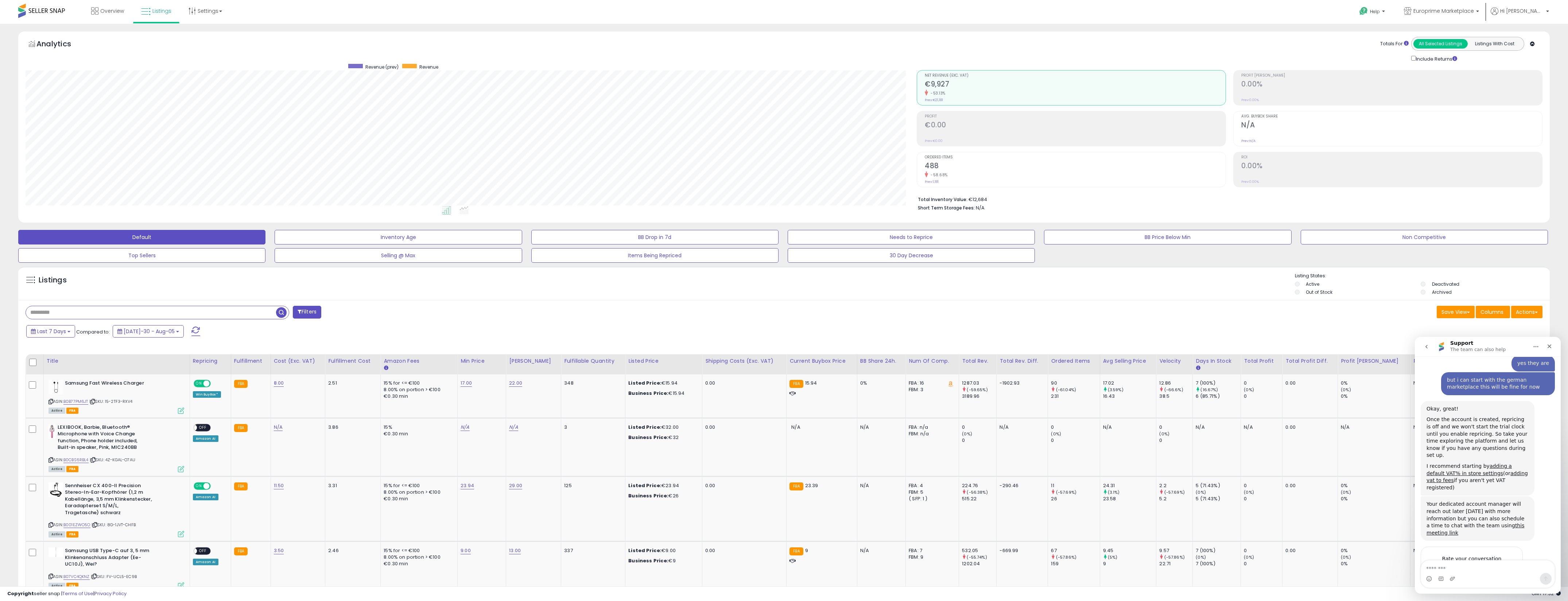
scroll to position [608, 0]
click at [1479, 570] on textarea "Message…" at bounding box center [1488, 566] width 133 height 12
type textarea "*"
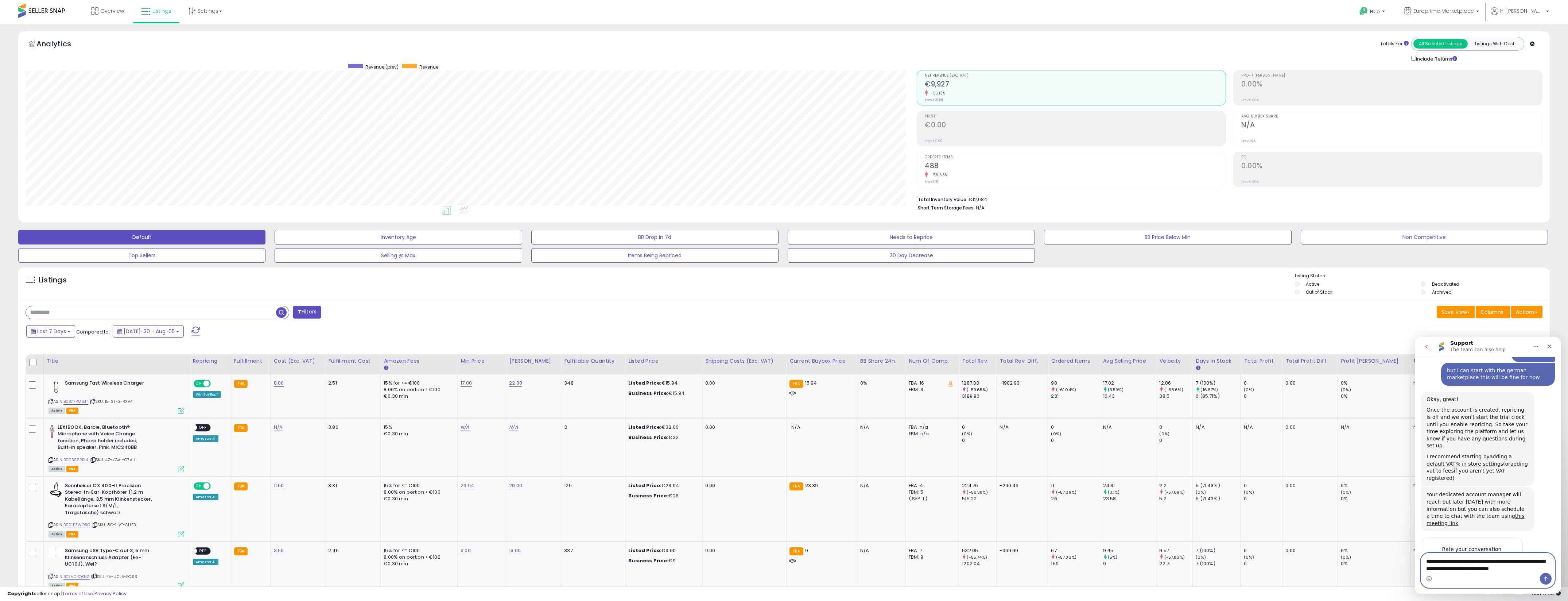
type textarea "**********"
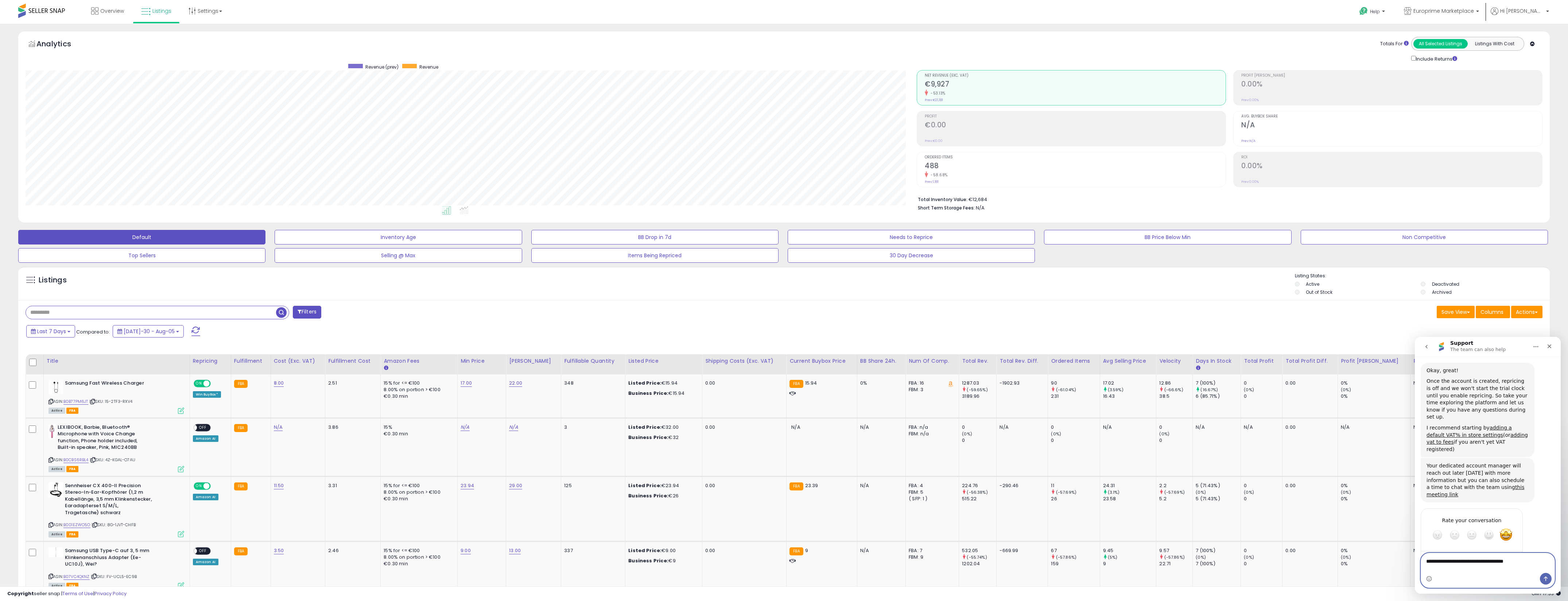
type textarea "**********"
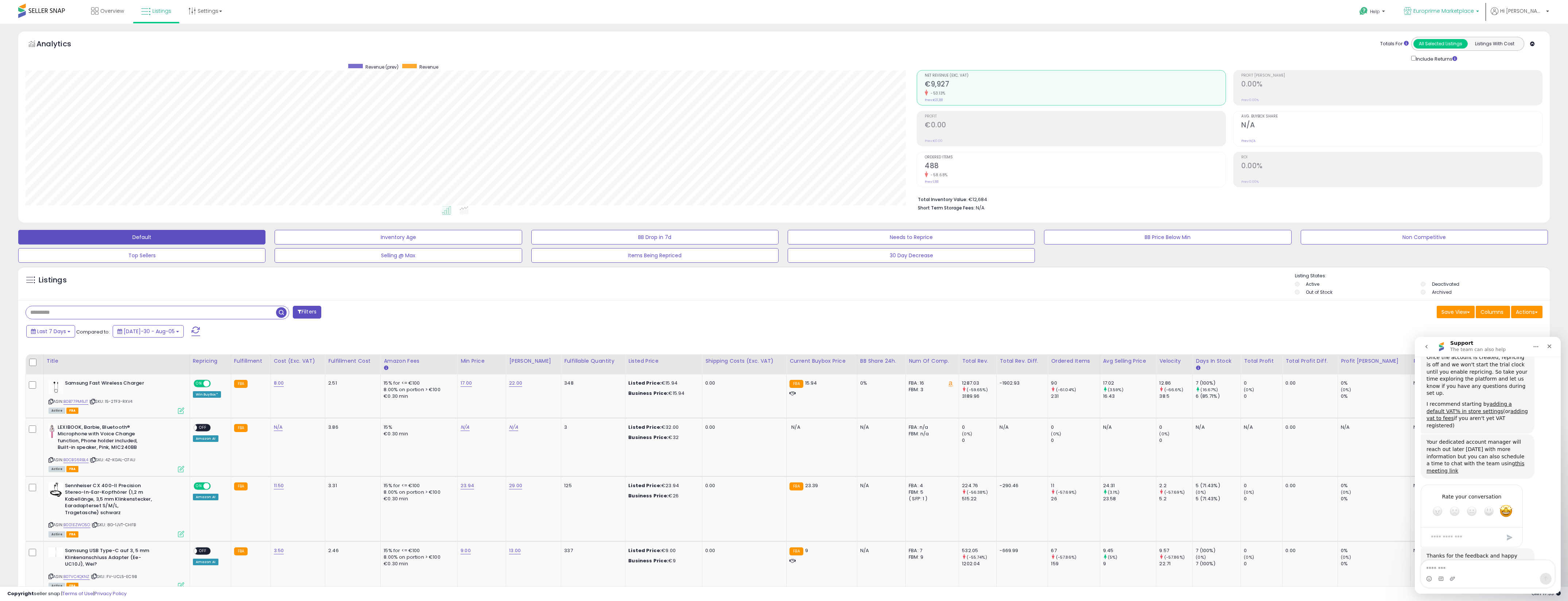
click at [1464, 13] on span "Europrime Marketplace" at bounding box center [1443, 11] width 60 height 7
click at [1380, 13] on span "Help" at bounding box center [1375, 12] width 10 height 6
click at [1396, 58] on link "Search Knowledge Hub" at bounding box center [1379, 62] width 38 height 14
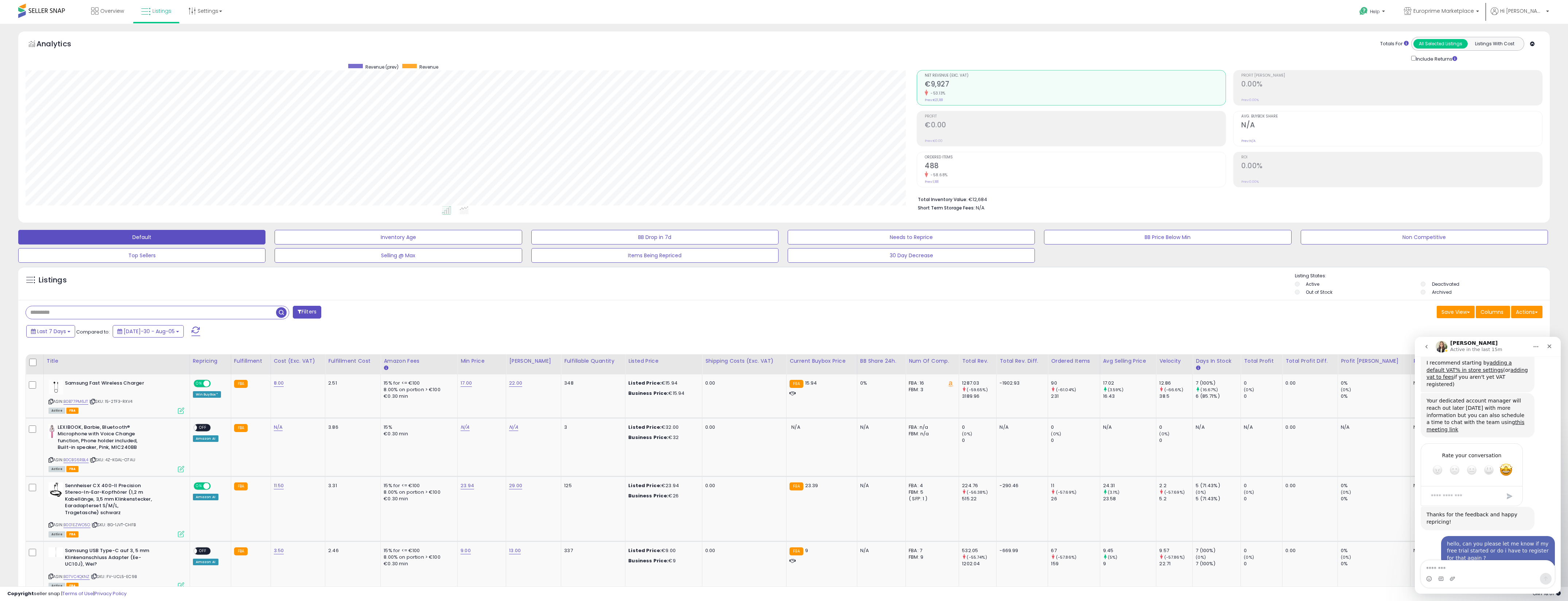
scroll to position [725, 0]
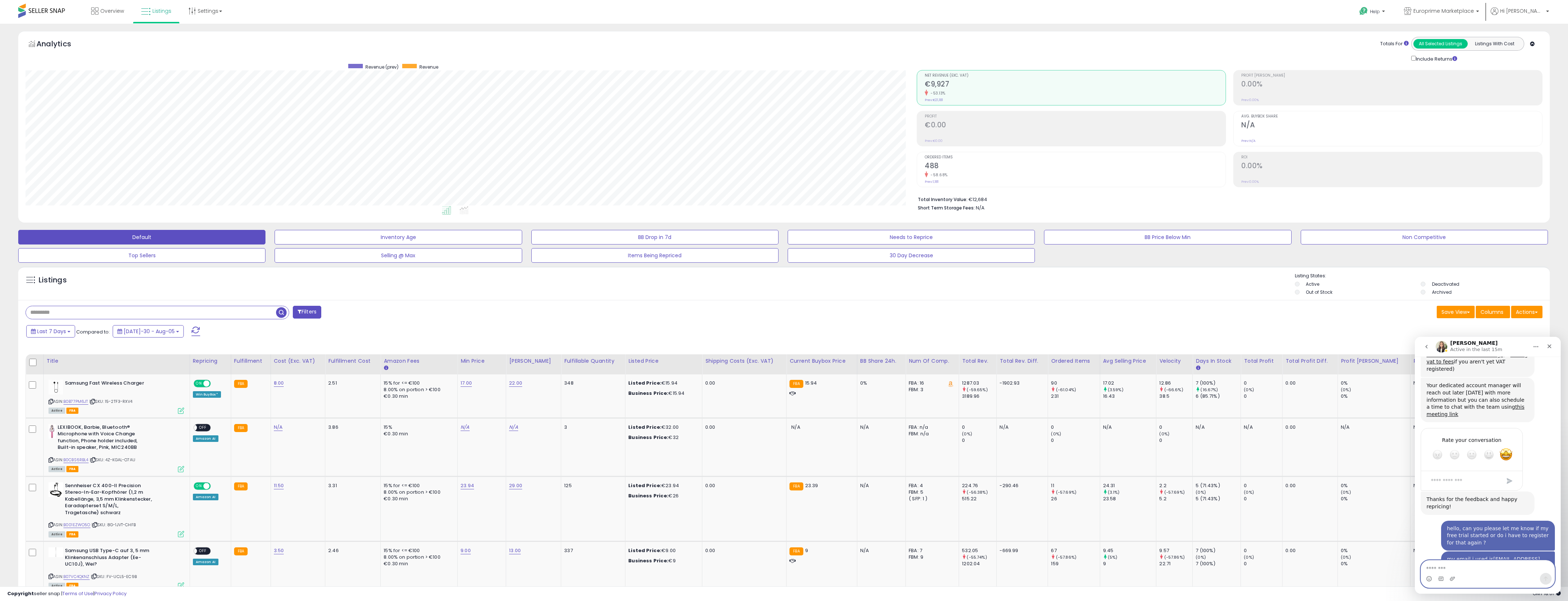
click at [1461, 563] on textarea "Message…" at bounding box center [1488, 566] width 133 height 12
type textarea "**********"
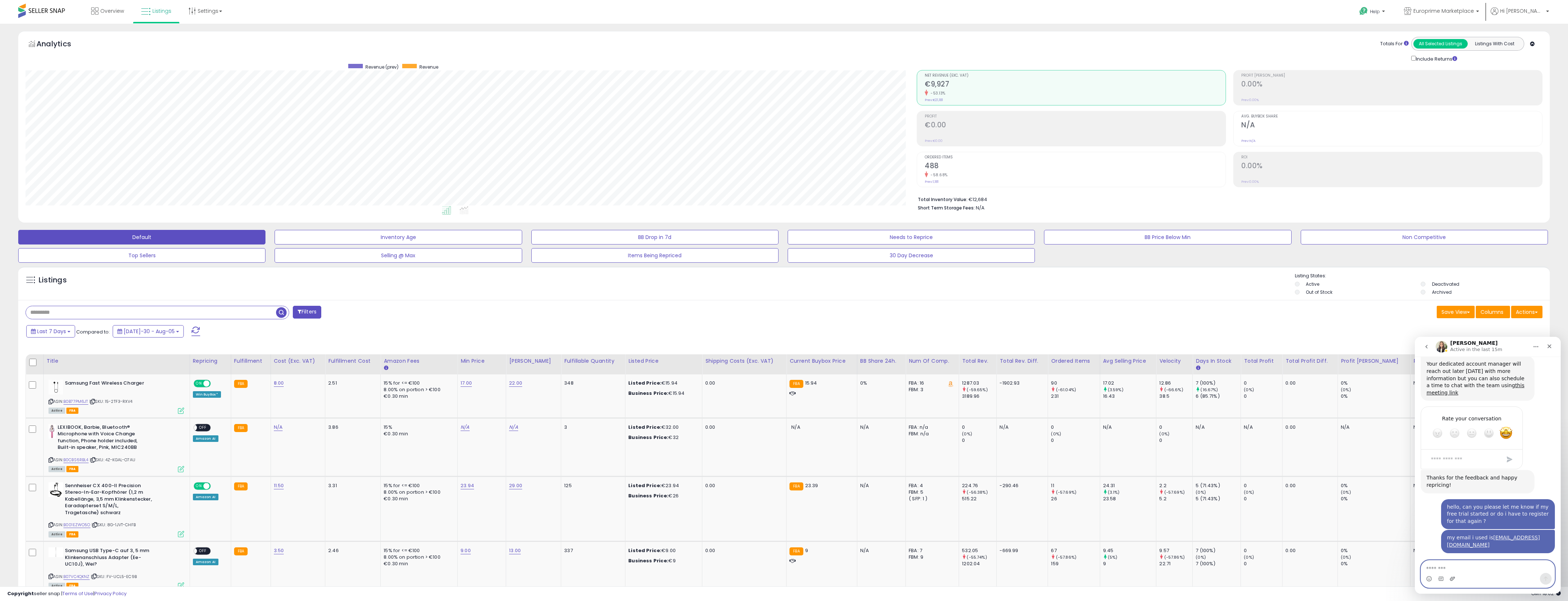
click at [1452, 577] on icon "Upload attachment" at bounding box center [1452, 578] width 5 height 4
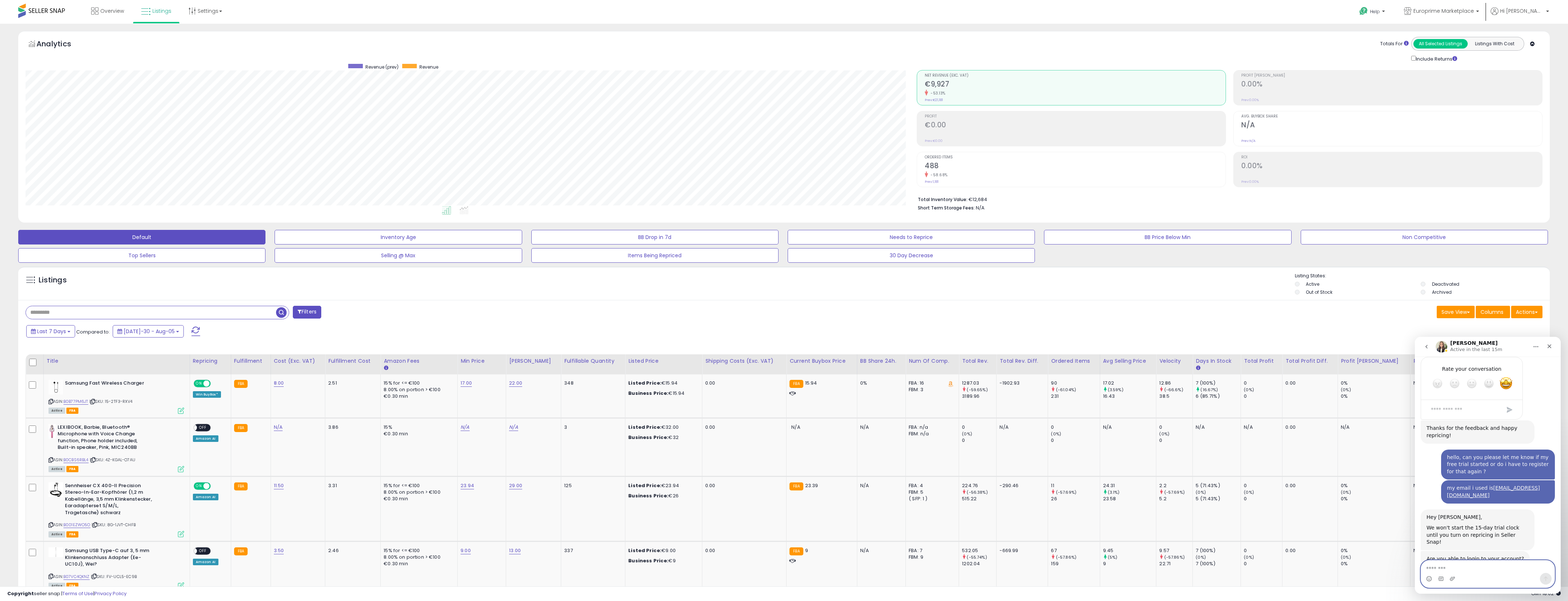
scroll to position [797, 0]
click at [204, 398] on td "ON OFF Win BuyBox *" at bounding box center [211, 396] width 41 height 43
click at [178, 411] on icon at bounding box center [181, 410] width 6 height 6
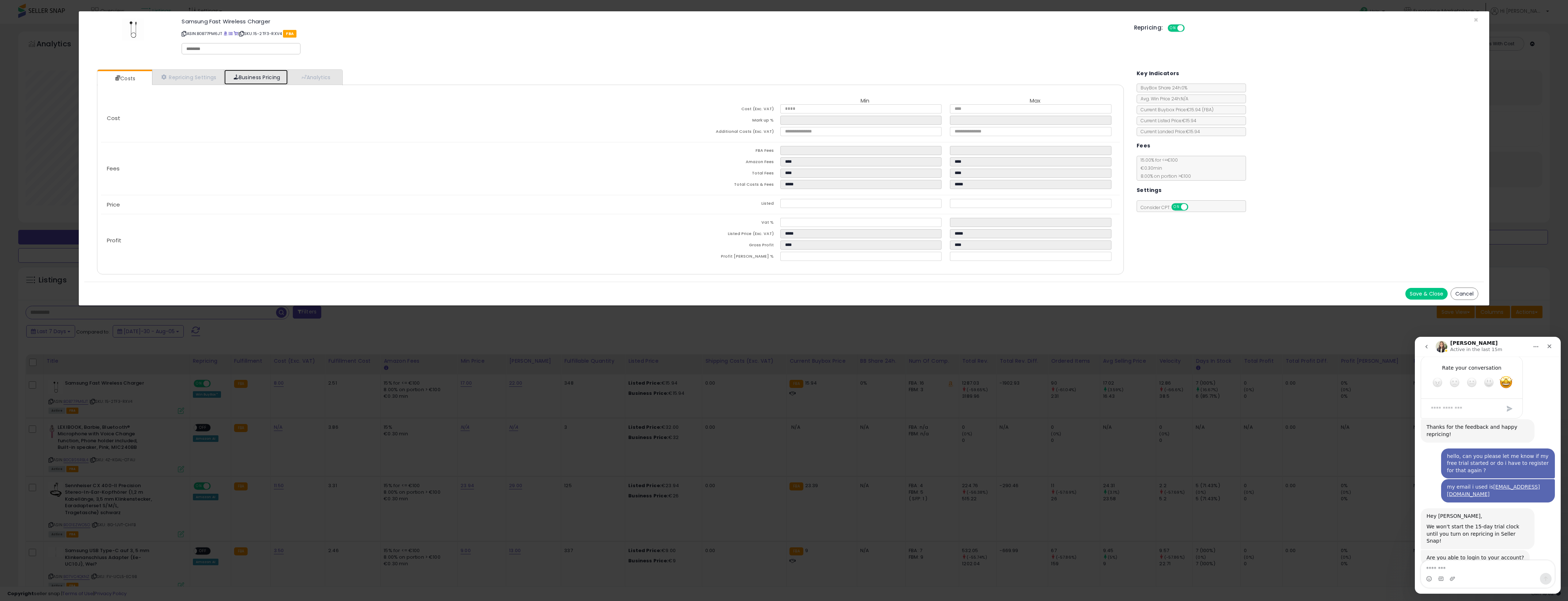
click at [276, 77] on link "Business Pricing" at bounding box center [256, 77] width 64 height 15
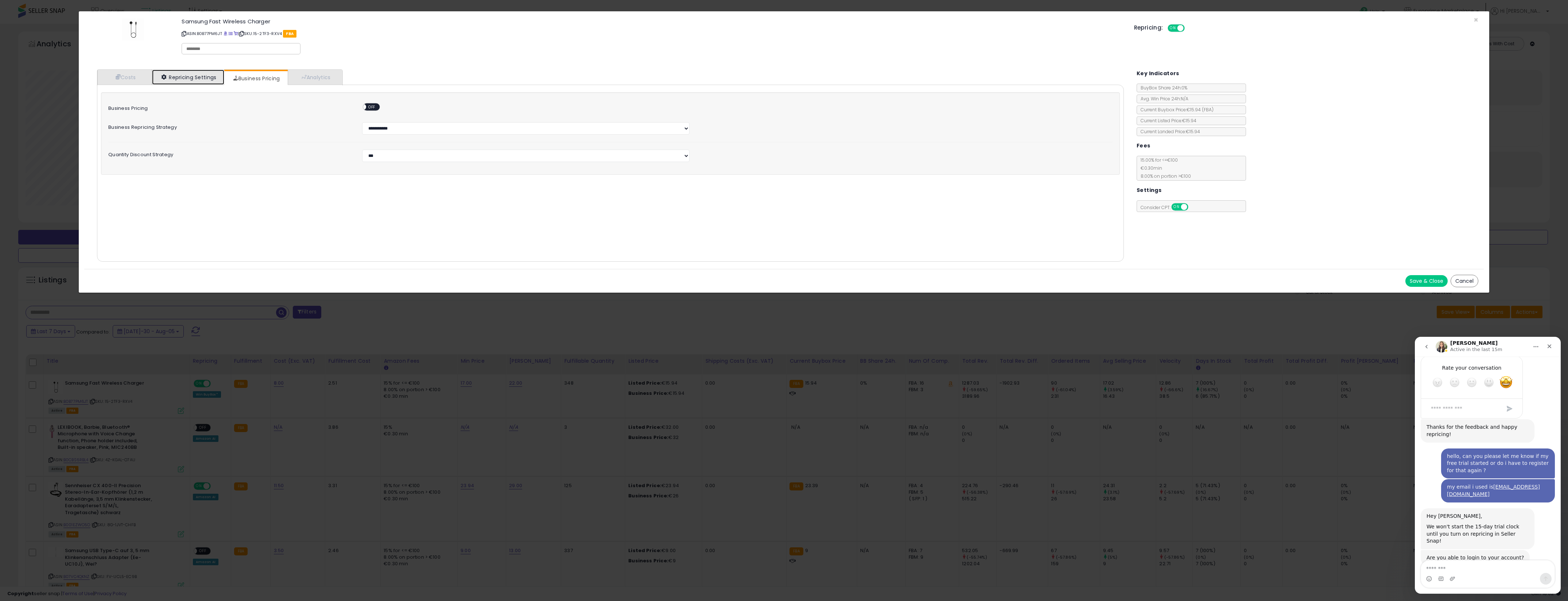
click at [205, 73] on link "Repricing Settings" at bounding box center [188, 77] width 72 height 15
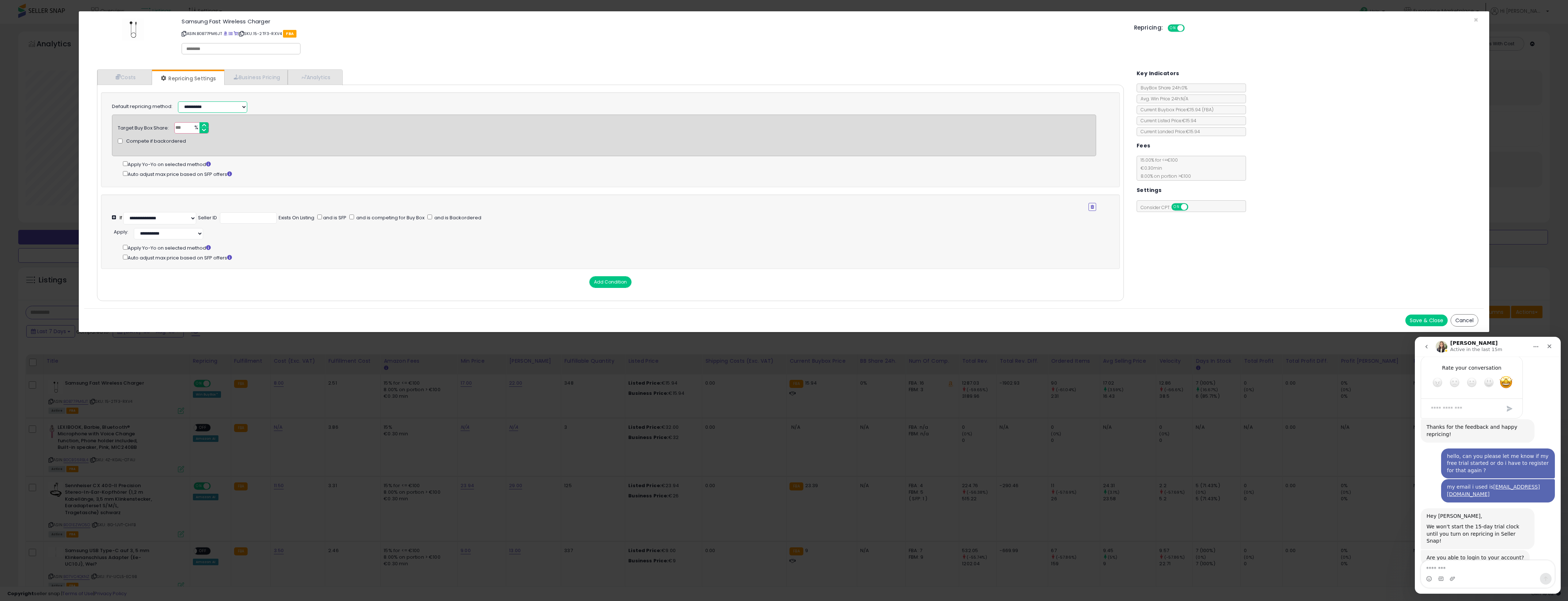
click at [226, 105] on select "**********" at bounding box center [212, 107] width 69 height 12
select select "*********"
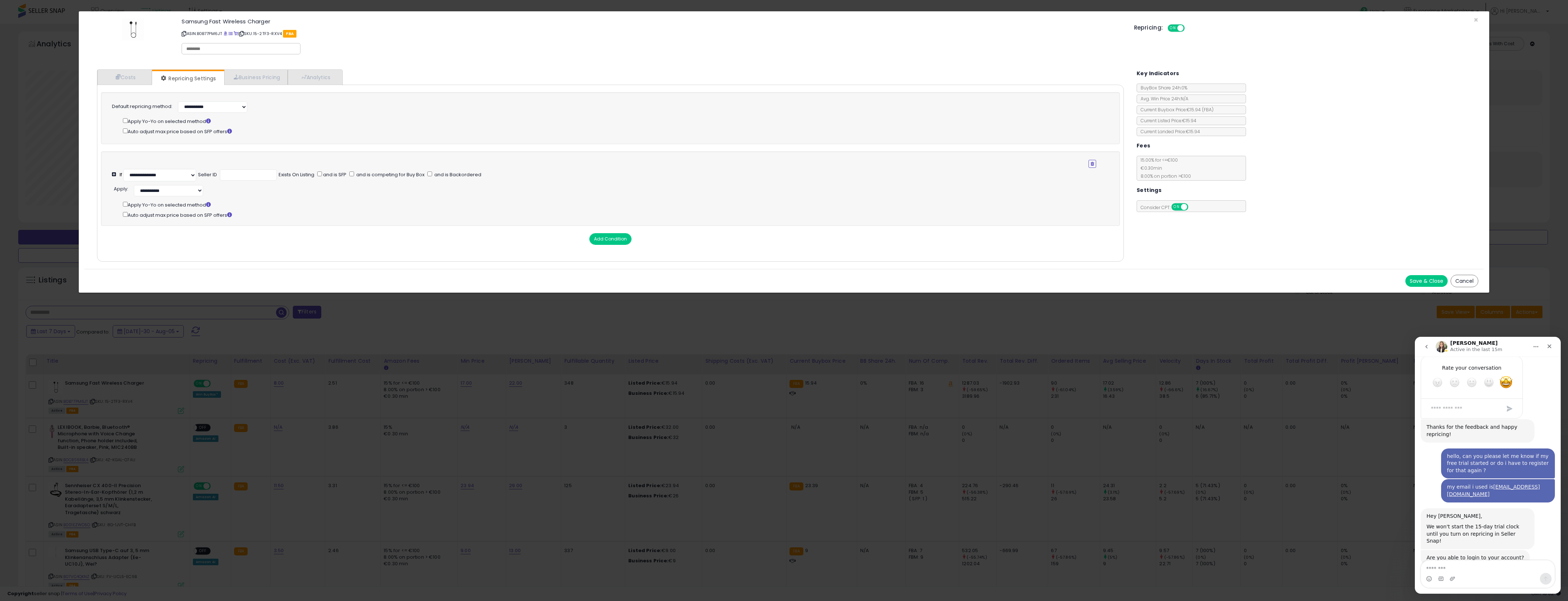
click at [1436, 278] on button "Save & Close" at bounding box center [1426, 281] width 42 height 12
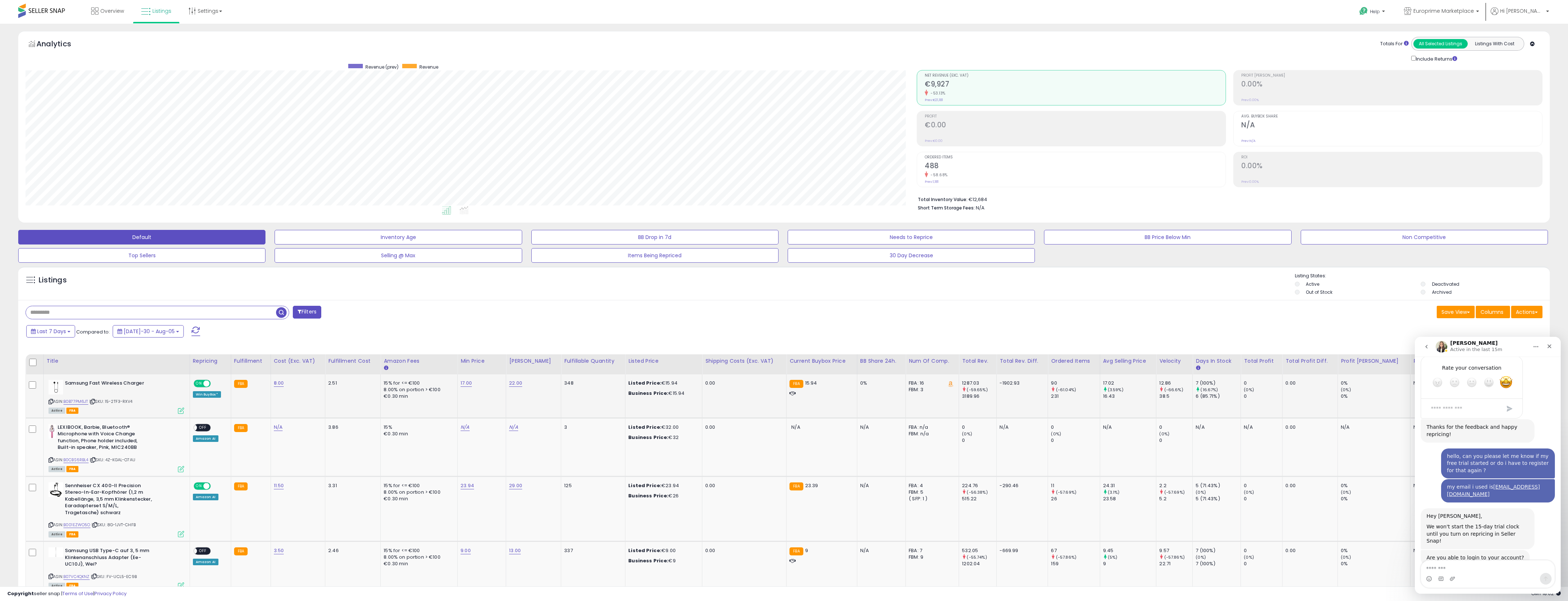
click at [181, 410] on td "Samsung Fast Wireless Charger ASIN: B0B77PM6JT | SKU: 15-2TF3-RXV4 Active FBA" at bounding box center [116, 396] width 146 height 43
click at [178, 410] on icon at bounding box center [181, 410] width 6 height 6
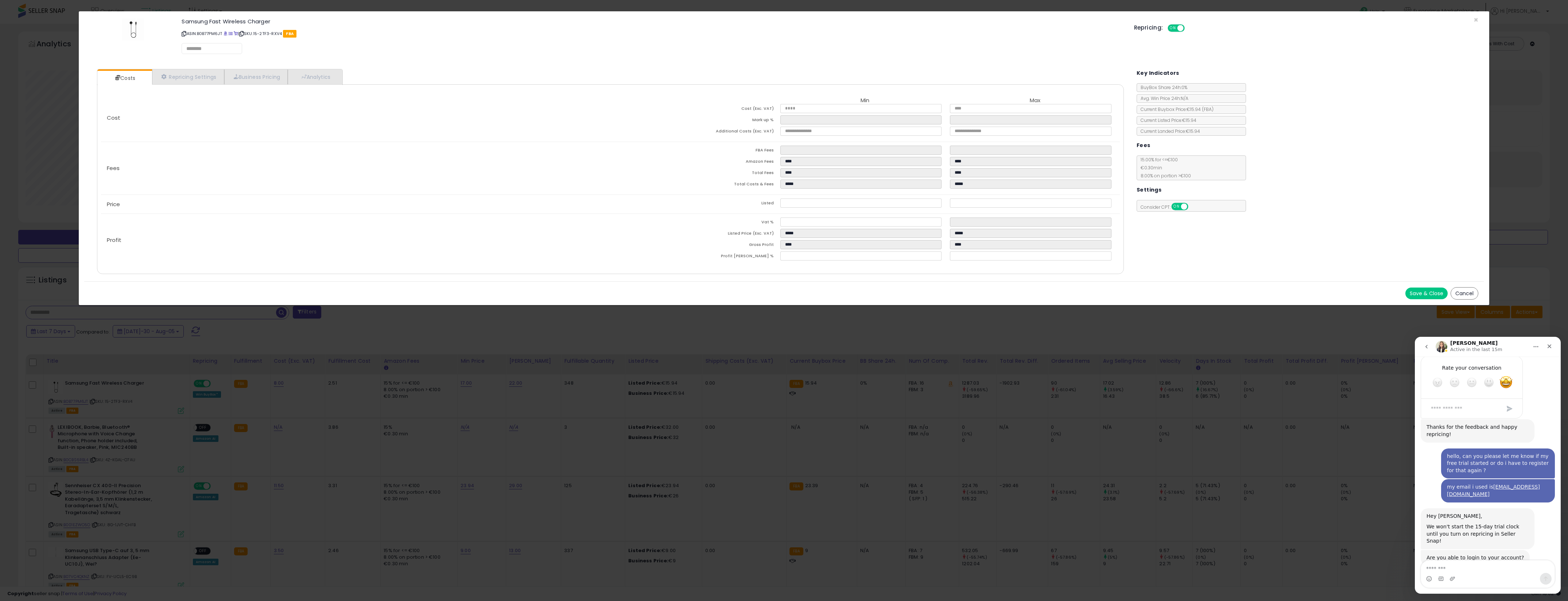
select select "*********"
select select "**********"
select select "*********"
click at [206, 79] on link "Repricing Settings" at bounding box center [188, 77] width 72 height 15
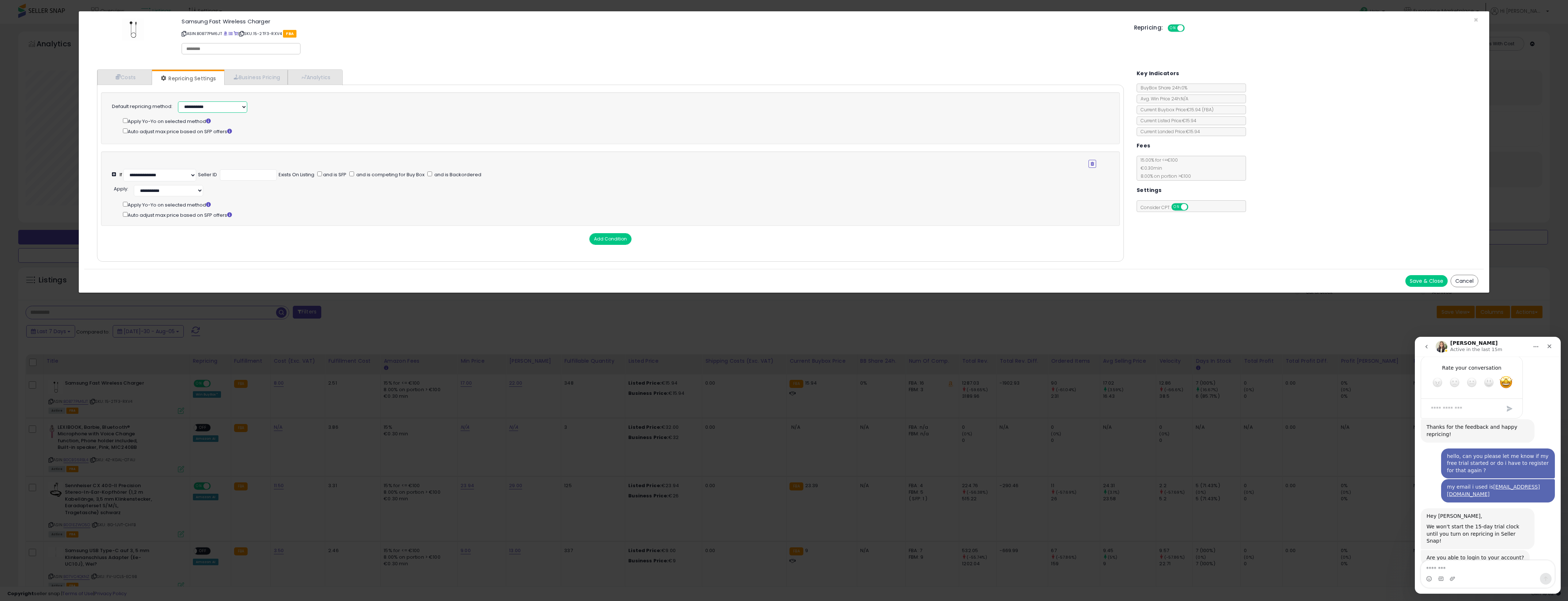
click at [240, 105] on select "**********" at bounding box center [212, 107] width 69 height 12
click at [1418, 283] on button "Save & Close" at bounding box center [1426, 281] width 42 height 12
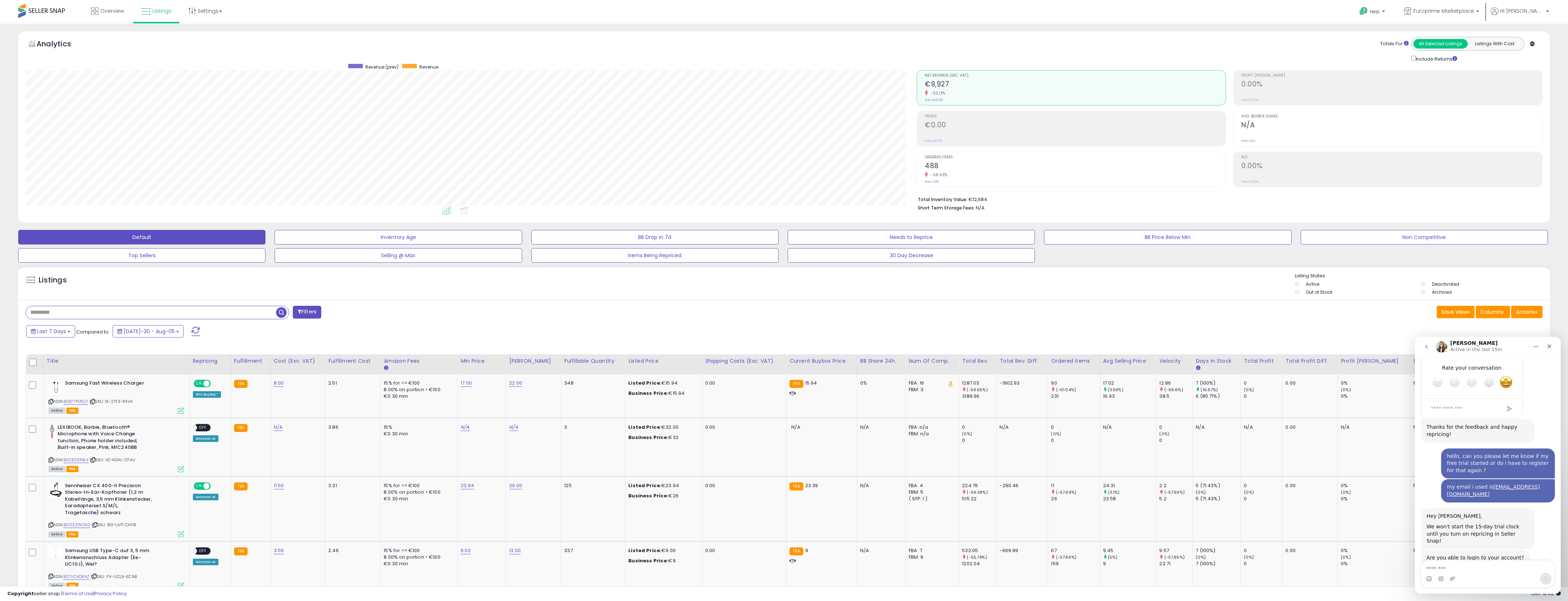
click at [192, 330] on span at bounding box center [196, 331] width 9 height 10
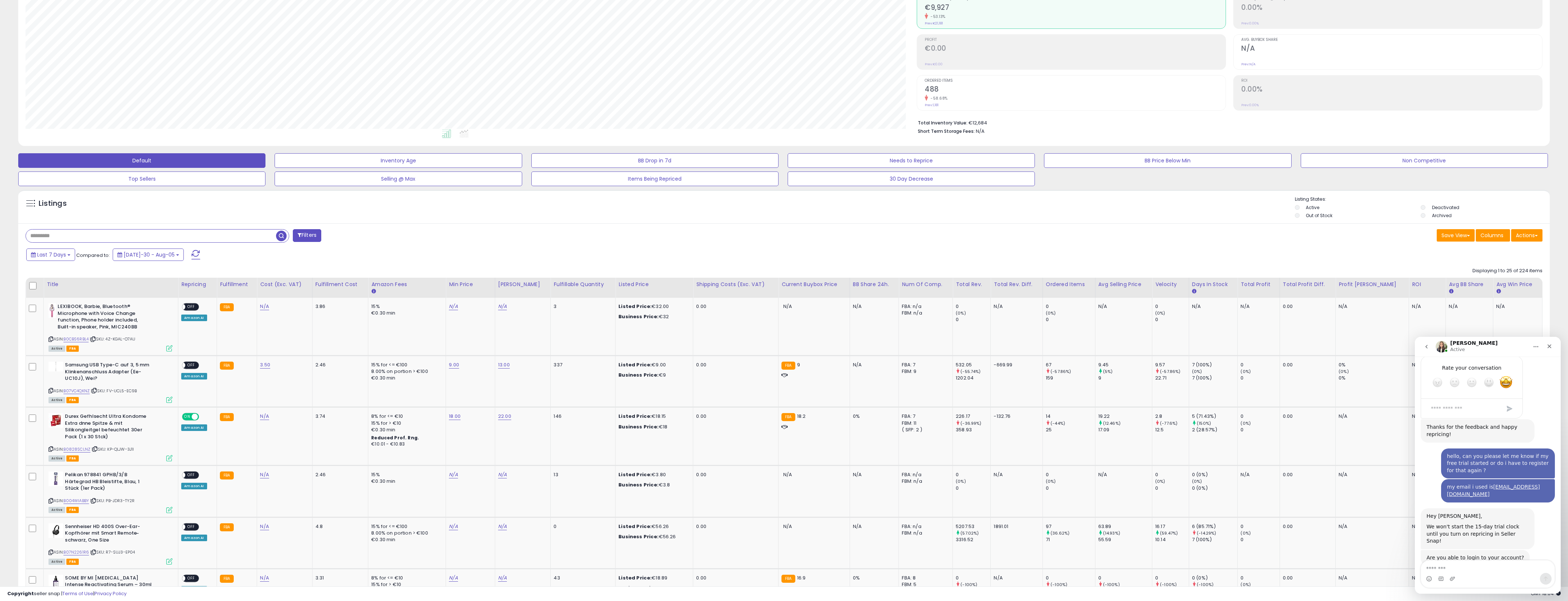
scroll to position [46, 0]
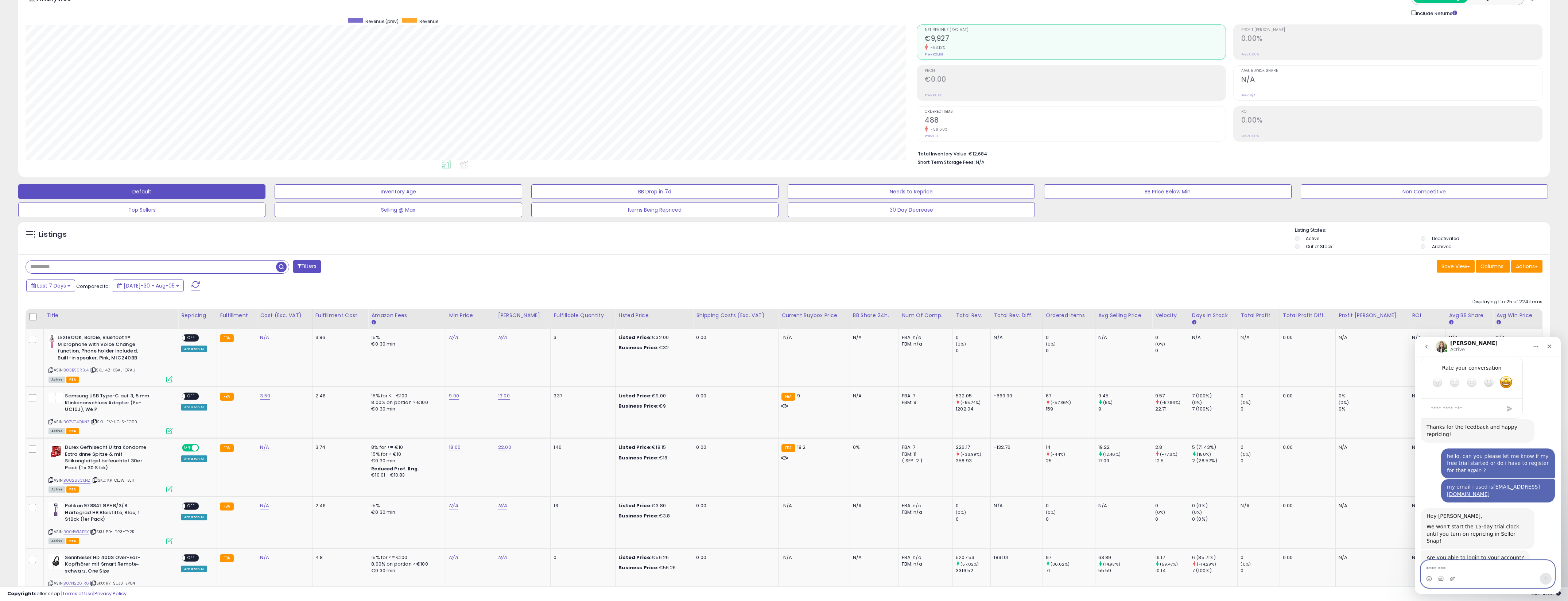
click at [1441, 567] on textarea "Message…" at bounding box center [1488, 566] width 133 height 12
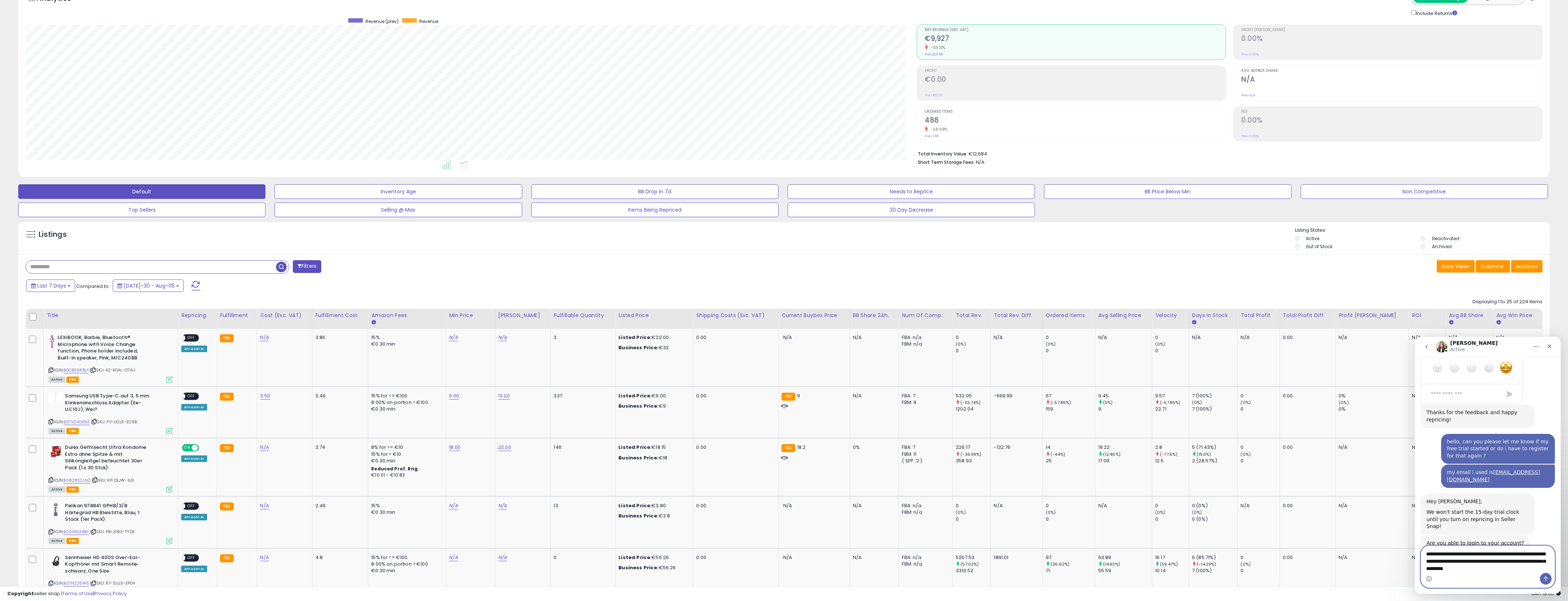
type textarea "**********"
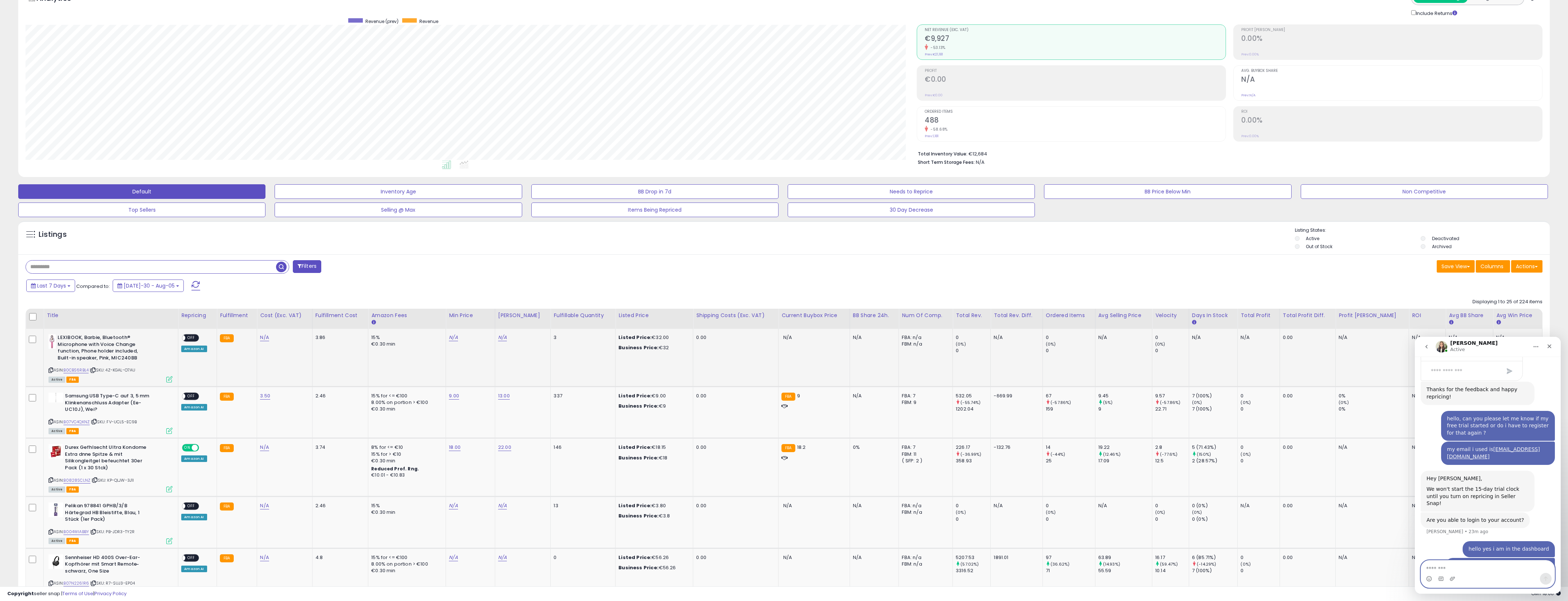
scroll to position [0, 0]
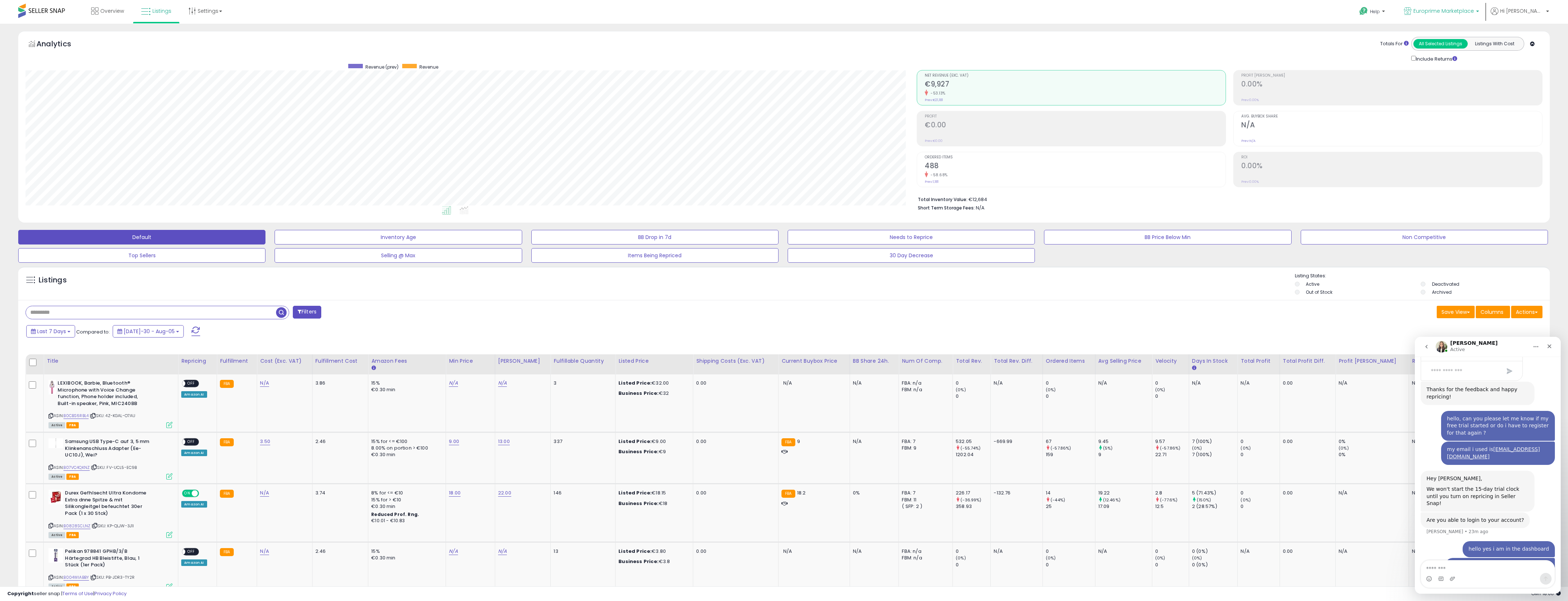
click at [1442, 14] on span "Europrime Marketplace" at bounding box center [1443, 11] width 60 height 7
click at [1474, 11] on span "Europrime Marketplace" at bounding box center [1443, 11] width 60 height 7
click at [1533, 12] on span "Hi [PERSON_NAME]" at bounding box center [1522, 11] width 44 height 7
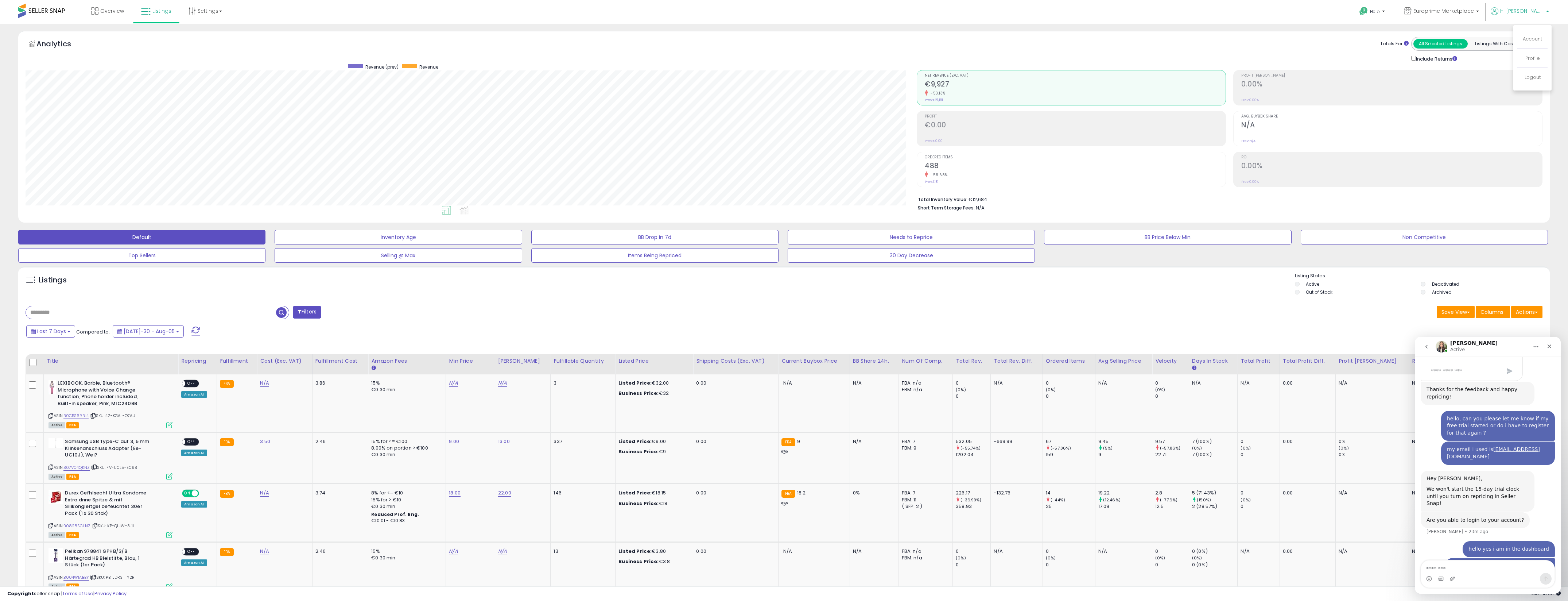
click at [1533, 12] on span "Hi [PERSON_NAME]" at bounding box center [1522, 11] width 44 height 7
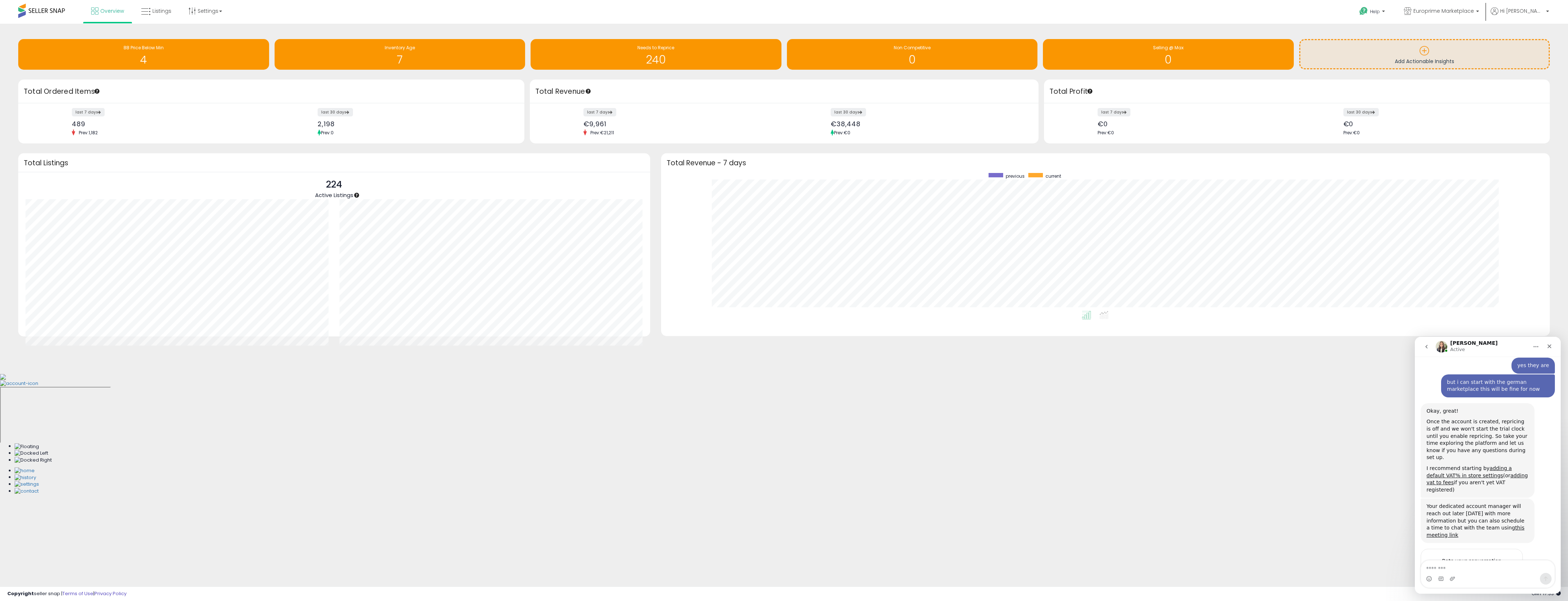
scroll to position [668, 0]
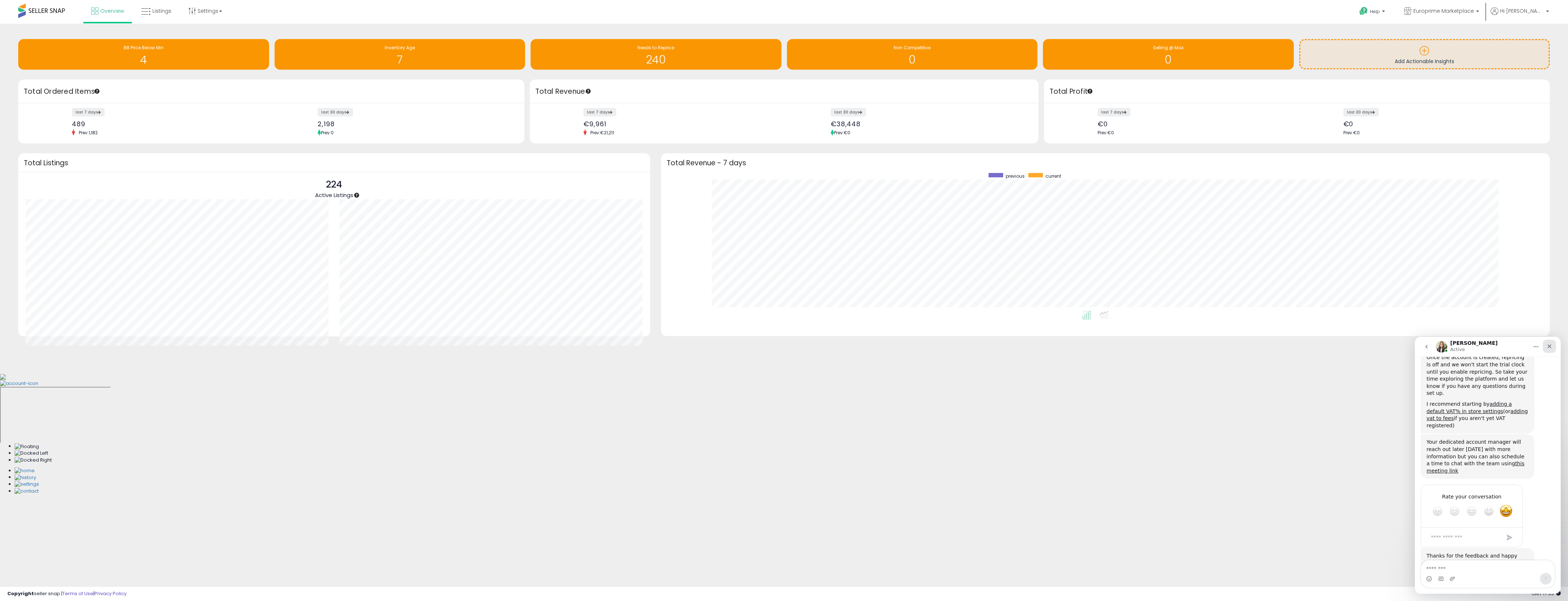
click at [1550, 347] on icon "Close" at bounding box center [1549, 346] width 4 height 4
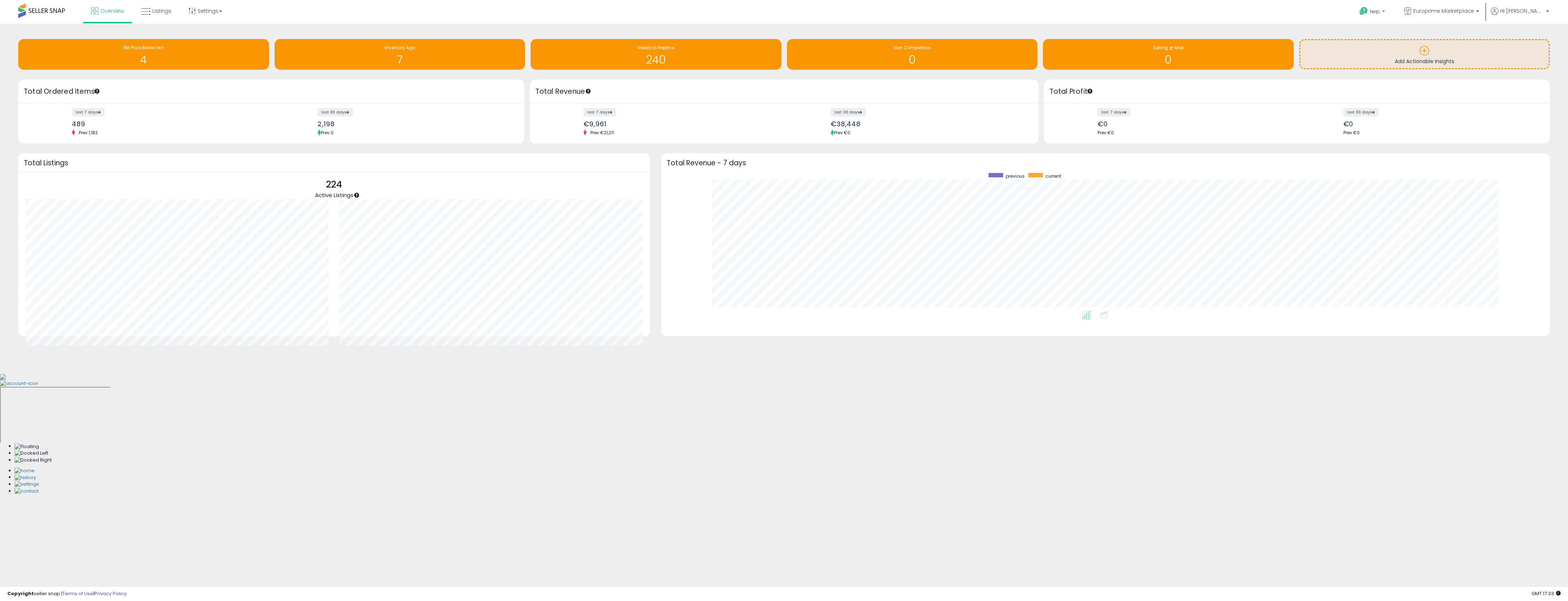
click at [1387, 16] on p "Help" at bounding box center [1373, 12] width 28 height 8
click at [1396, 58] on link "Search Knowledge Hub" at bounding box center [1379, 62] width 38 height 14
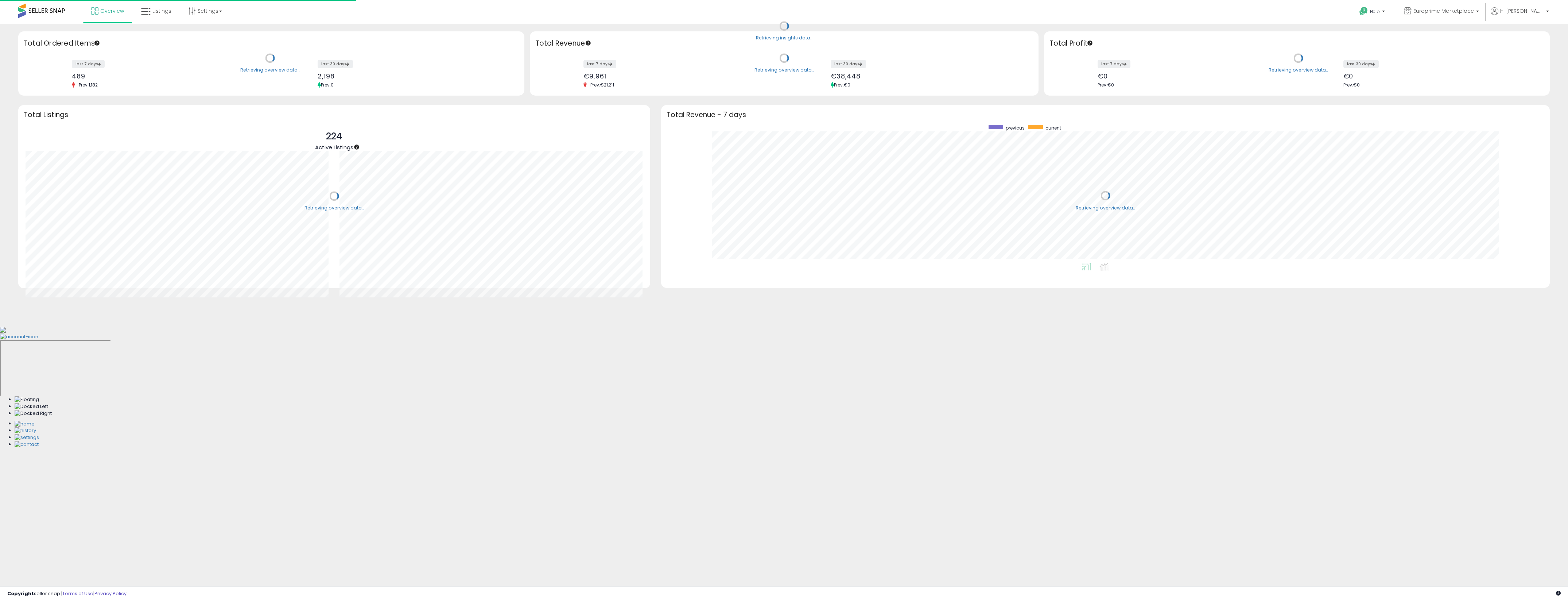
scroll to position [138, 874]
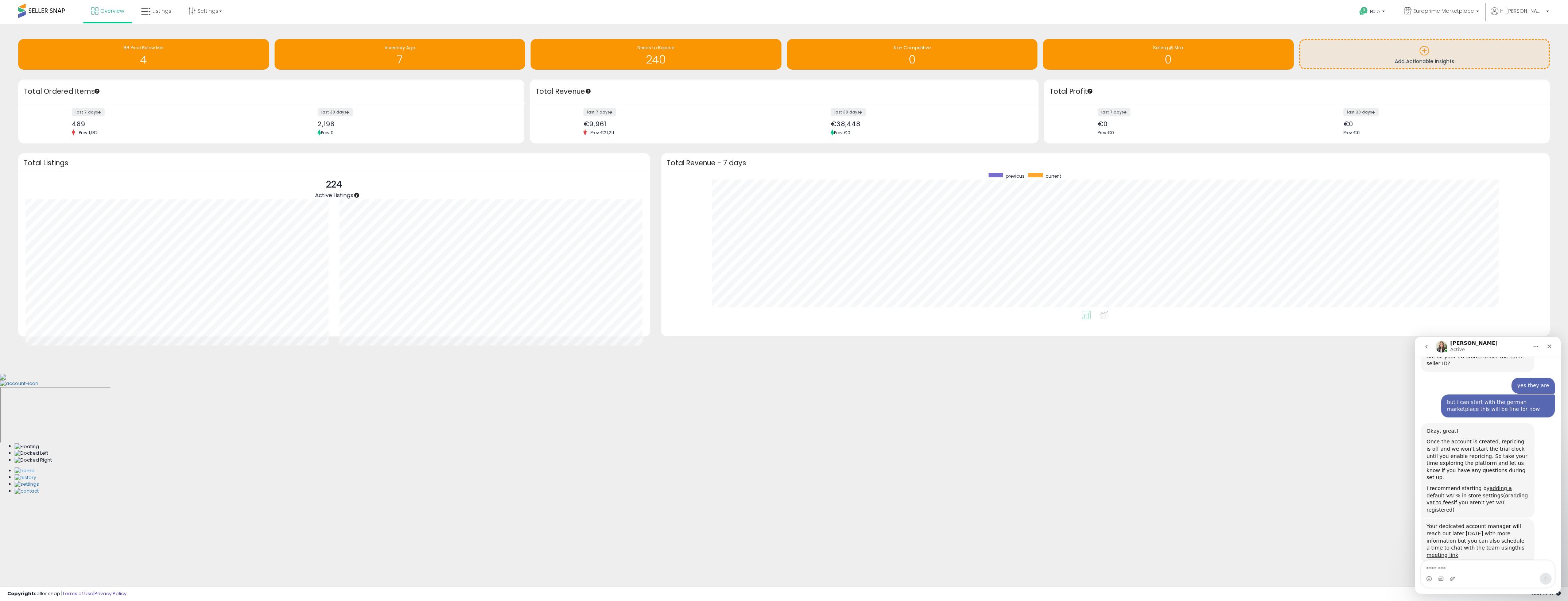
scroll to position [767, 0]
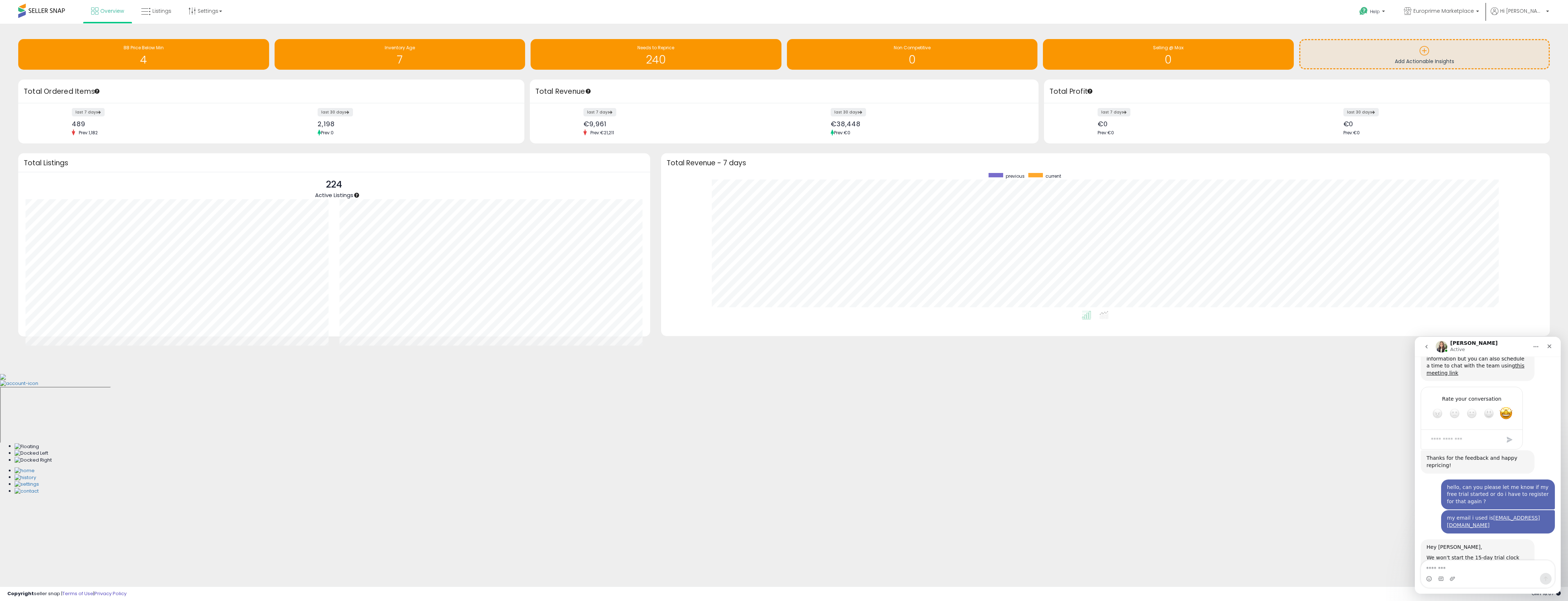
scroll to position [835, 0]
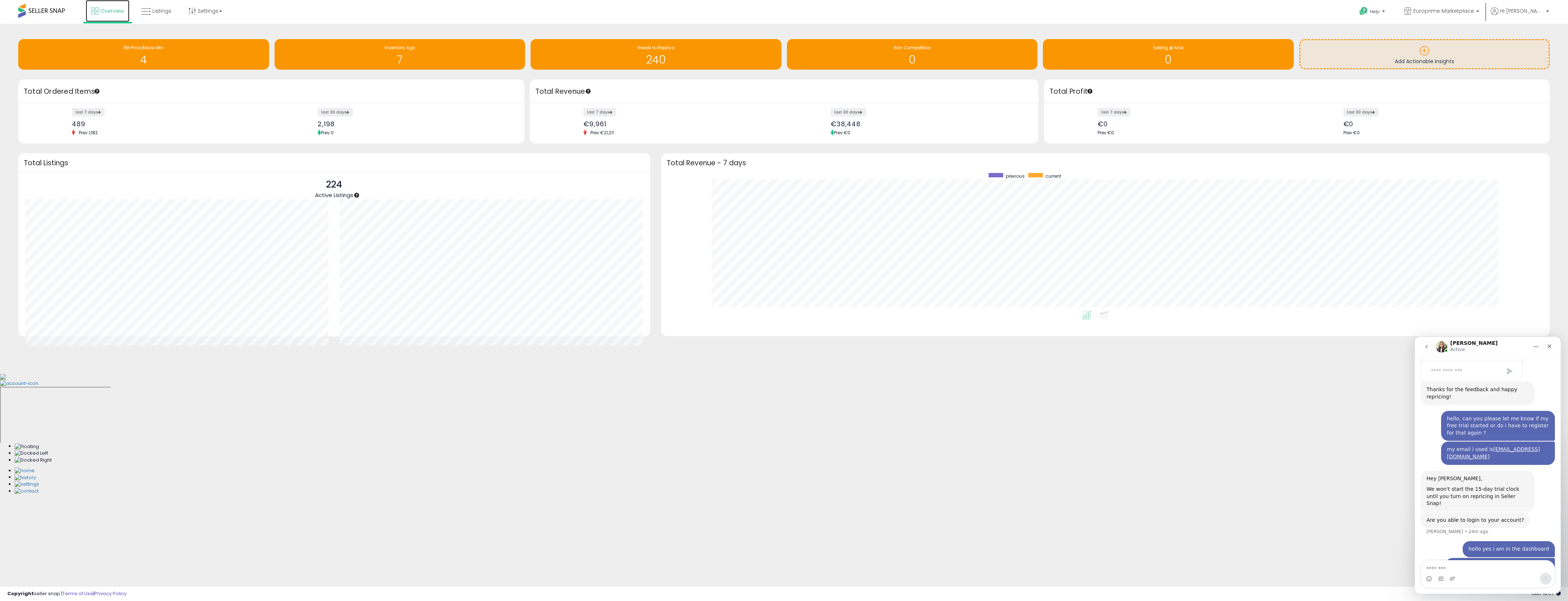
click at [116, 3] on link "Overview" at bounding box center [108, 11] width 44 height 22
click at [152, 17] on link "Listings" at bounding box center [156, 11] width 41 height 22
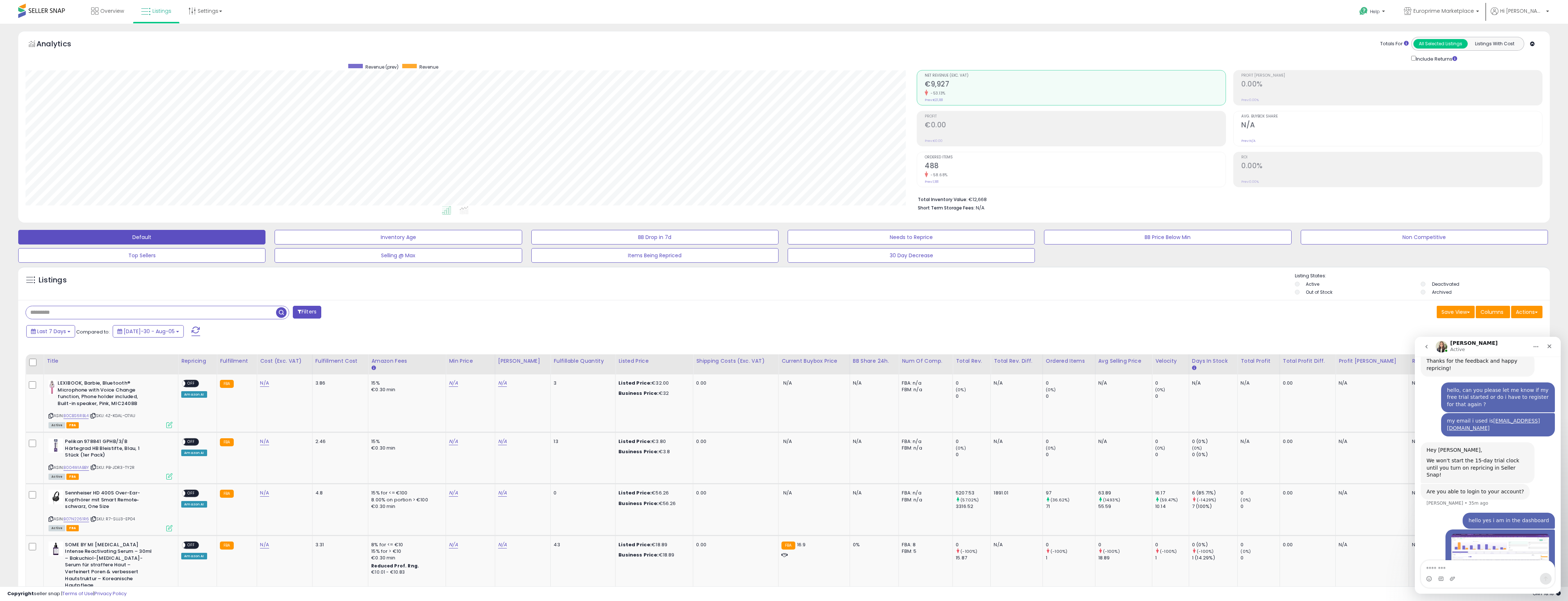
scroll to position [835, 0]
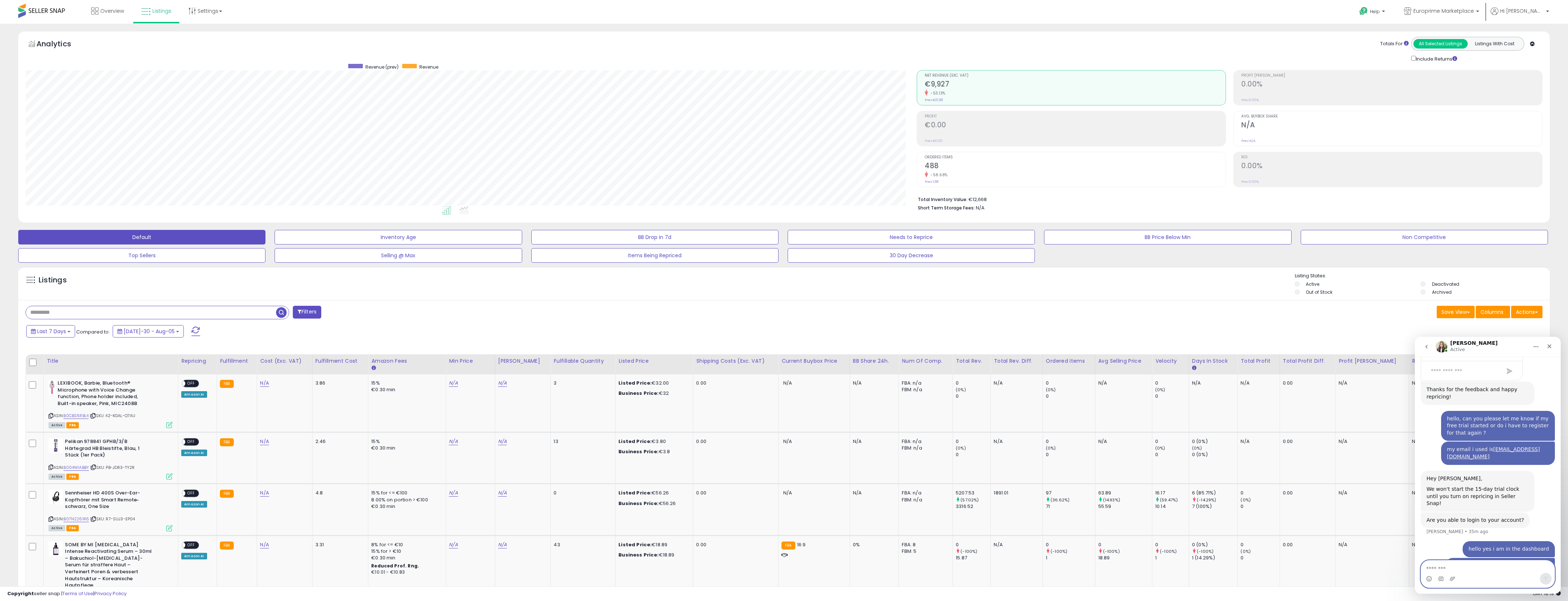
click at [1449, 572] on textarea "Message…" at bounding box center [1488, 566] width 133 height 12
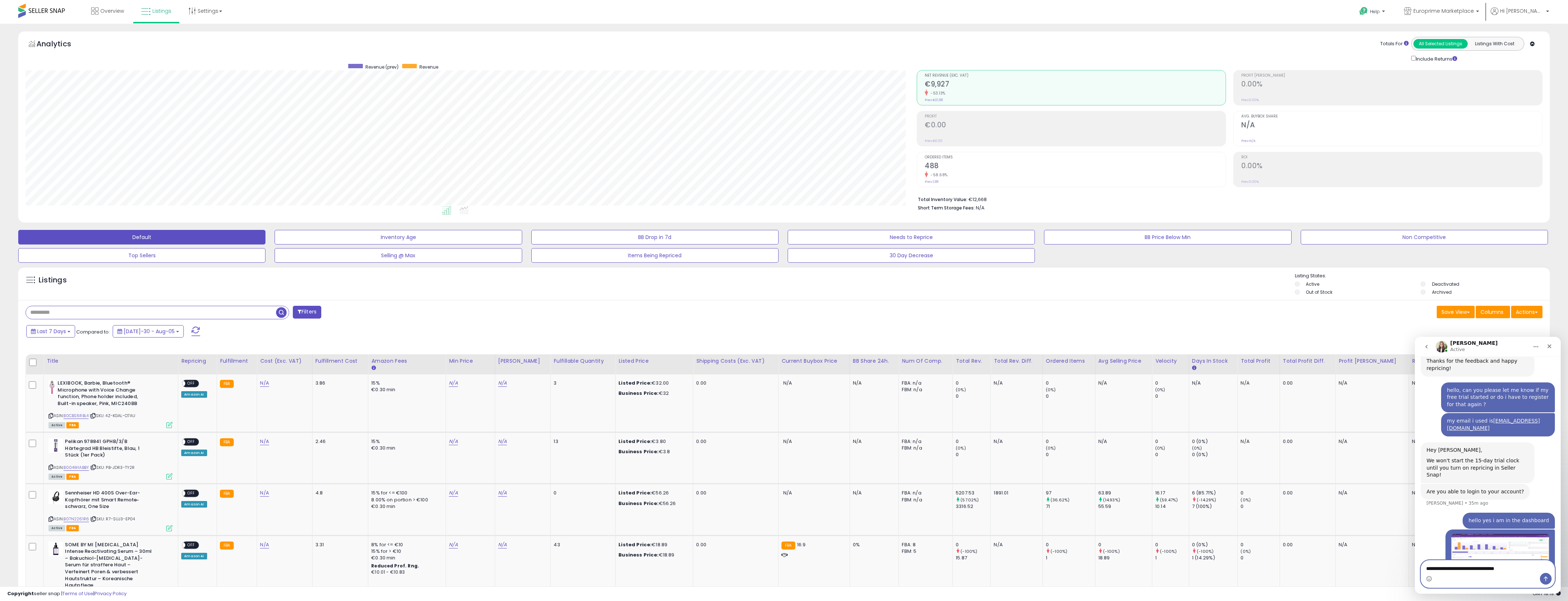
type textarea "**********"
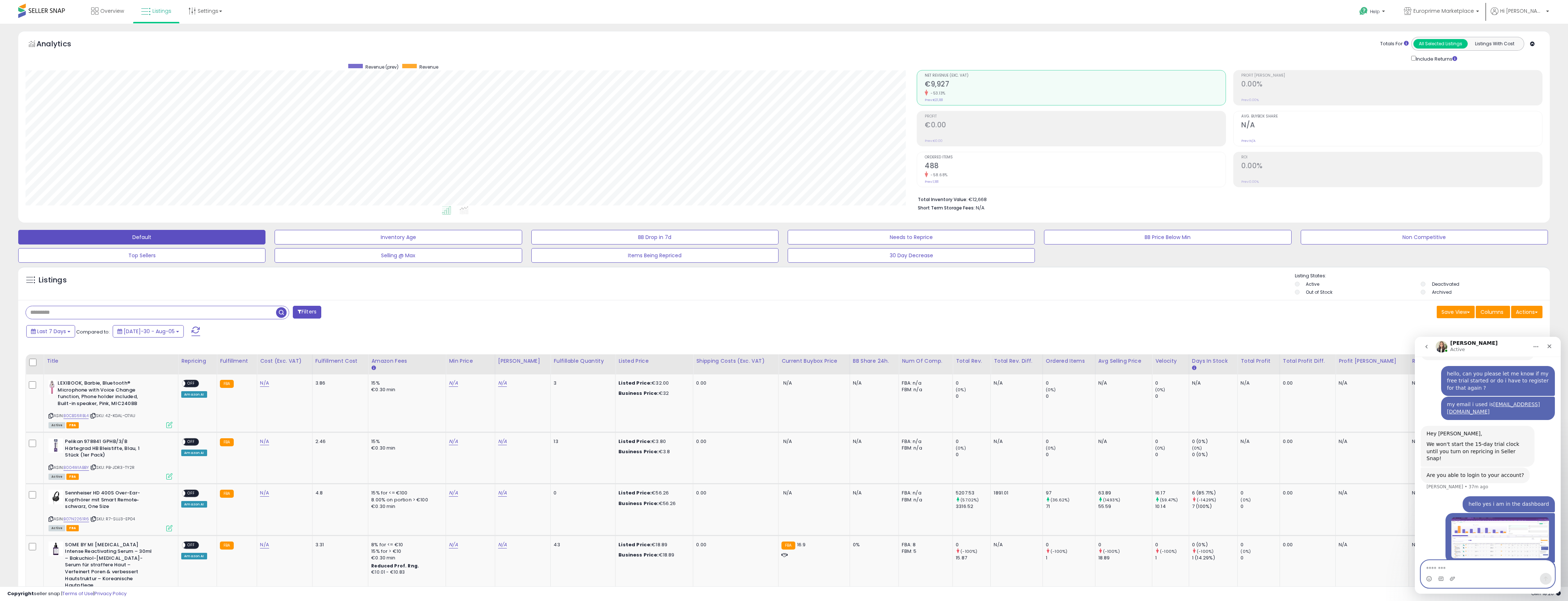
click at [1480, 566] on textarea "Message…" at bounding box center [1488, 566] width 133 height 12
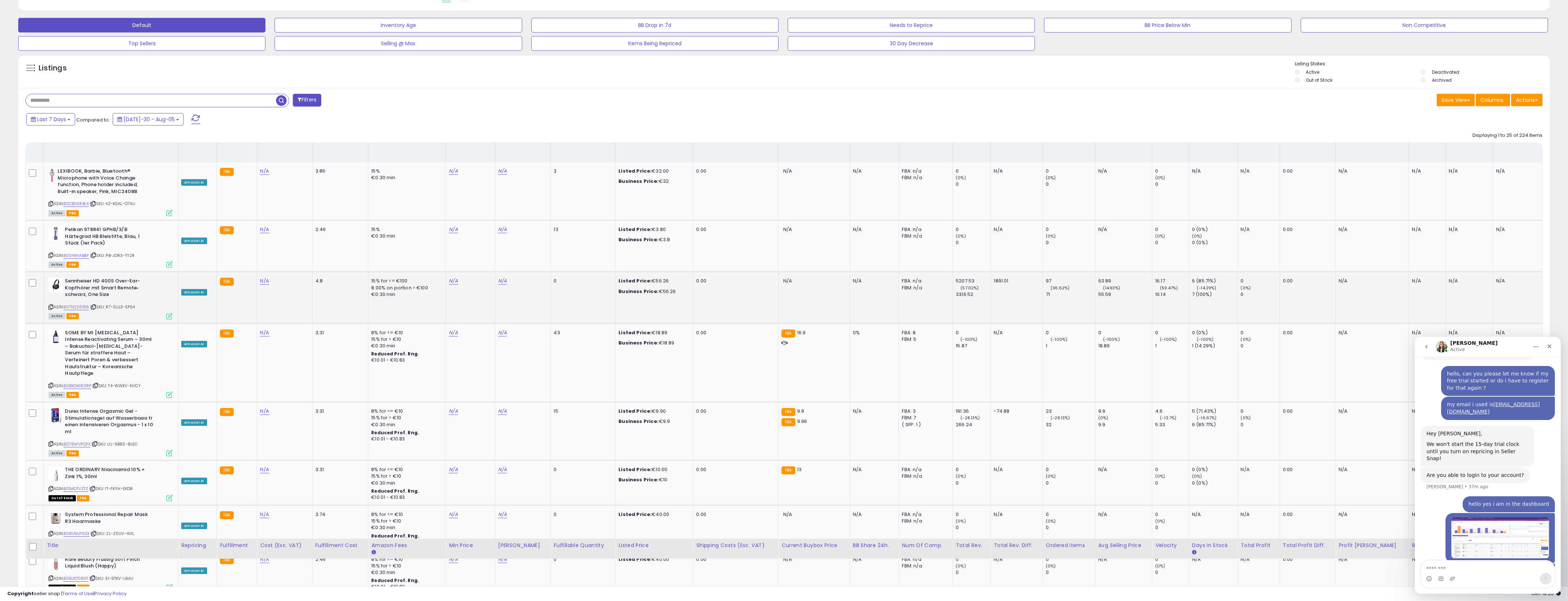
scroll to position [0, 0]
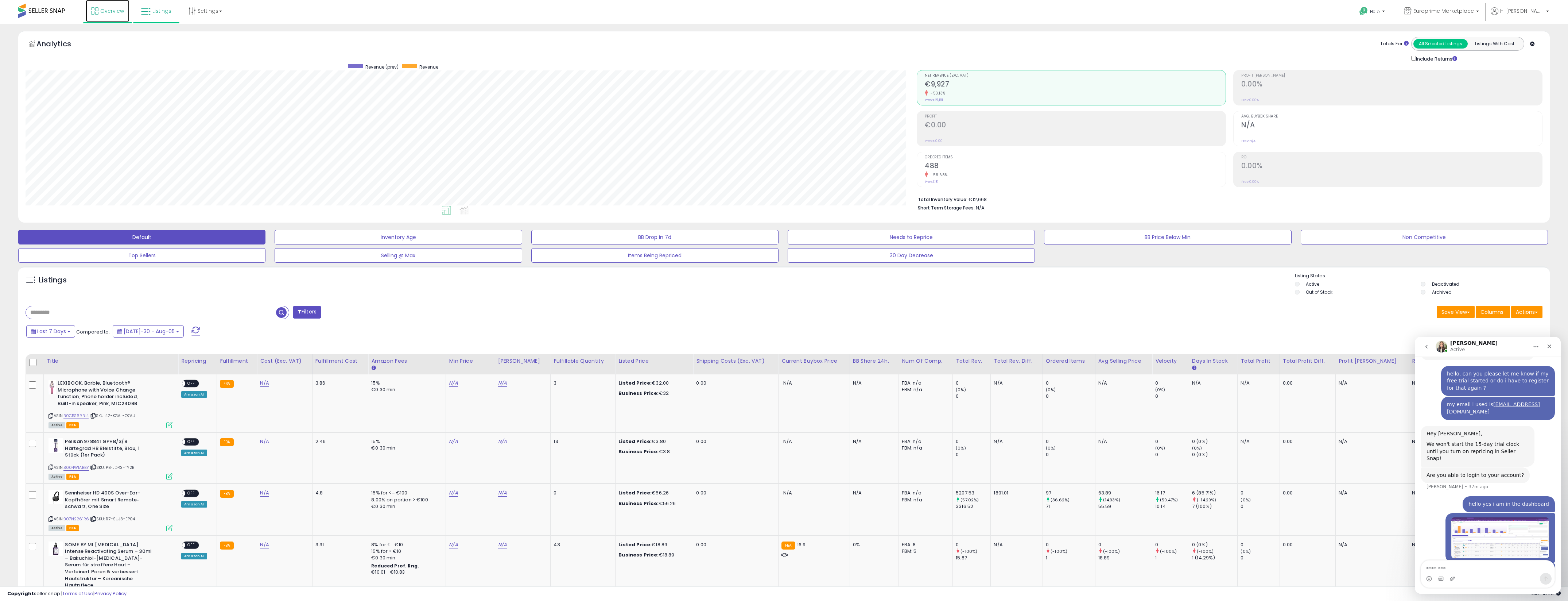
click at [112, 12] on span "Overview" at bounding box center [112, 11] width 24 height 7
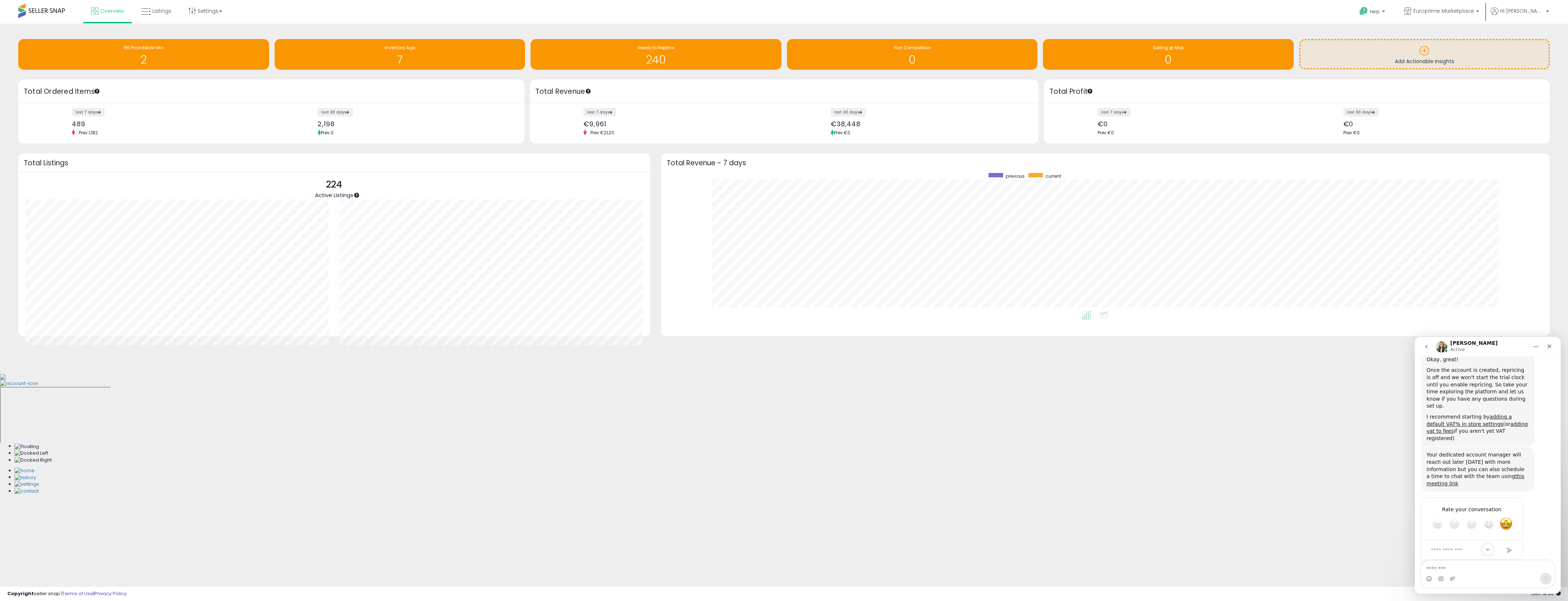
scroll to position [852, 0]
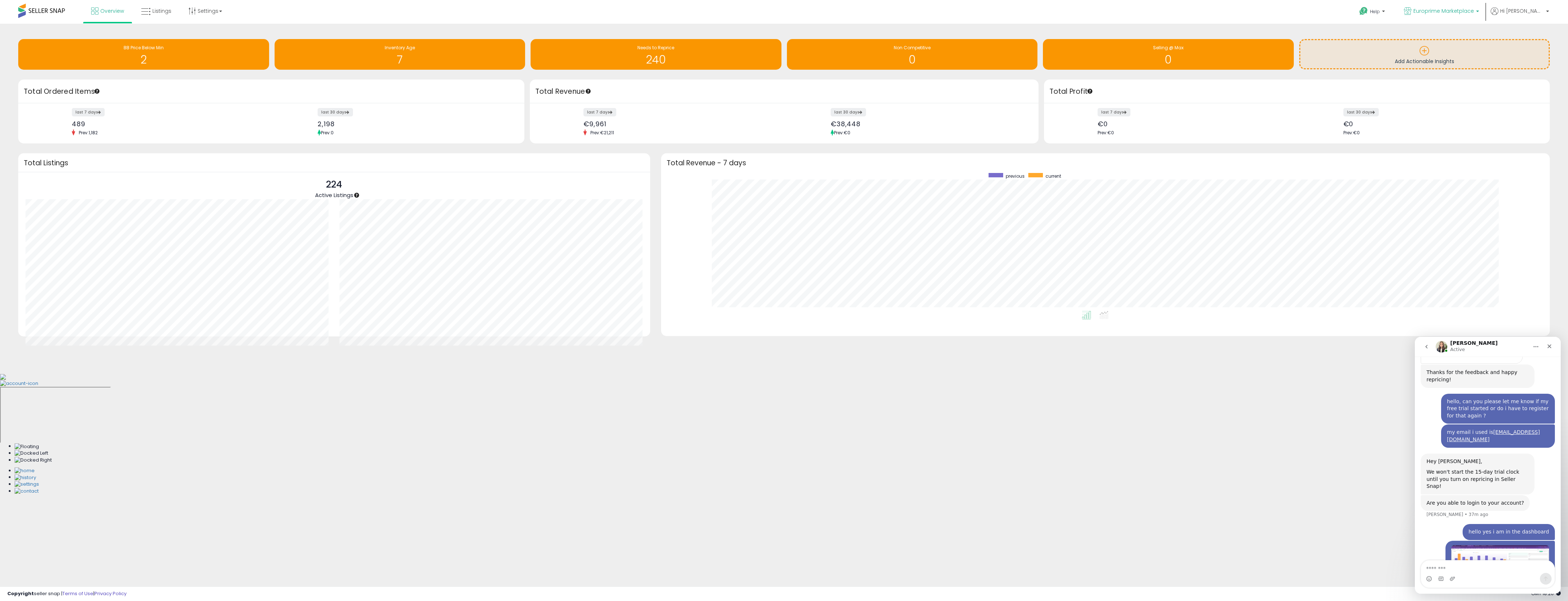
click at [1474, 7] on span "Europrime Marketplace" at bounding box center [1443, 11] width 60 height 7
click at [144, 18] on link "Listings" at bounding box center [156, 11] width 41 height 22
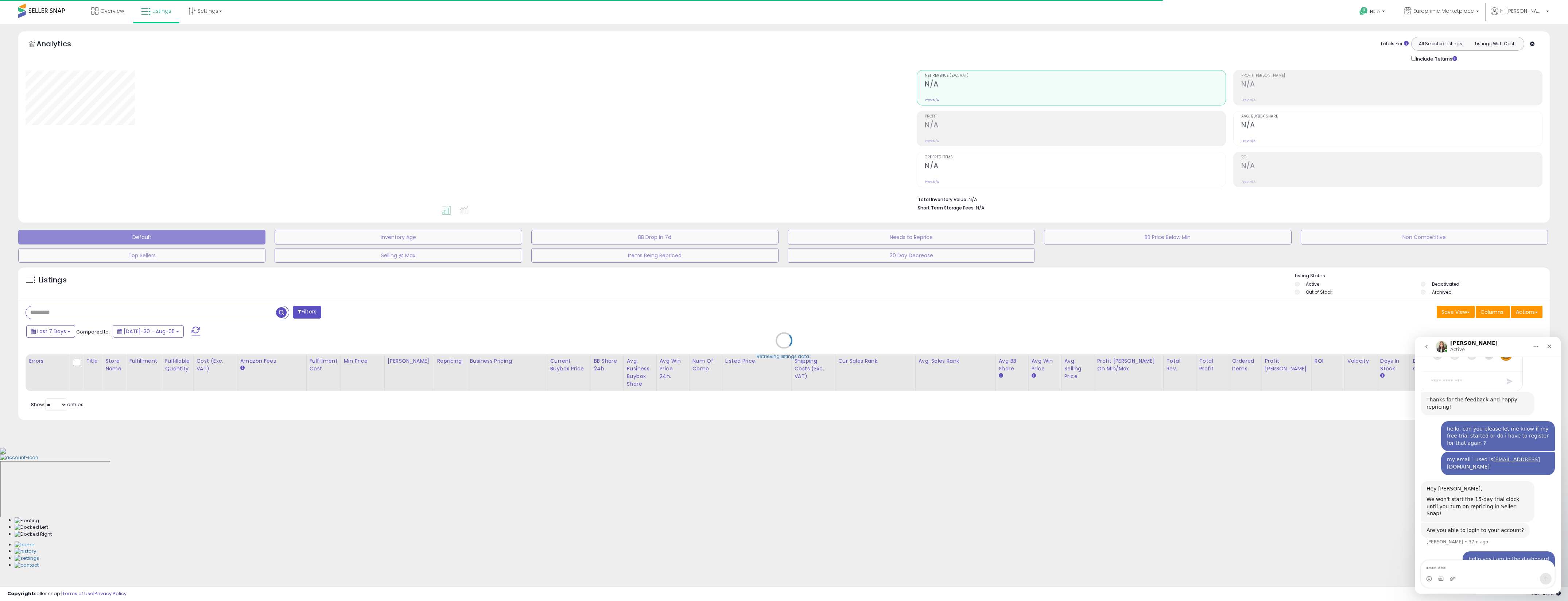
scroll to position [852, 0]
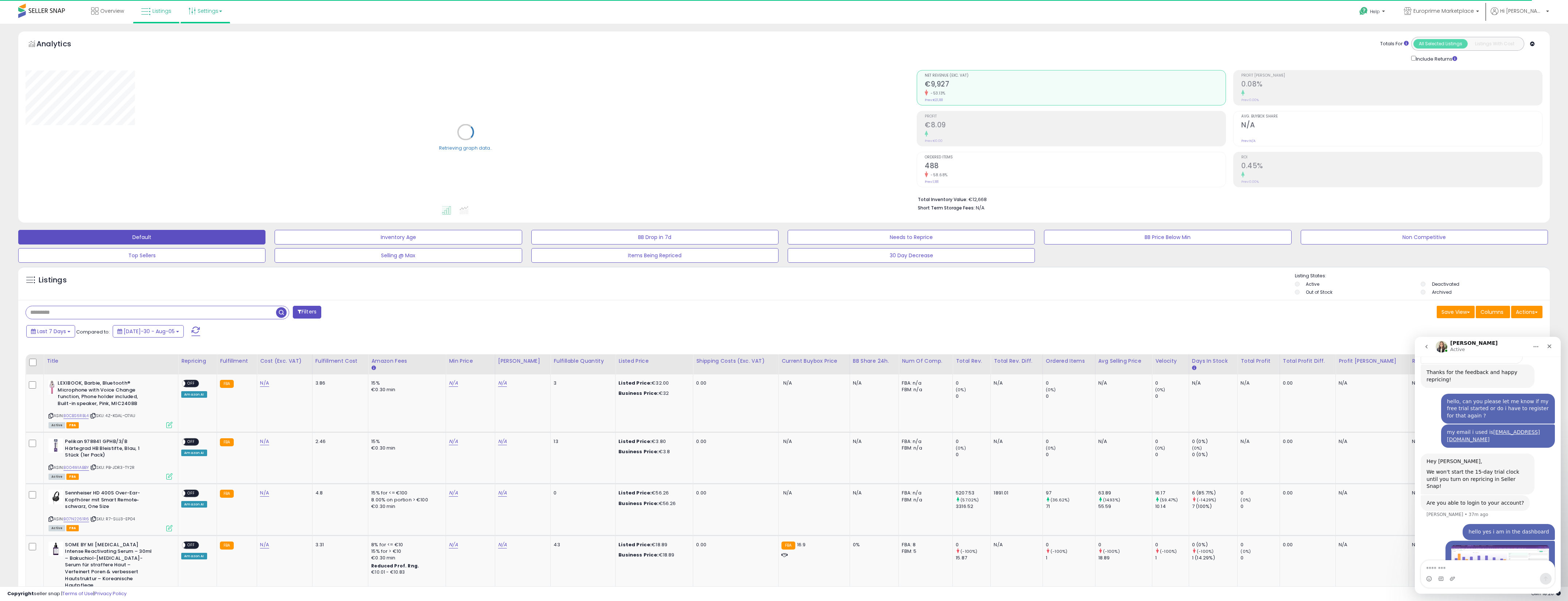
click at [198, 18] on link "Settings" at bounding box center [205, 11] width 44 height 22
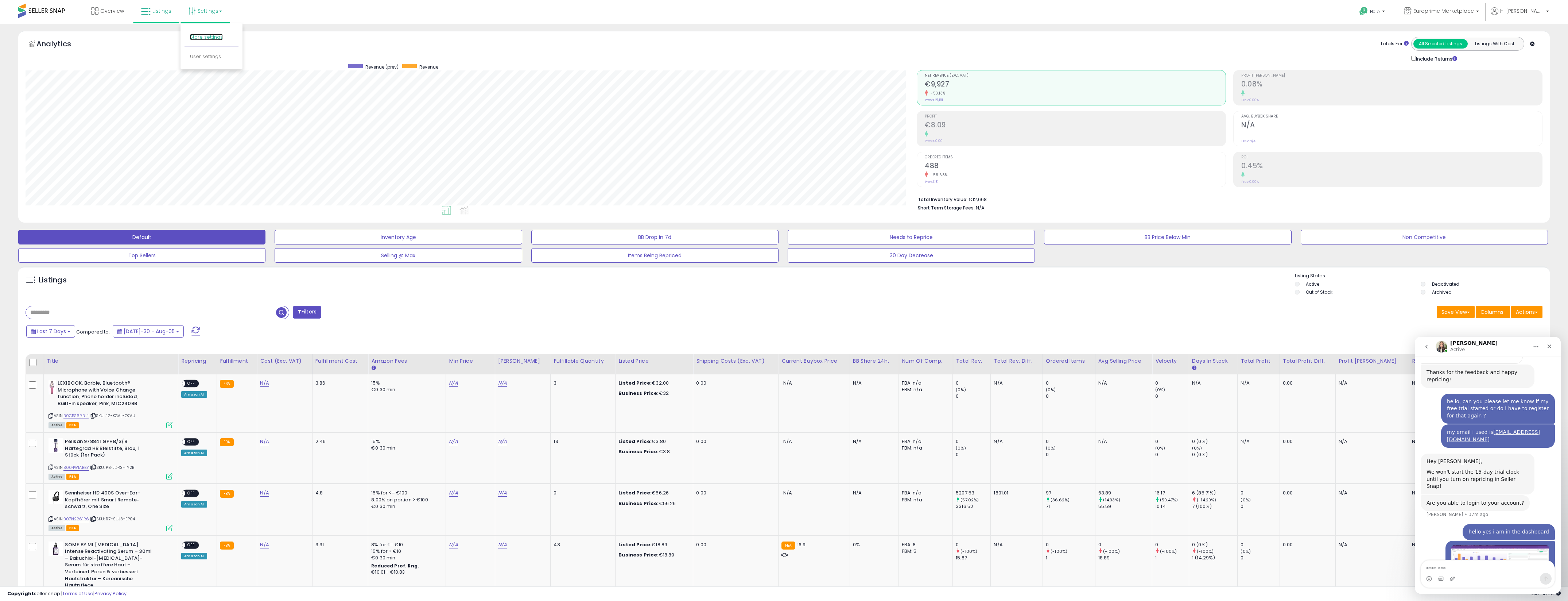
click at [209, 37] on link "Store settings" at bounding box center [206, 37] width 33 height 7
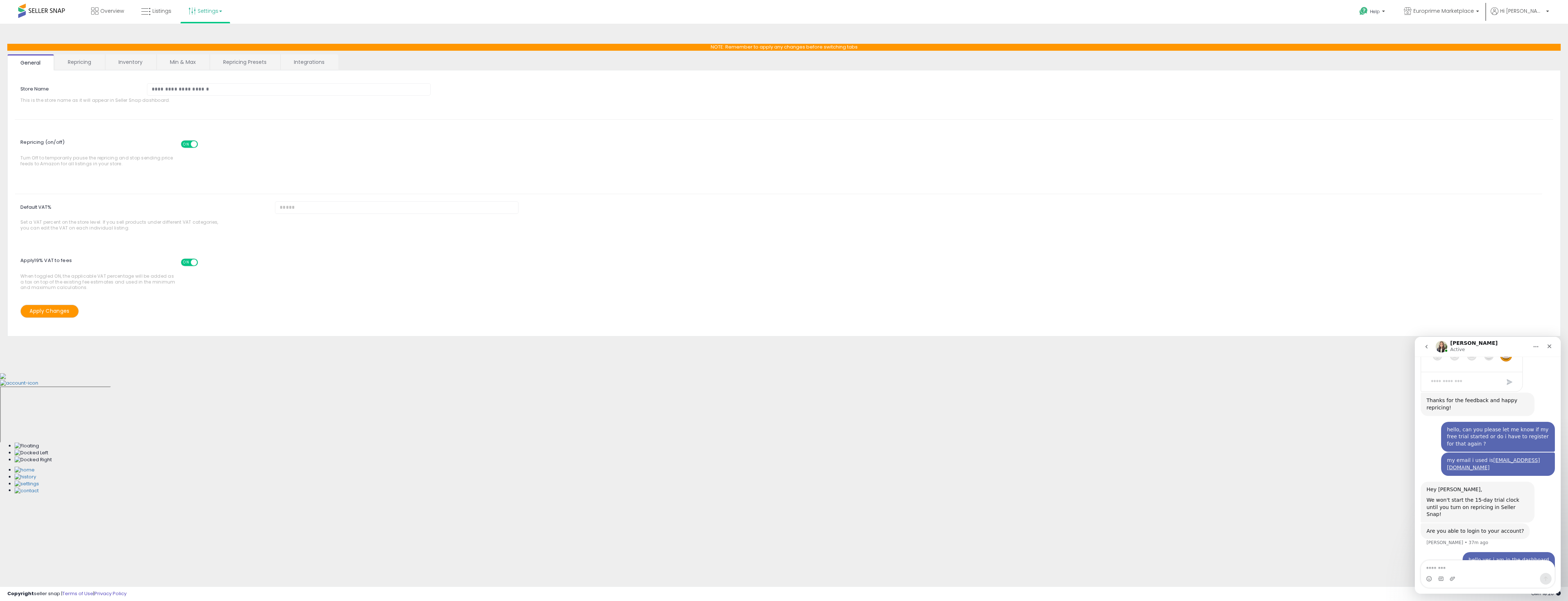
scroll to position [852, 0]
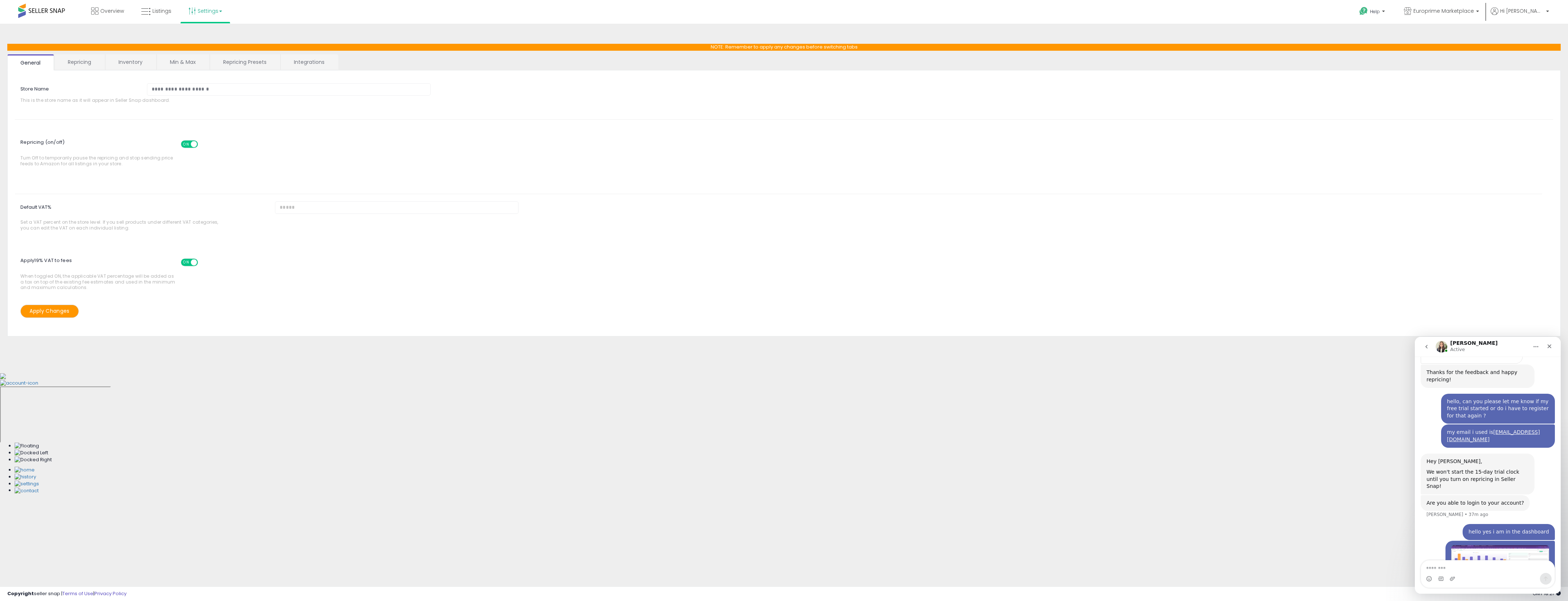
click at [84, 63] on link "Repricing" at bounding box center [79, 62] width 49 height 15
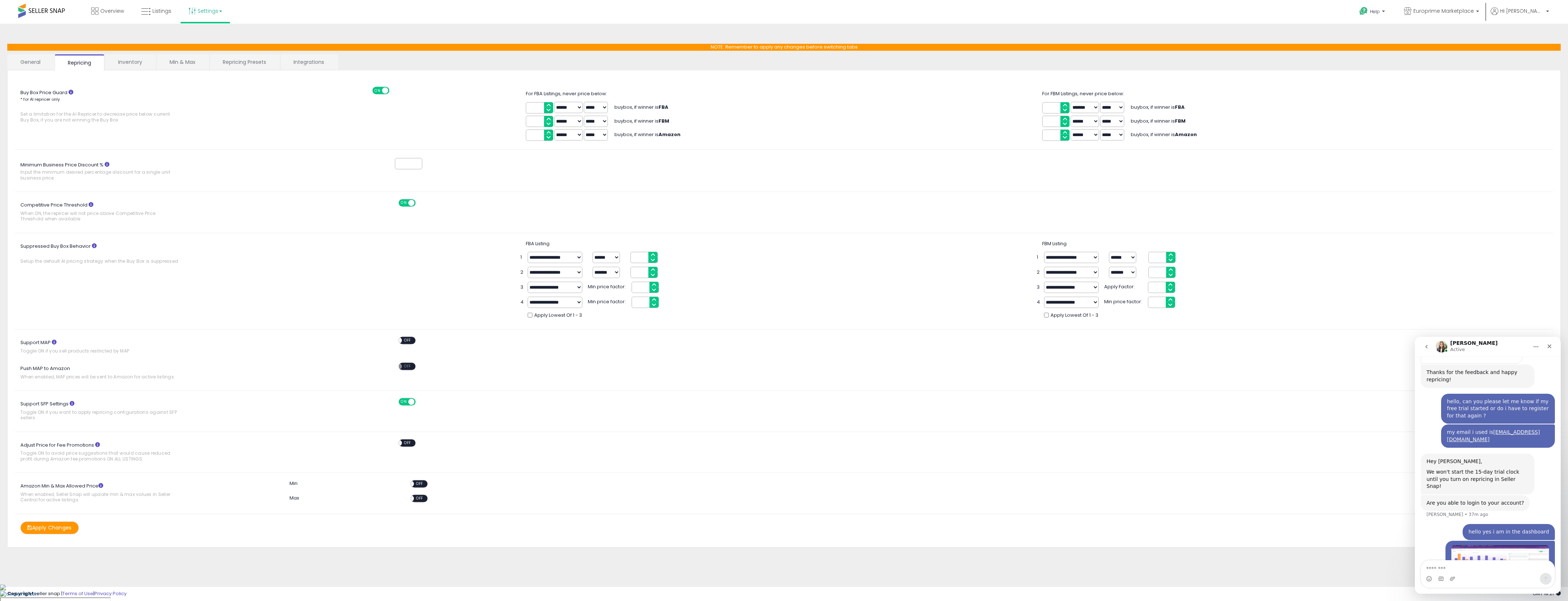
click at [137, 63] on link "Inventory" at bounding box center [130, 62] width 51 height 15
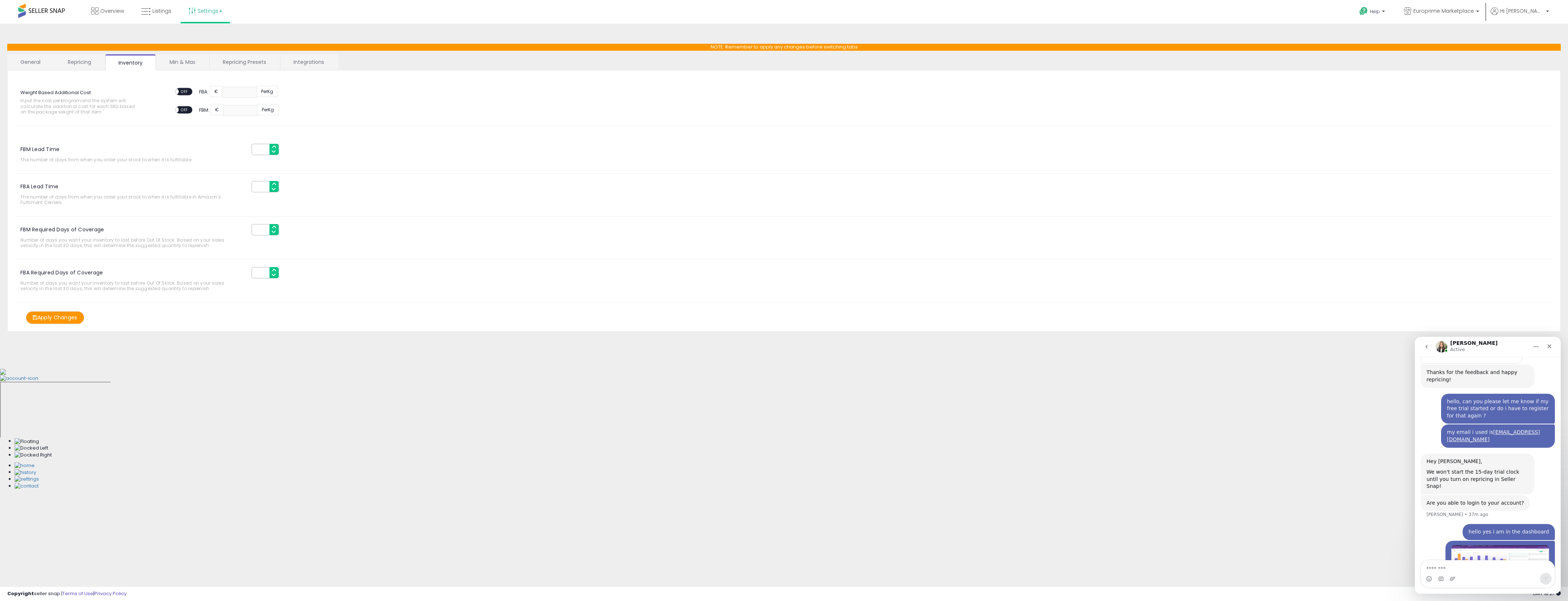
click at [177, 62] on link "Min & Max" at bounding box center [183, 62] width 52 height 15
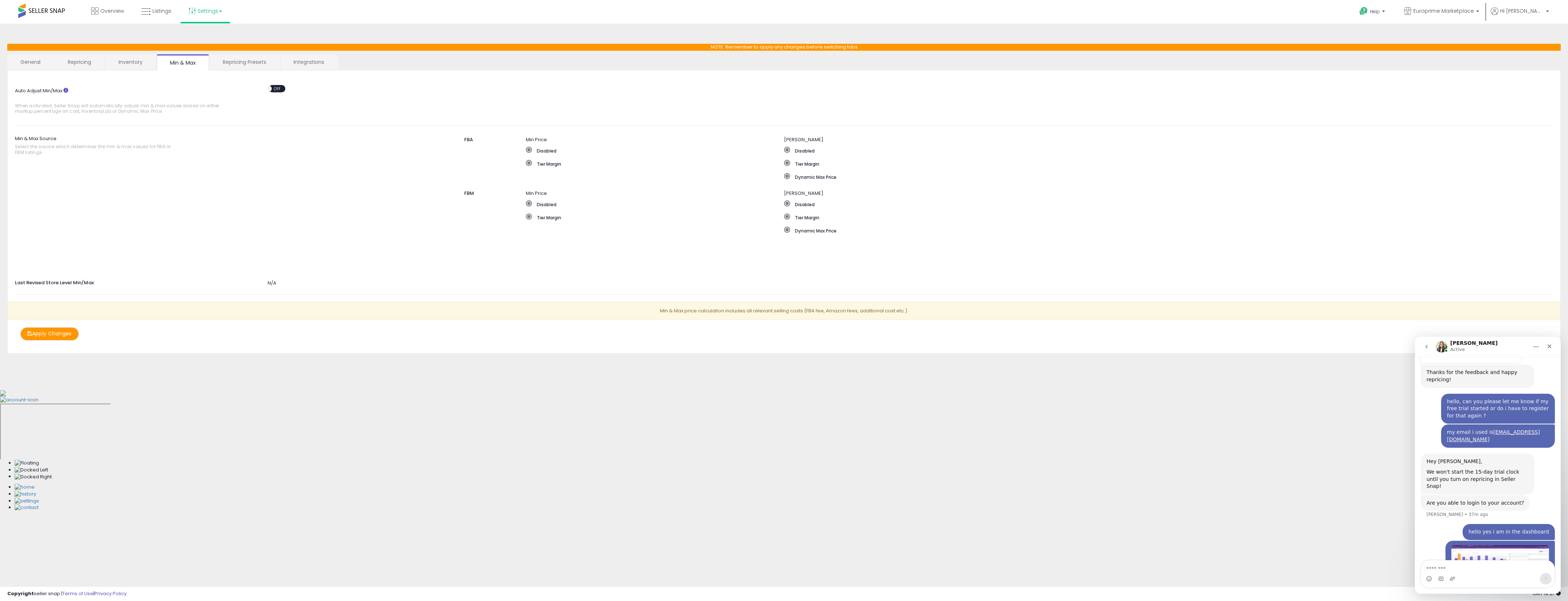
click at [225, 63] on link "Repricing Presets" at bounding box center [244, 62] width 69 height 15
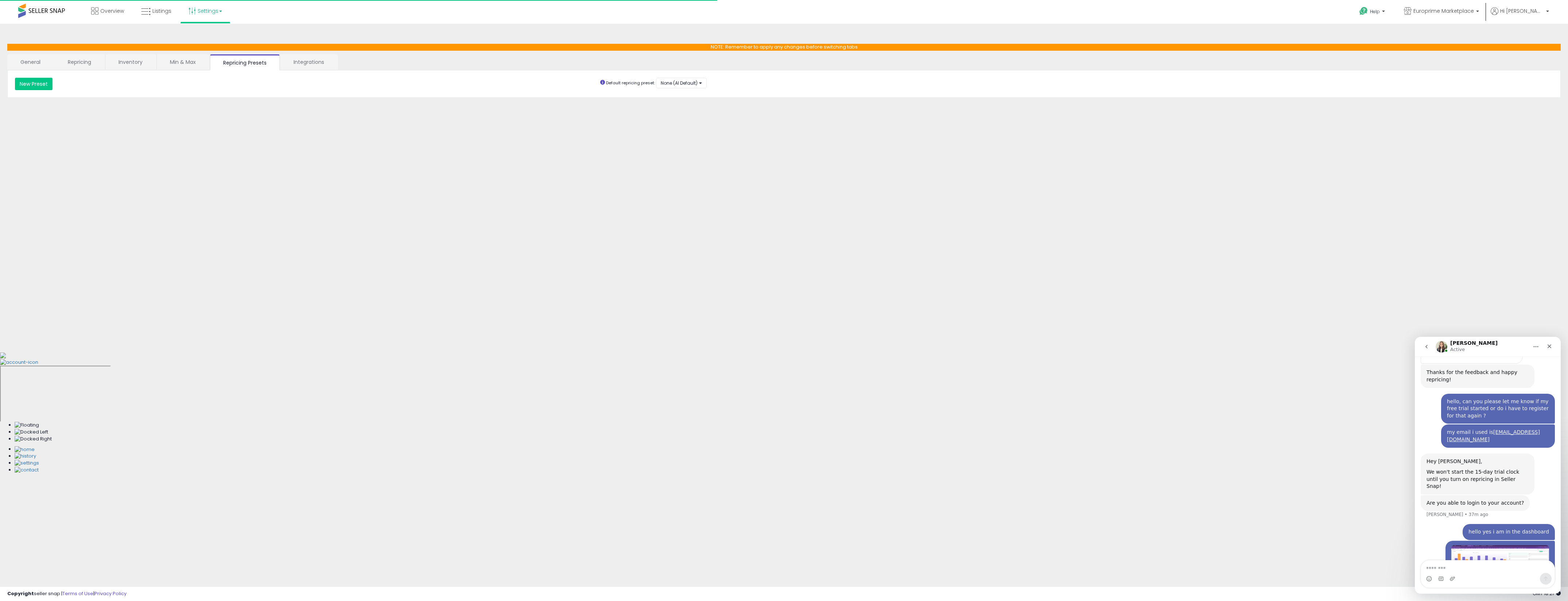
click at [284, 63] on link "Integrations" at bounding box center [309, 62] width 57 height 15
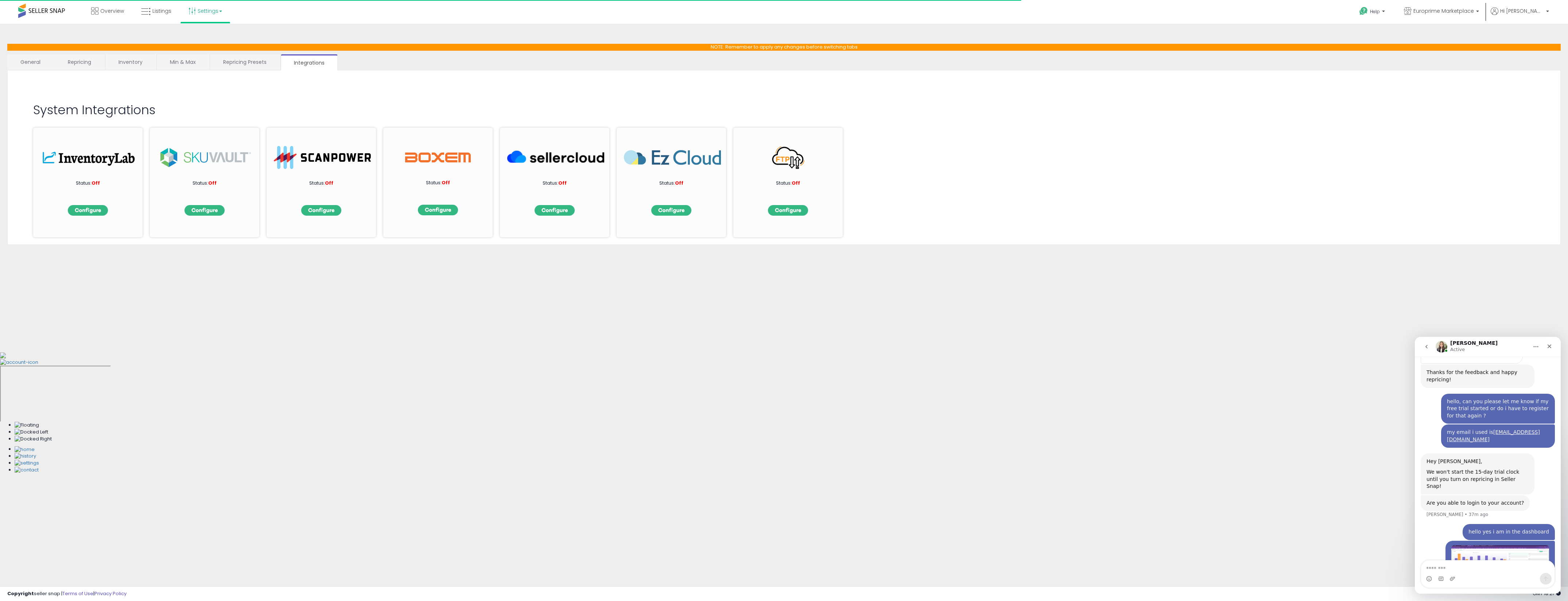
scroll to position [879, 0]
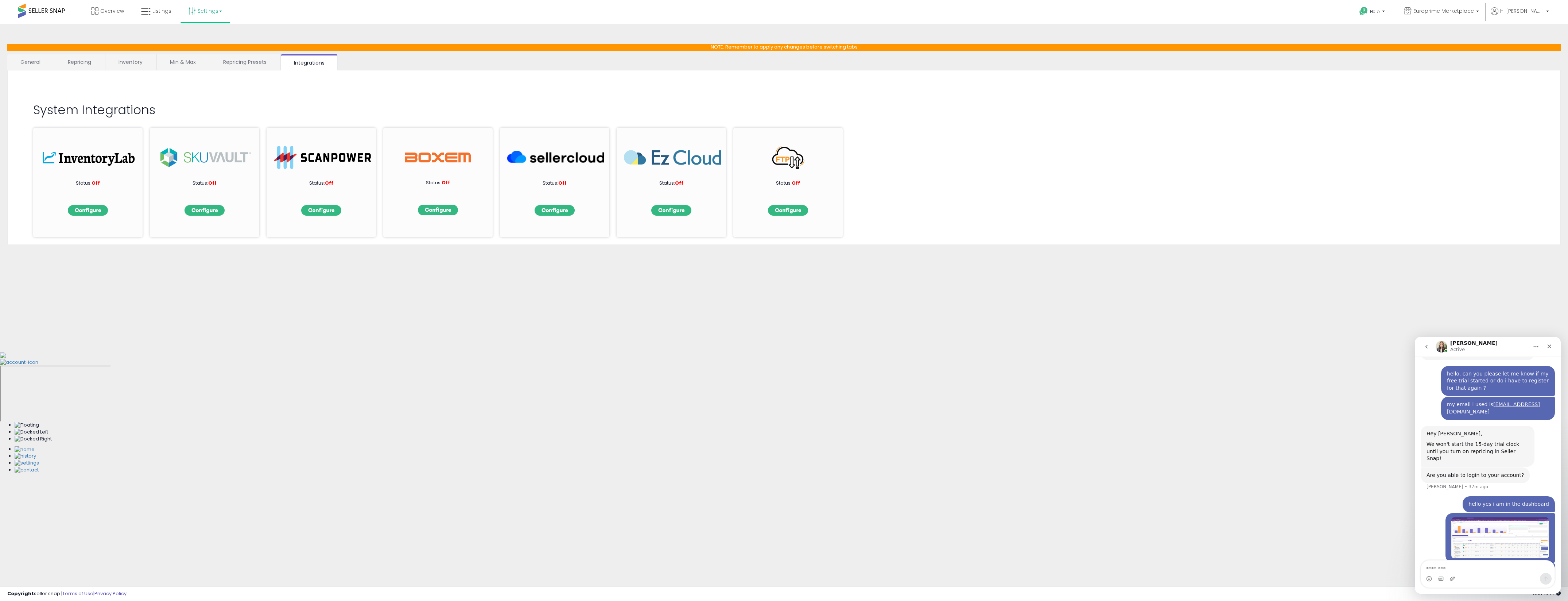
click at [119, 59] on link "Inventory" at bounding box center [130, 62] width 51 height 15
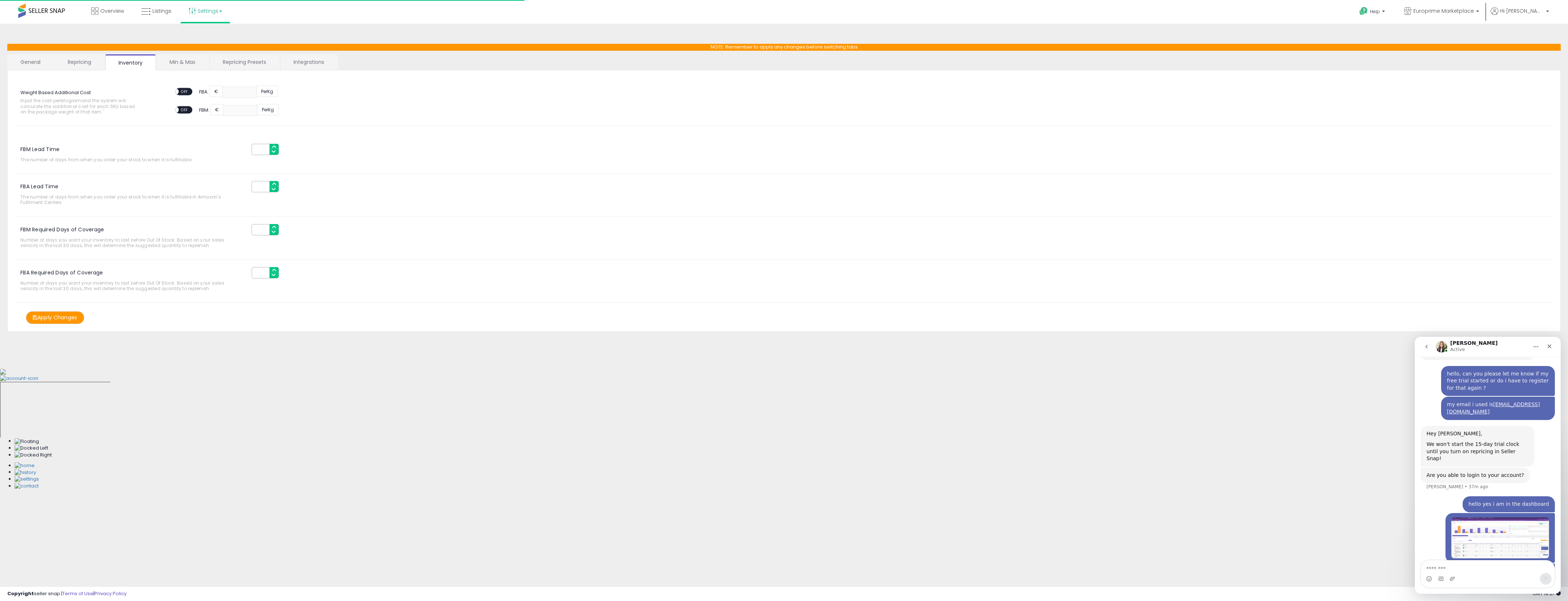
click at [88, 60] on link "Repricing" at bounding box center [79, 62] width 49 height 15
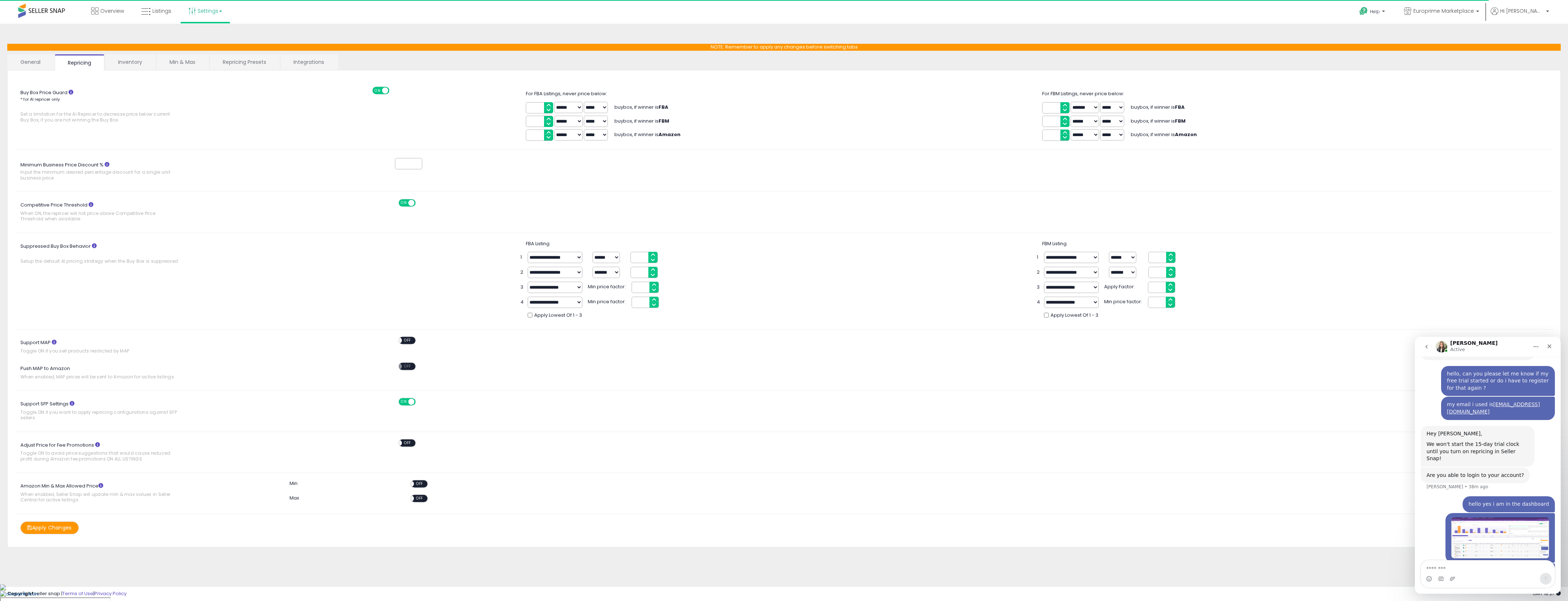
click at [51, 62] on link "General" at bounding box center [30, 62] width 47 height 15
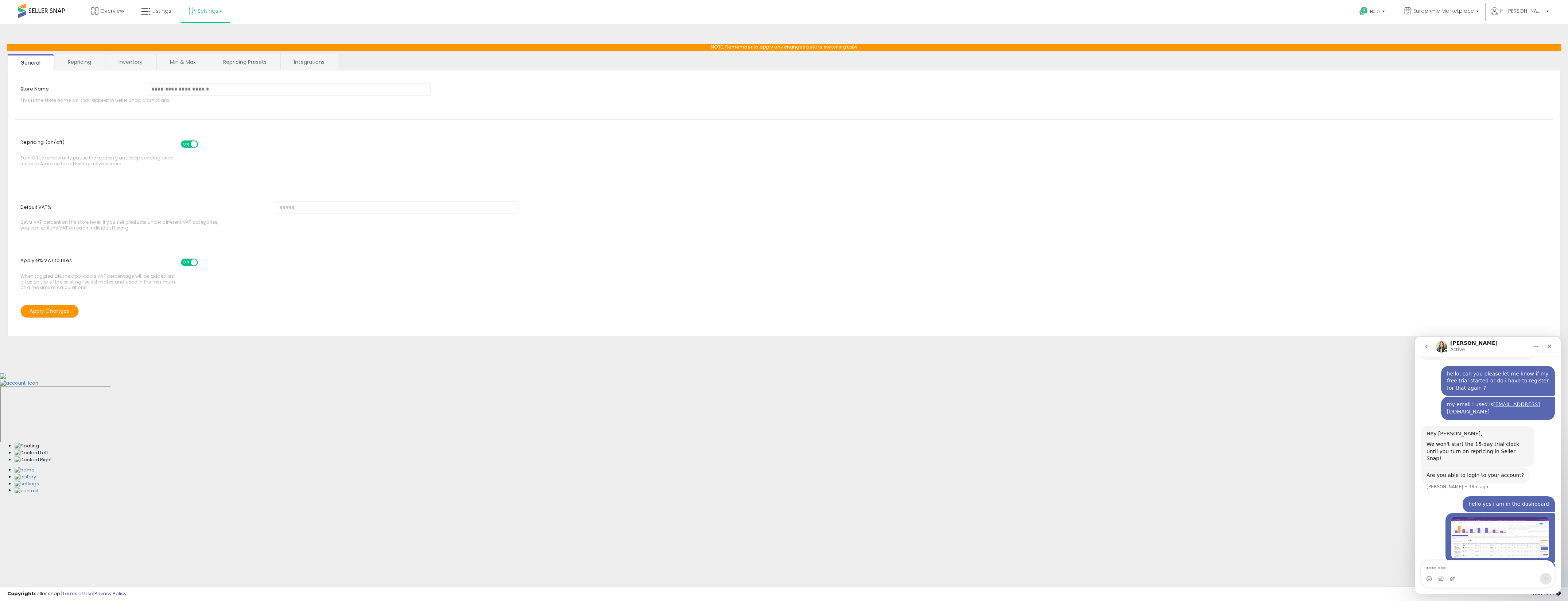
click at [194, 17] on link "Settings" at bounding box center [205, 11] width 44 height 22
click at [206, 36] on link "Store settings" at bounding box center [206, 37] width 33 height 7
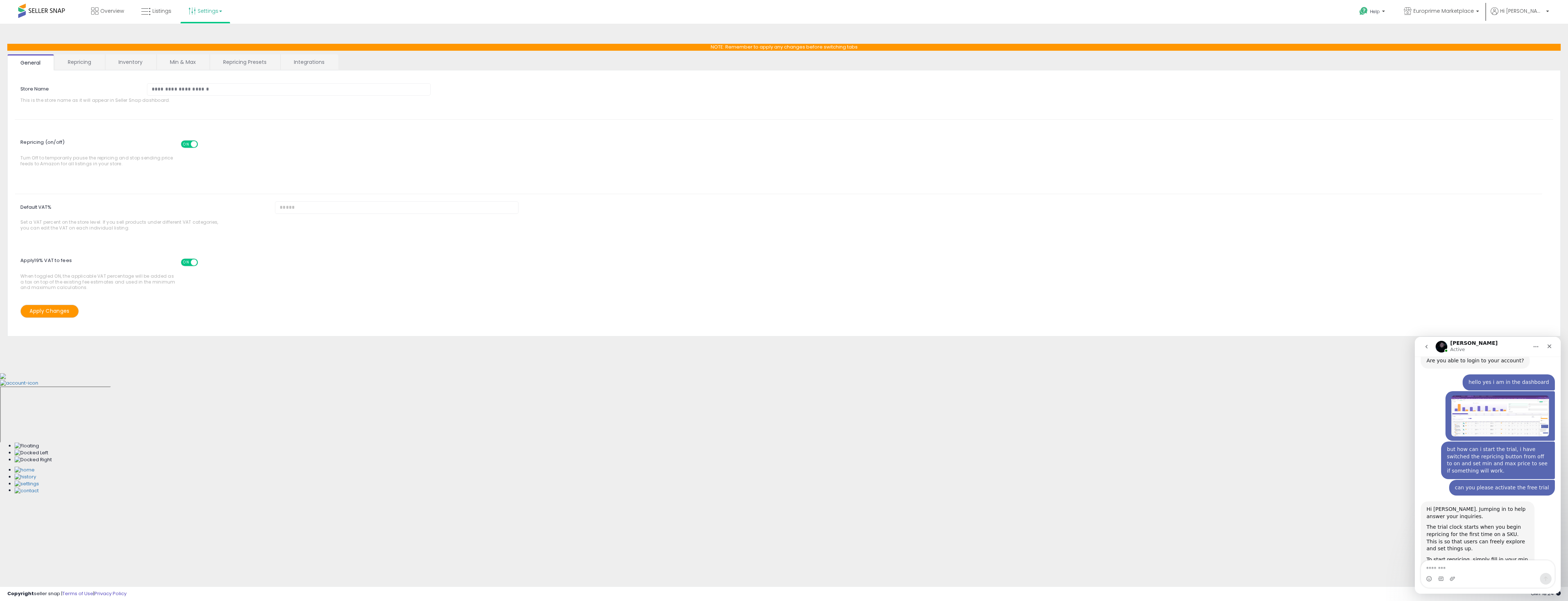
scroll to position [997, 0]
click at [1455, 566] on textarea "Message…" at bounding box center [1488, 566] width 133 height 12
type textarea "**********"
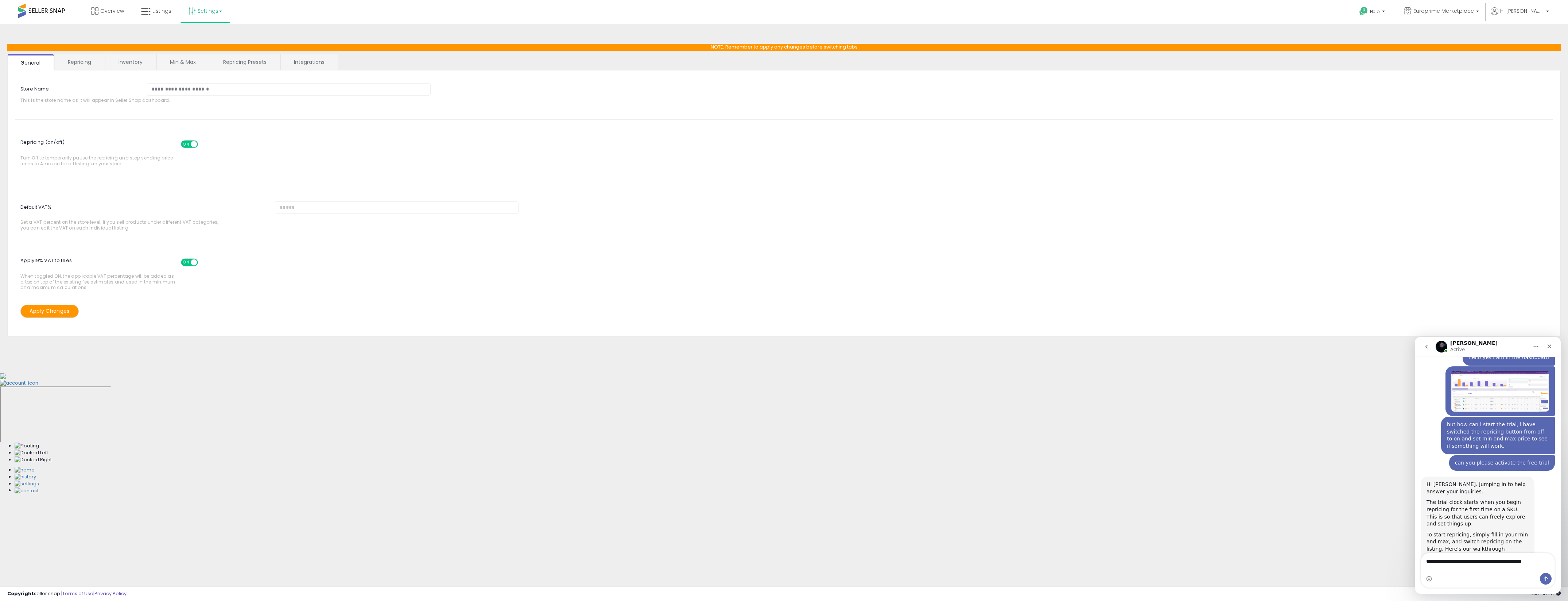
scroll to position [1026, 0]
type textarea "**********"
click at [119, 4] on link "Overview" at bounding box center [108, 11] width 44 height 22
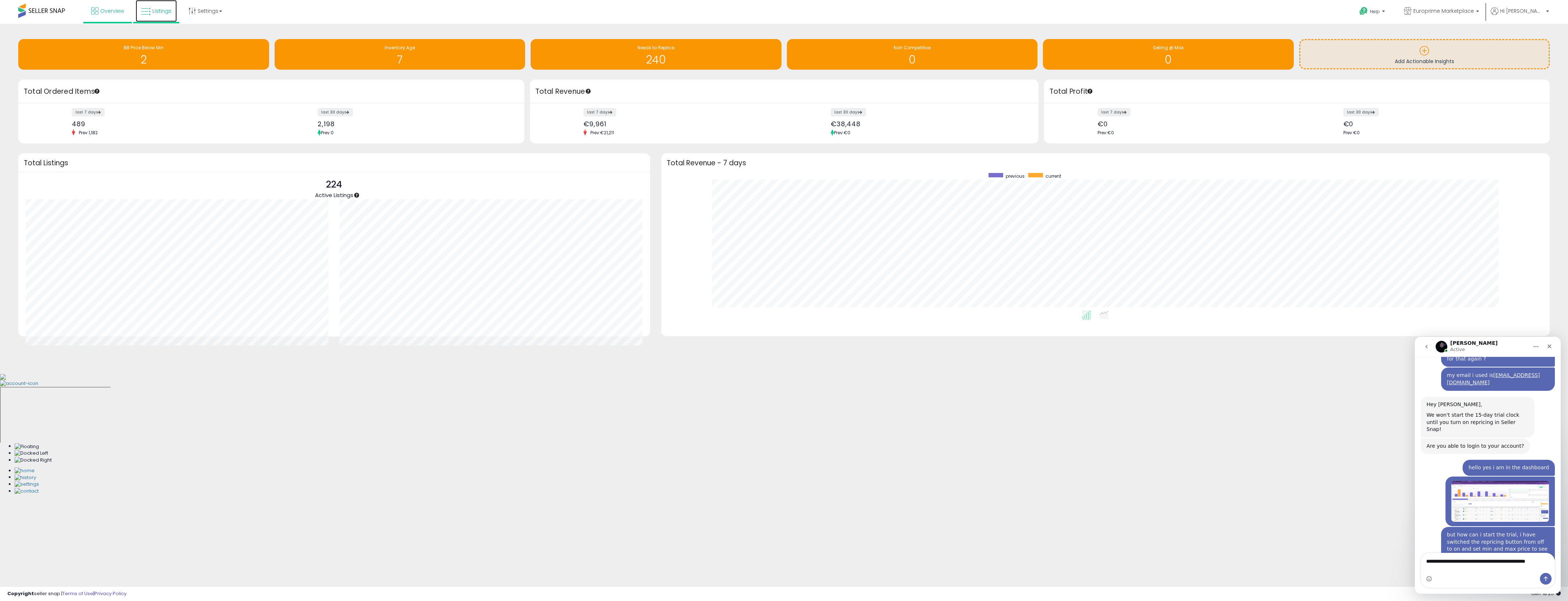
click at [162, 10] on span "Listings" at bounding box center [161, 11] width 19 height 7
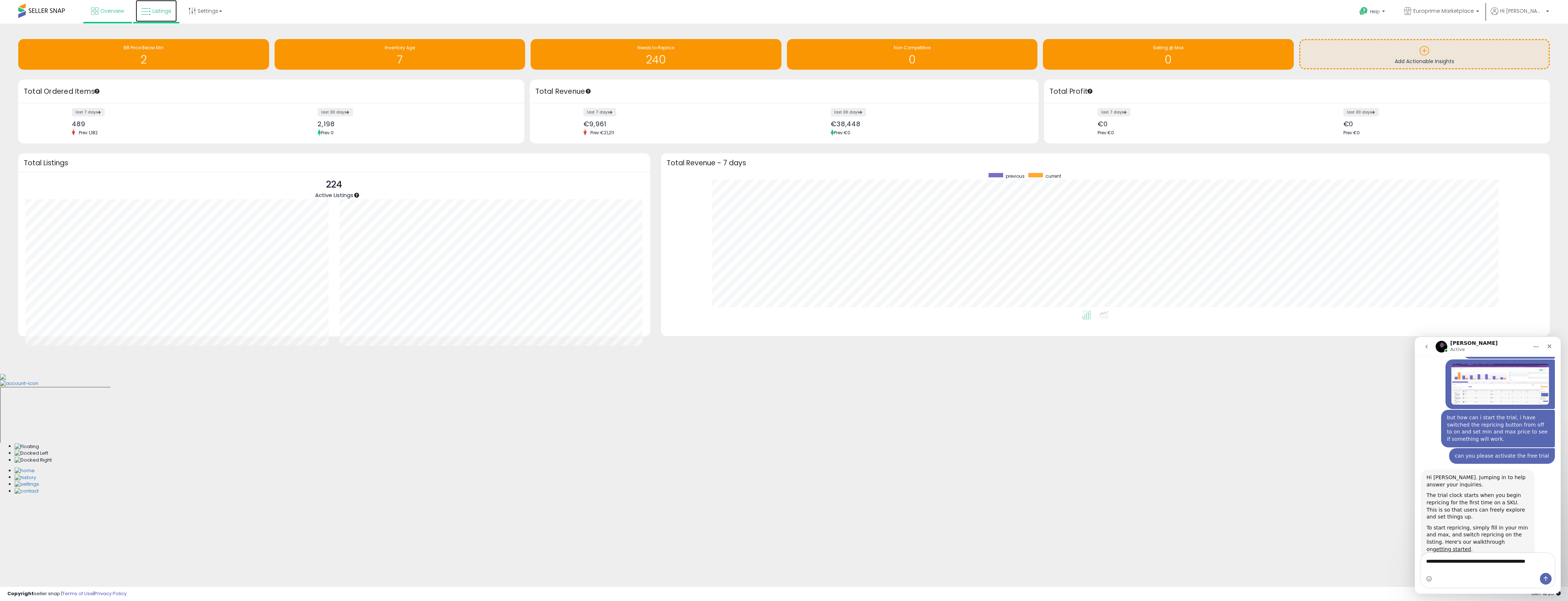
scroll to position [1026, 0]
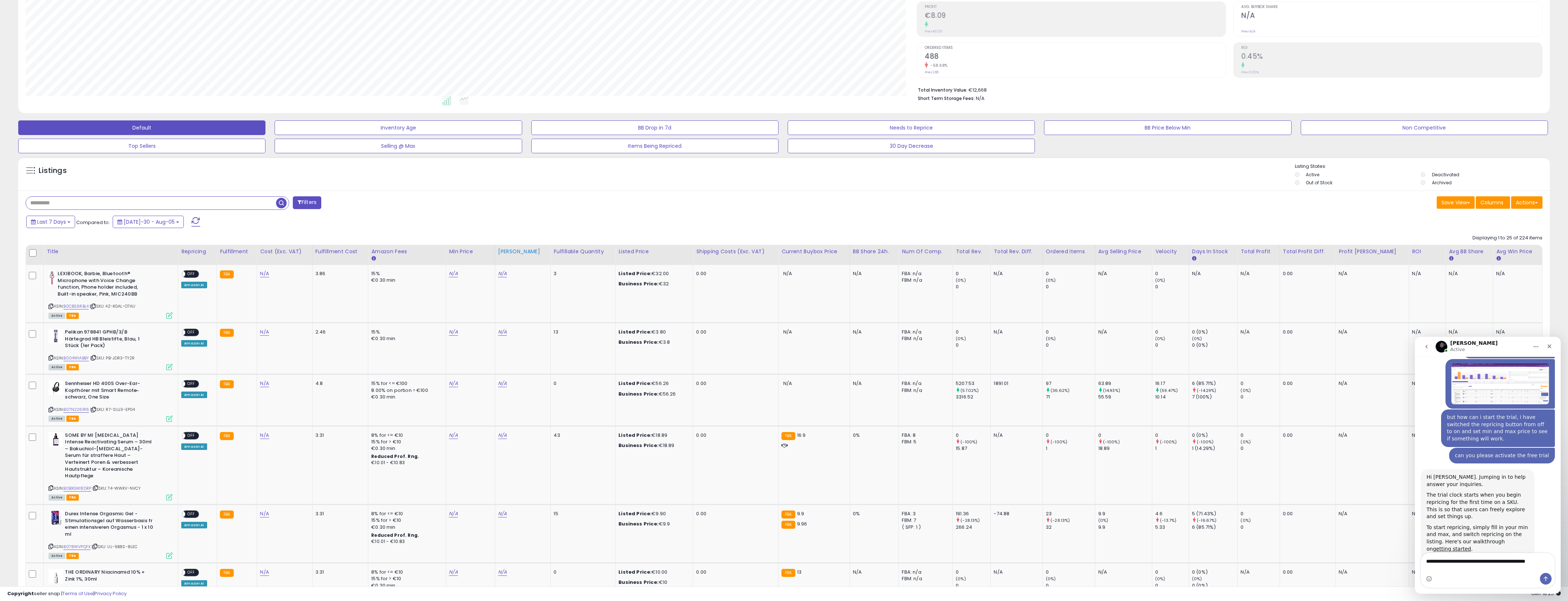
scroll to position [121, 0]
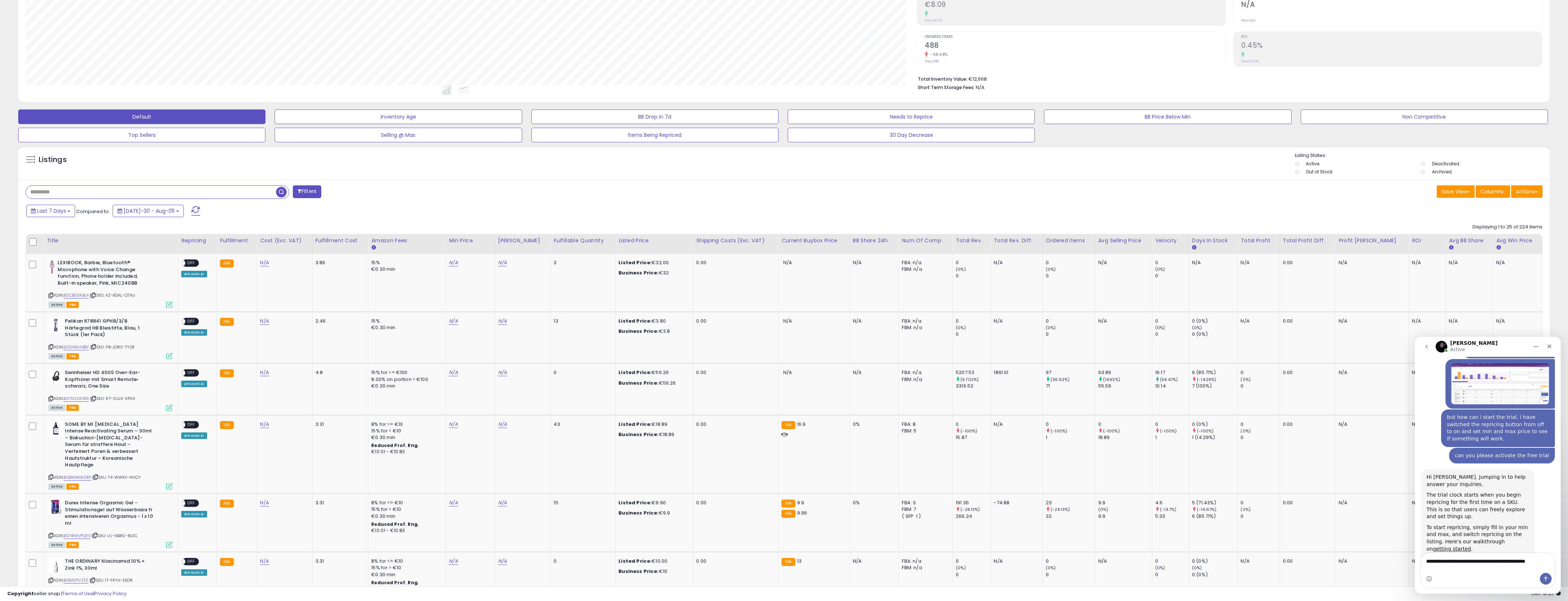
click at [1539, 561] on textarea "**********" at bounding box center [1488, 563] width 133 height 19
click at [1475, 572] on textarea "**********" at bounding box center [1488, 563] width 133 height 19
type textarea "**********"
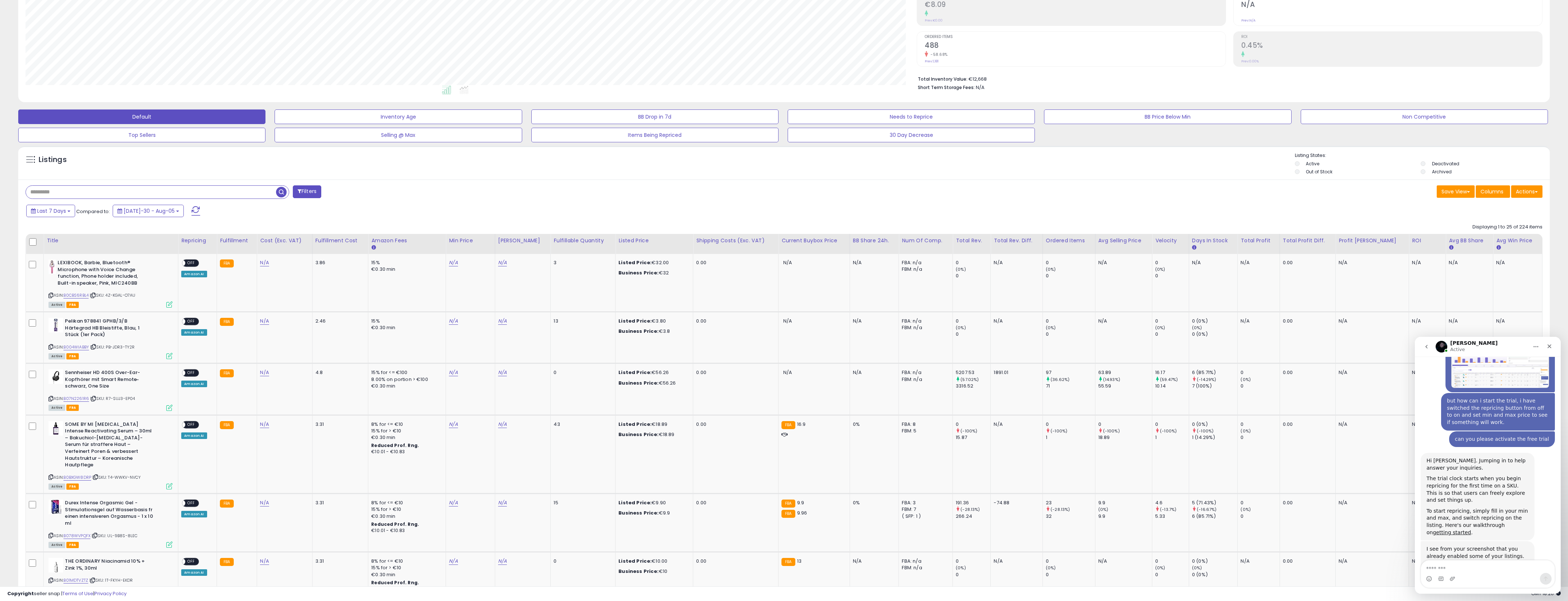
scroll to position [1071, 0]
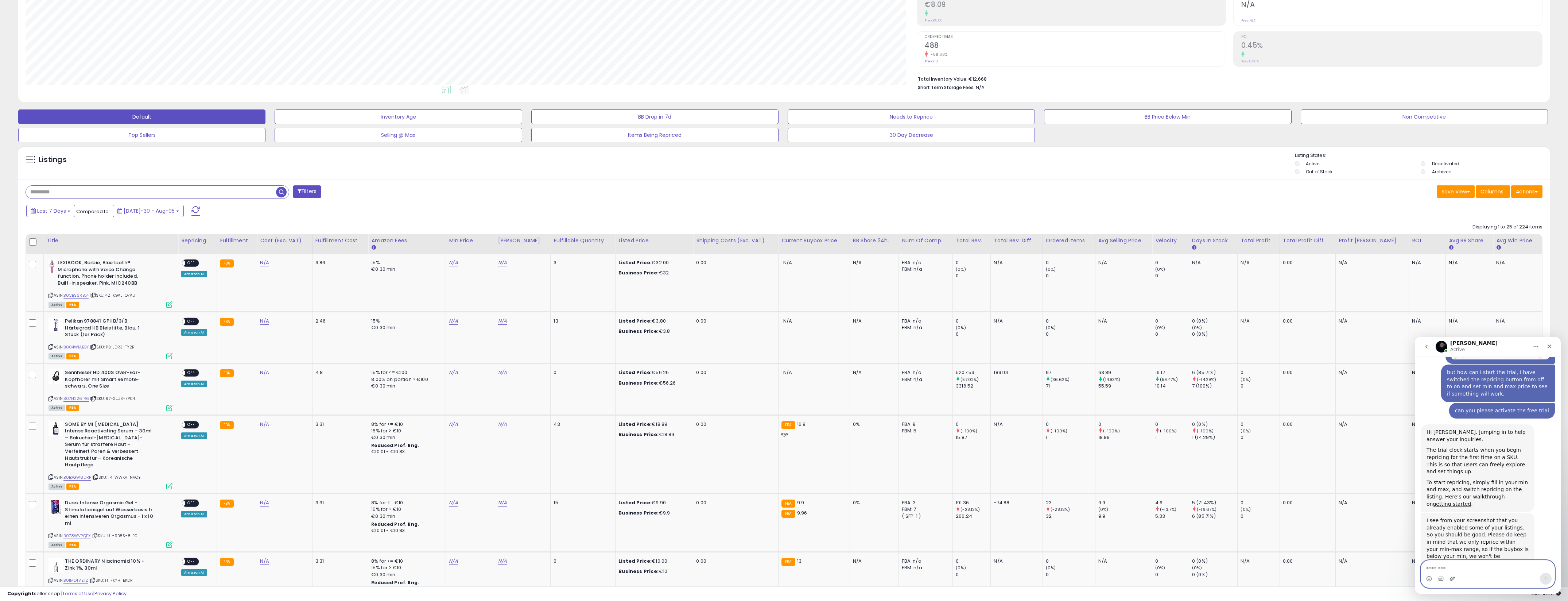
click at [1452, 576] on icon "Upload attachment" at bounding box center [1452, 578] width 6 height 6
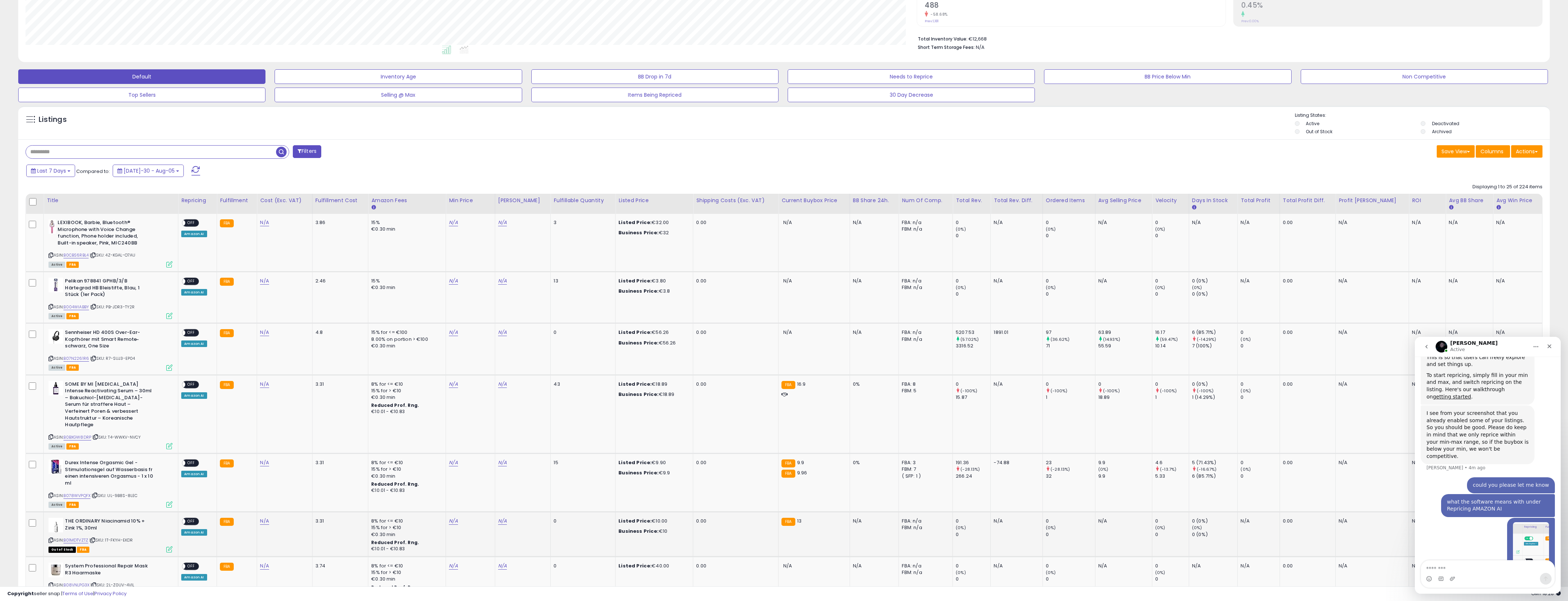
scroll to position [0, 0]
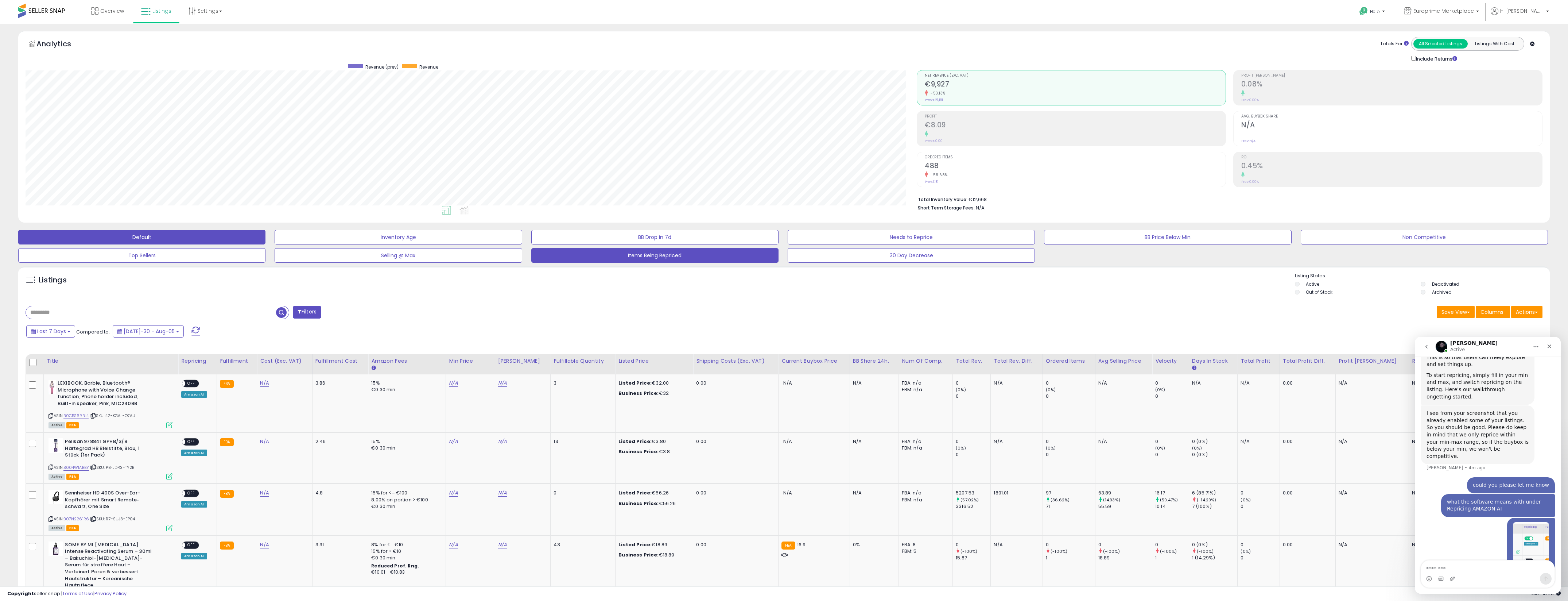
click at [522, 244] on button "Items Being Repriced" at bounding box center [398, 237] width 247 height 15
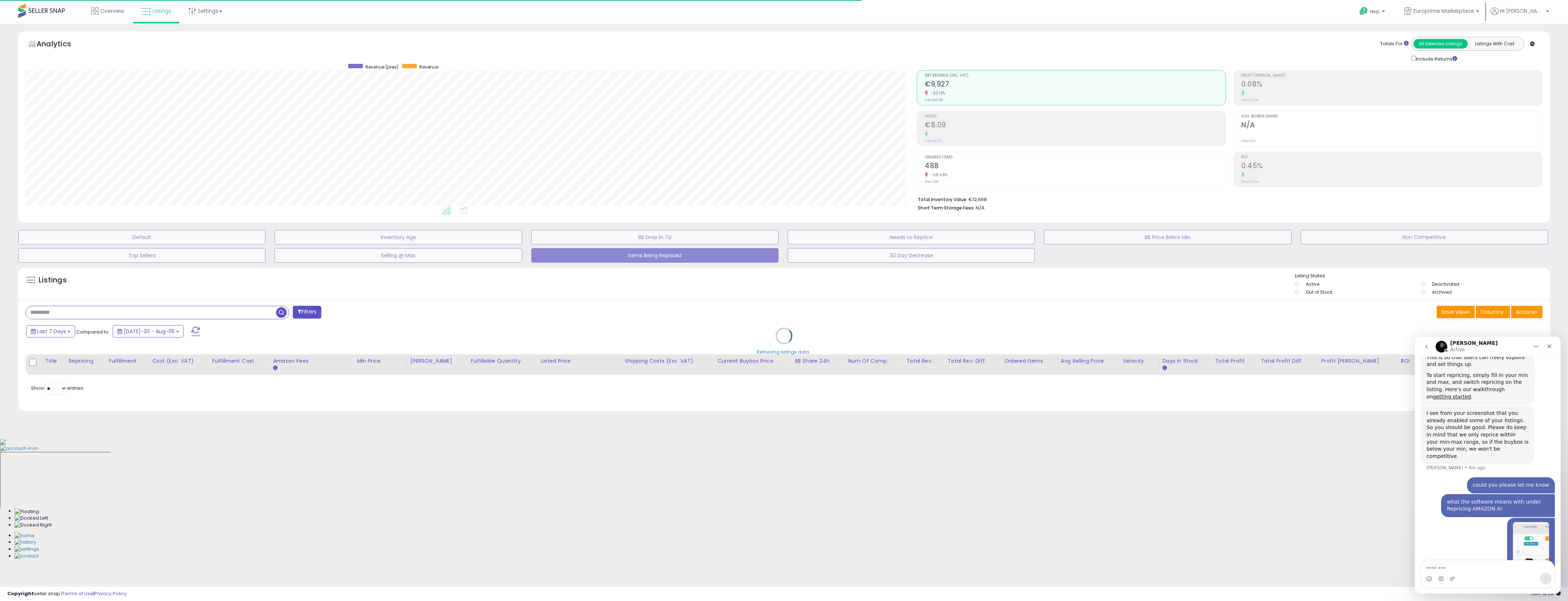
select select "**"
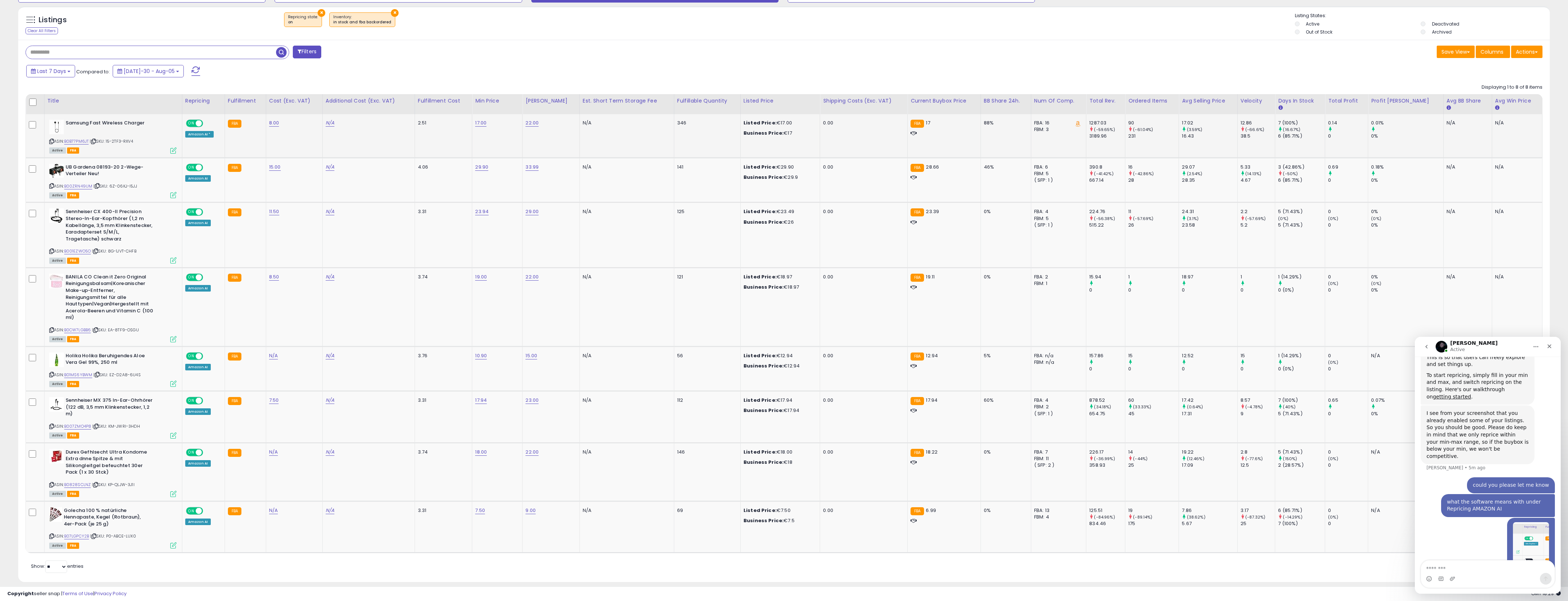
scroll to position [1150, 0]
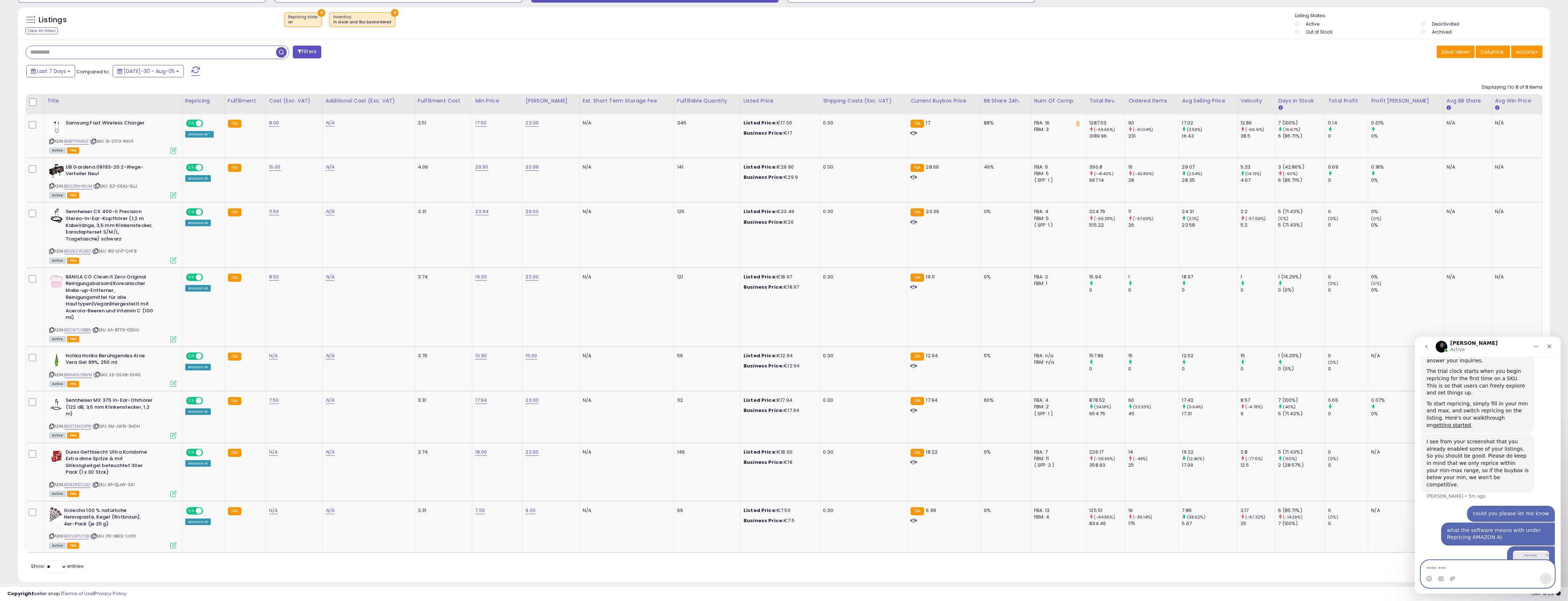
click at [1467, 568] on textarea "Message…" at bounding box center [1488, 566] width 133 height 12
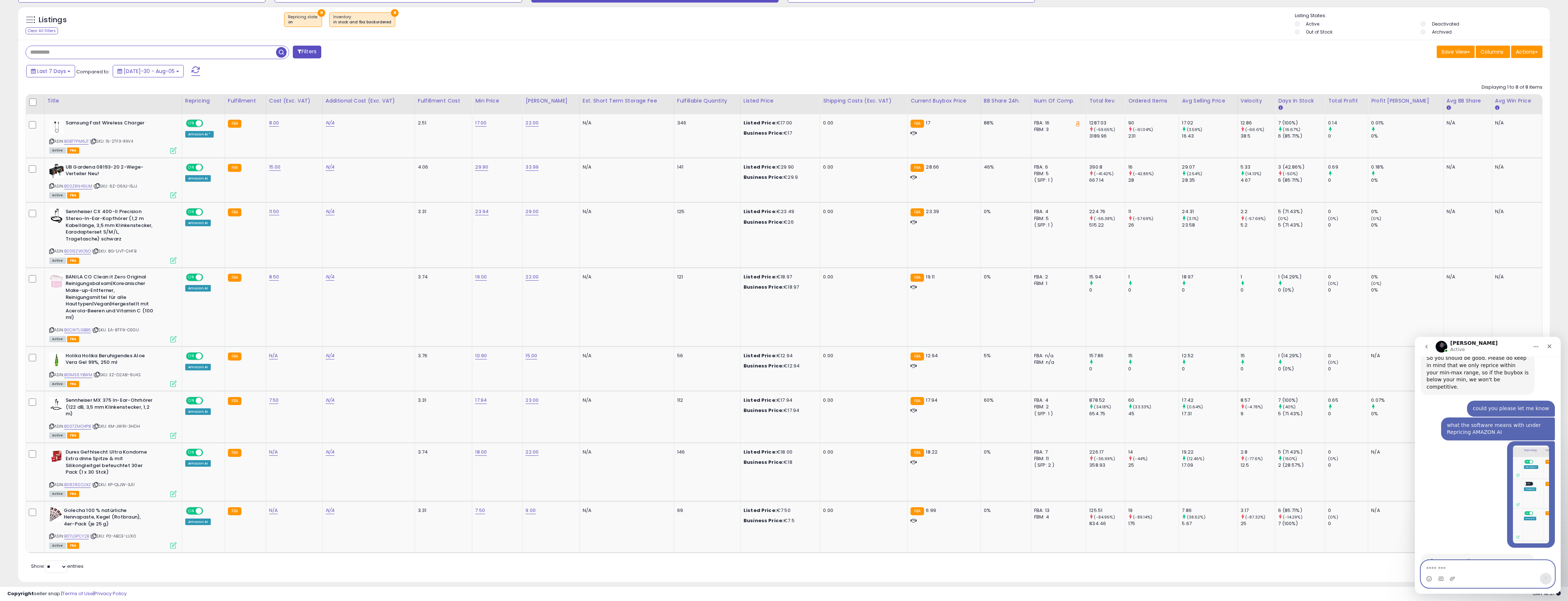
scroll to position [1251, 0]
drag, startPoint x: 1518, startPoint y: 539, endPoint x: 1413, endPoint y: 457, distance: 133.2
click html "Adam Active Please provide as much detail as possible about your inquiry, and w…"
copy div "Of course. In Seller Snap, we use repricing methods which determine how the rep…"
click at [1460, 566] on textarea "Message…" at bounding box center [1488, 566] width 133 height 12
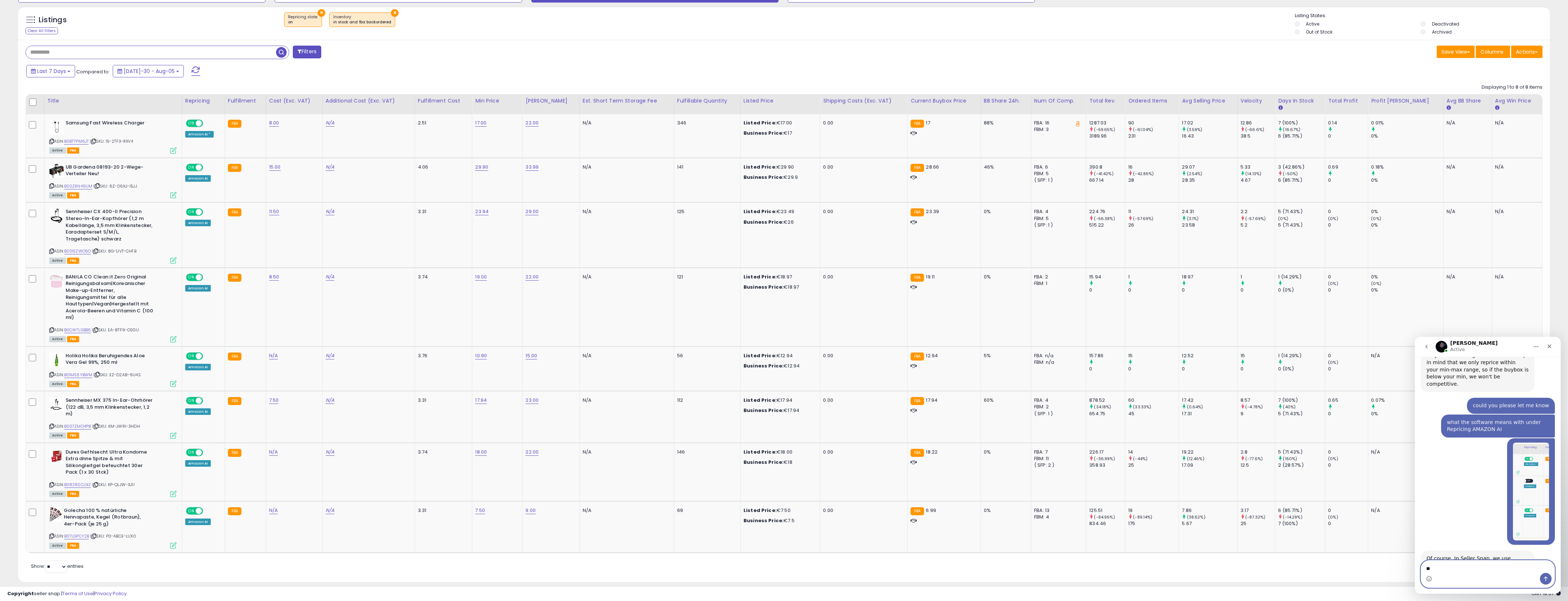
type textarea "*"
type textarea "**********"
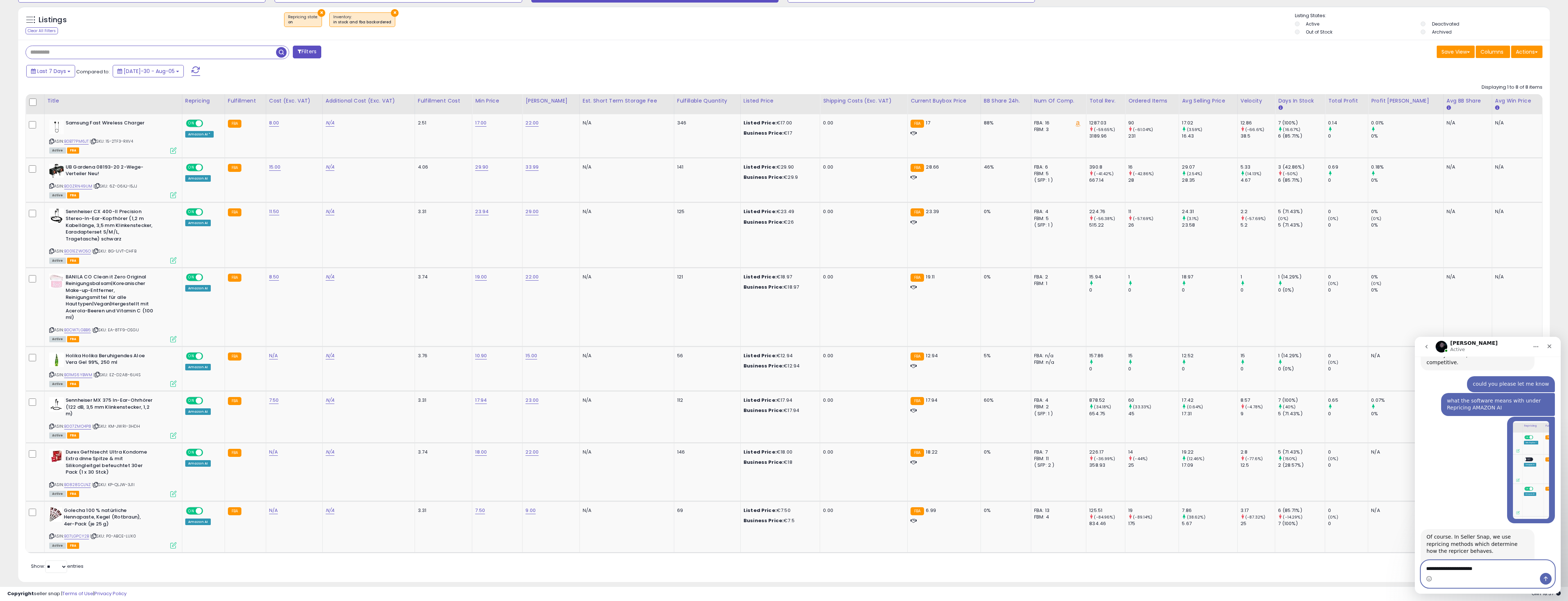
type textarea "**********"
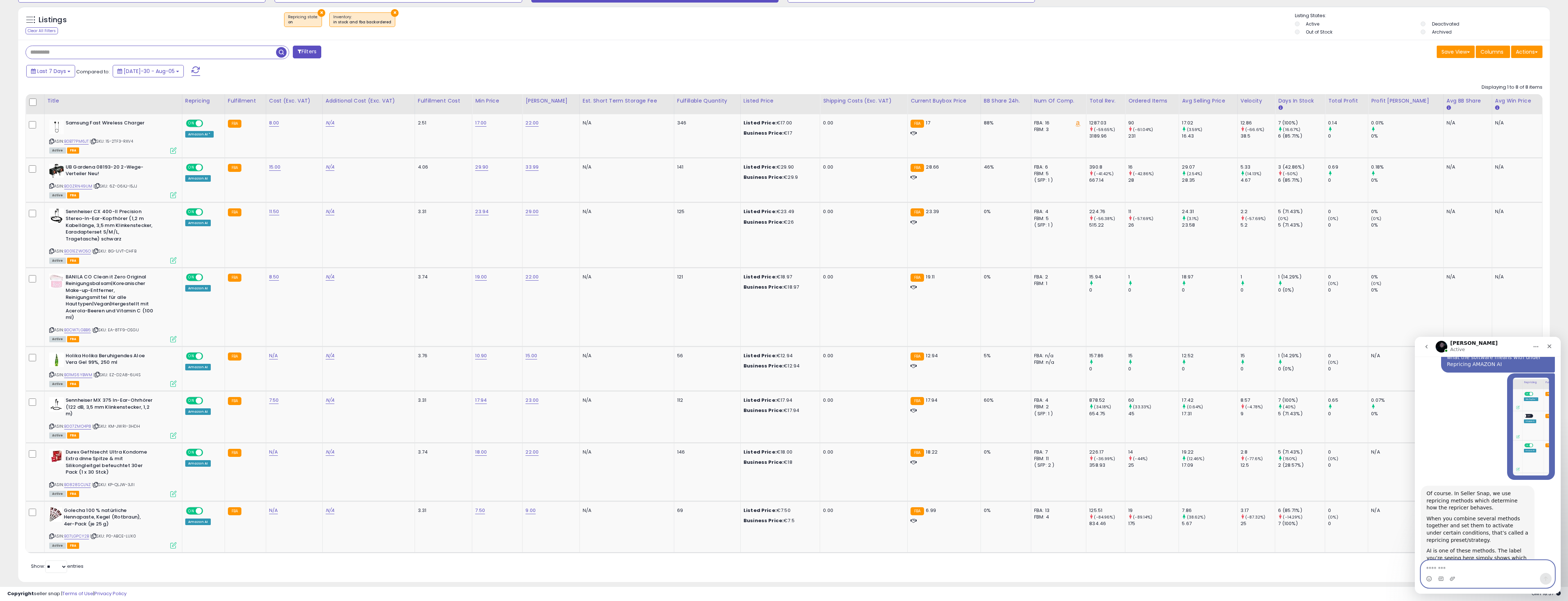
scroll to position [1339, 0]
click at [1466, 564] on textarea "Message…" at bounding box center [1488, 566] width 133 height 12
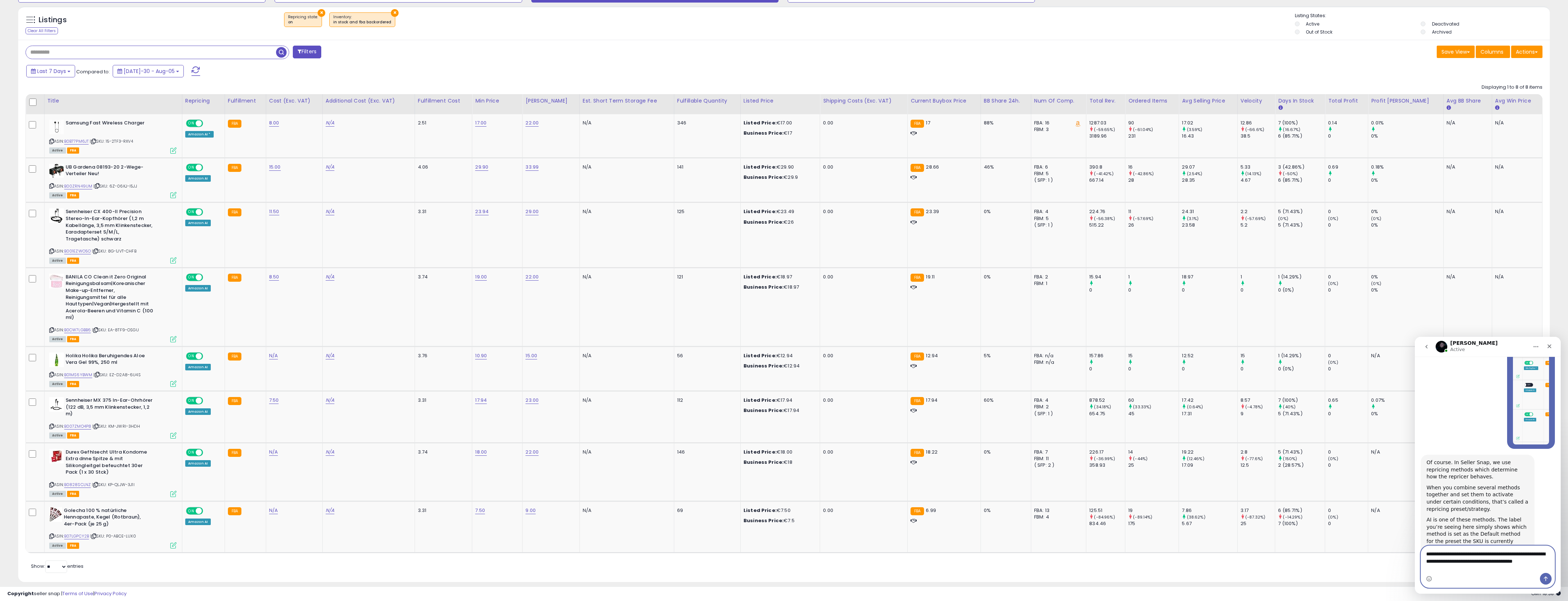
scroll to position [1354, 0]
type textarea "**********"
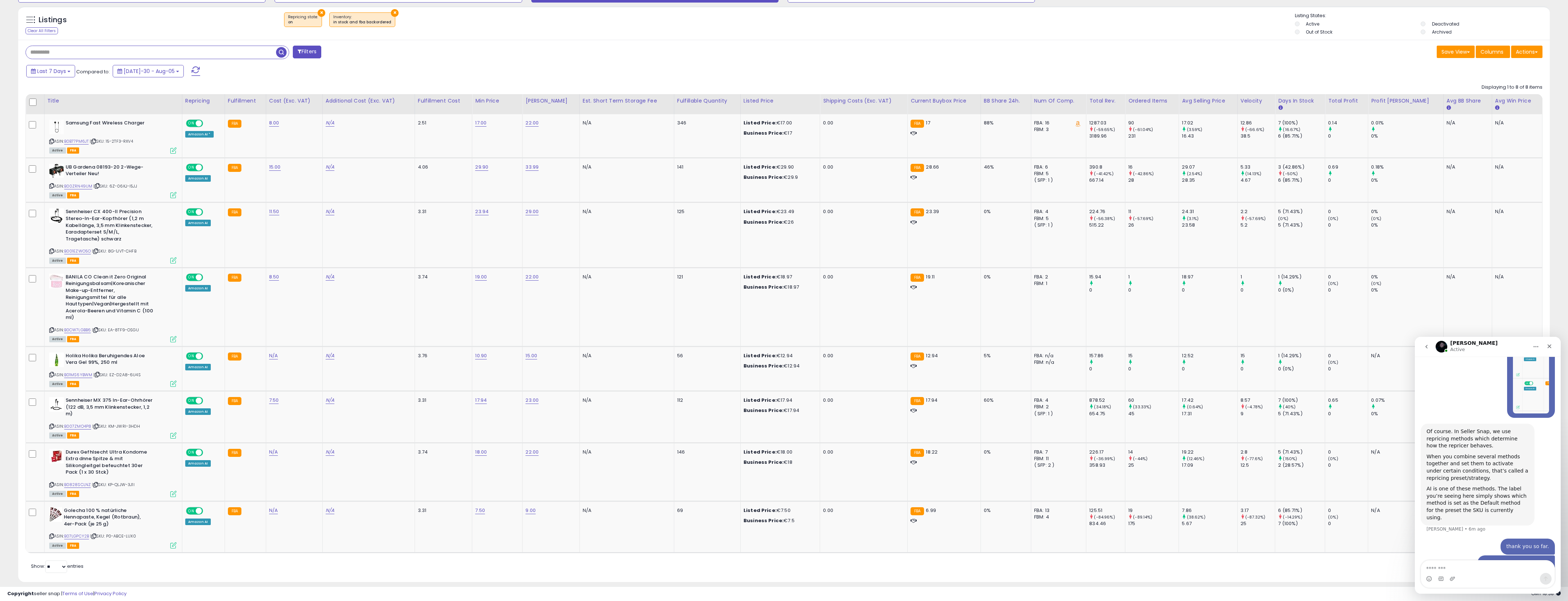
copy div "officaly"
click at [1485, 566] on textarea "Message…" at bounding box center [1488, 566] width 133 height 12
paste textarea "**********"
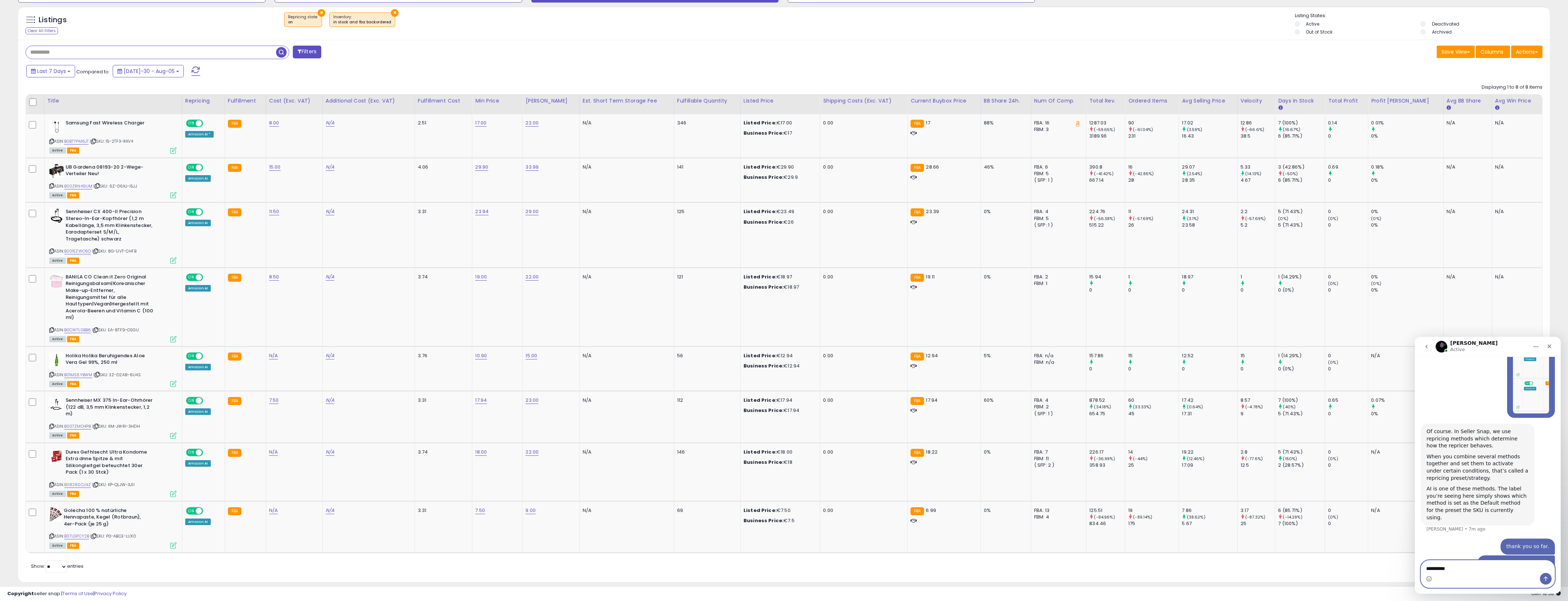
type textarea "**********"
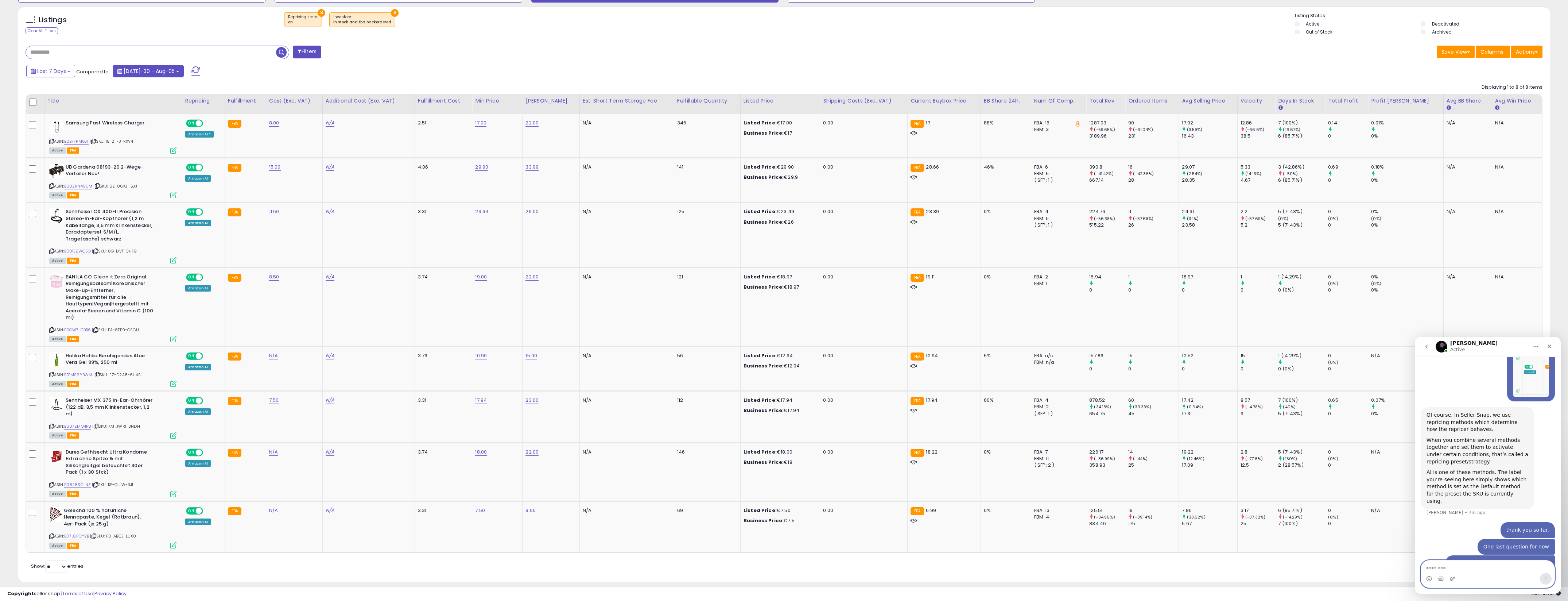
scroll to position [0, 0]
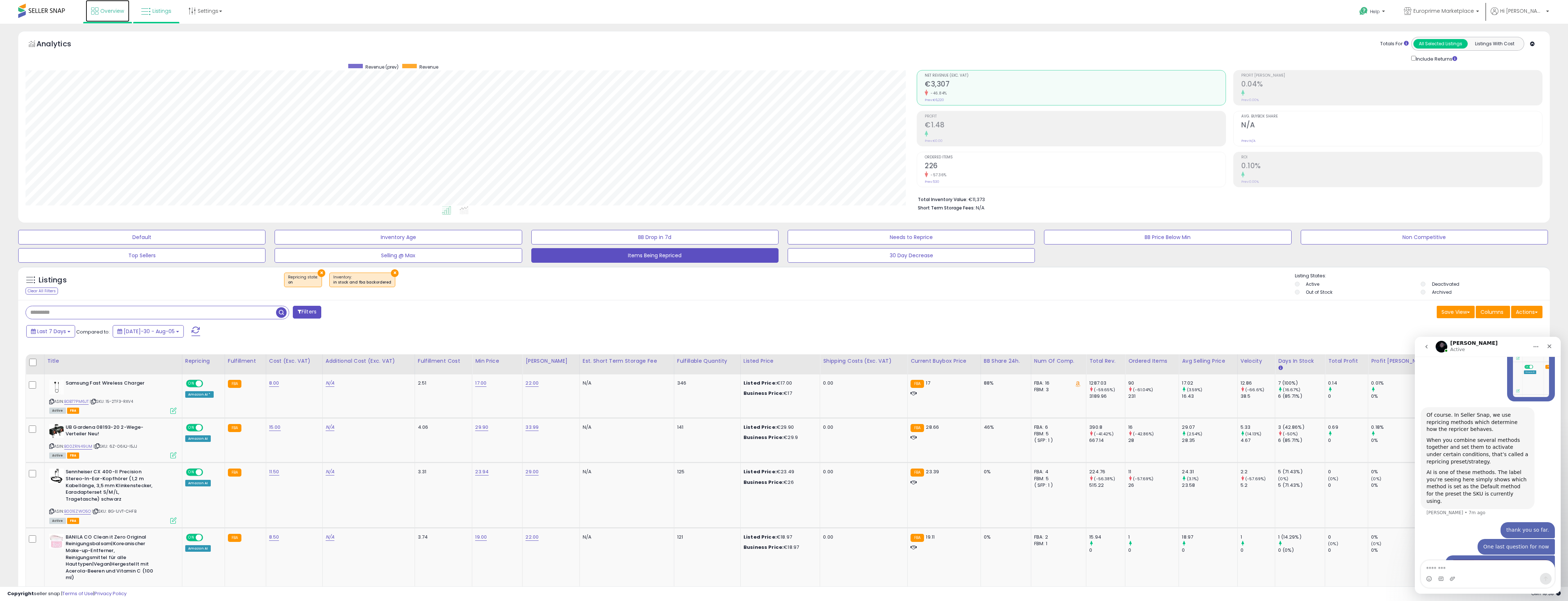
click at [111, 15] on link "Overview" at bounding box center [108, 11] width 44 height 22
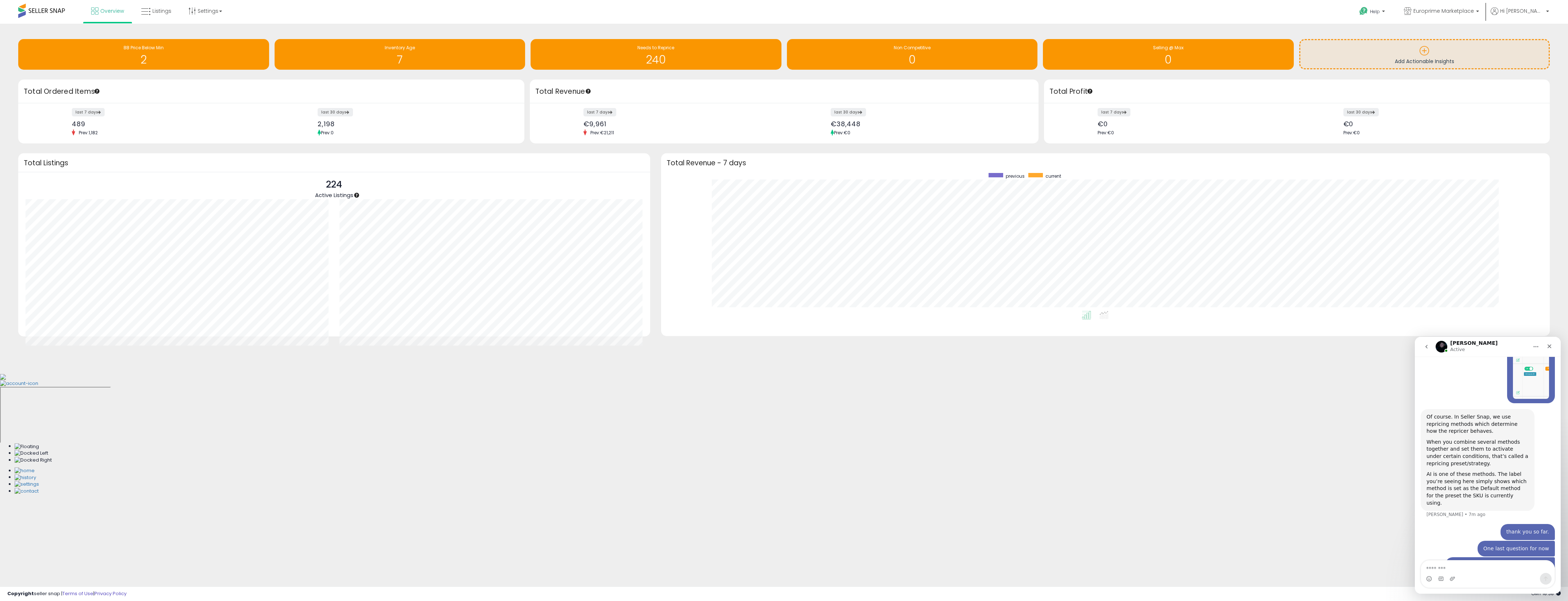
scroll to position [1394, 0]
click at [166, 18] on link "Listings" at bounding box center [156, 11] width 41 height 22
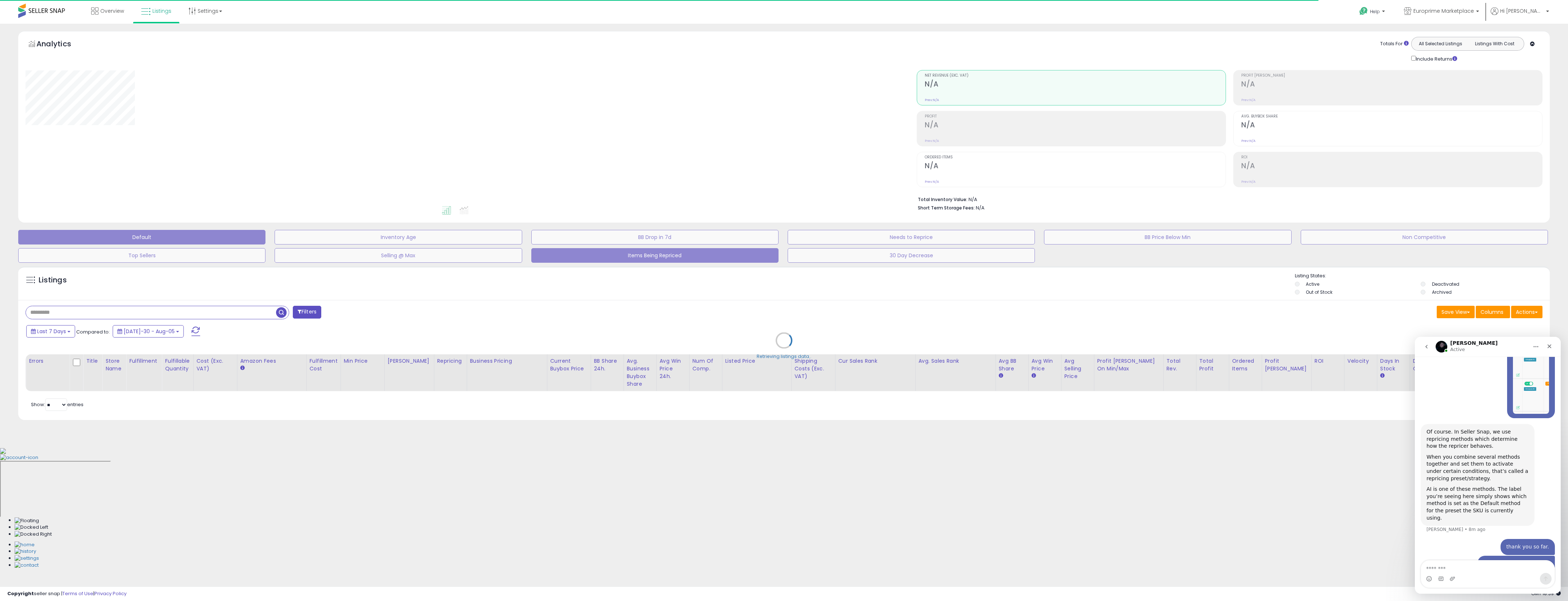
scroll to position [1394, 0]
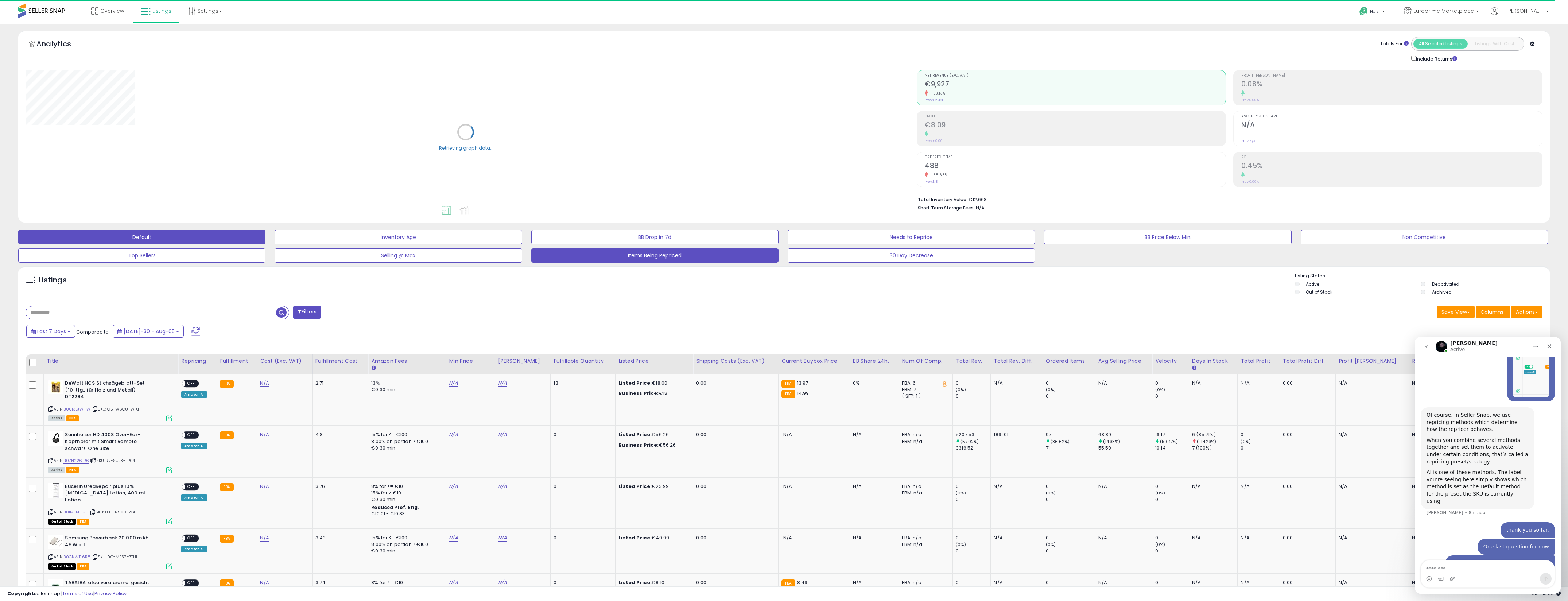
click at [522, 244] on button "Items Being Repriced" at bounding box center [398, 237] width 247 height 15
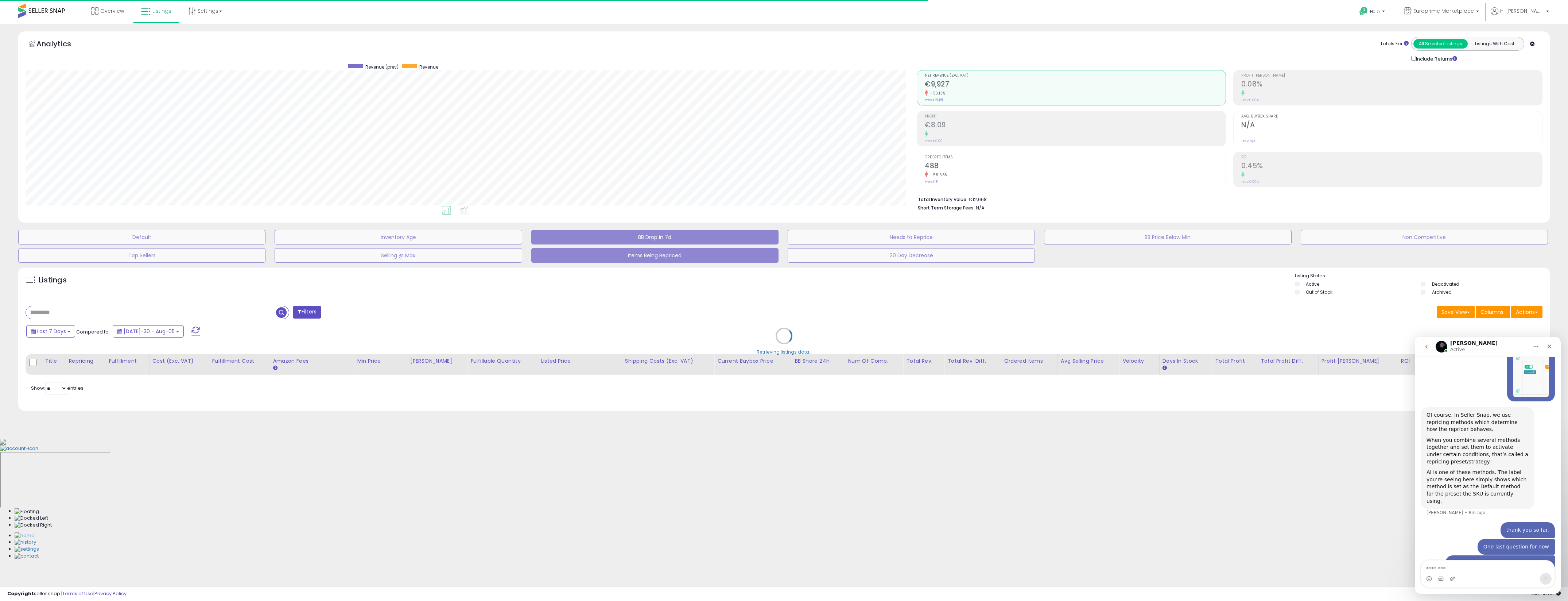
scroll to position [150, 892]
select select "**"
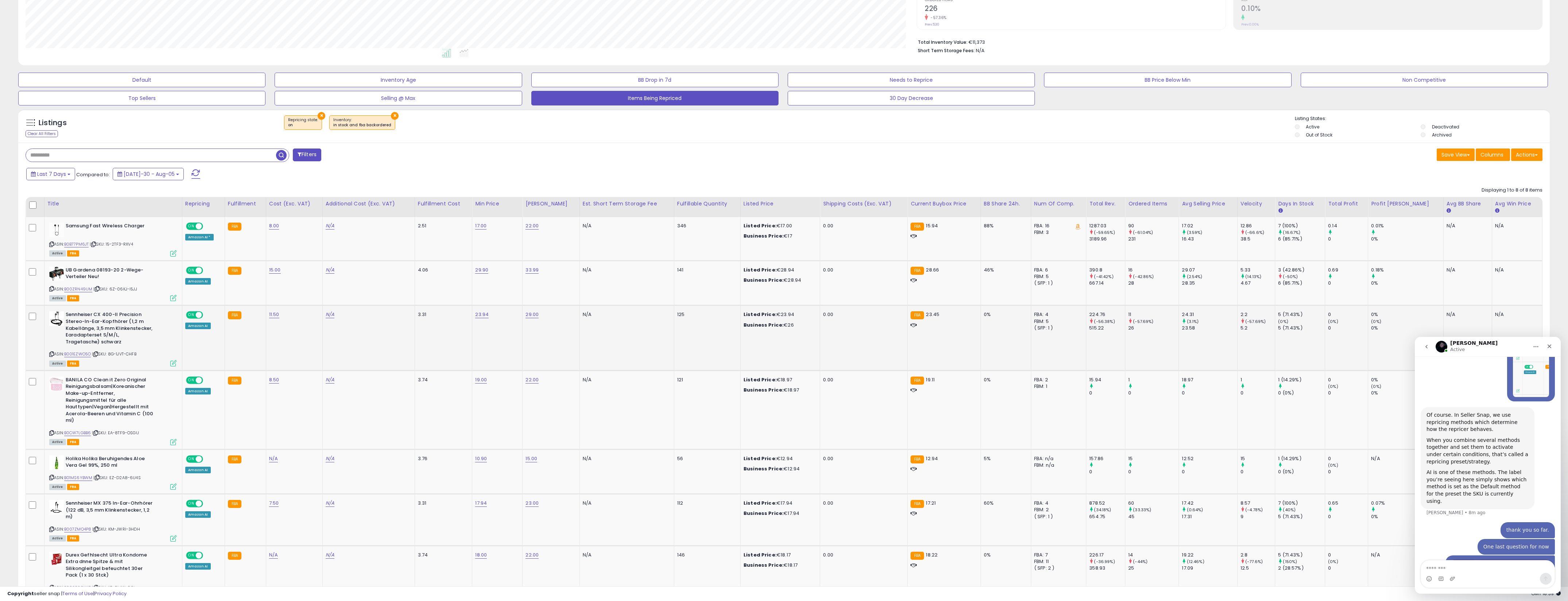
scroll to position [158, 0]
